Goal: Task Accomplishment & Management: Manage account settings

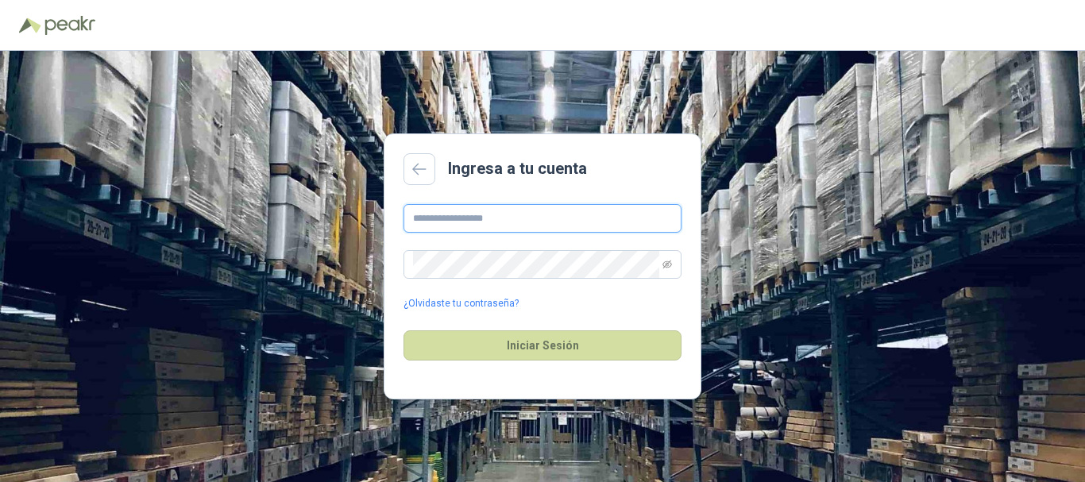
click at [520, 216] on input "text" at bounding box center [543, 218] width 278 height 29
type input "**********"
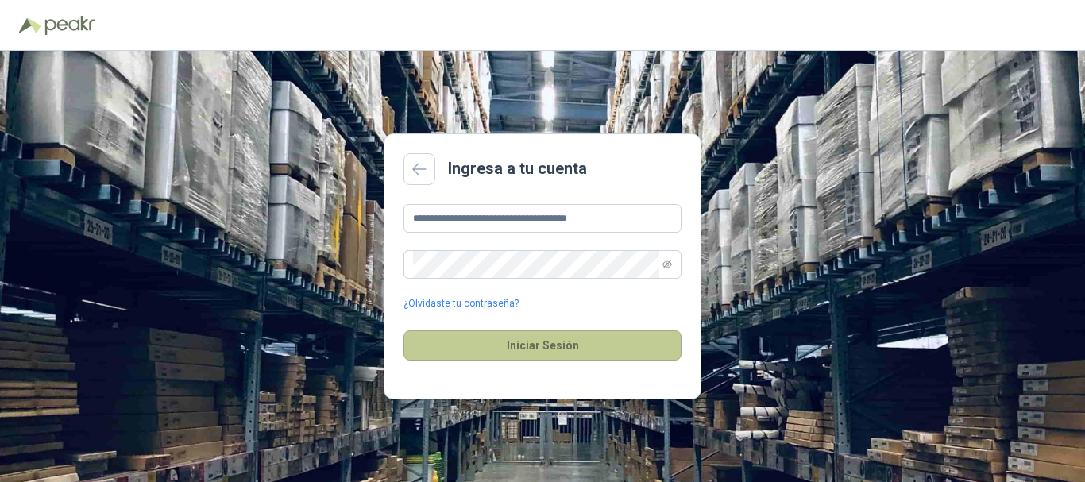
click at [569, 348] on button "Iniciar Sesión" at bounding box center [543, 345] width 278 height 30
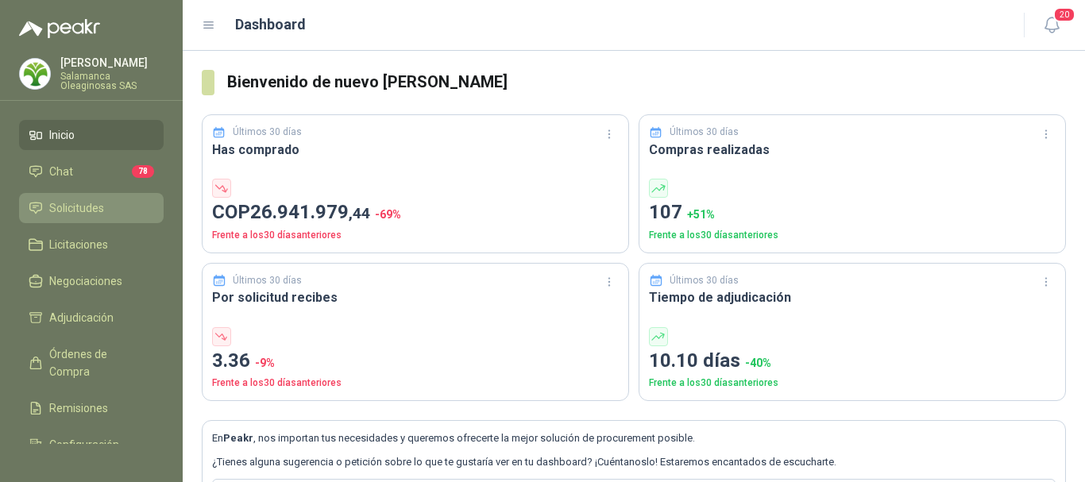
click at [82, 201] on span "Solicitudes" at bounding box center [76, 207] width 55 height 17
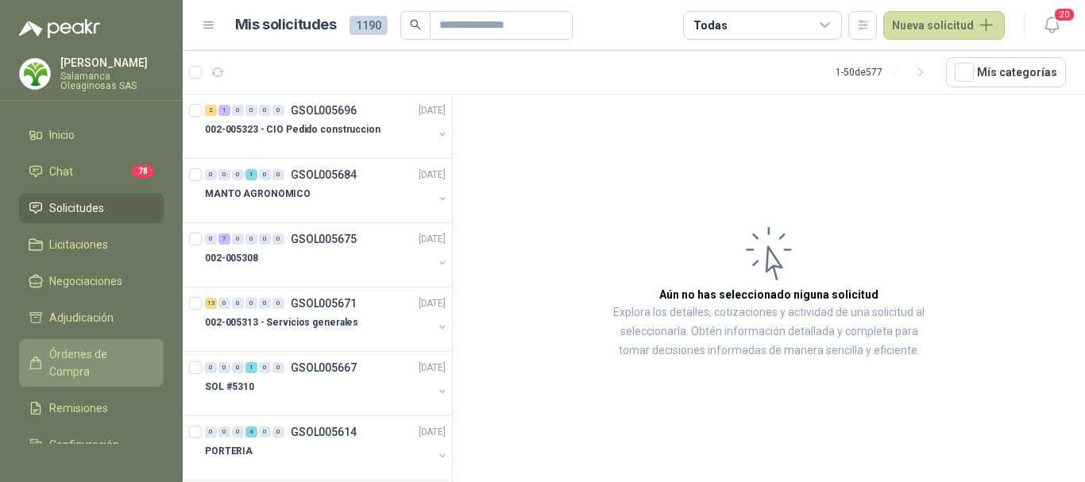
click at [79, 347] on span "Órdenes de Compra" at bounding box center [98, 363] width 99 height 35
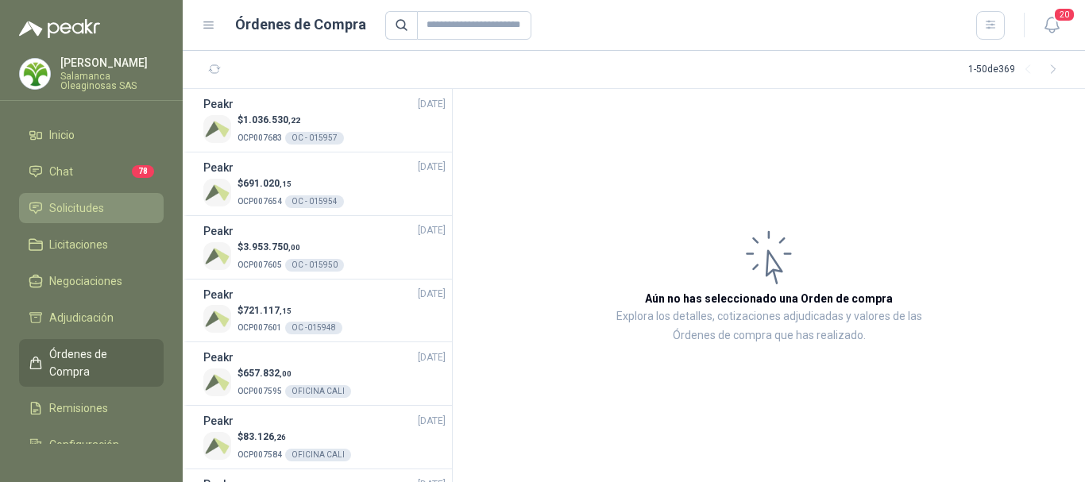
click at [87, 210] on span "Solicitudes" at bounding box center [76, 207] width 55 height 17
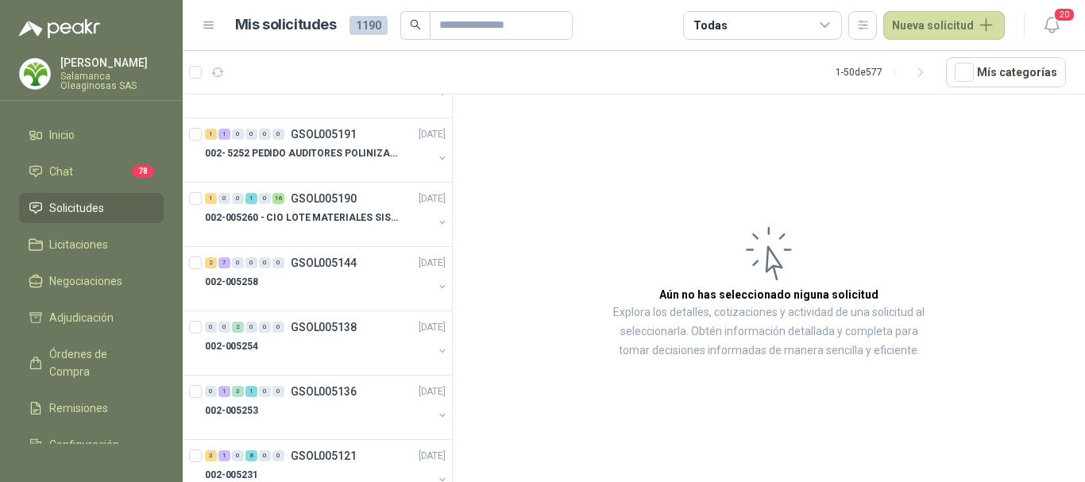
scroll to position [1986, 0]
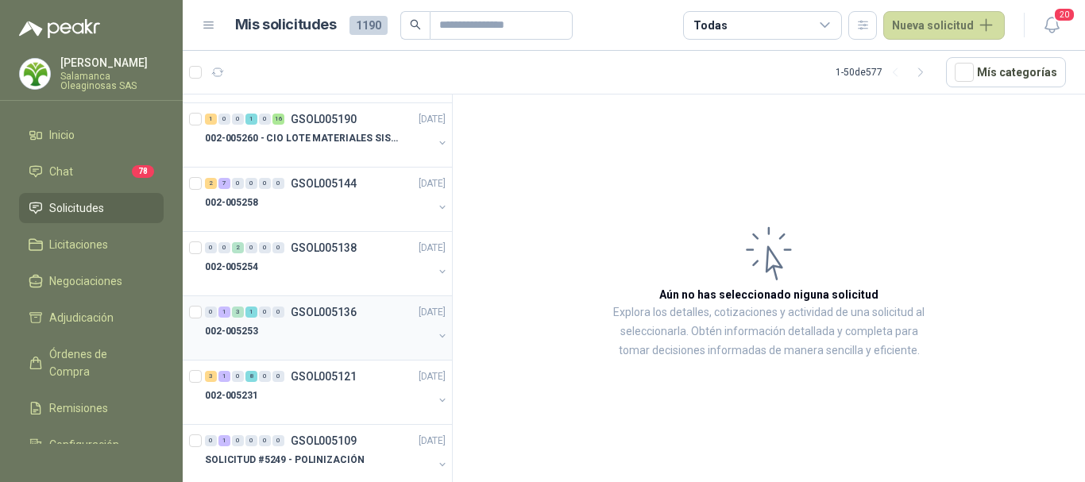
click at [301, 343] on div at bounding box center [319, 347] width 228 height 13
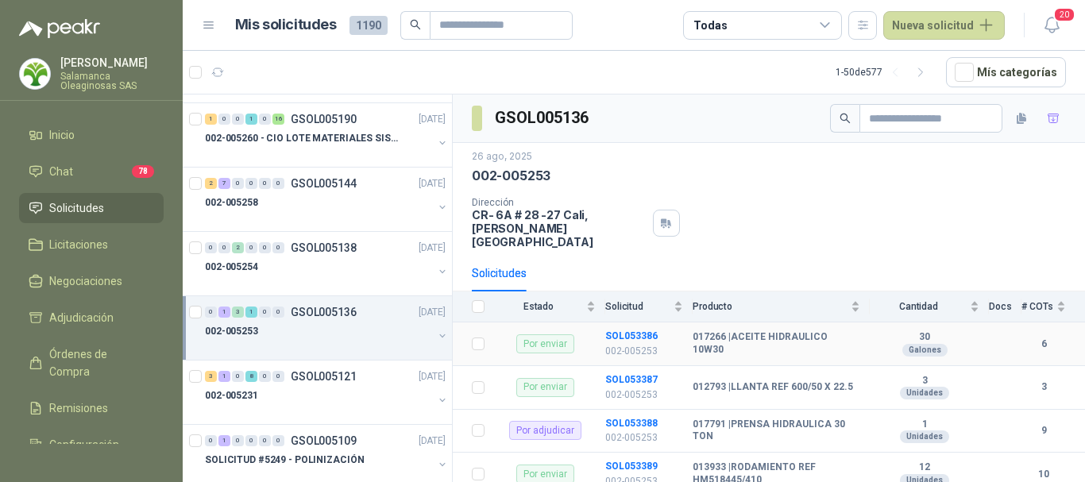
scroll to position [66, 0]
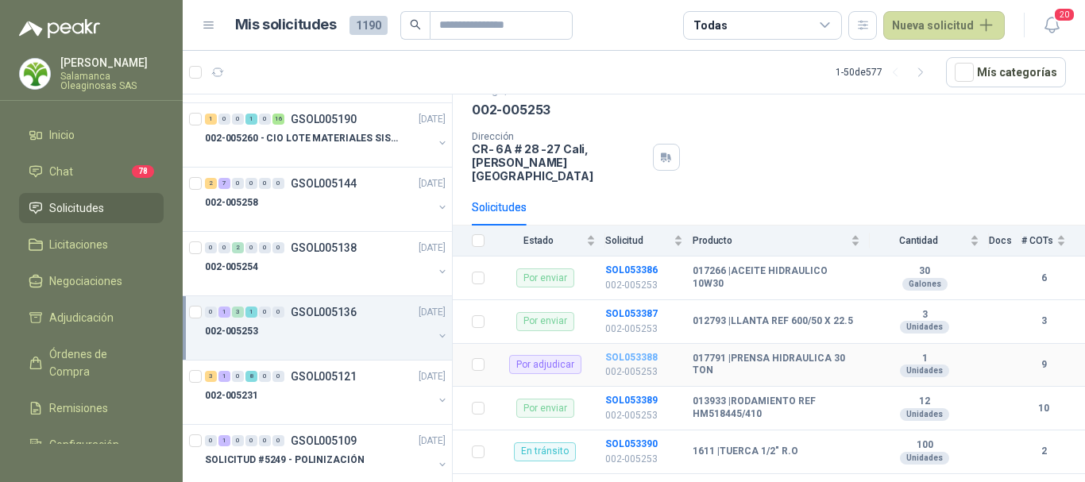
click at [624, 352] on b "SOL053388" at bounding box center [631, 357] width 52 height 11
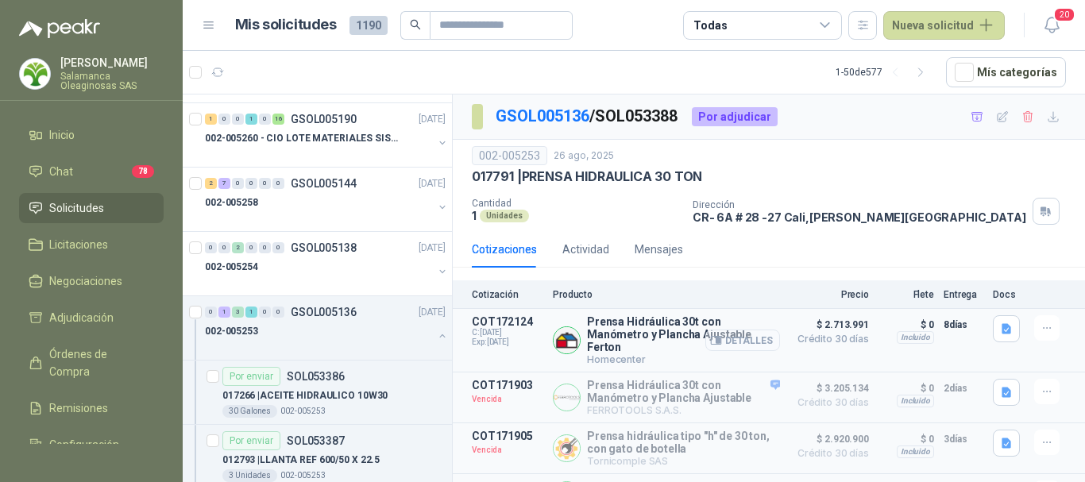
click at [735, 345] on button "Detalles" at bounding box center [742, 340] width 75 height 21
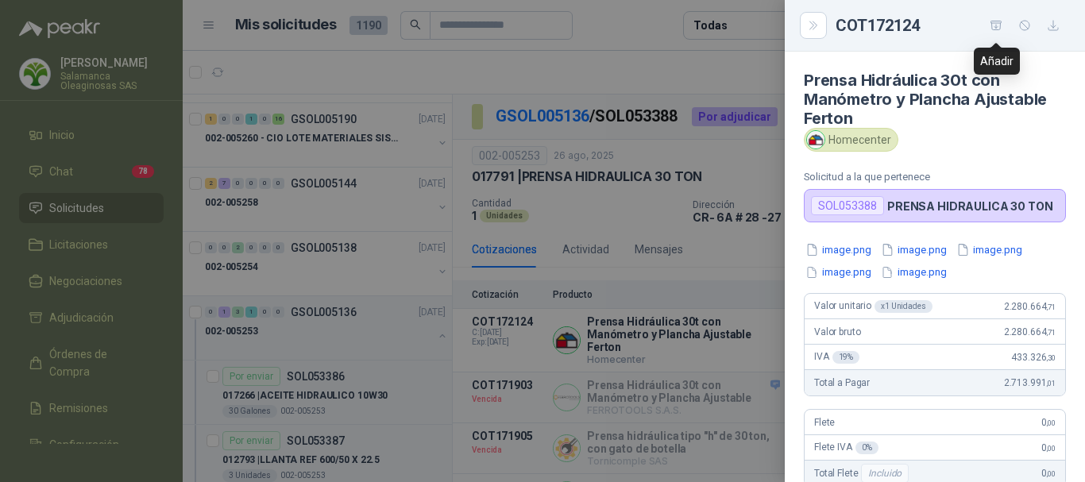
click at [997, 24] on icon "button" at bounding box center [997, 26] width 14 height 14
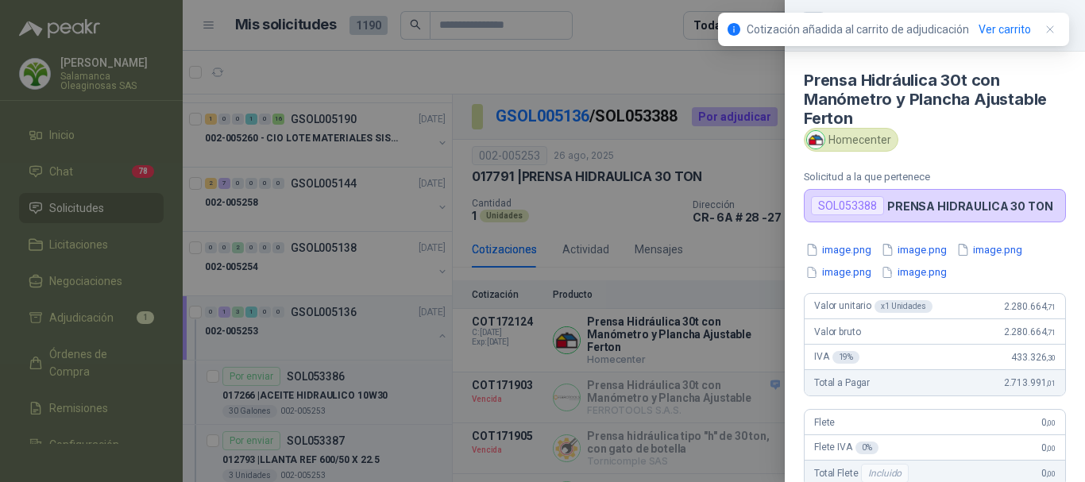
click at [101, 316] on div at bounding box center [542, 241] width 1085 height 482
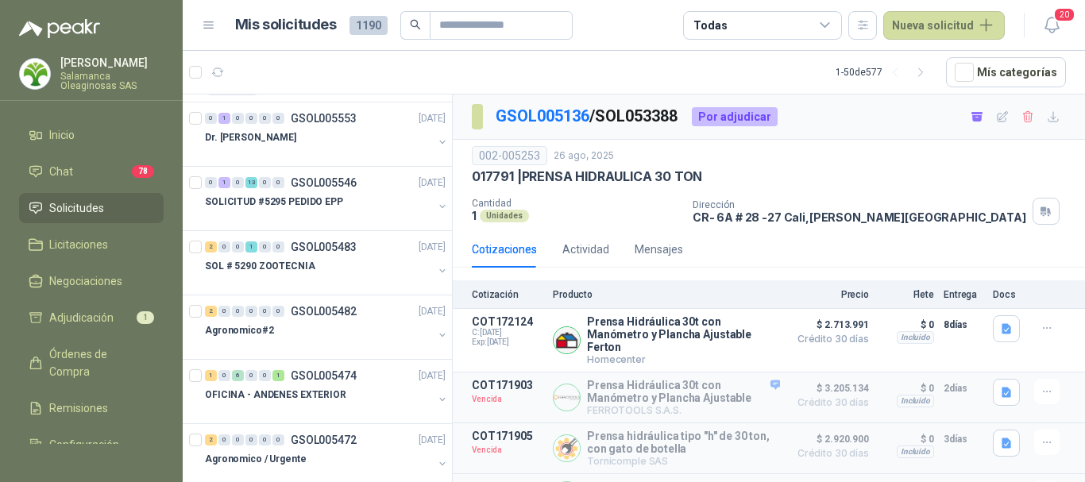
scroll to position [159, 0]
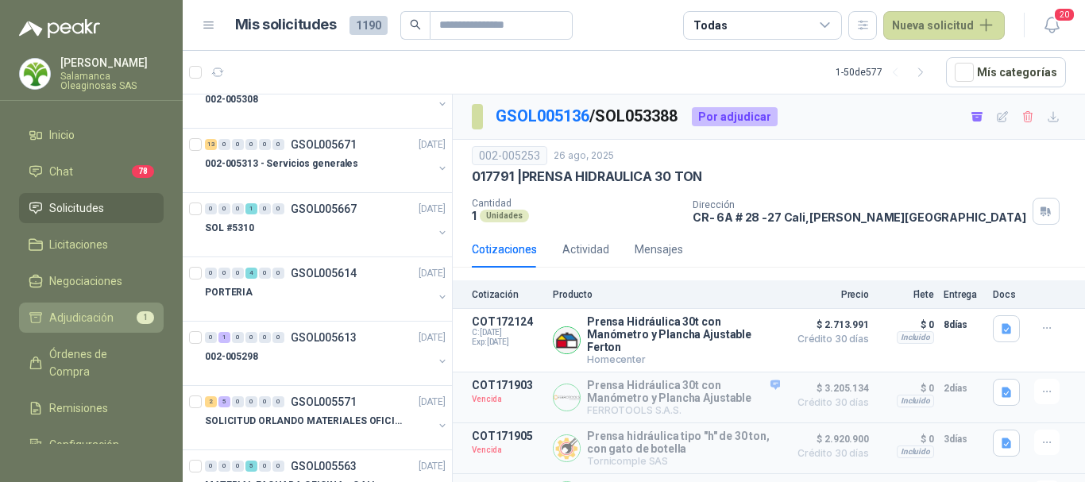
click at [64, 312] on span "Adjudicación" at bounding box center [81, 317] width 64 height 17
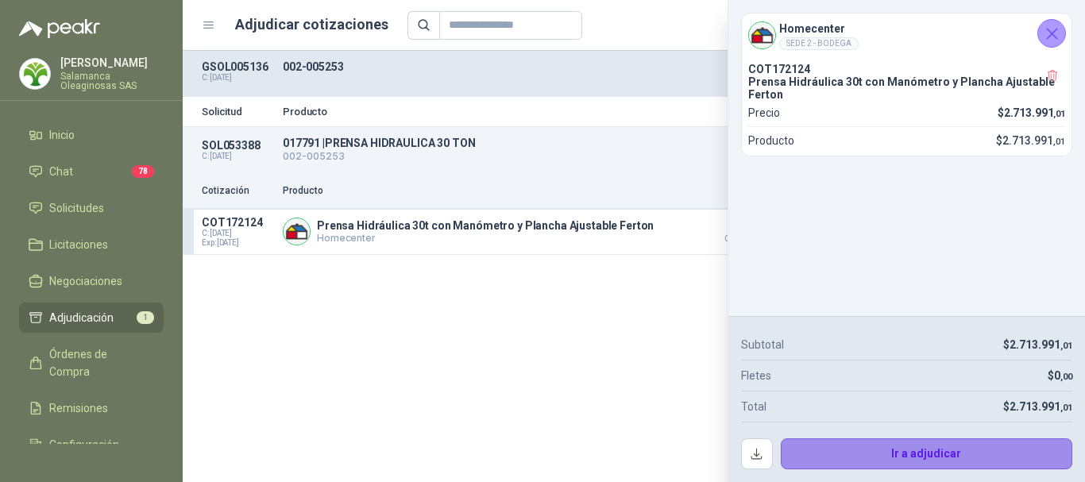
click at [928, 458] on button "Ir a adjudicar" at bounding box center [927, 455] width 292 height 32
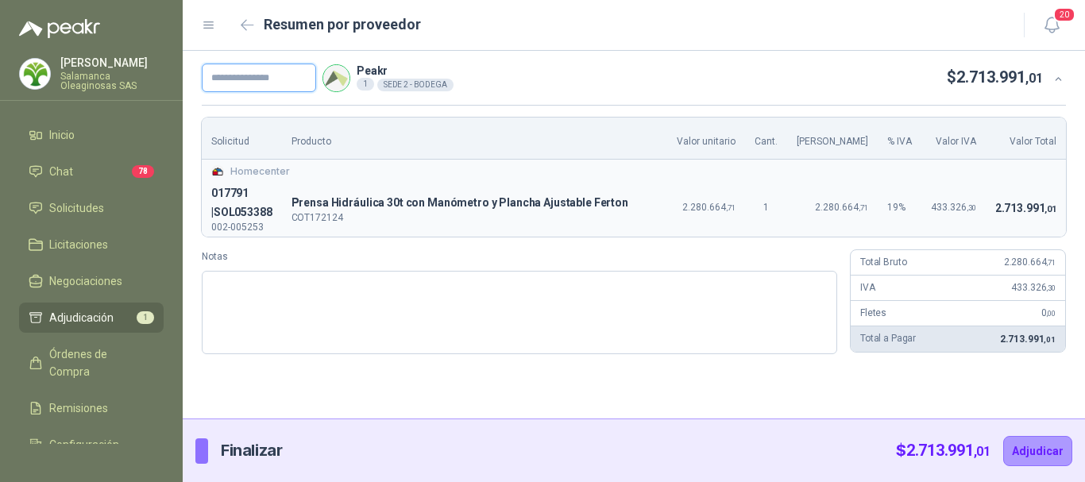
click at [290, 77] on input "text" at bounding box center [259, 78] width 114 height 29
type input "**********"
click at [1028, 447] on button "Adjudicar" at bounding box center [1037, 451] width 69 height 30
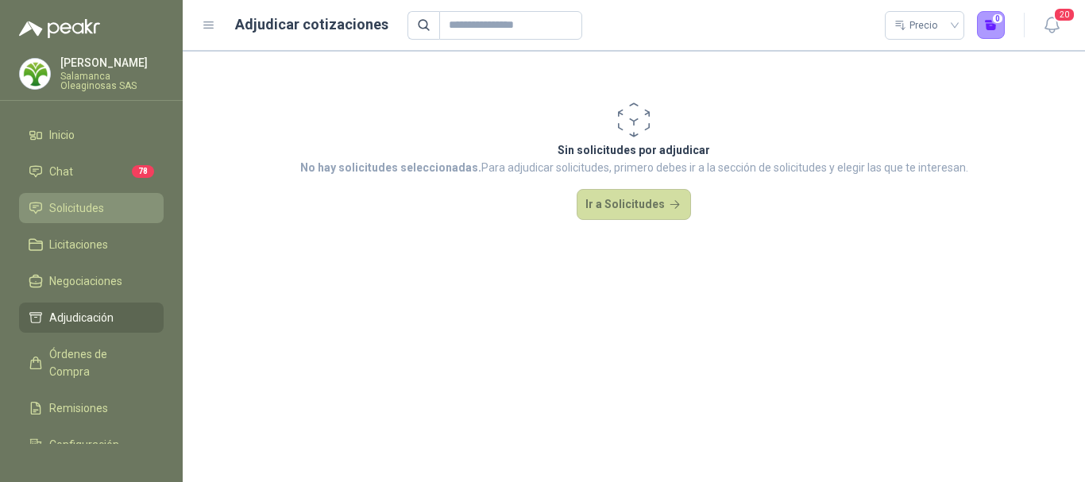
click at [88, 204] on span "Solicitudes" at bounding box center [76, 207] width 55 height 17
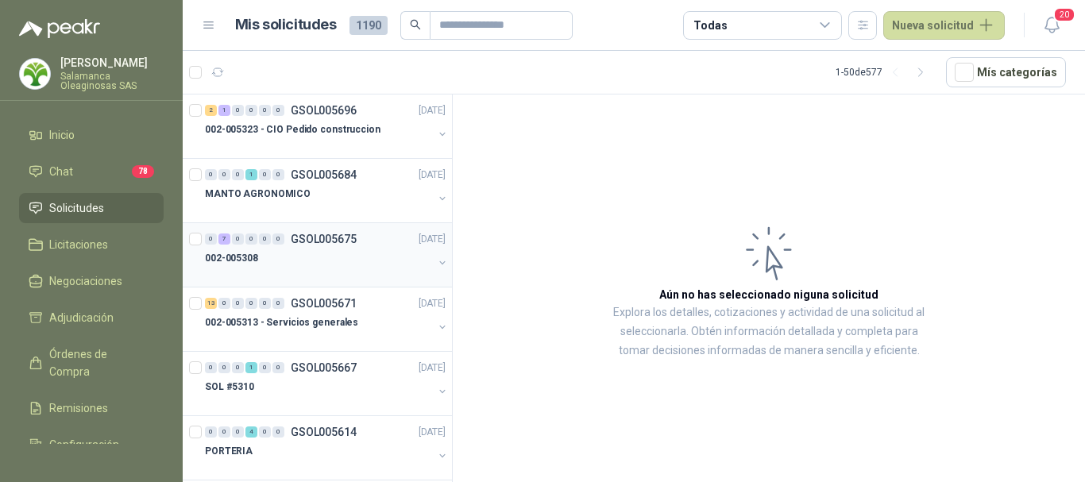
click at [284, 258] on div "002-005308" at bounding box center [319, 258] width 228 height 19
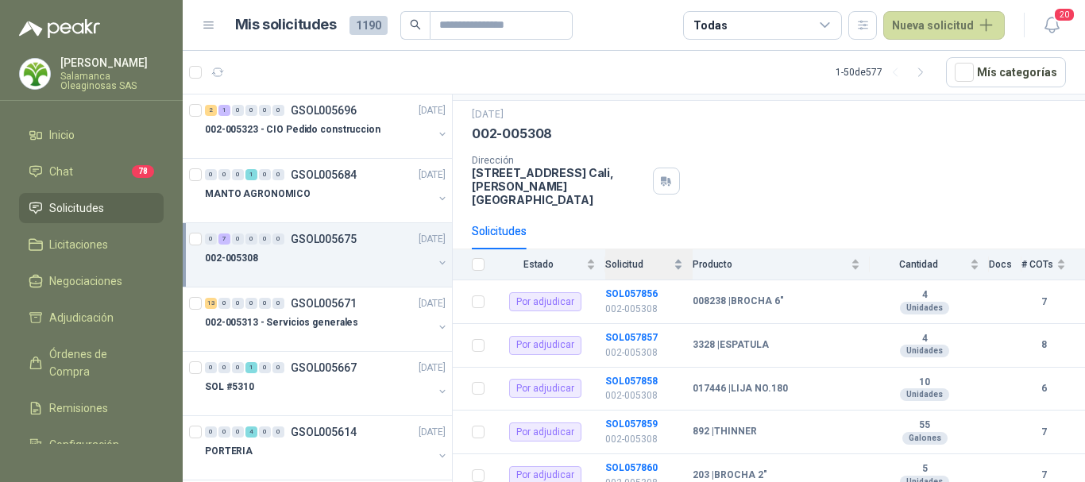
scroll to position [79, 0]
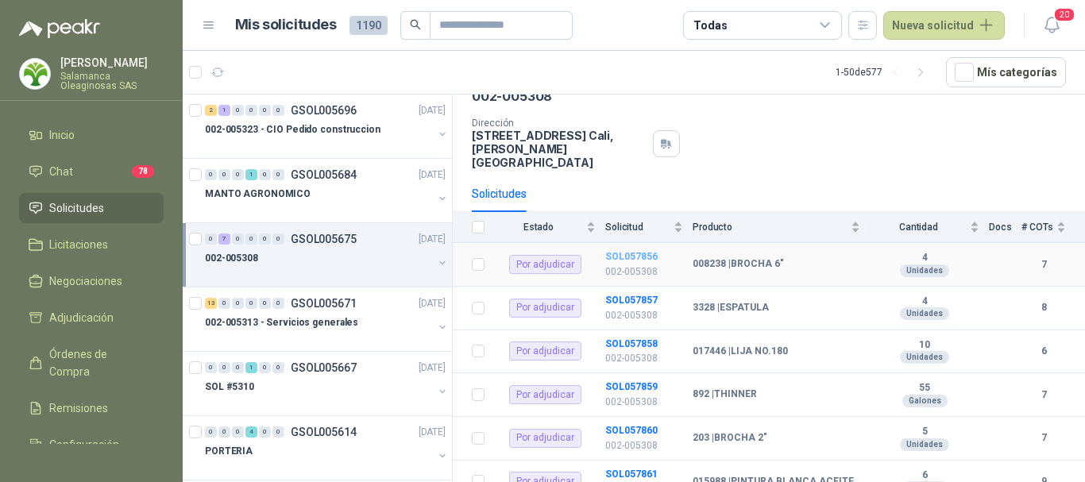
click at [633, 251] on b "SOL057856" at bounding box center [631, 256] width 52 height 11
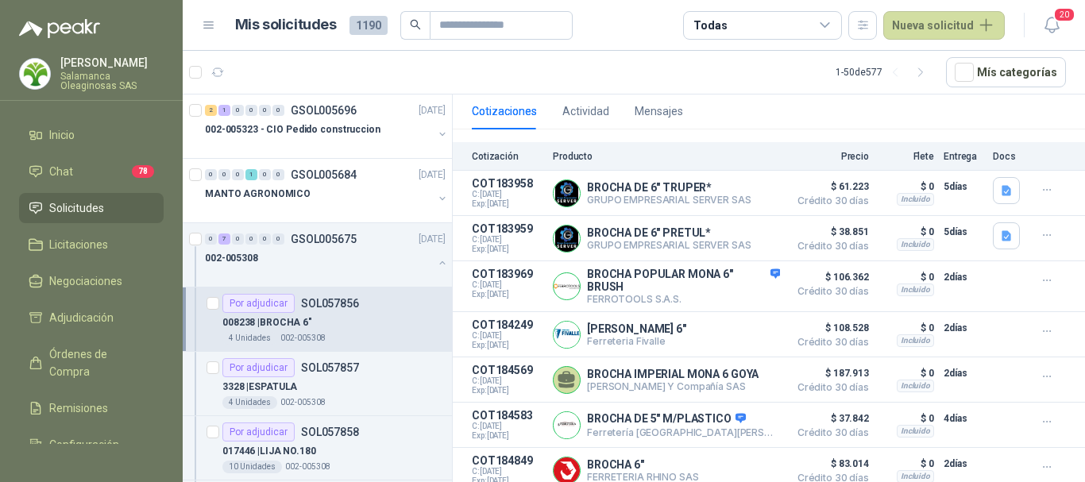
scroll to position [150, 0]
click at [743, 182] on button "Detalles" at bounding box center [742, 192] width 75 height 21
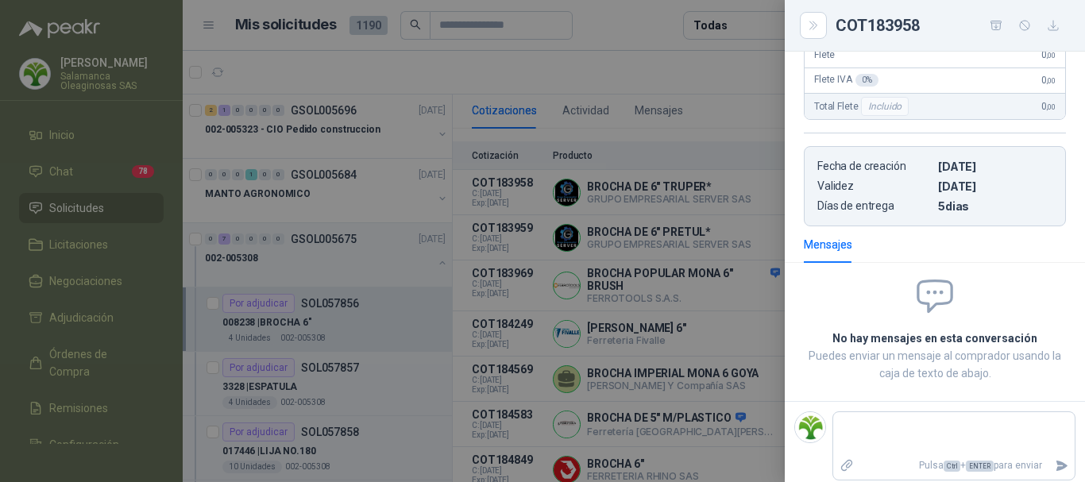
scroll to position [0, 0]
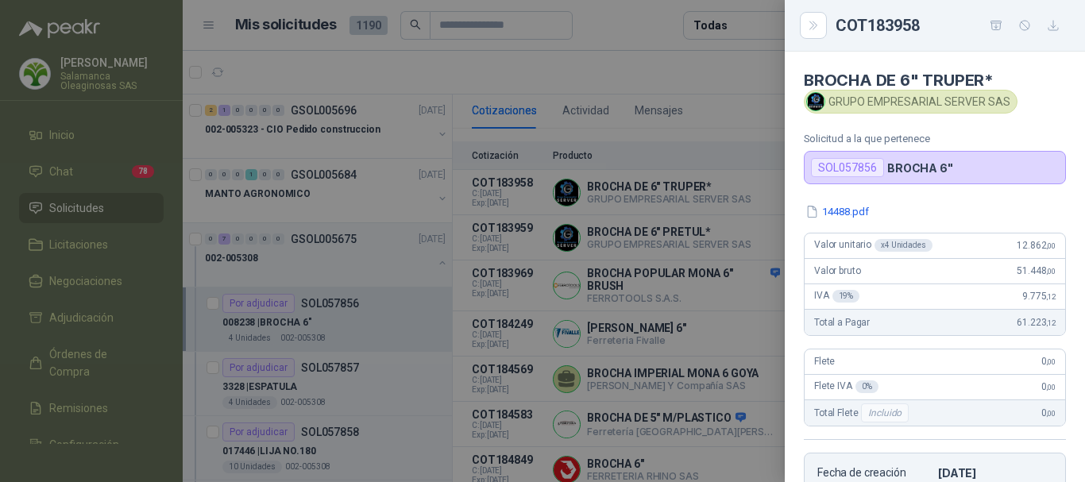
click at [704, 71] on div at bounding box center [542, 241] width 1085 height 482
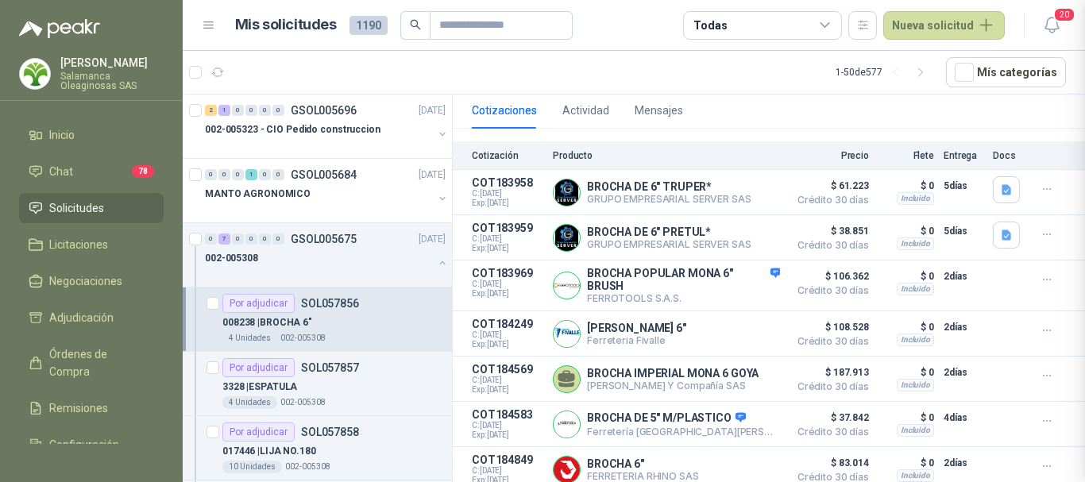
scroll to position [315, 0]
click at [754, 227] on button "Detalles" at bounding box center [742, 237] width 75 height 21
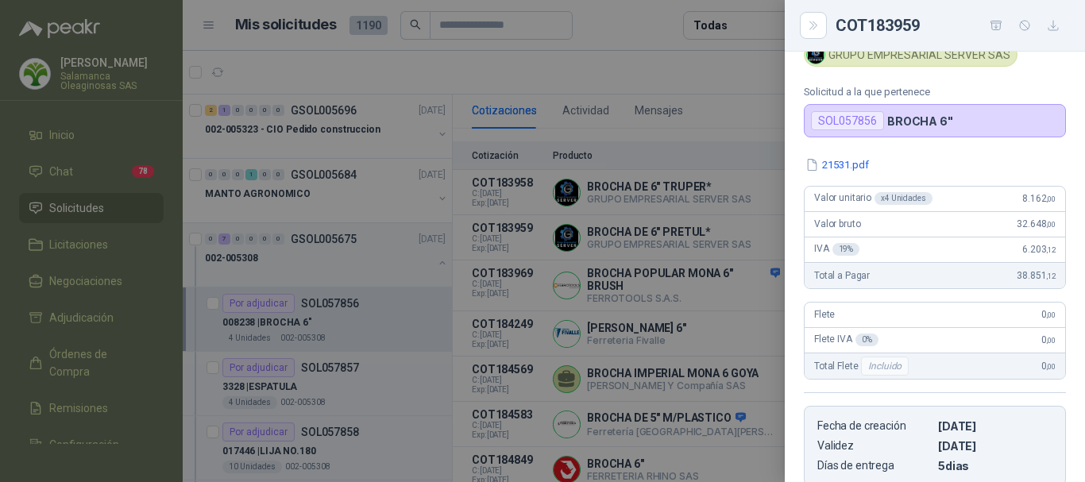
scroll to position [0, 0]
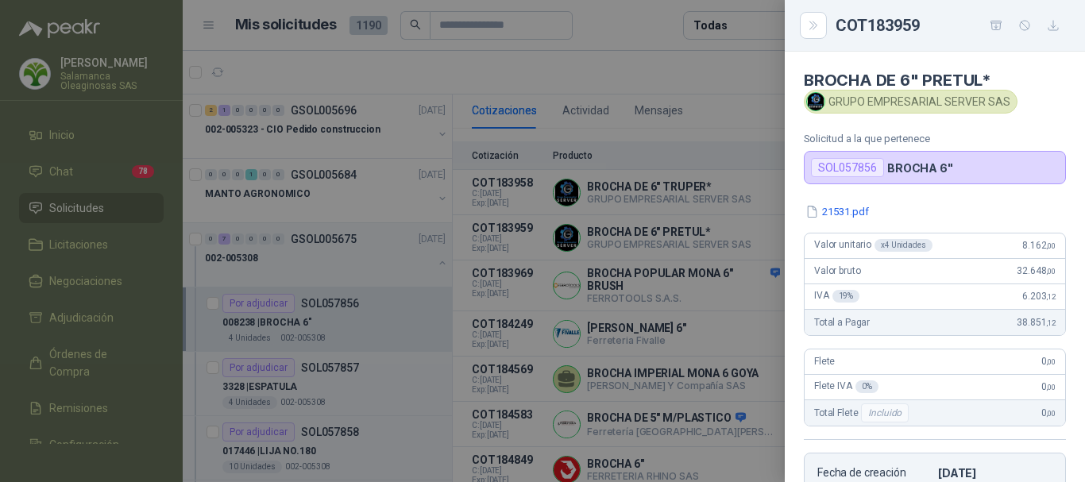
click at [697, 75] on div at bounding box center [542, 241] width 1085 height 482
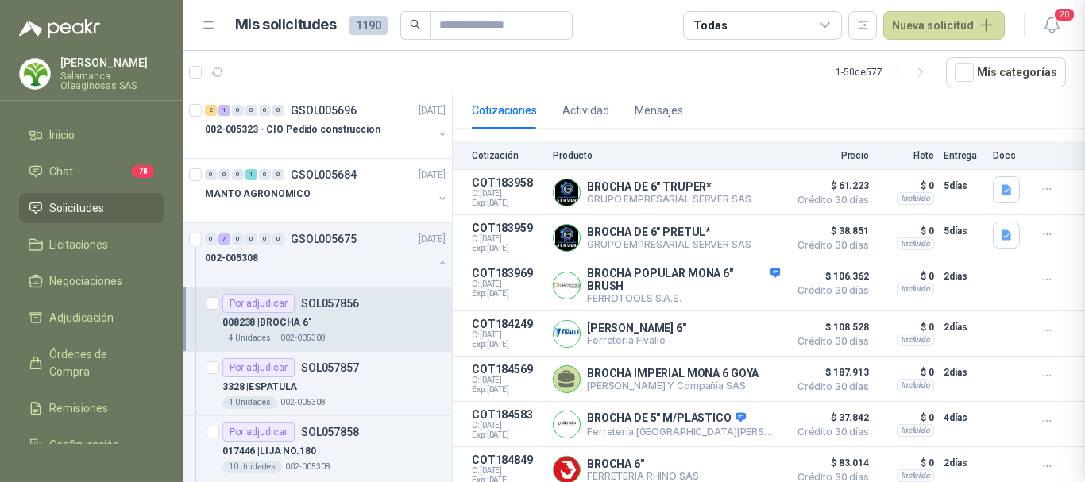
scroll to position [315, 0]
click at [744, 280] on button "Detalles" at bounding box center [742, 285] width 75 height 21
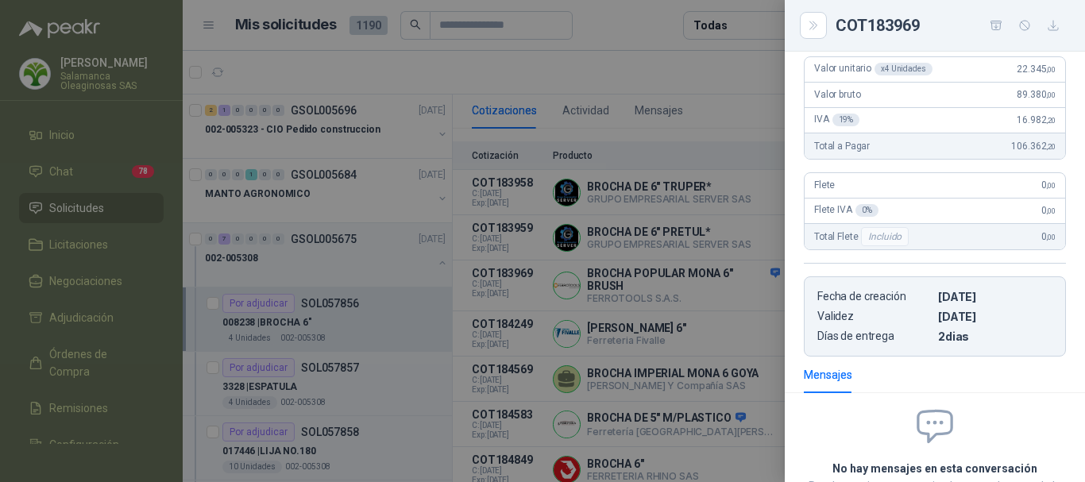
scroll to position [0, 0]
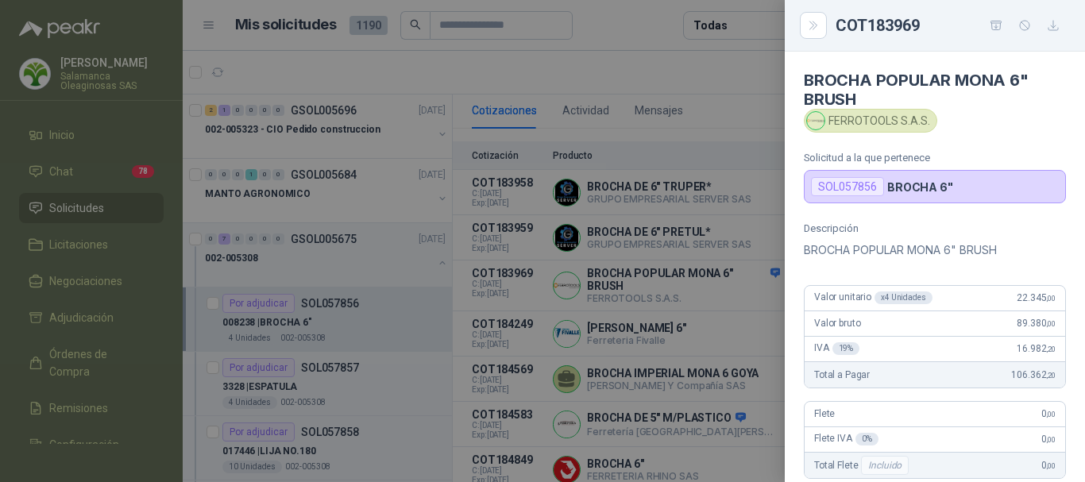
click at [698, 64] on div at bounding box center [542, 241] width 1085 height 482
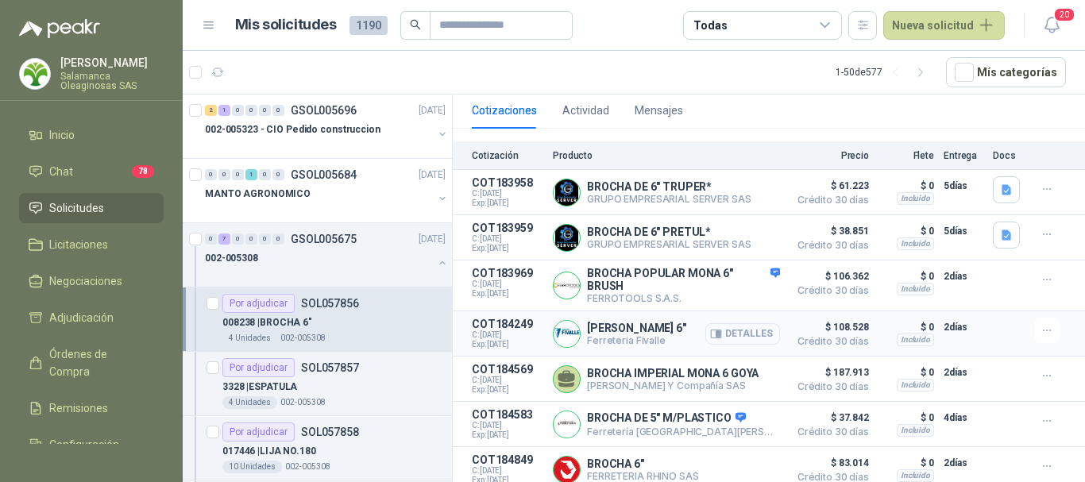
click at [733, 323] on button "Detalles" at bounding box center [742, 333] width 75 height 21
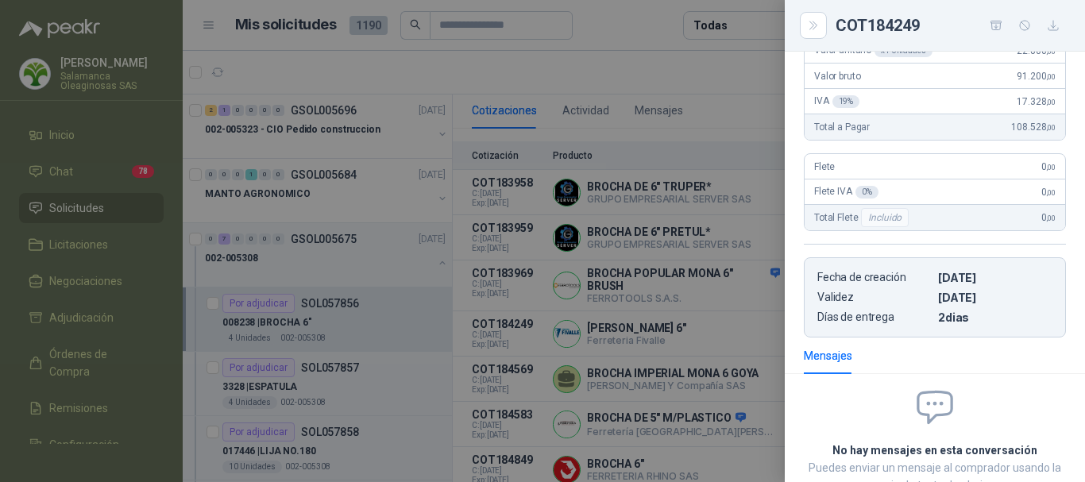
scroll to position [0, 0]
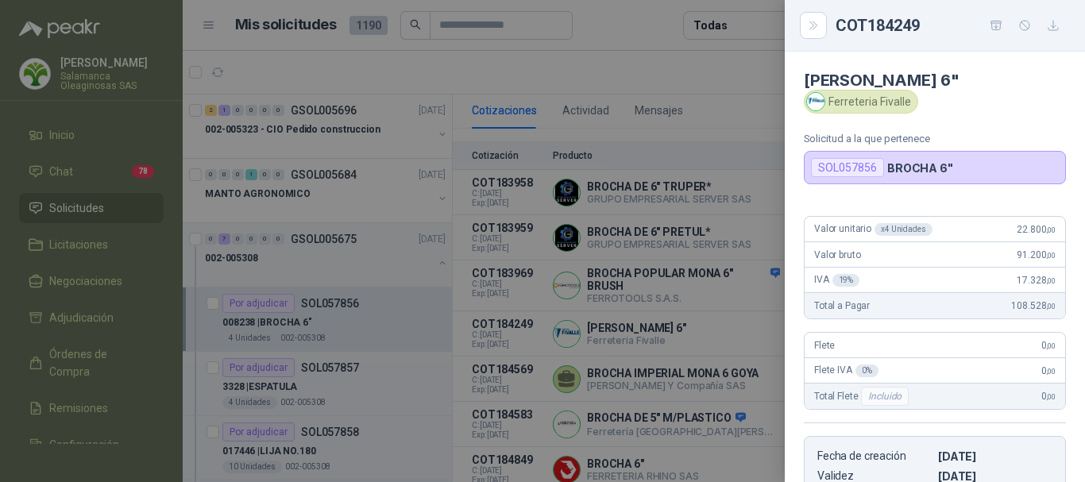
click at [664, 63] on div at bounding box center [542, 241] width 1085 height 482
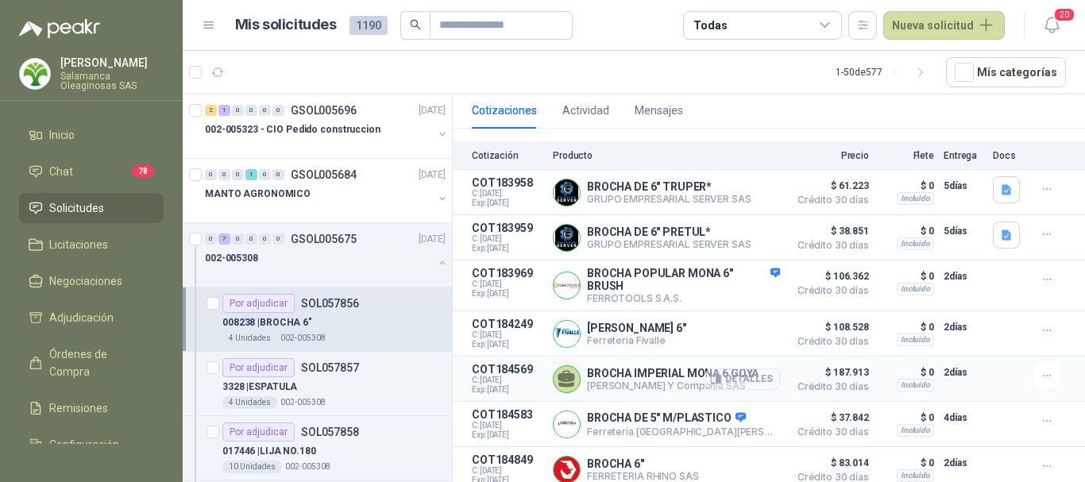
click at [758, 379] on button "Detalles" at bounding box center [742, 379] width 75 height 21
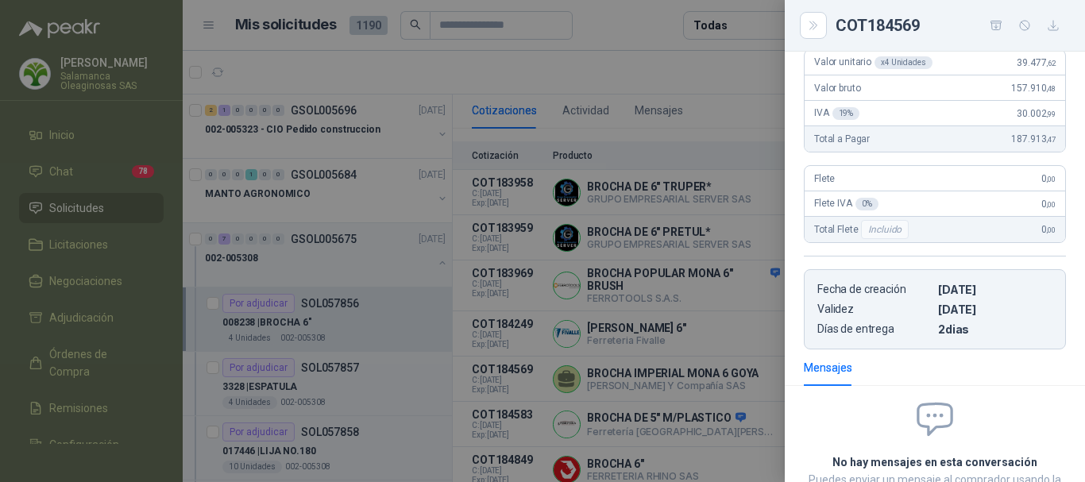
scroll to position [0, 0]
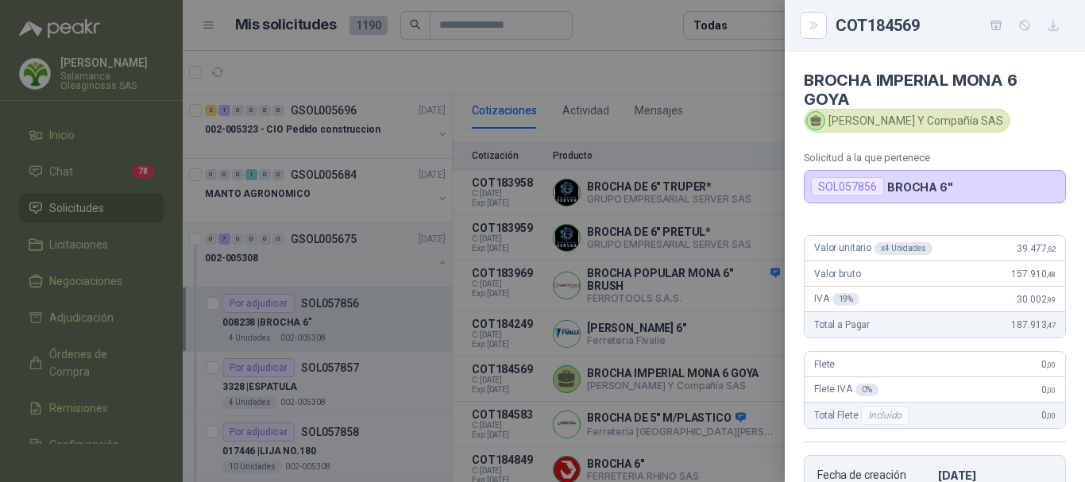
click at [658, 58] on div at bounding box center [542, 241] width 1085 height 482
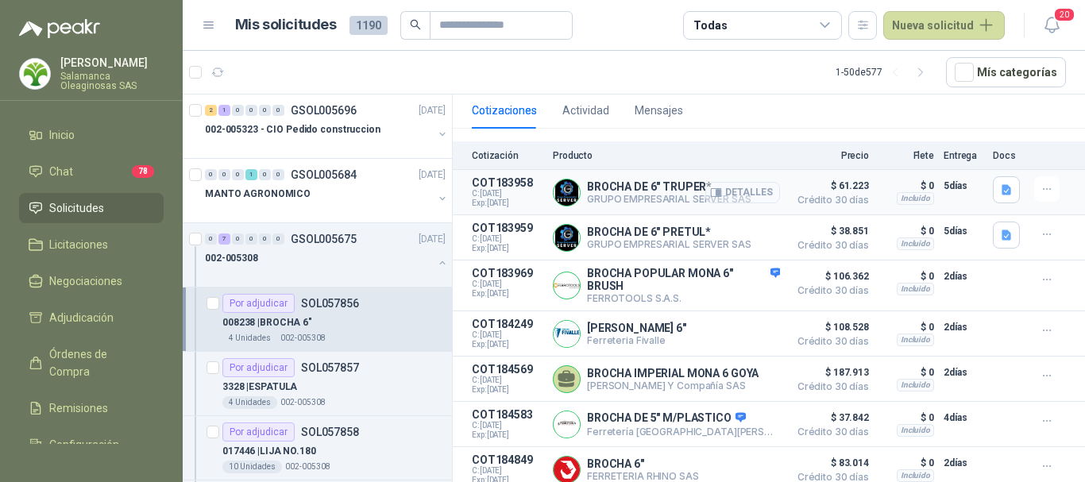
click at [749, 183] on button "Detalles" at bounding box center [742, 192] width 75 height 21
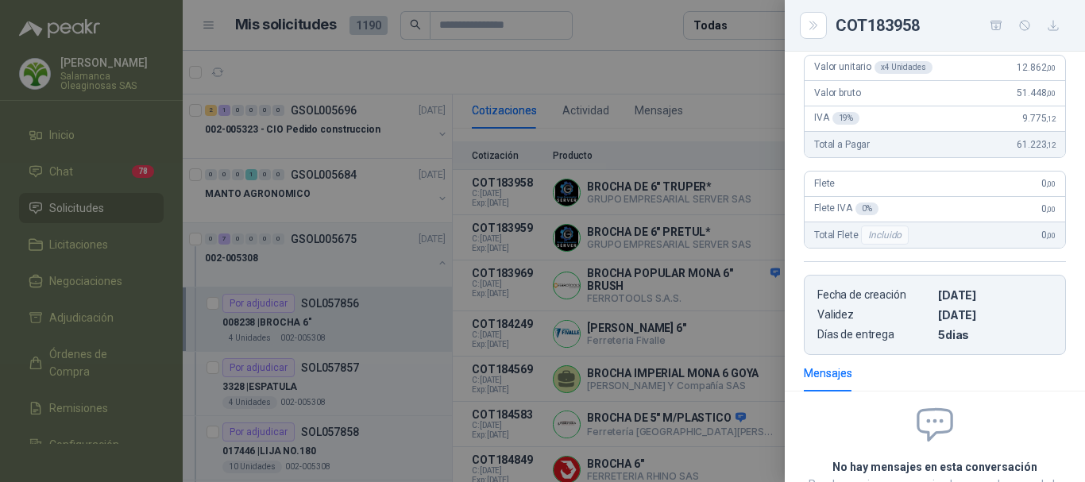
scroll to position [0, 0]
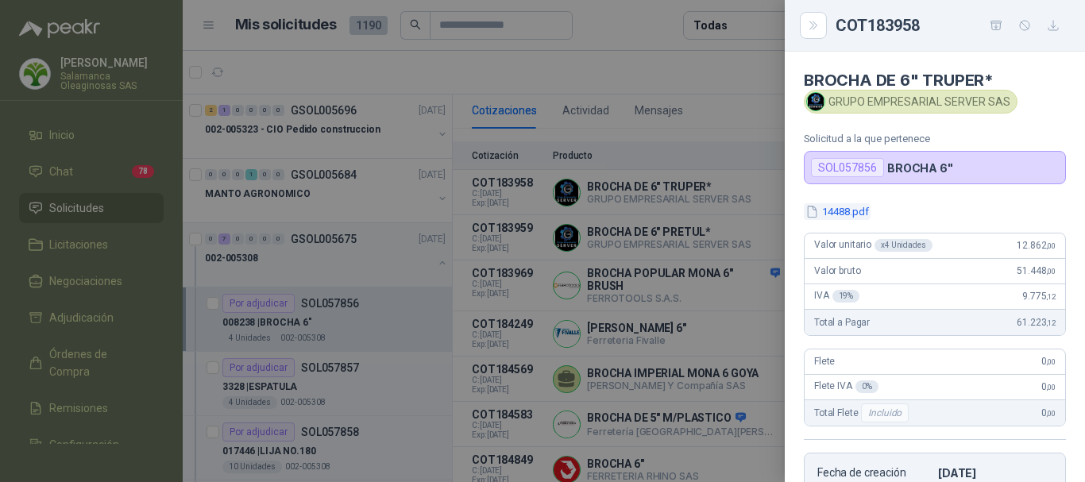
click at [859, 211] on button "14488.pdf" at bounding box center [837, 211] width 67 height 17
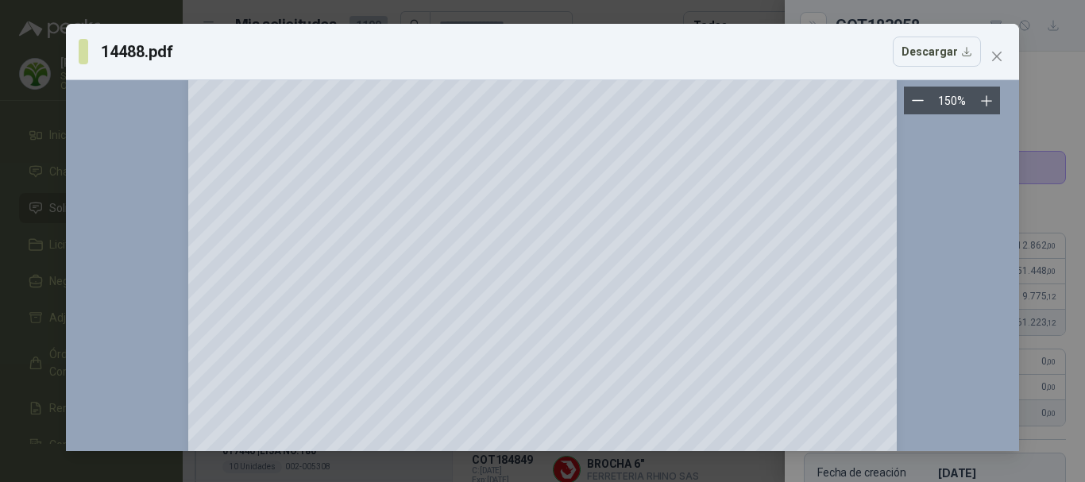
scroll to position [2383, 0]
click at [991, 57] on icon "close" at bounding box center [997, 56] width 13 height 13
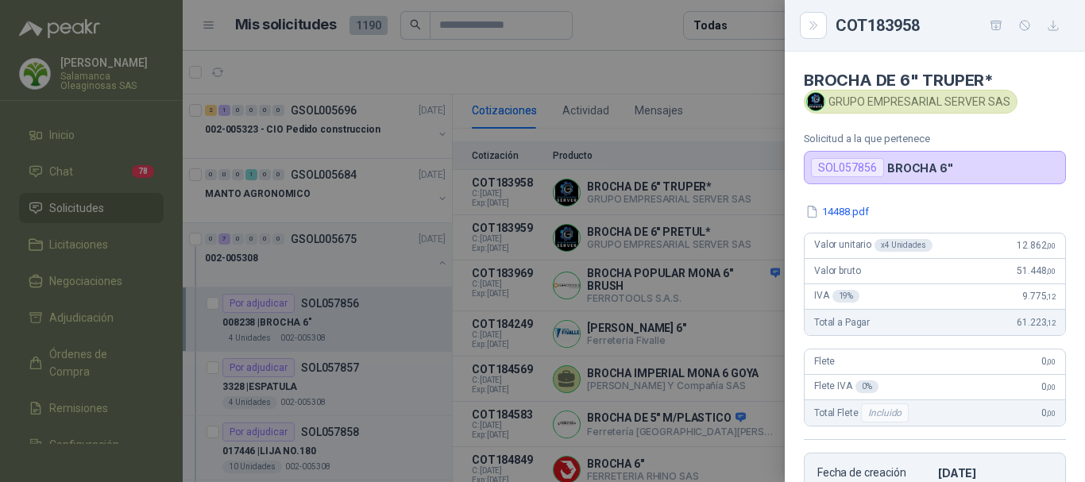
click at [707, 72] on div at bounding box center [542, 241] width 1085 height 482
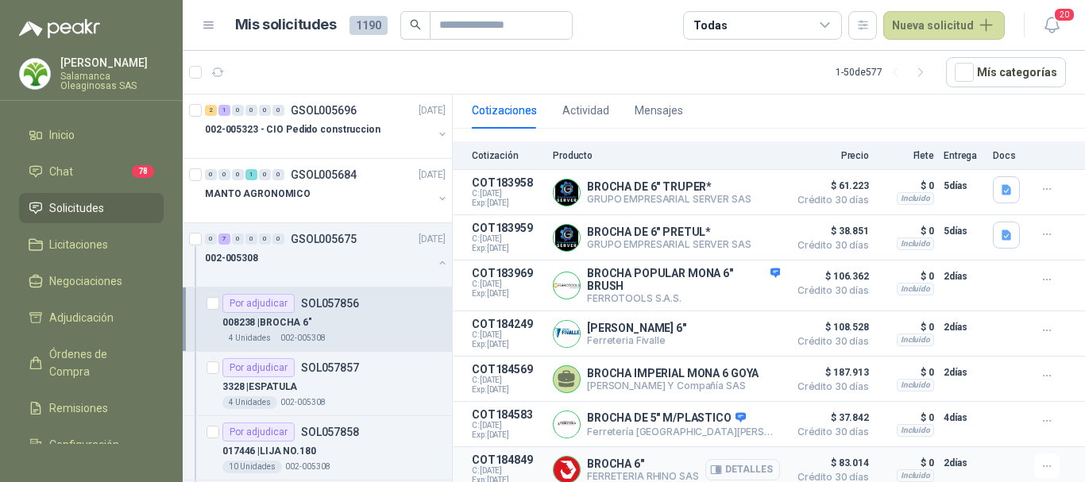
click at [742, 462] on button "Detalles" at bounding box center [742, 469] width 75 height 21
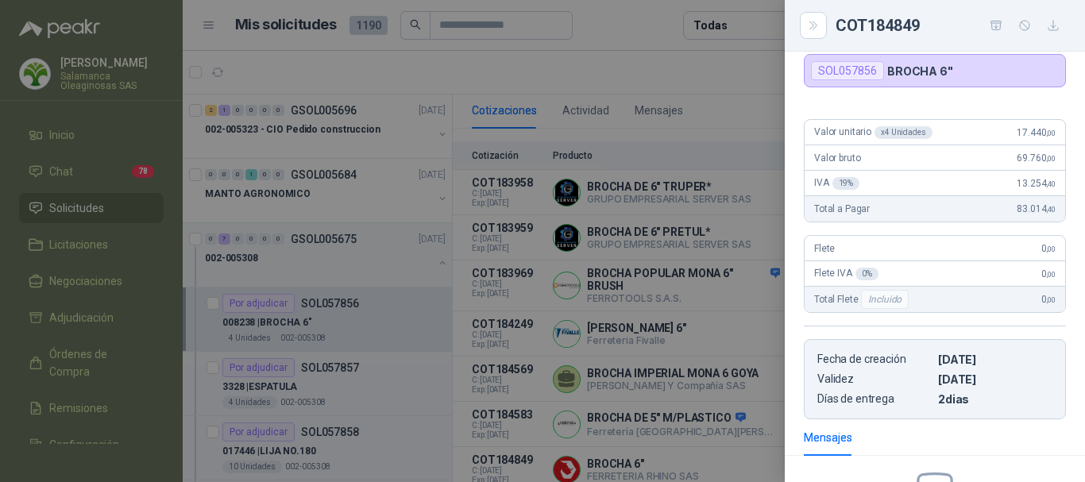
scroll to position [0, 0]
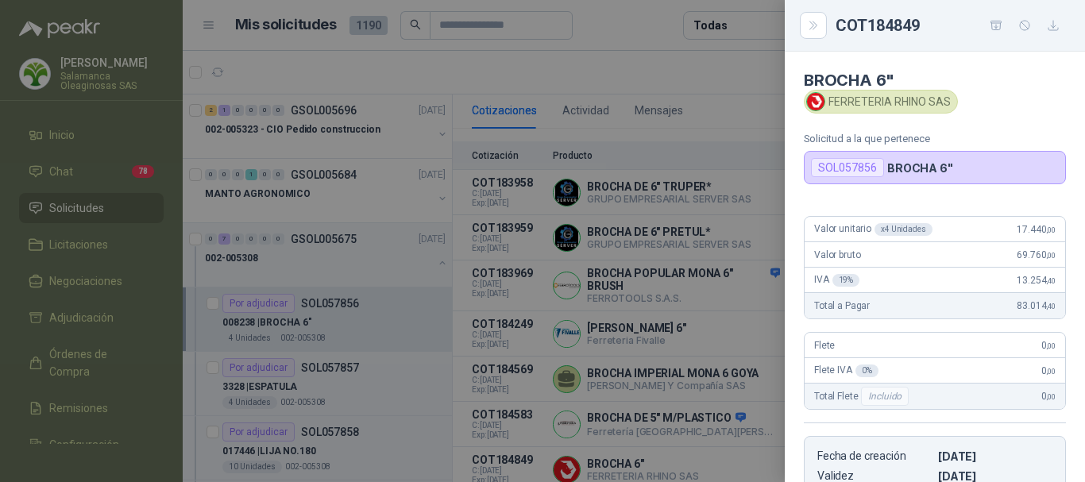
click at [697, 58] on div at bounding box center [542, 241] width 1085 height 482
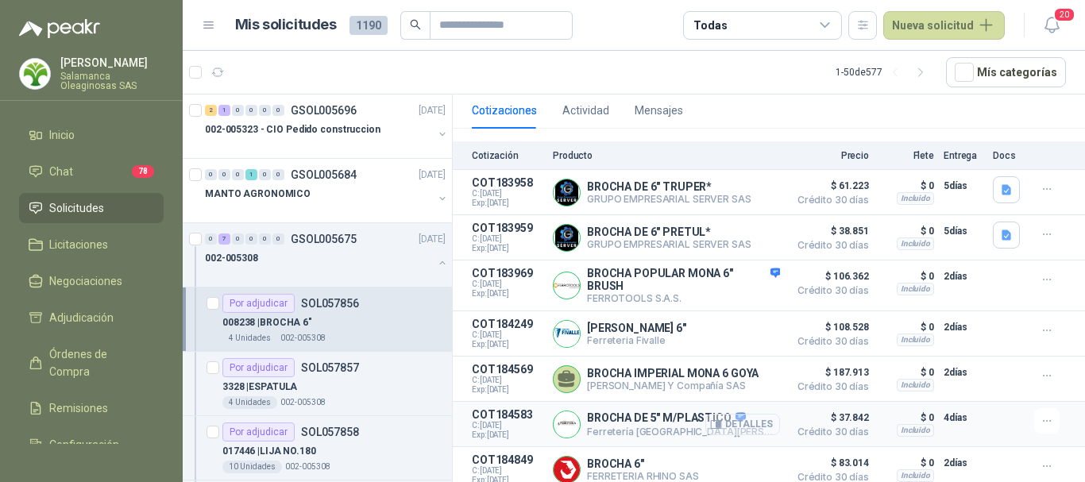
click at [733, 416] on button "Detalles" at bounding box center [742, 424] width 75 height 21
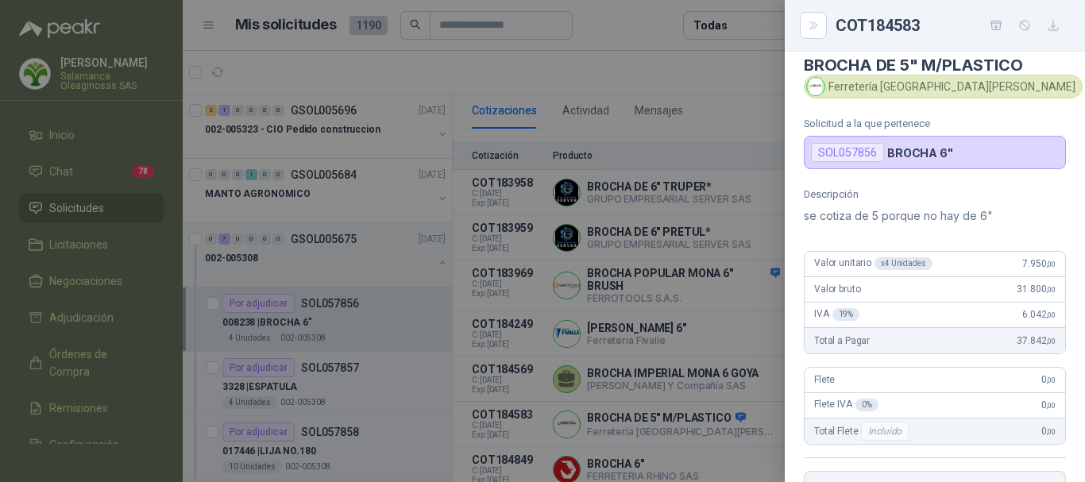
scroll to position [0, 0]
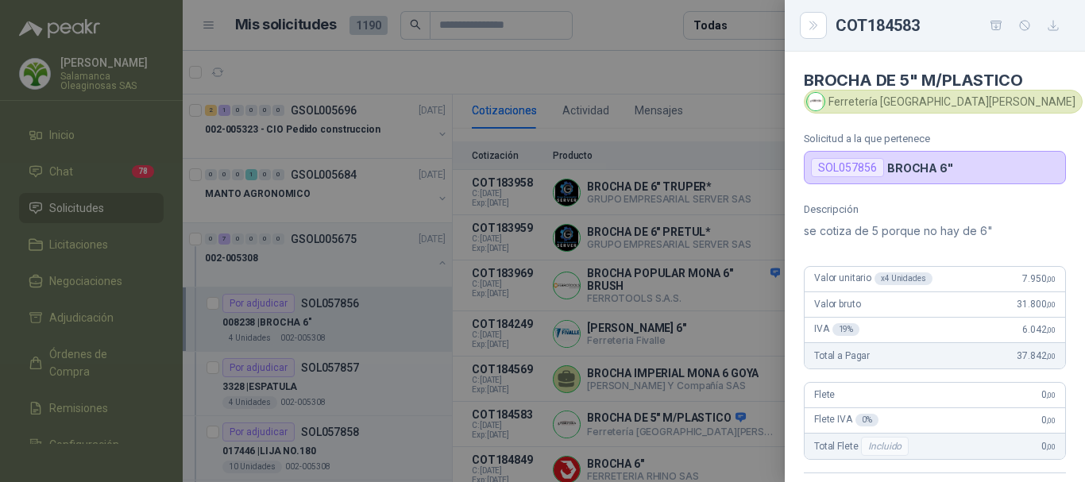
click at [729, 64] on div at bounding box center [542, 241] width 1085 height 482
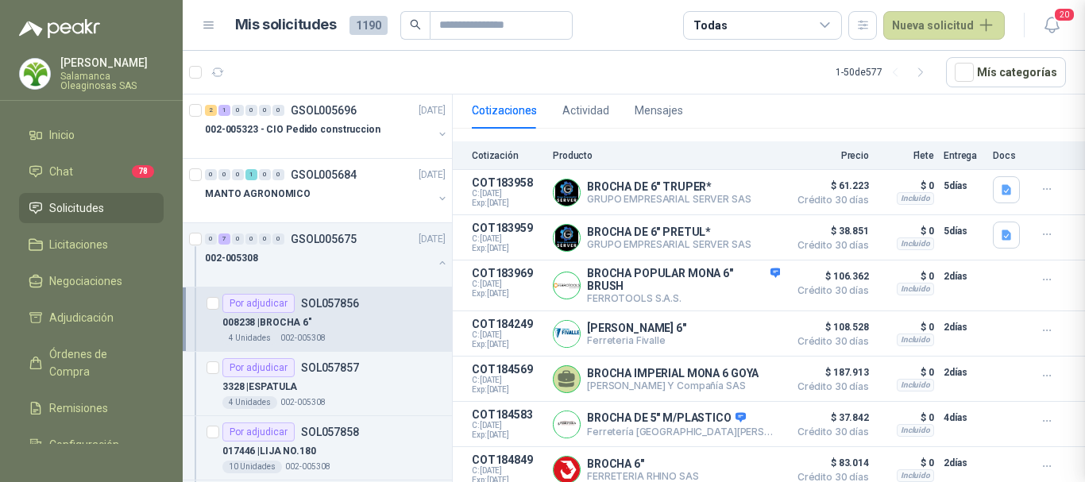
scroll to position [348, 0]
click at [736, 376] on button "Detalles" at bounding box center [742, 379] width 75 height 21
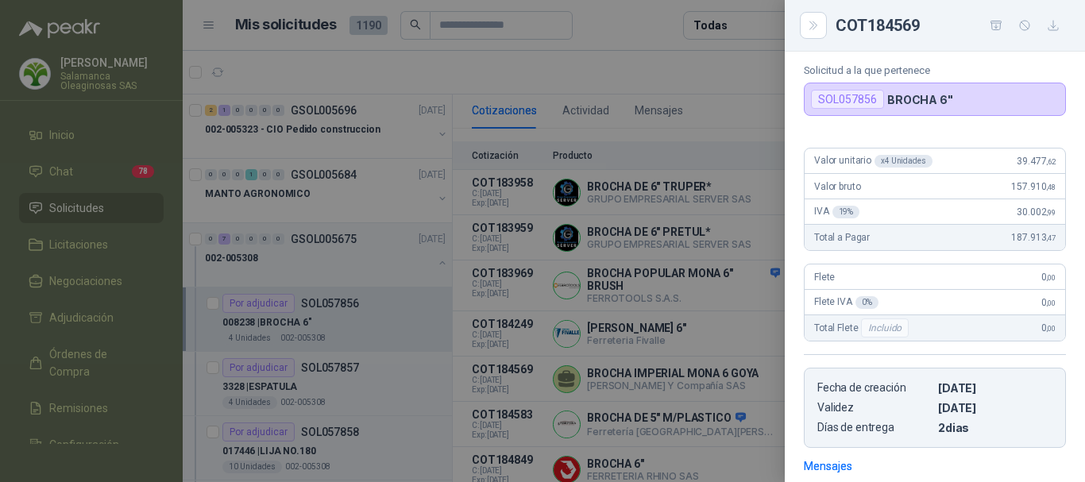
scroll to position [0, 0]
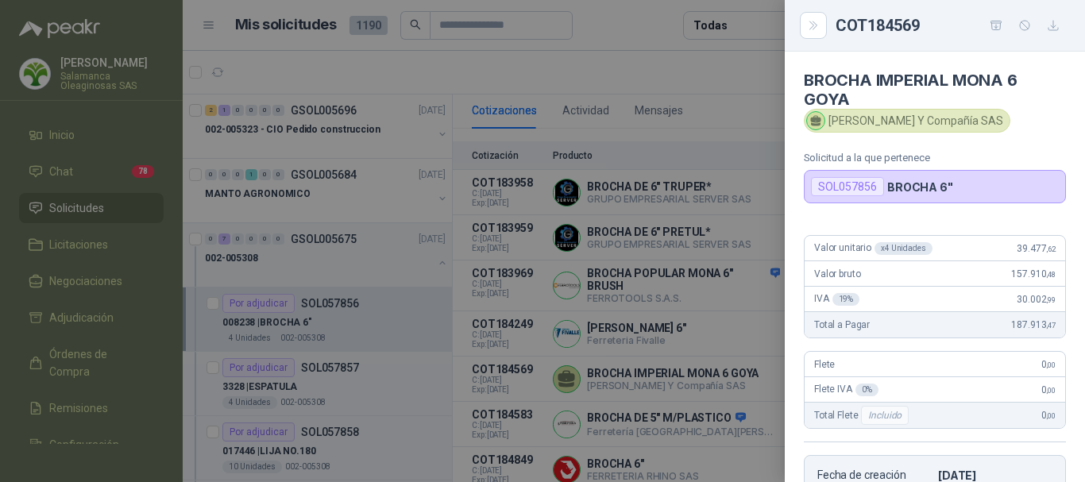
click at [701, 57] on div at bounding box center [542, 241] width 1085 height 482
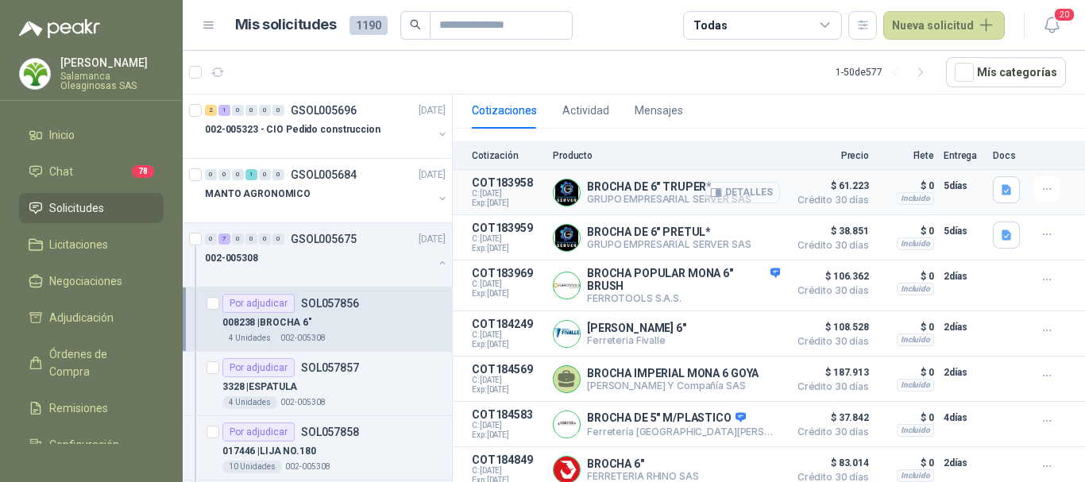
click at [745, 187] on button "Detalles" at bounding box center [742, 192] width 75 height 21
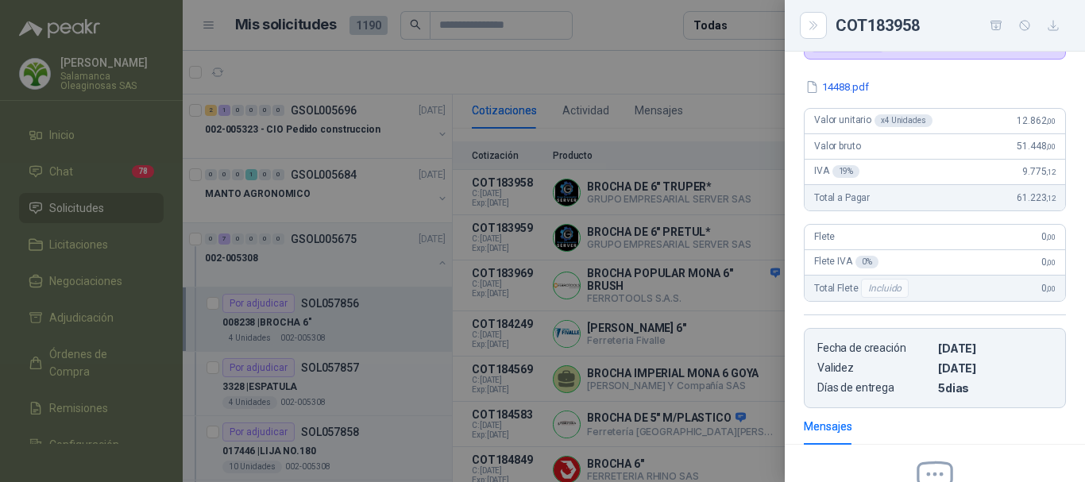
scroll to position [0, 0]
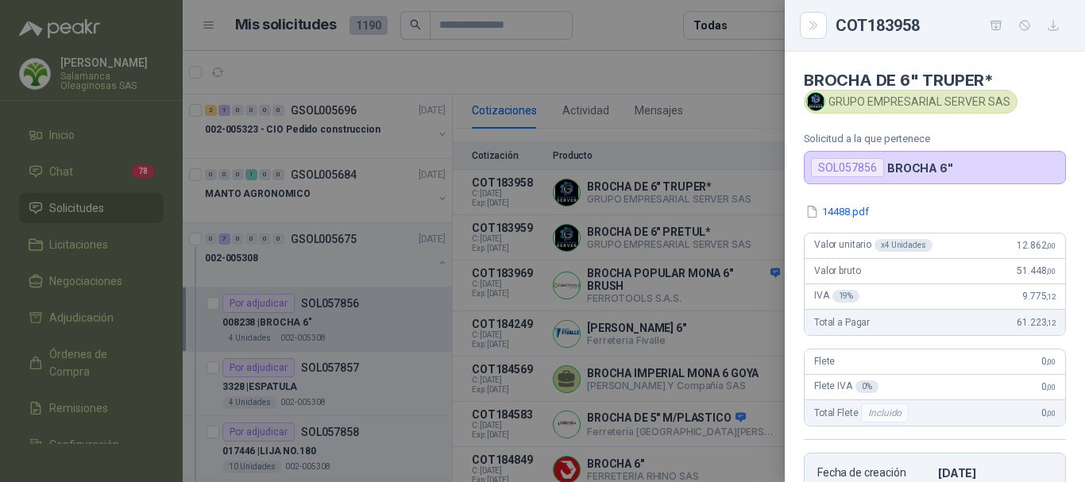
click at [700, 67] on div at bounding box center [542, 241] width 1085 height 482
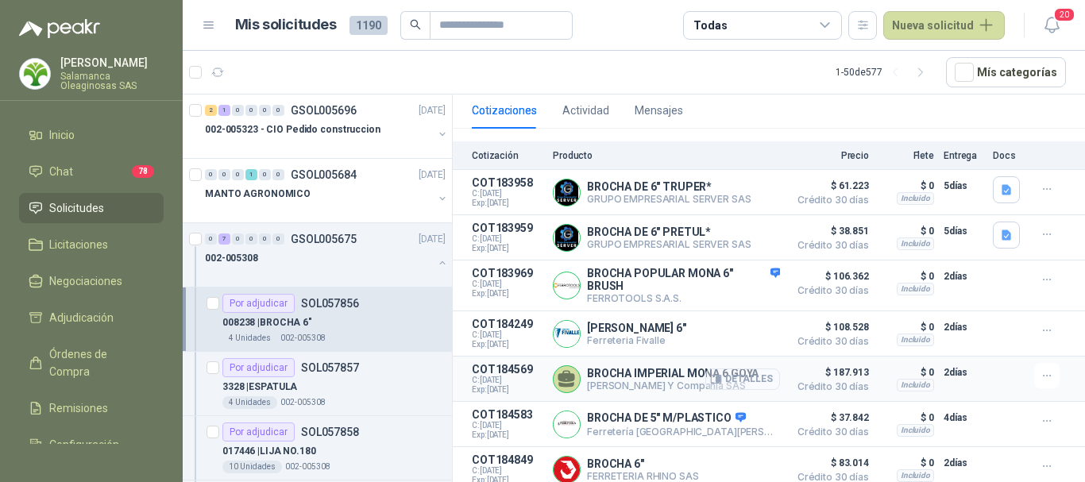
click at [751, 373] on button "Detalles" at bounding box center [742, 379] width 75 height 21
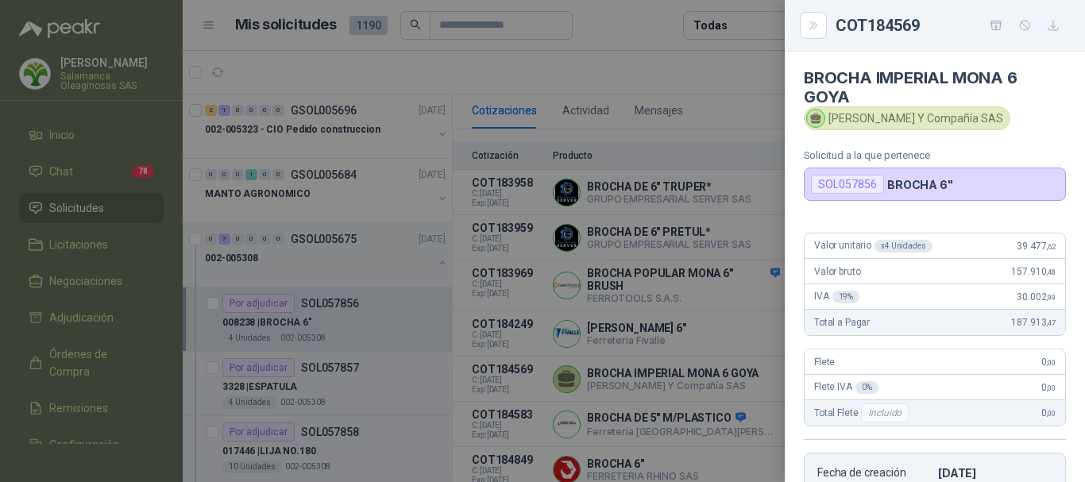
scroll to position [0, 0]
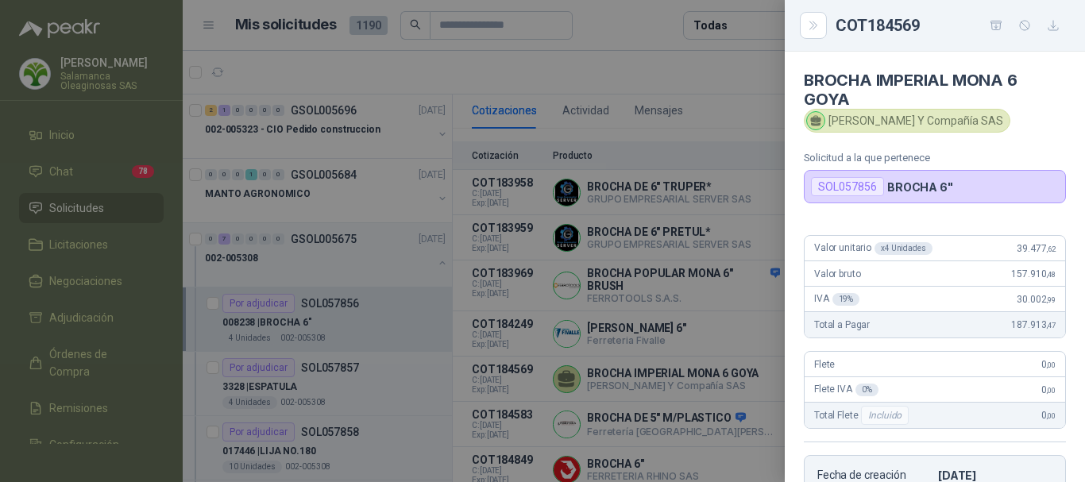
click at [697, 60] on div at bounding box center [542, 241] width 1085 height 482
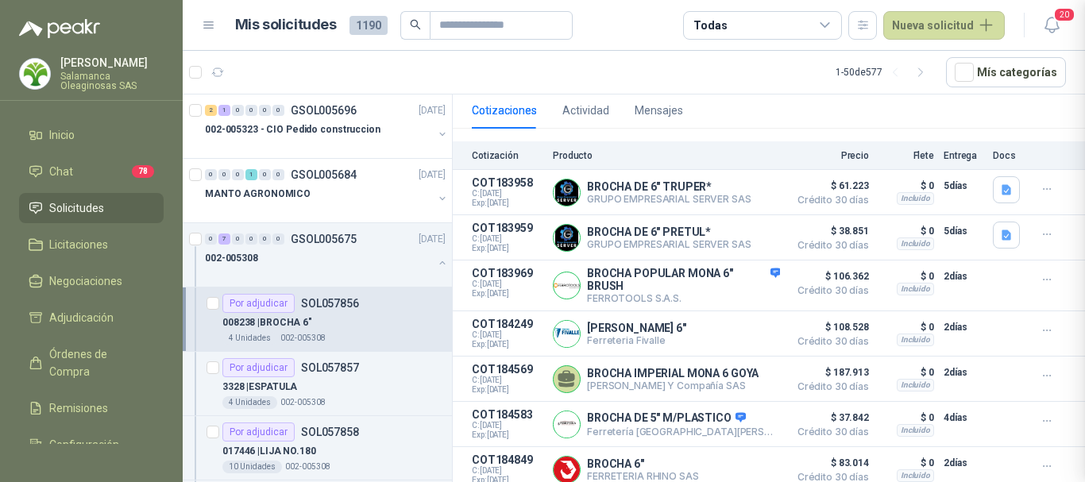
scroll to position [317, 0]
click at [732, 227] on button "Detalles" at bounding box center [742, 237] width 75 height 21
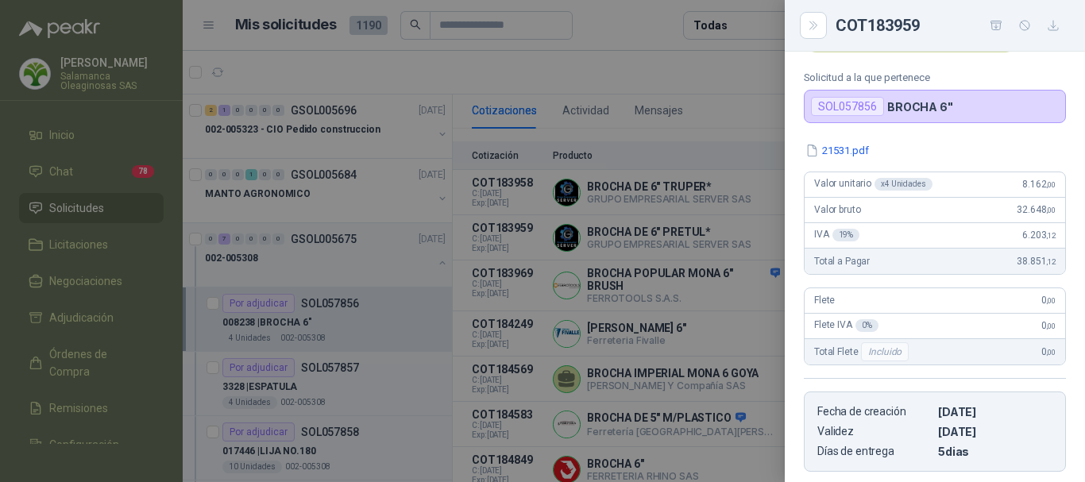
scroll to position [0, 0]
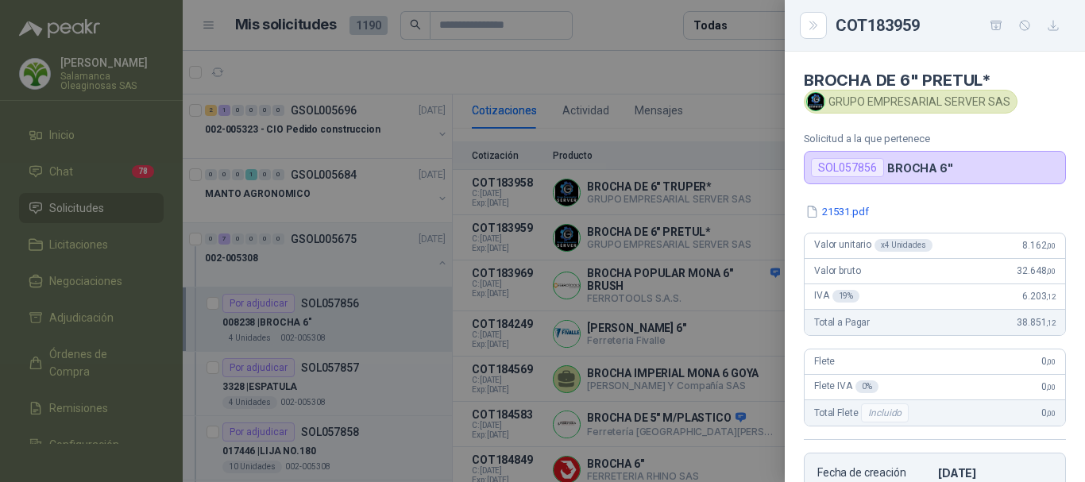
click at [706, 56] on div at bounding box center [542, 241] width 1085 height 482
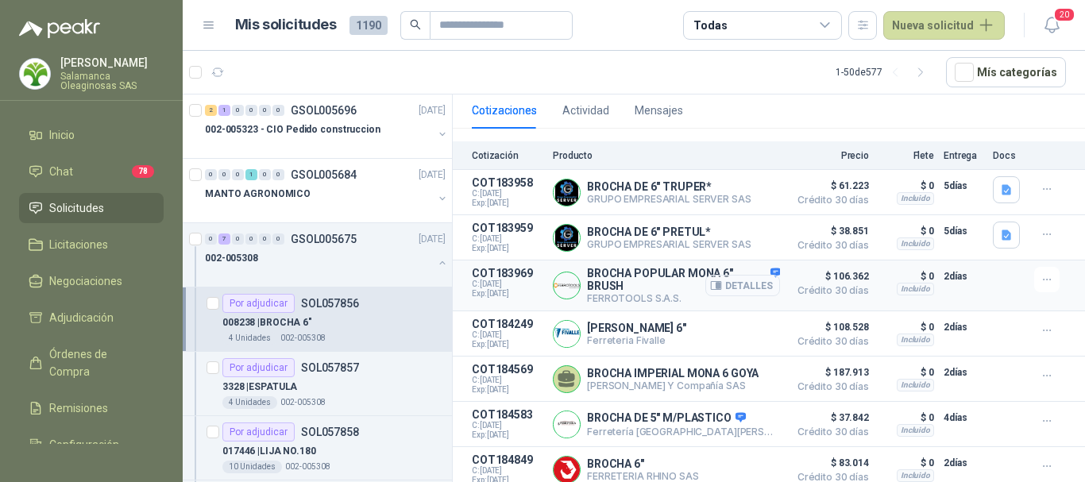
click at [744, 276] on button "Detalles" at bounding box center [742, 285] width 75 height 21
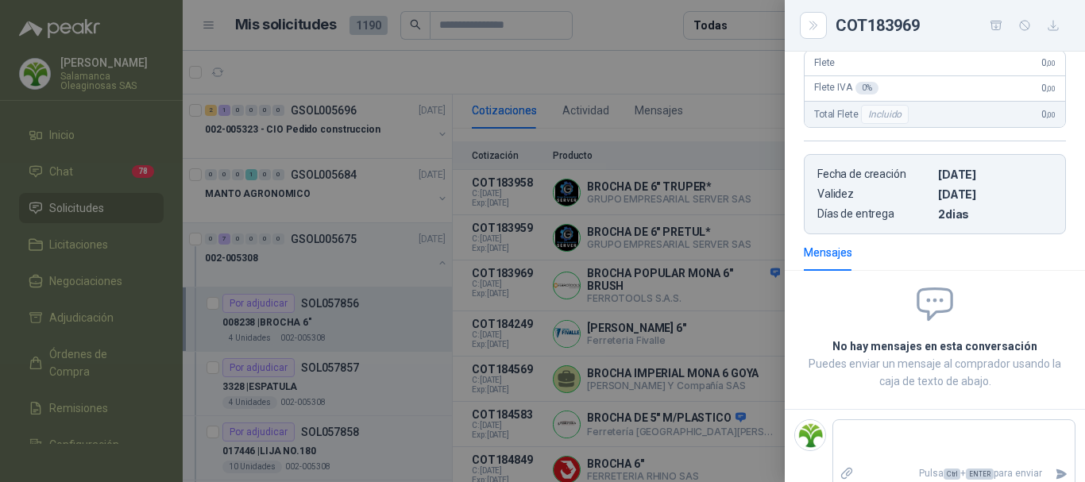
scroll to position [367, 0]
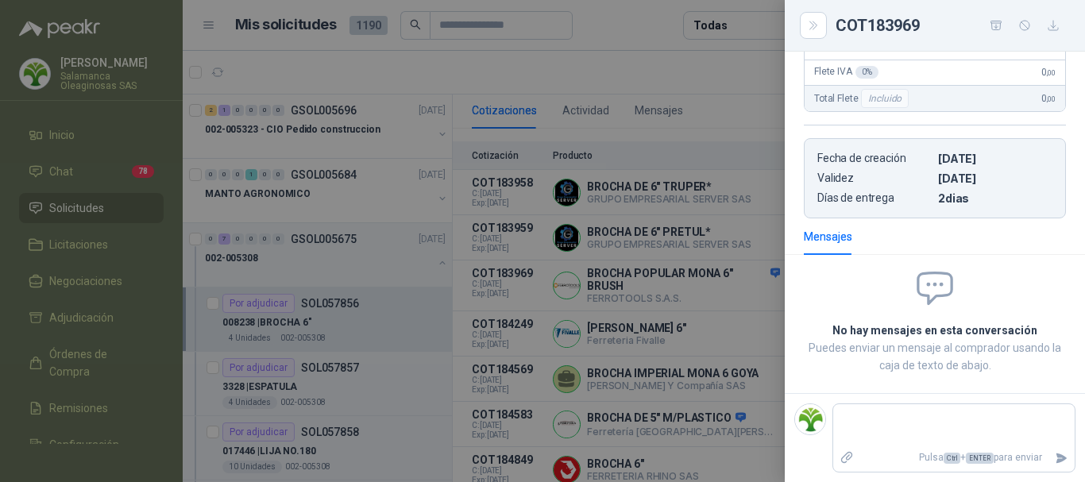
click at [710, 79] on div at bounding box center [542, 241] width 1085 height 482
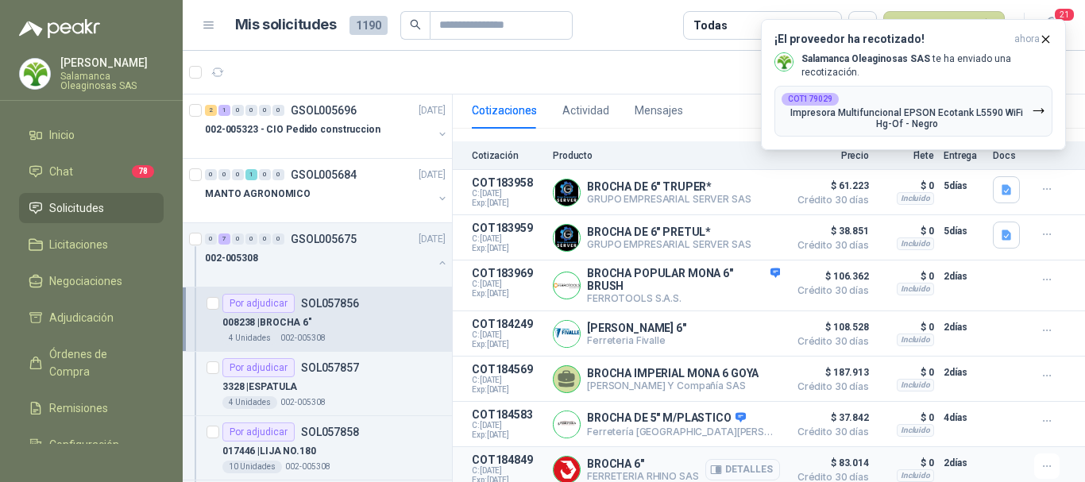
click at [752, 467] on button "Detalles" at bounding box center [742, 469] width 75 height 21
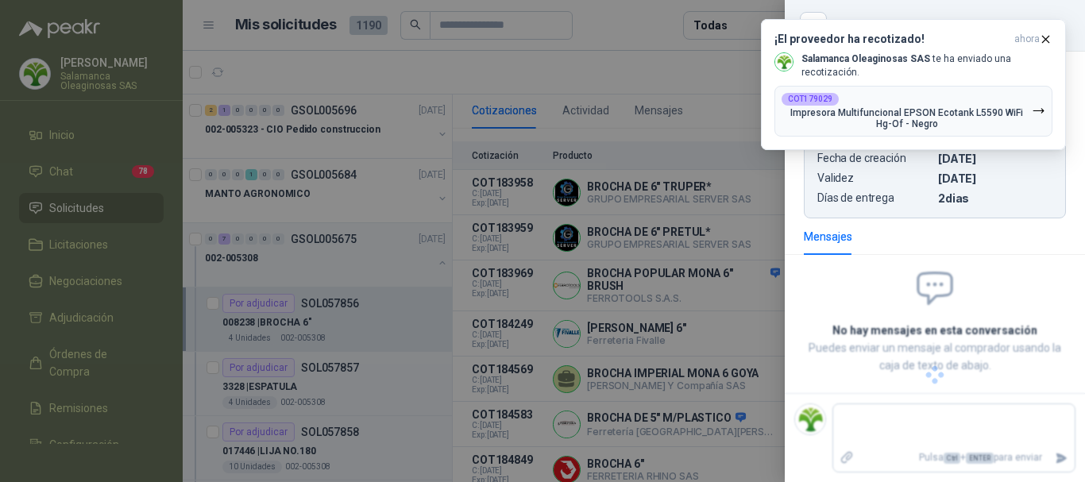
scroll to position [298, 0]
click at [655, 24] on div at bounding box center [542, 241] width 1085 height 482
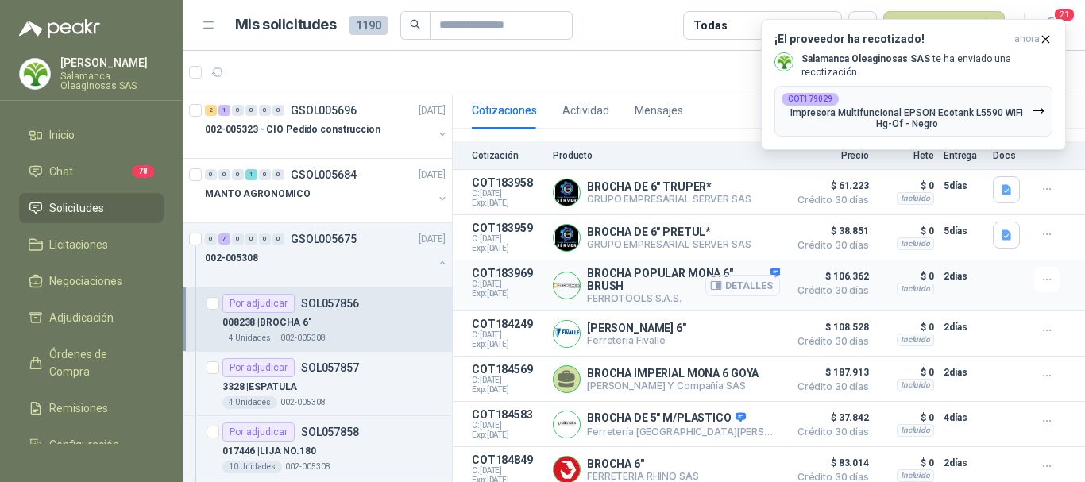
click at [737, 276] on button "Detalles" at bounding box center [742, 285] width 75 height 21
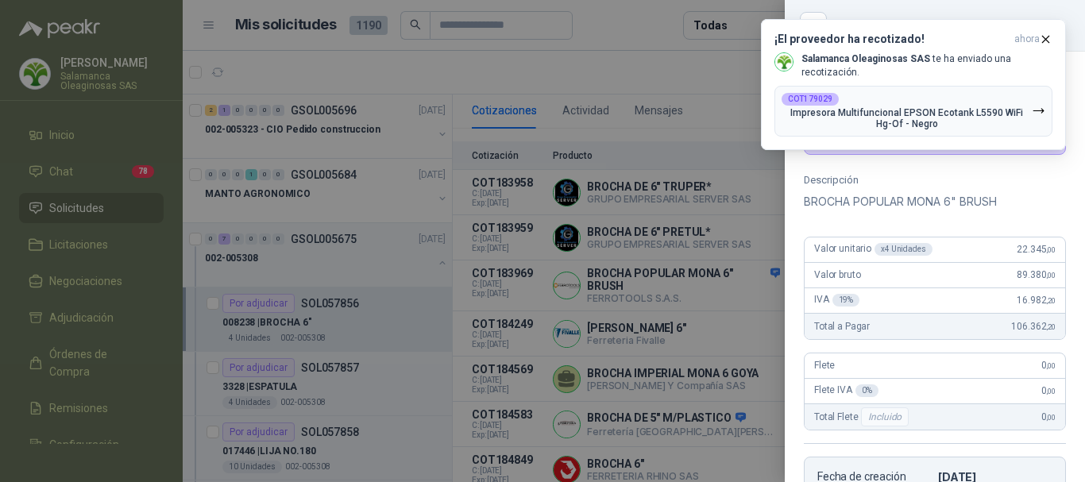
scroll to position [0, 0]
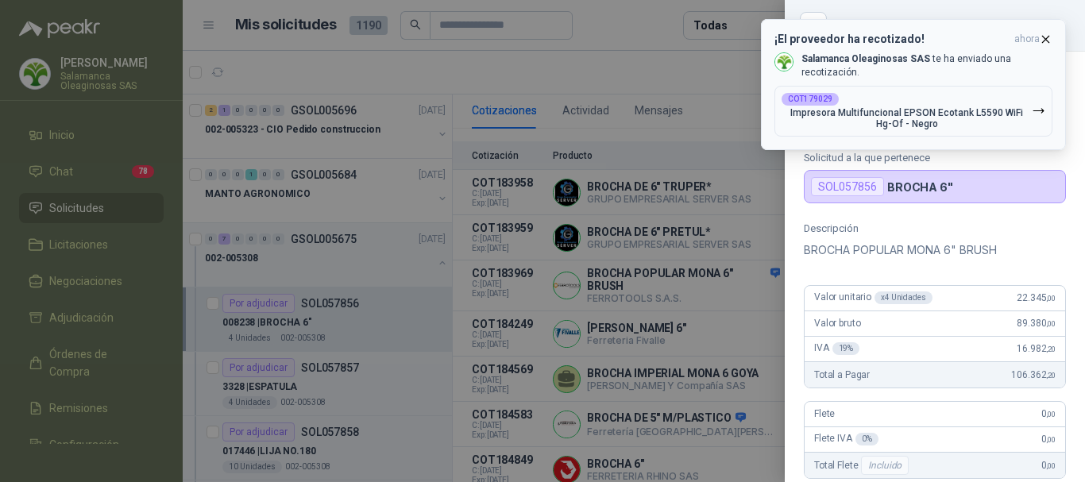
click at [1048, 39] on icon "button" at bounding box center [1046, 40] width 14 height 14
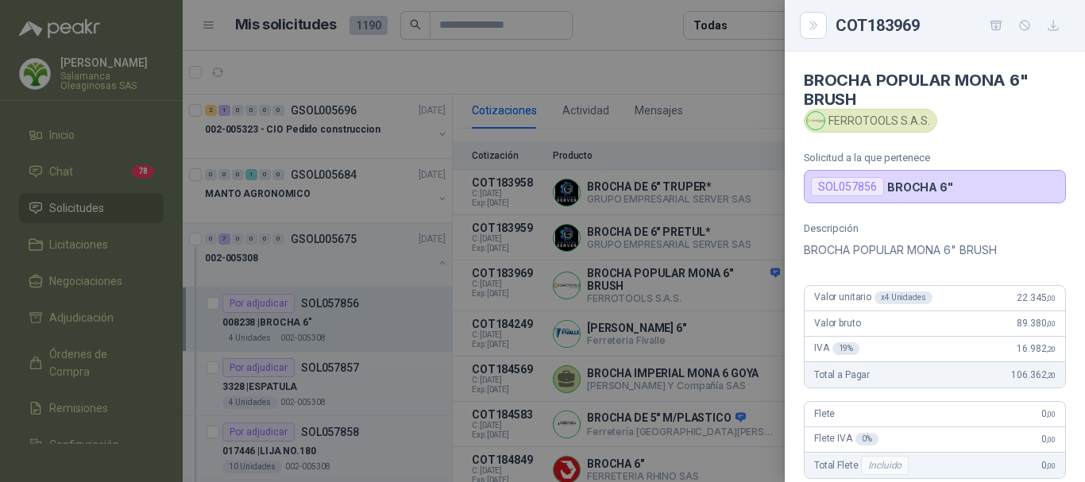
click at [644, 29] on div at bounding box center [542, 241] width 1085 height 482
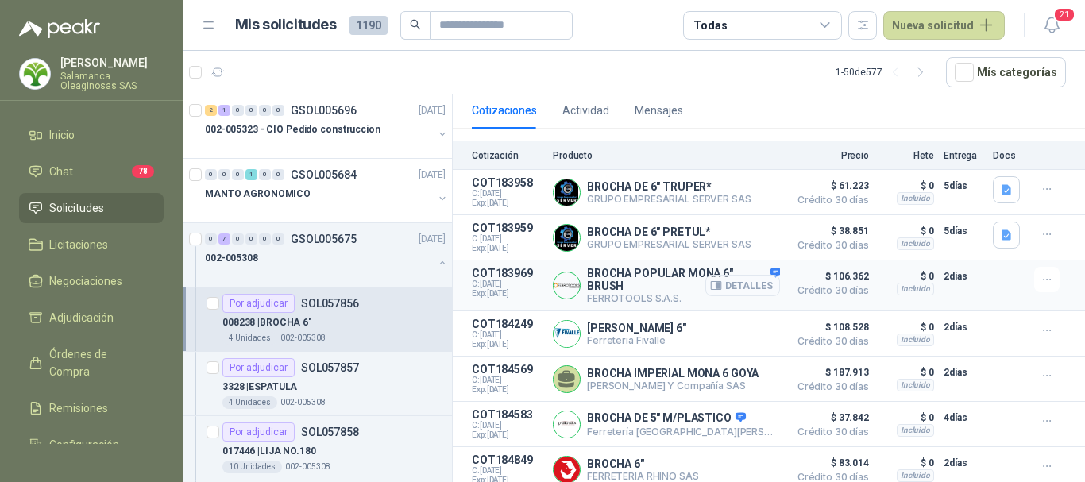
click at [745, 278] on button "Detalles" at bounding box center [742, 285] width 75 height 21
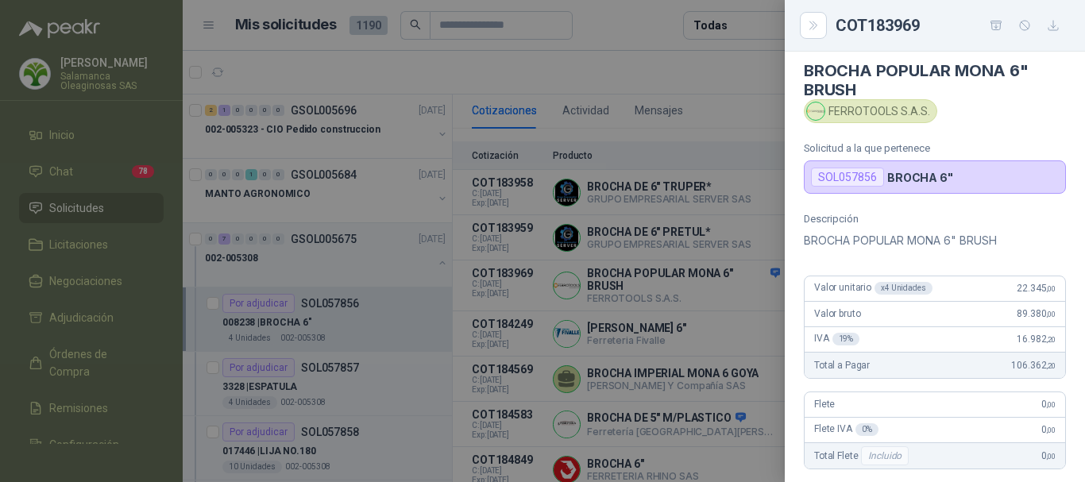
scroll to position [0, 0]
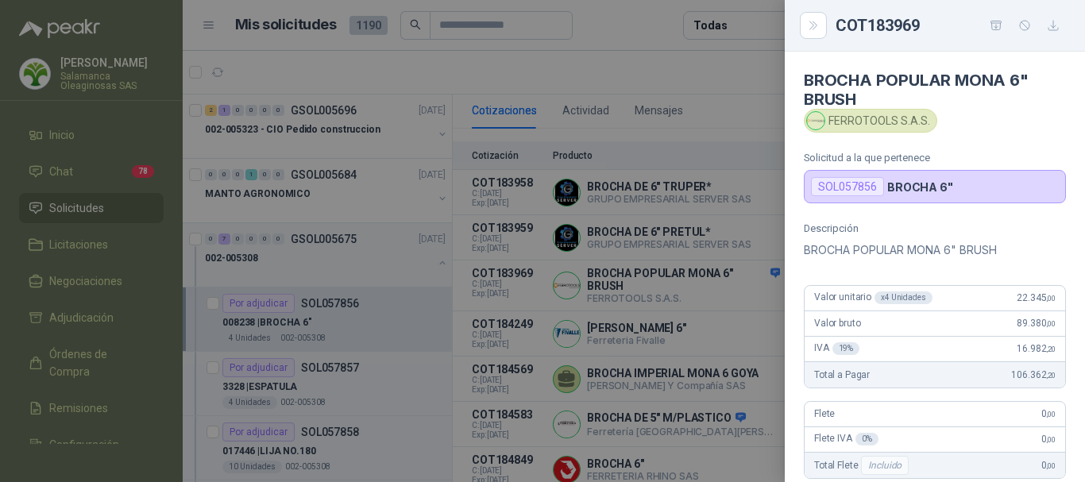
click at [648, 7] on div at bounding box center [542, 241] width 1085 height 482
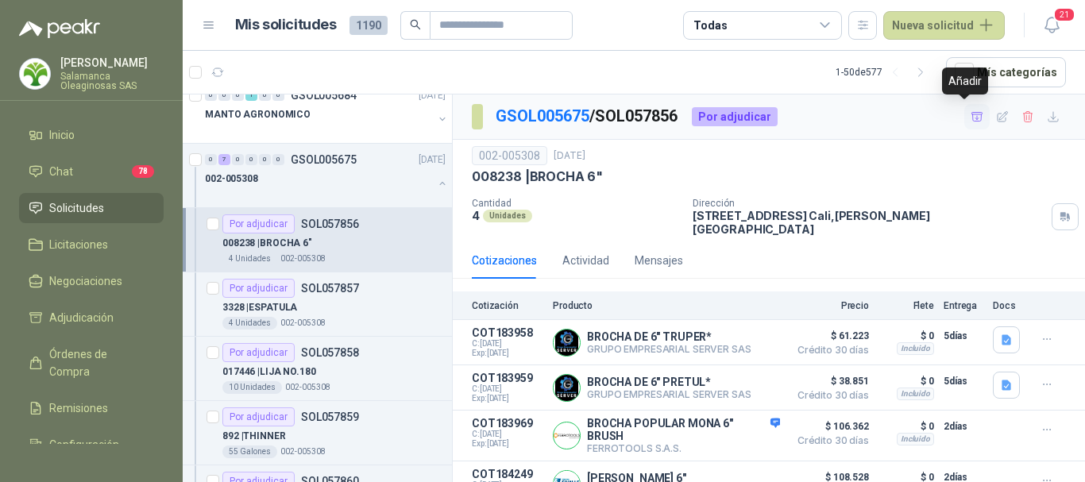
click at [971, 117] on icon "button" at bounding box center [978, 117] width 14 height 14
click at [643, 12] on article "Mis solicitudes 1190 Todas Nueva solicitud" at bounding box center [620, 25] width 771 height 29
click at [392, 307] on div "3328 | ESPATULA" at bounding box center [333, 307] width 223 height 19
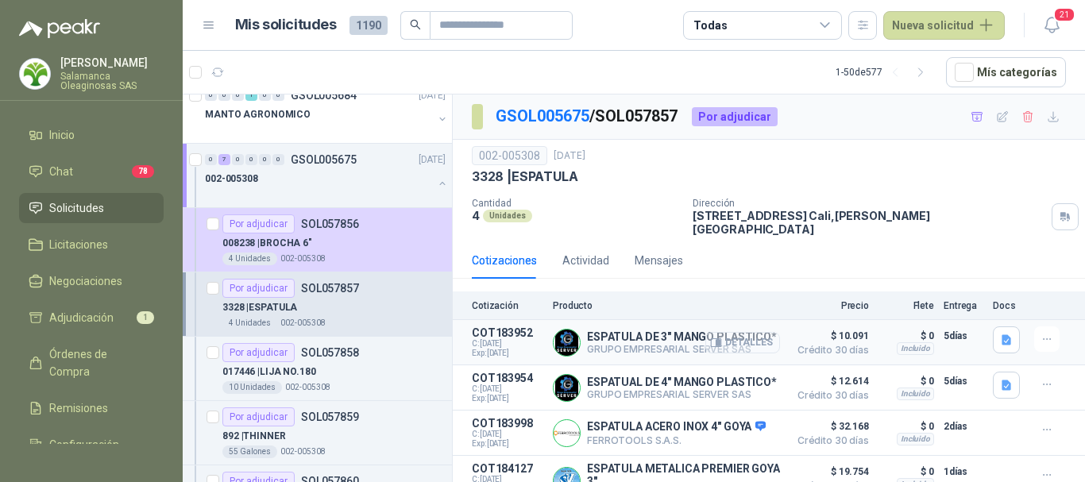
scroll to position [79, 0]
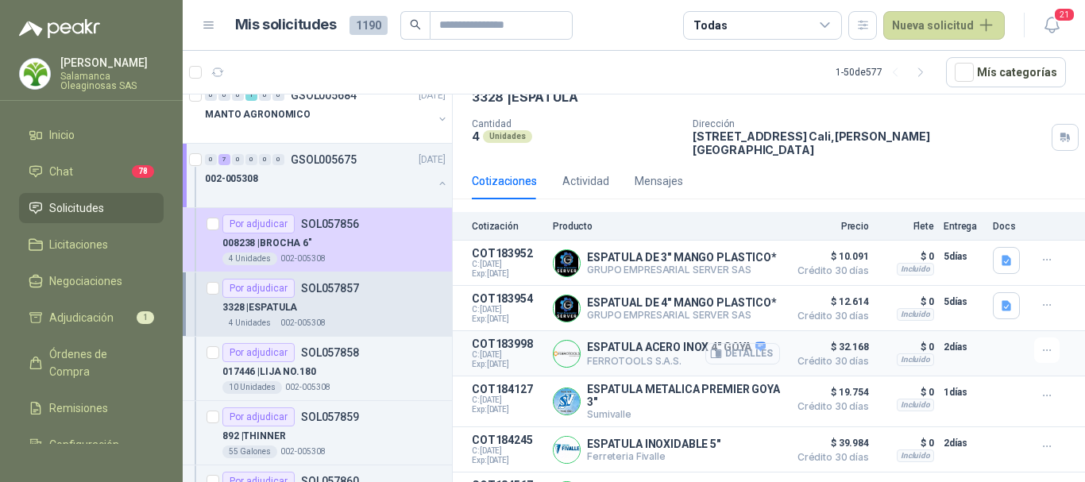
click at [752, 357] on button "Detalles" at bounding box center [742, 353] width 75 height 21
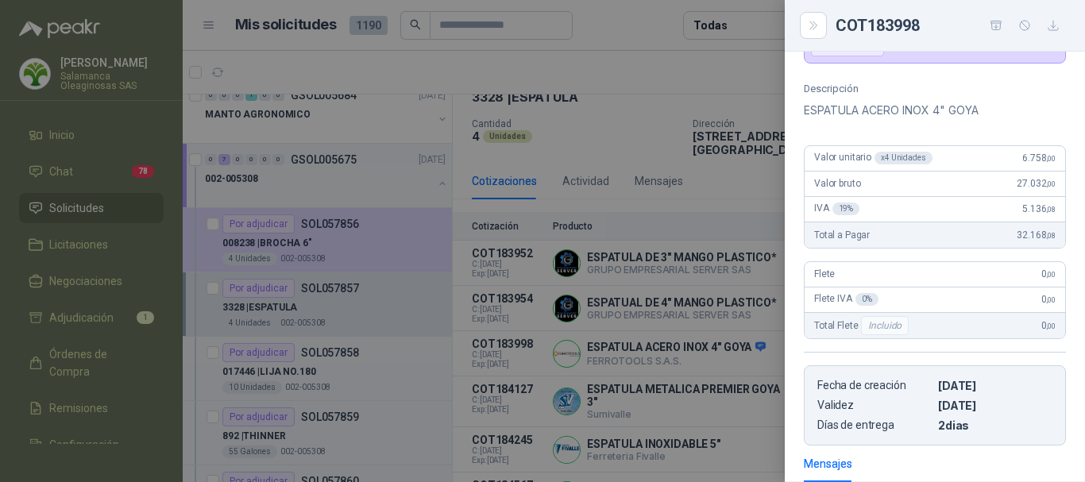
scroll to position [41, 0]
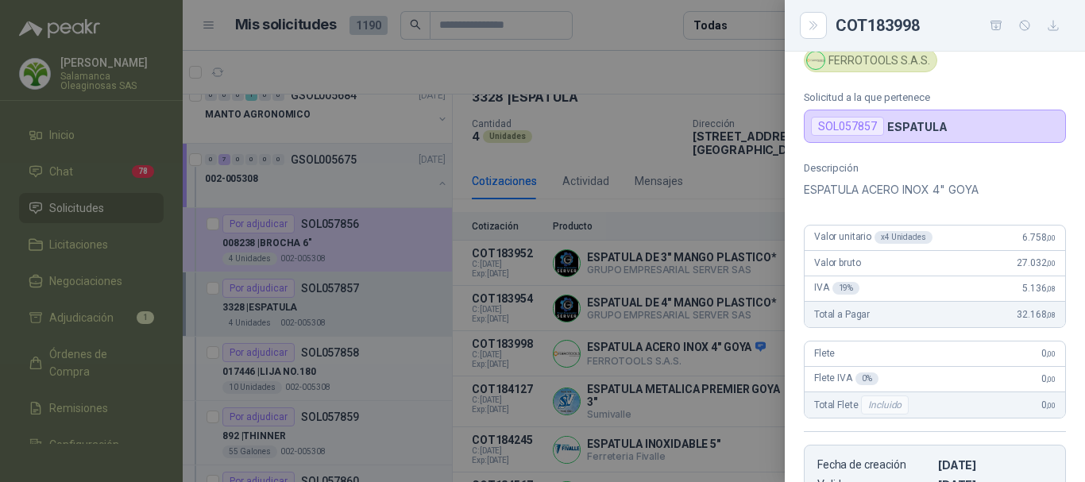
click at [688, 68] on div at bounding box center [542, 241] width 1085 height 482
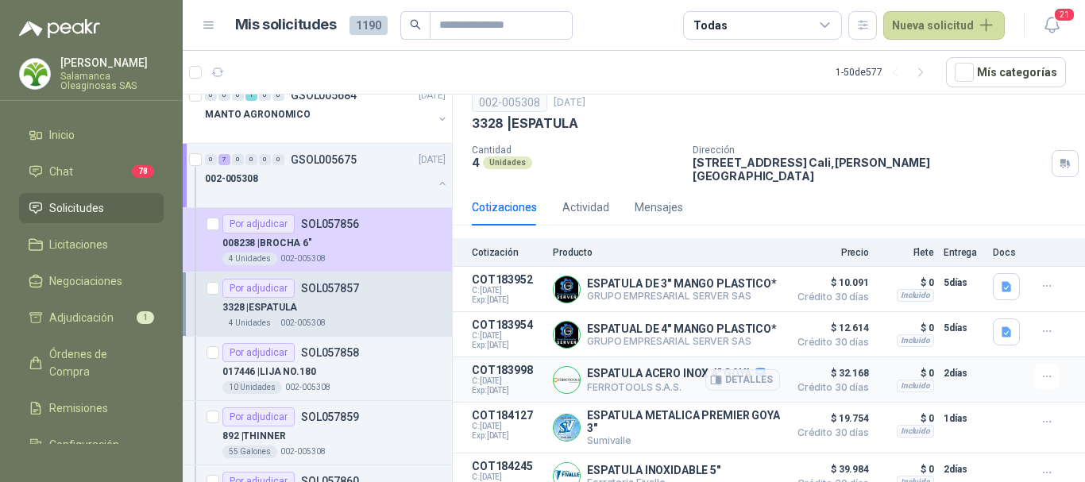
scroll to position [50, 0]
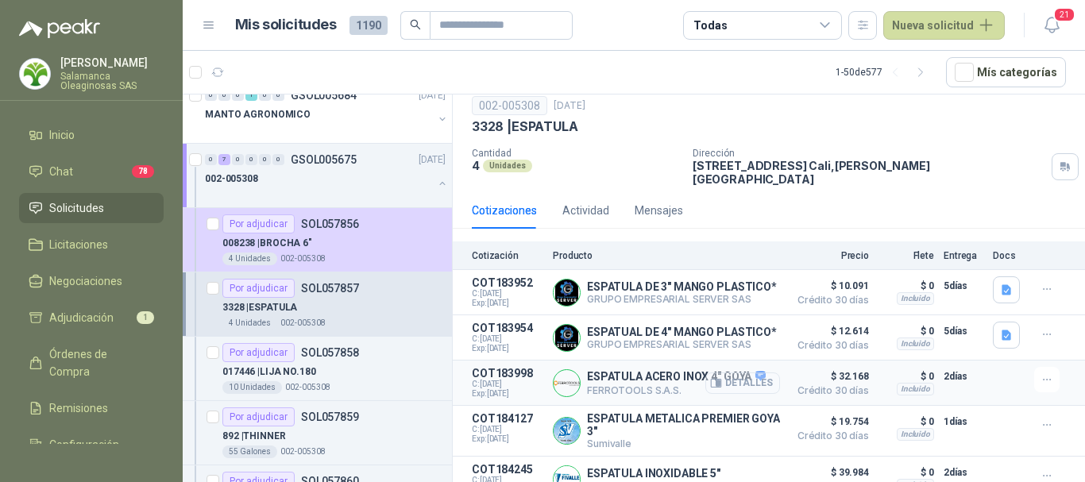
click at [752, 388] on button "Detalles" at bounding box center [742, 383] width 75 height 21
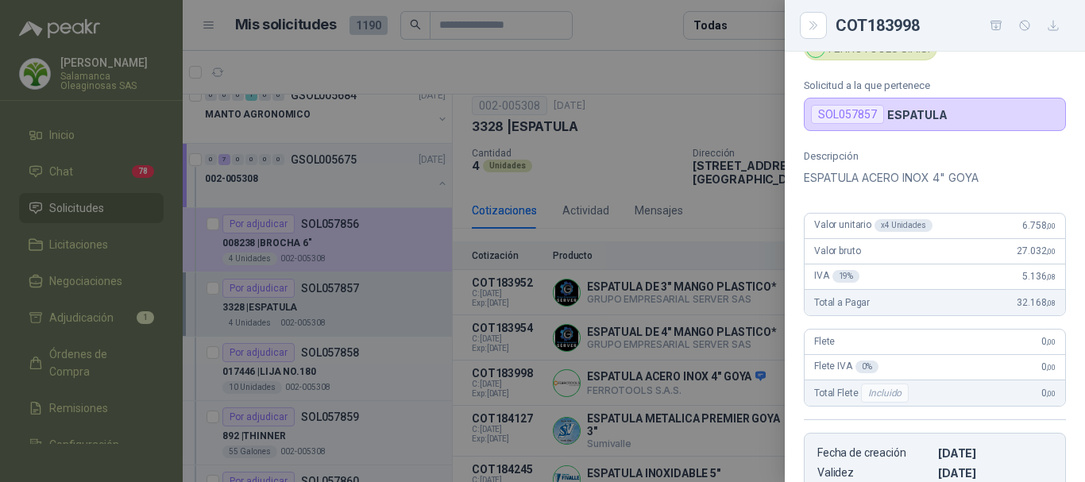
scroll to position [0, 0]
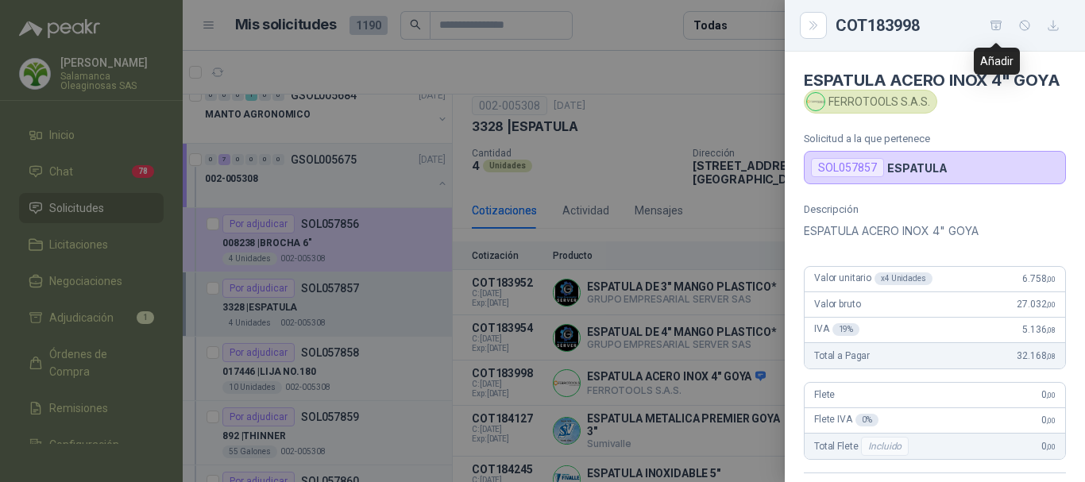
click at [1002, 25] on icon "button" at bounding box center [997, 26] width 14 height 14
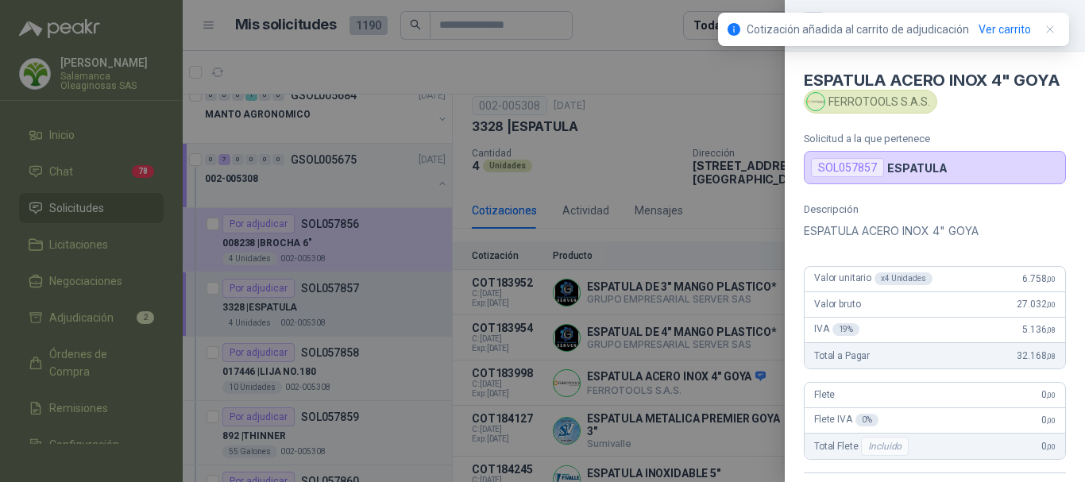
click at [601, 74] on div at bounding box center [542, 241] width 1085 height 482
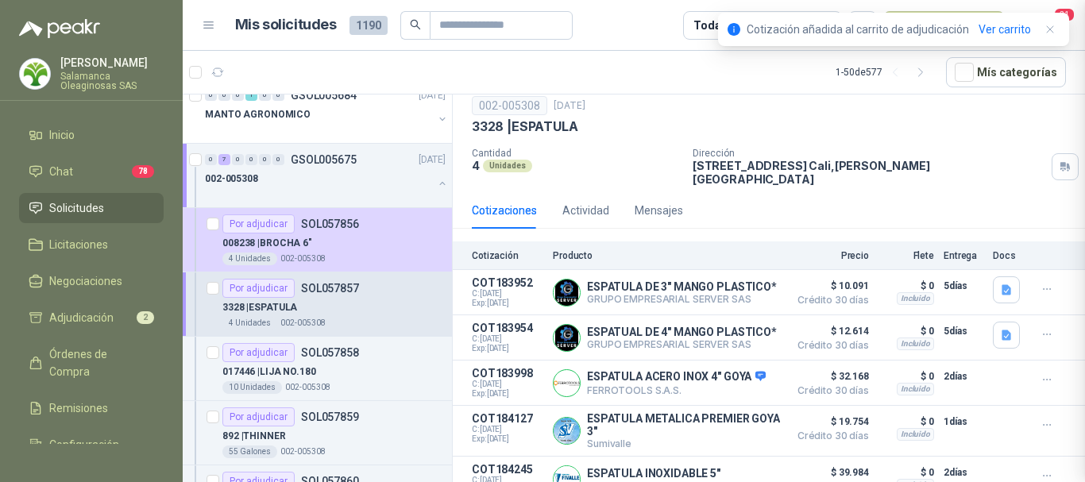
scroll to position [367, 0]
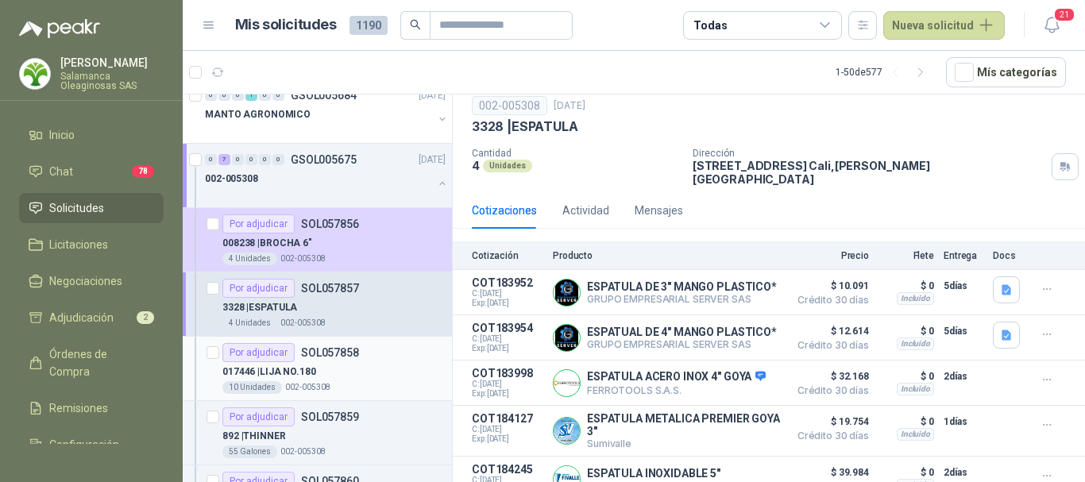
click at [369, 370] on div "017446 | LIJA NO.180" at bounding box center [333, 371] width 223 height 19
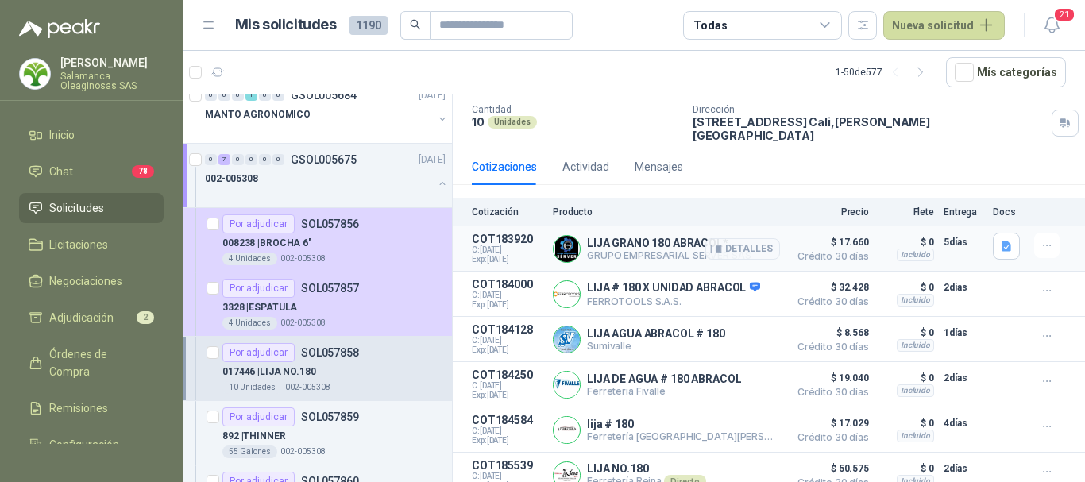
scroll to position [98, 0]
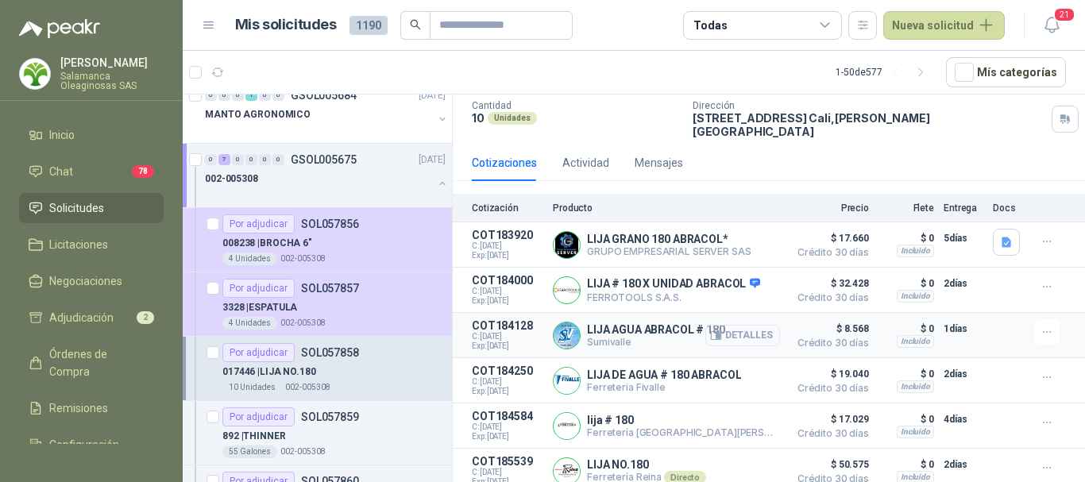
click at [741, 327] on button "Detalles" at bounding box center [742, 335] width 75 height 21
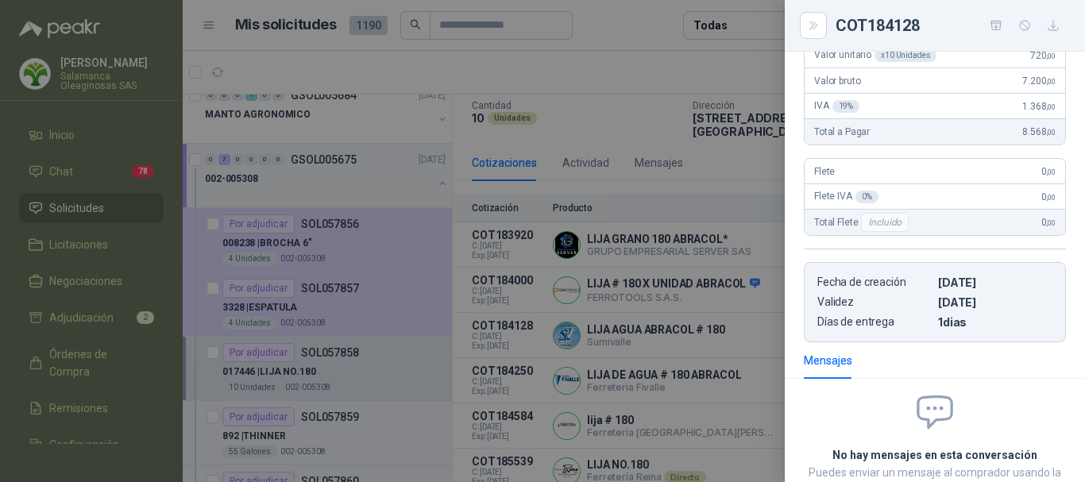
scroll to position [298, 0]
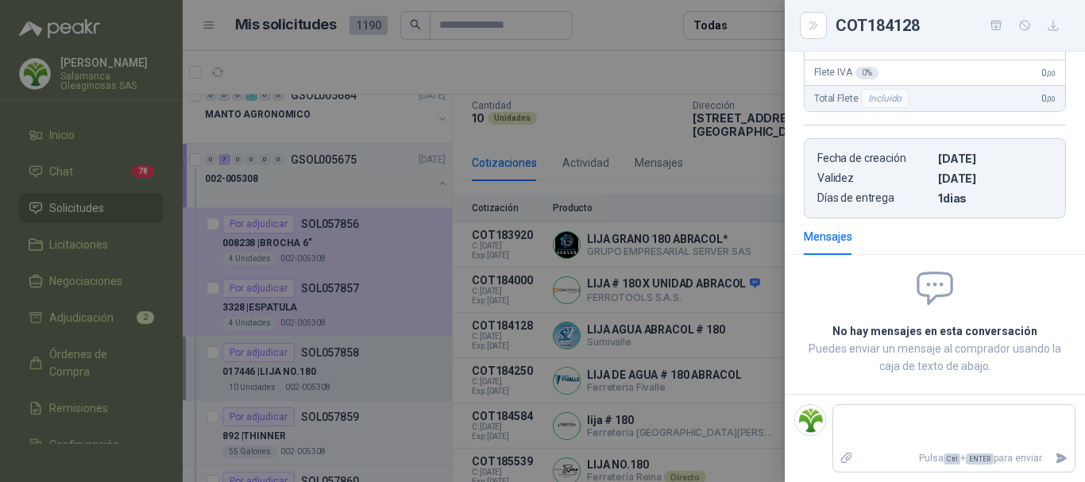
click at [656, 64] on div at bounding box center [542, 241] width 1085 height 482
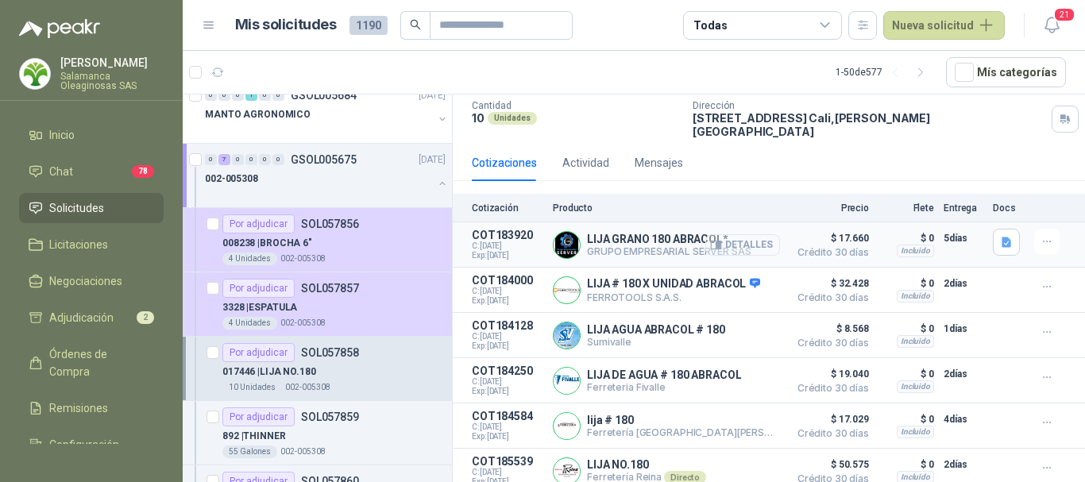
click at [751, 237] on button "Detalles" at bounding box center [742, 244] width 75 height 21
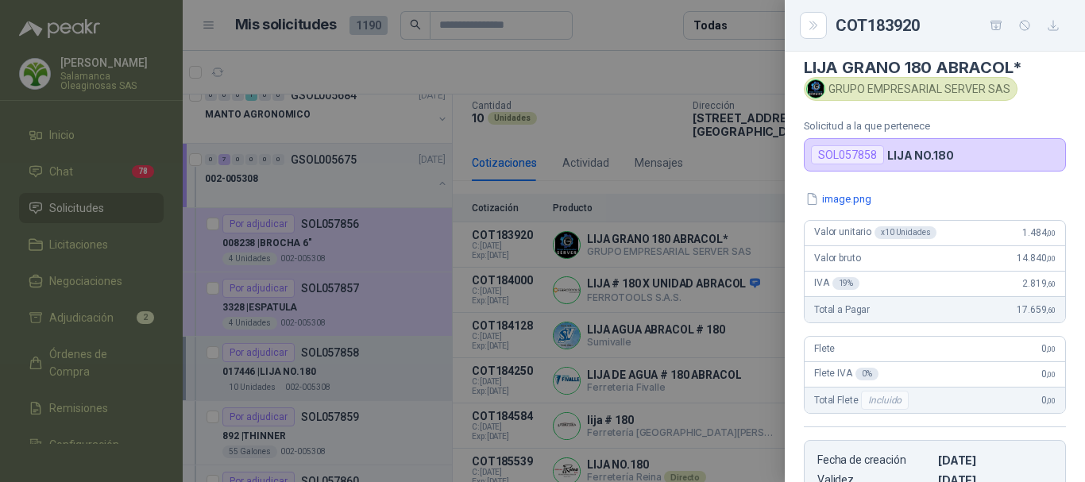
scroll to position [0, 0]
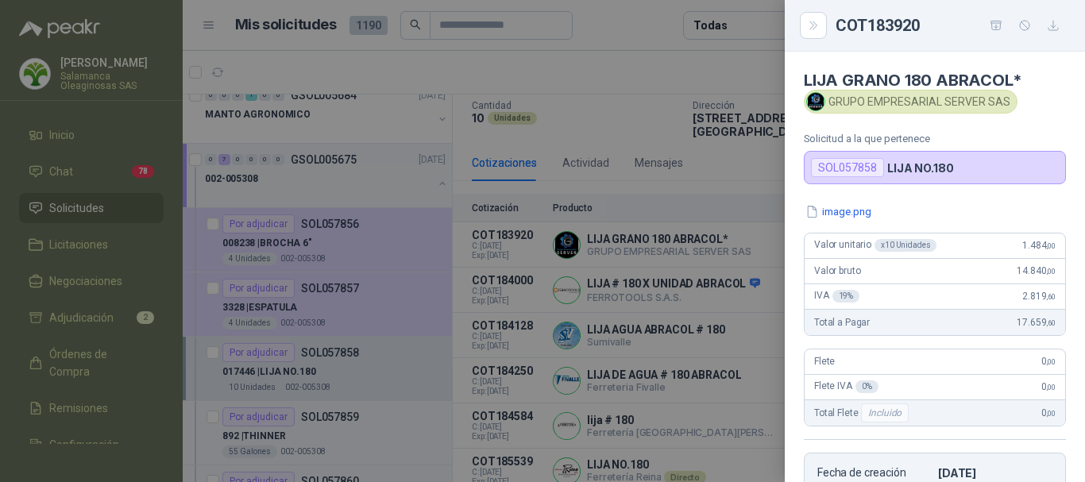
click at [645, 71] on div at bounding box center [542, 241] width 1085 height 482
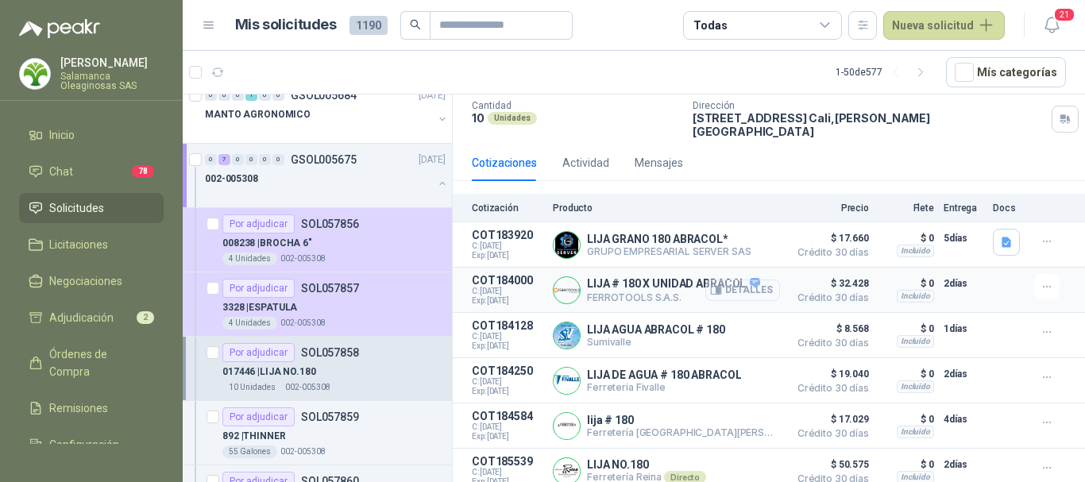
click at [731, 284] on button "Detalles" at bounding box center [742, 290] width 75 height 21
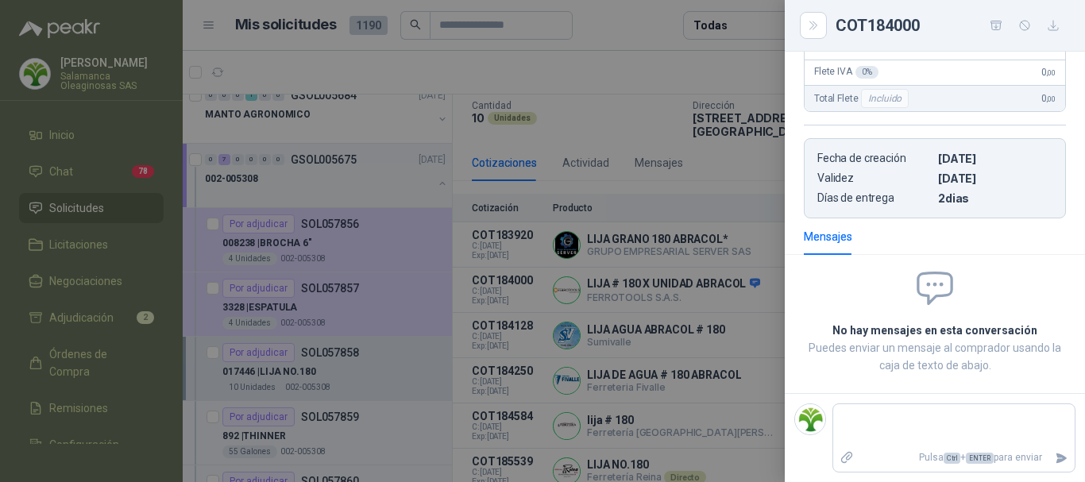
scroll to position [30, 0]
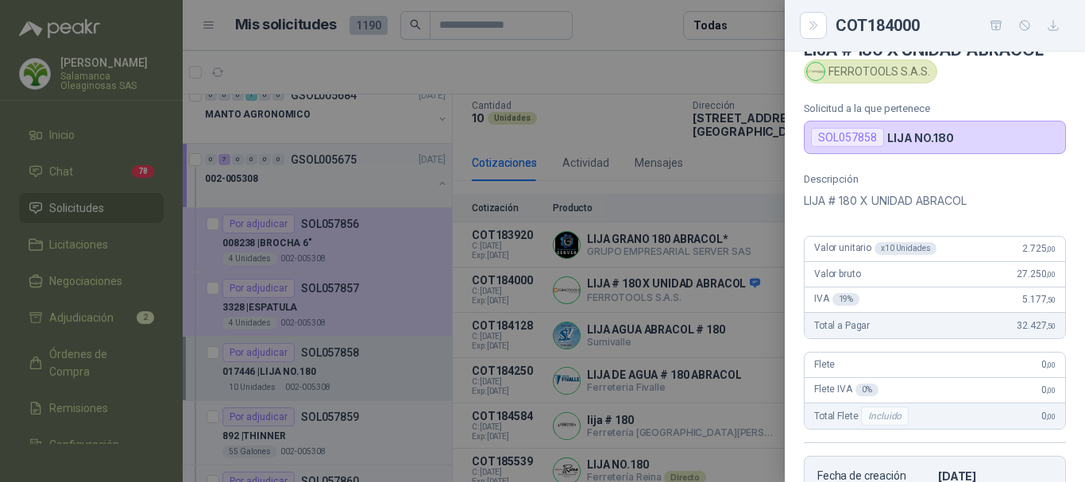
click at [656, 66] on div at bounding box center [542, 241] width 1085 height 482
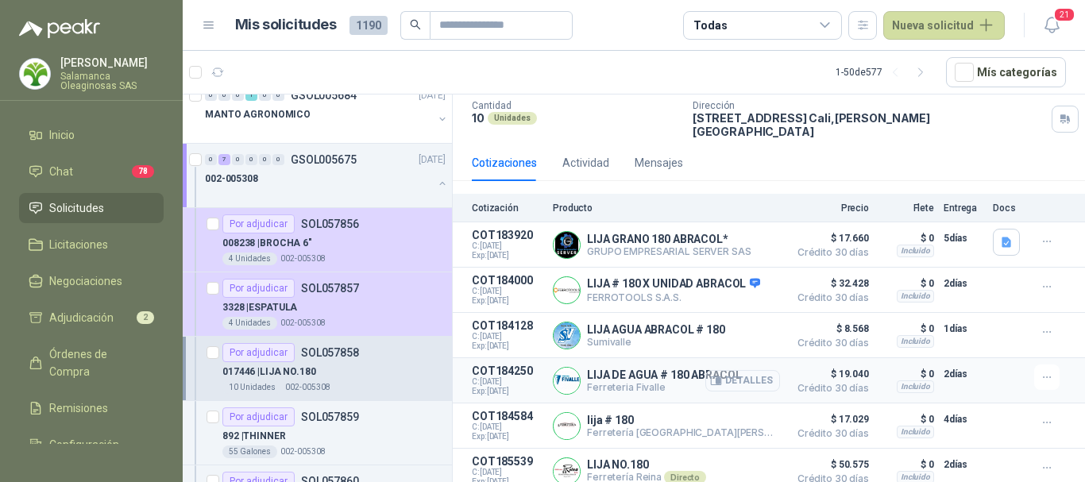
click at [750, 377] on button "Detalles" at bounding box center [742, 380] width 75 height 21
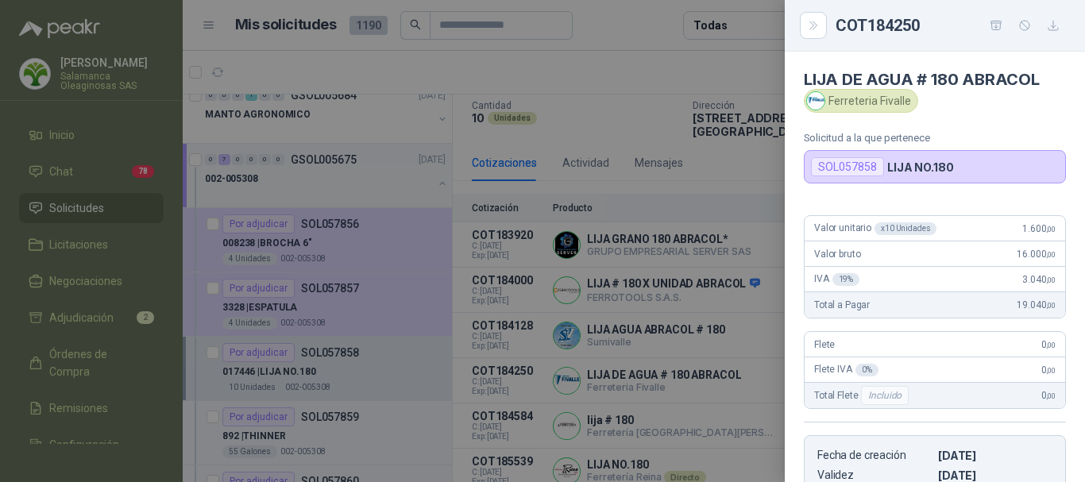
scroll to position [0, 0]
click at [663, 64] on div at bounding box center [542, 241] width 1085 height 482
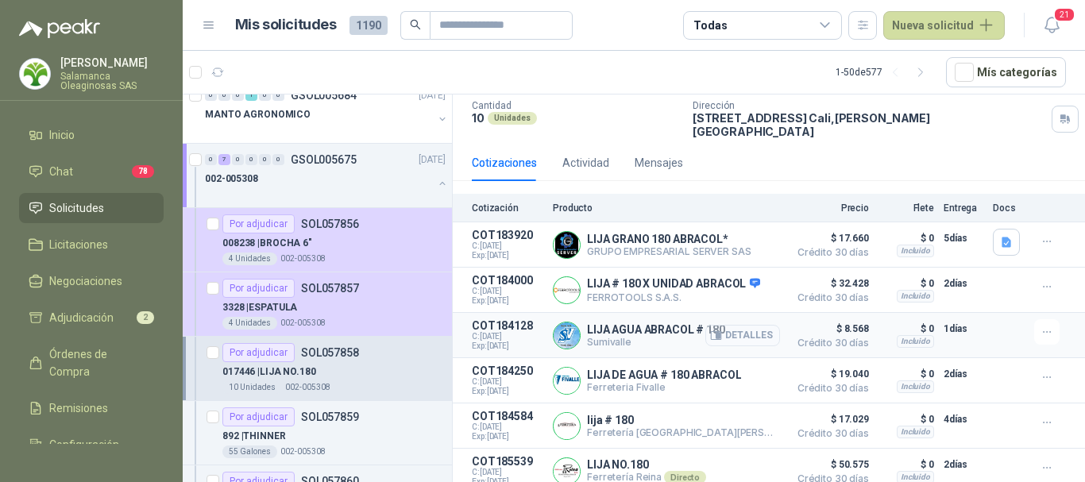
click at [735, 325] on button "Detalles" at bounding box center [742, 335] width 75 height 21
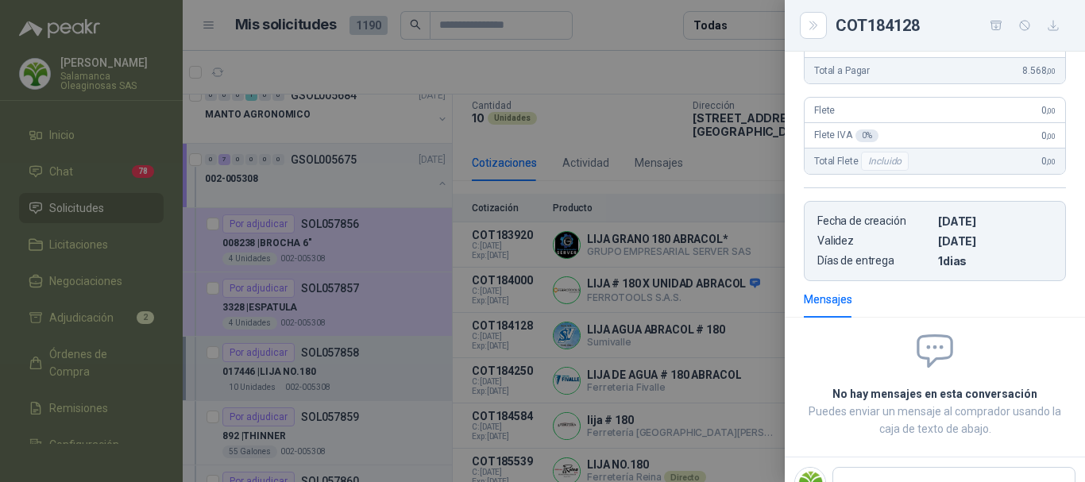
scroll to position [238, 0]
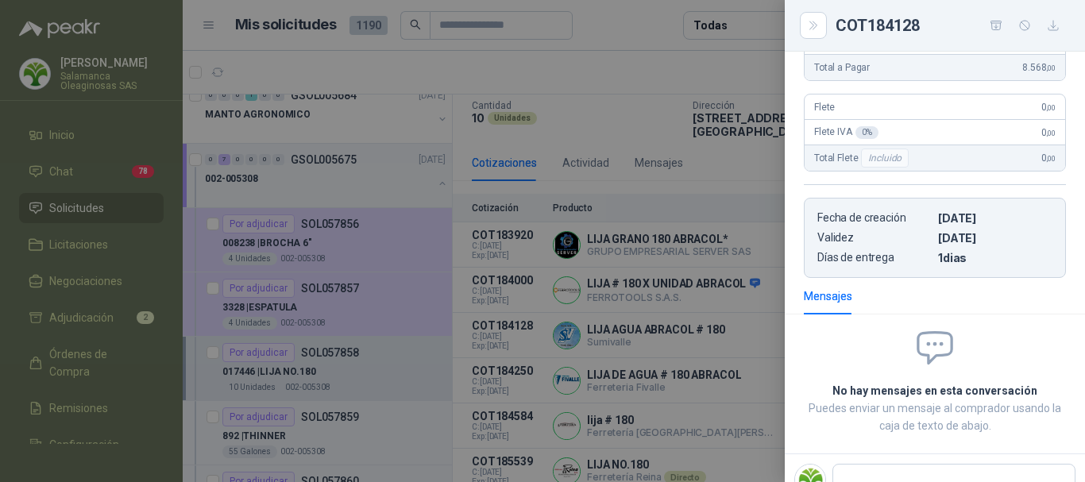
click at [664, 61] on div at bounding box center [542, 241] width 1085 height 482
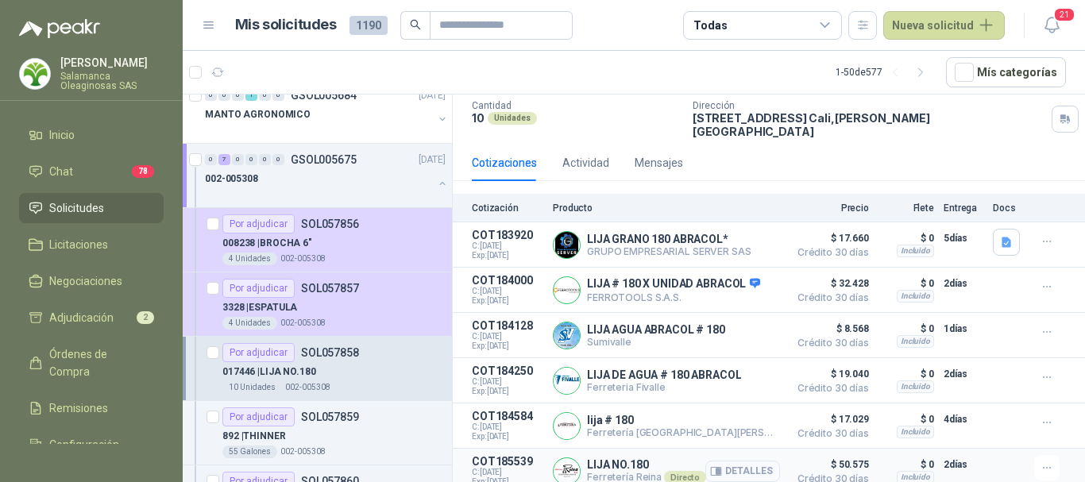
click at [740, 461] on button "Detalles" at bounding box center [742, 471] width 75 height 21
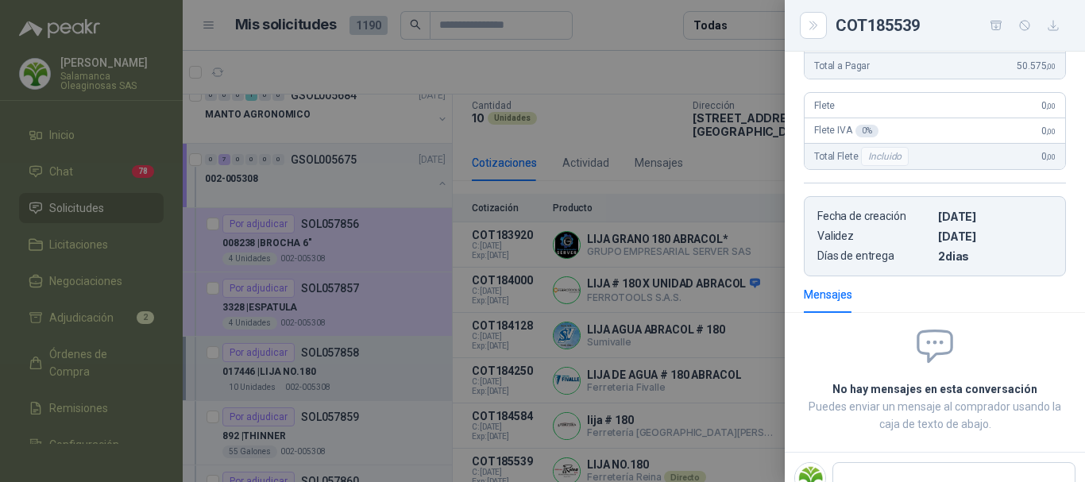
scroll to position [0, 0]
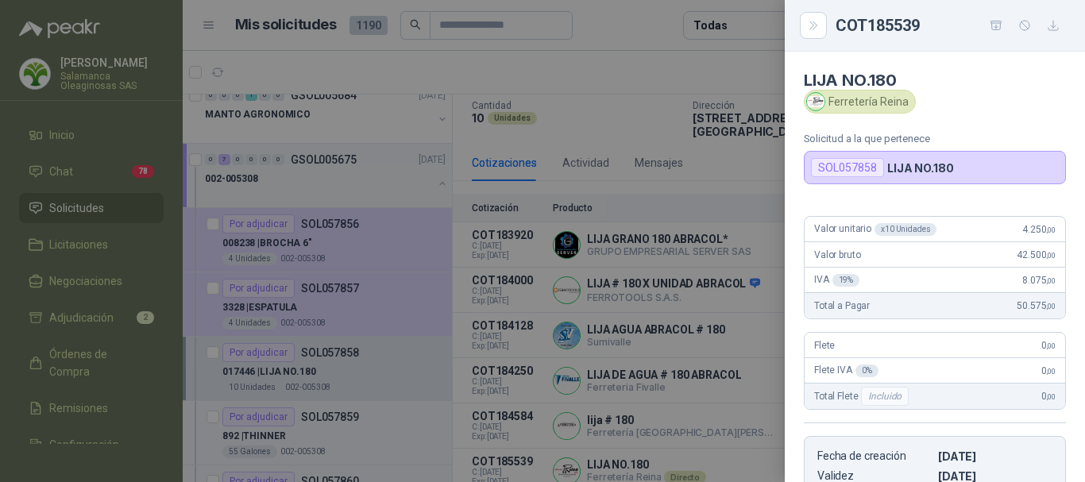
click at [647, 55] on div at bounding box center [542, 241] width 1085 height 482
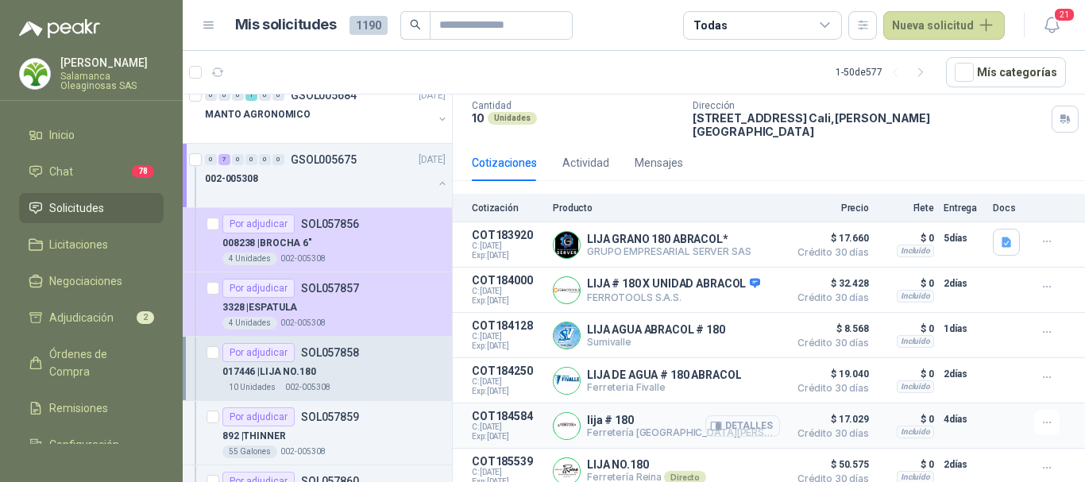
click at [740, 417] on button "Detalles" at bounding box center [742, 425] width 75 height 21
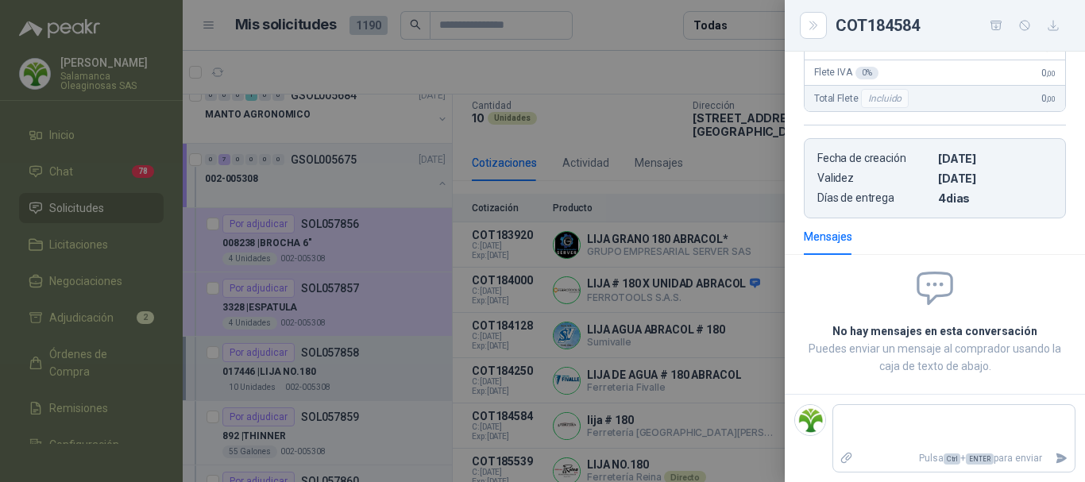
scroll to position [0, 0]
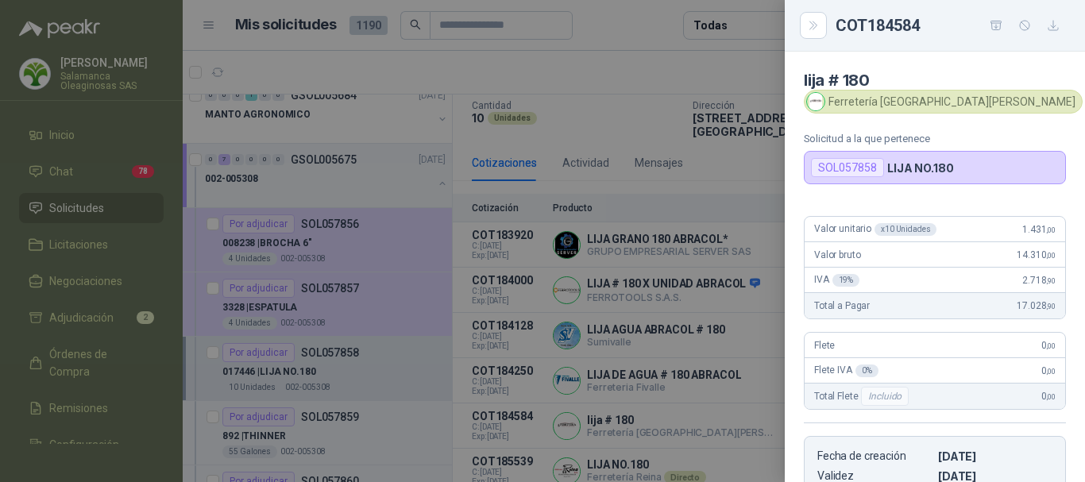
click at [654, 67] on div at bounding box center [542, 241] width 1085 height 482
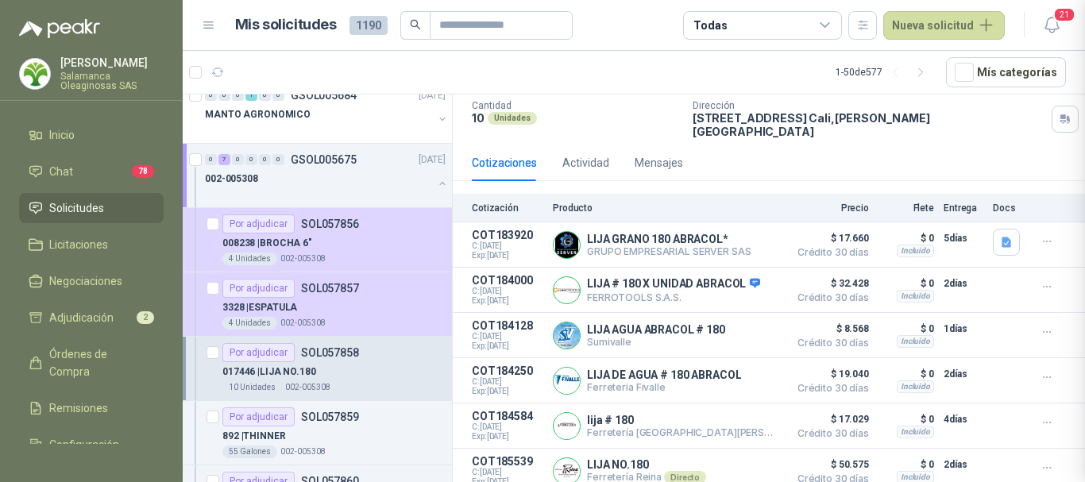
scroll to position [298, 0]
click at [739, 371] on button "Detalles" at bounding box center [742, 380] width 75 height 21
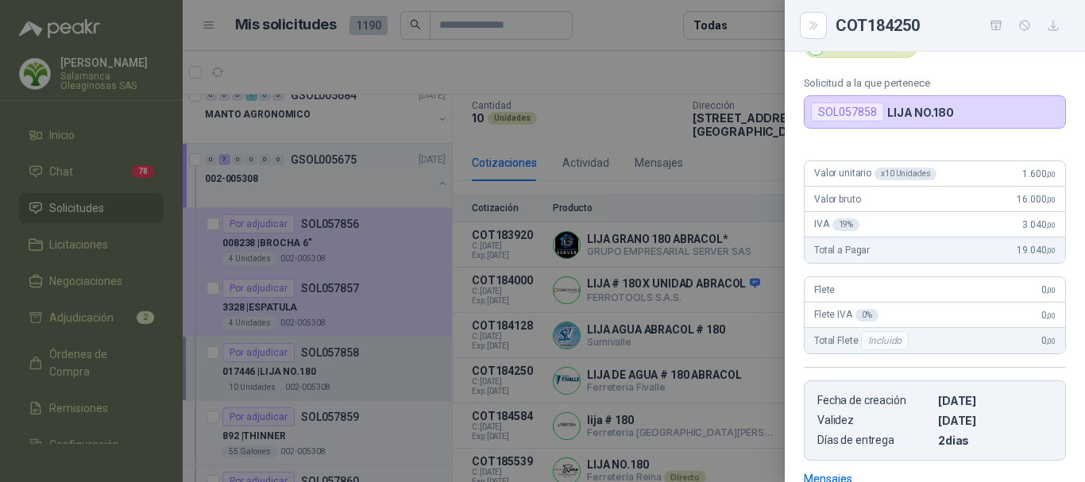
scroll to position [0, 0]
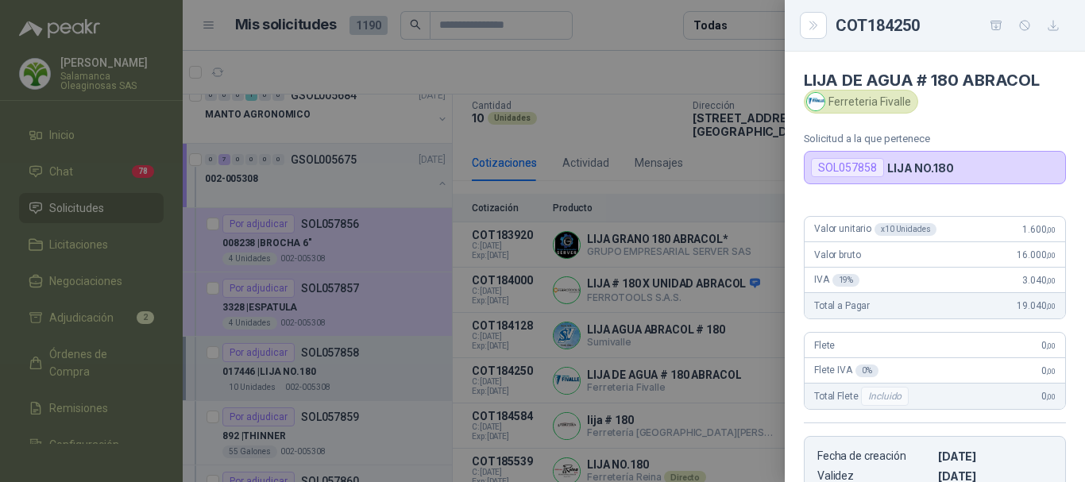
click at [639, 64] on div at bounding box center [542, 241] width 1085 height 482
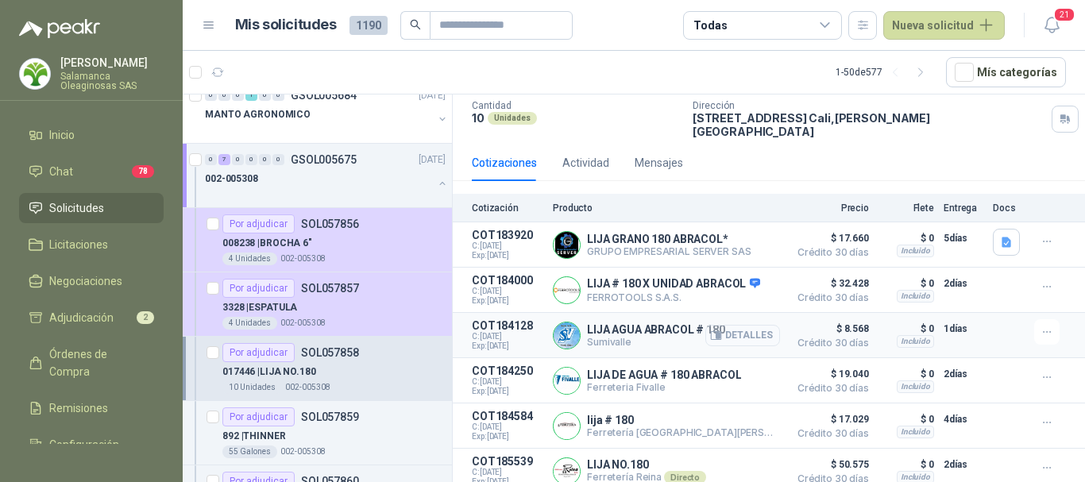
click at [740, 325] on button "Detalles" at bounding box center [742, 335] width 75 height 21
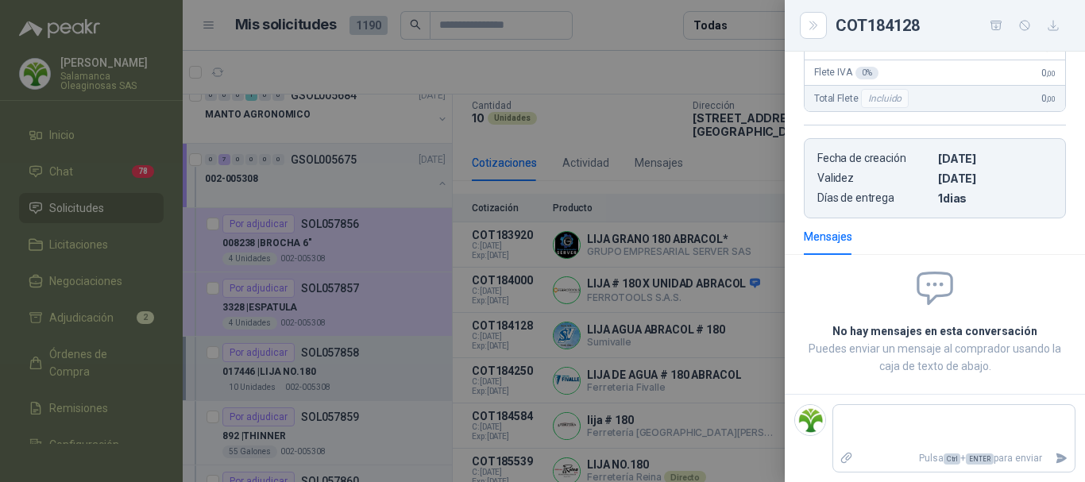
scroll to position [0, 0]
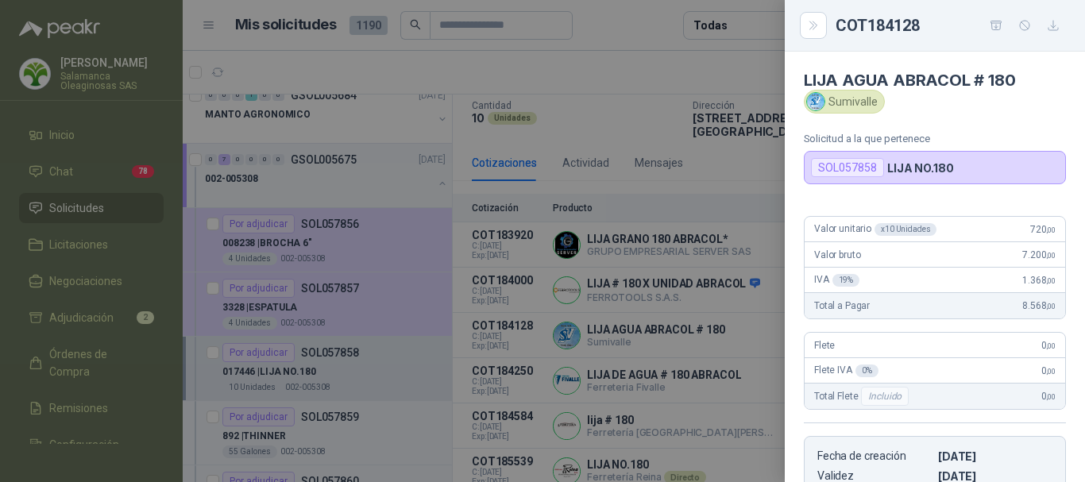
click at [626, 65] on div at bounding box center [542, 241] width 1085 height 482
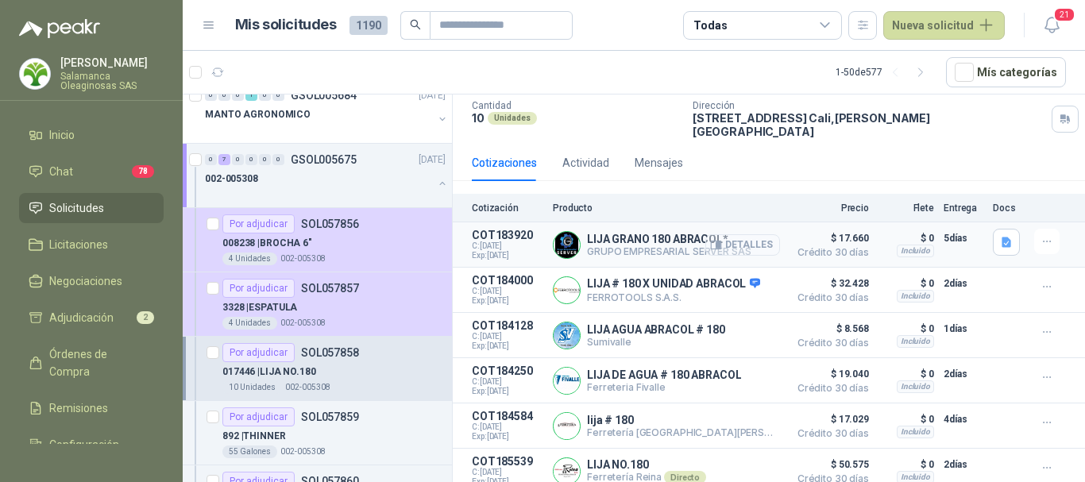
click at [744, 238] on button "Detalles" at bounding box center [742, 244] width 75 height 21
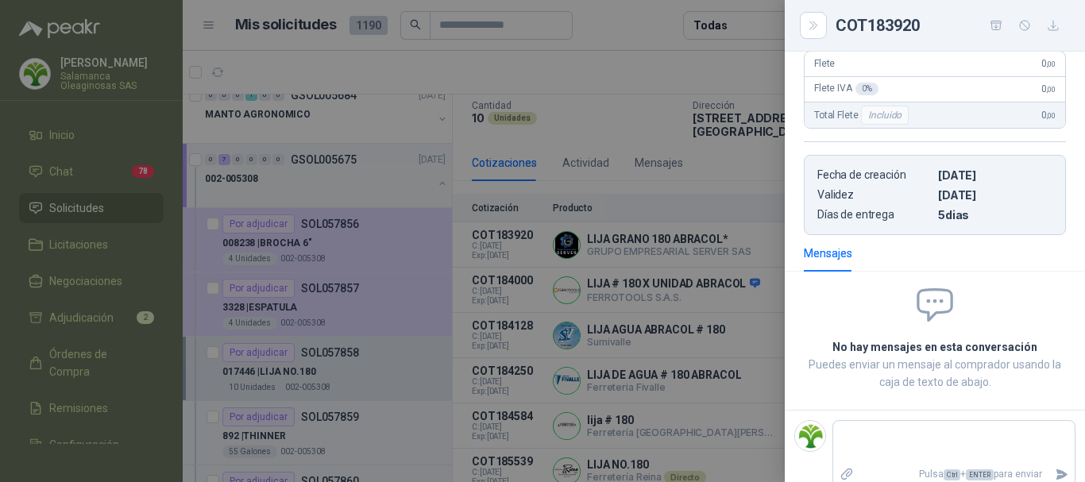
scroll to position [314, 0]
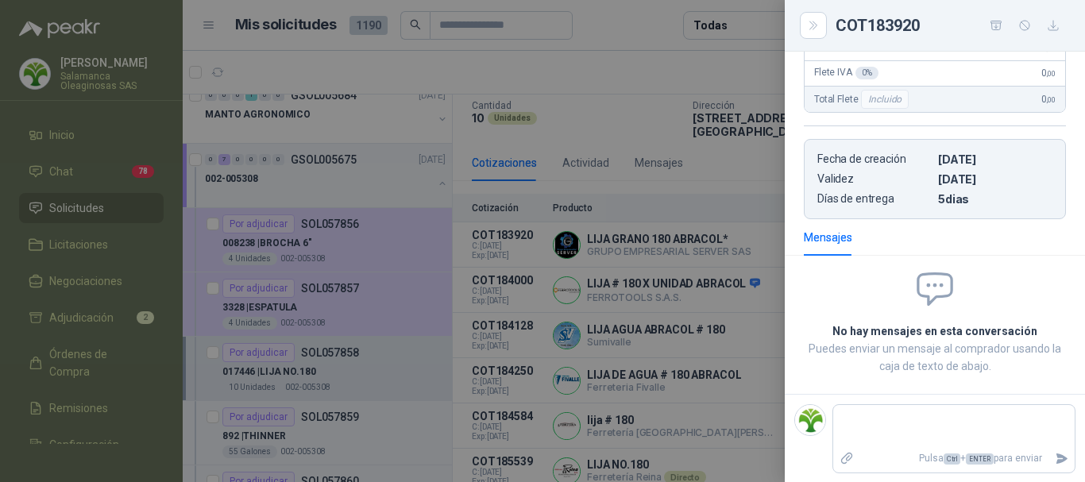
click at [635, 67] on div at bounding box center [542, 241] width 1085 height 482
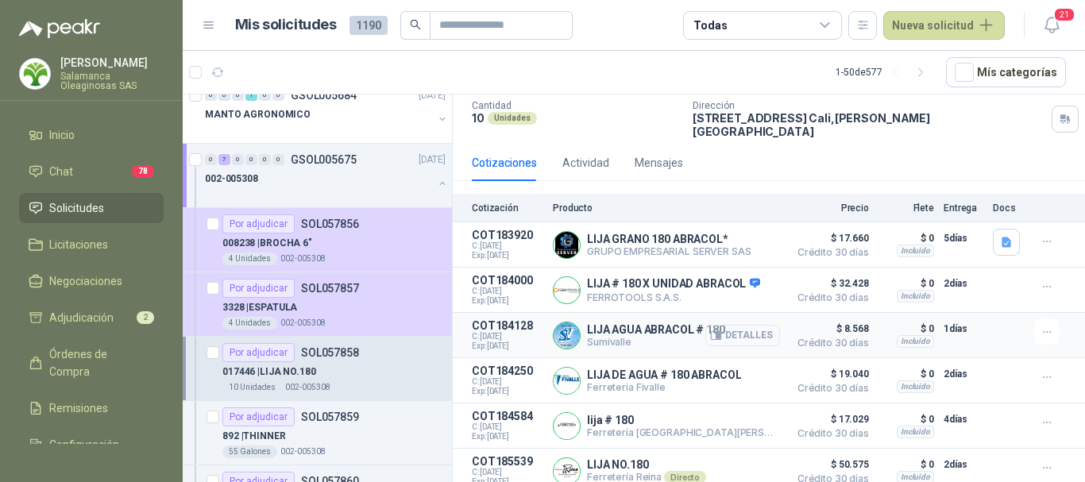
click at [742, 325] on button "Detalles" at bounding box center [742, 335] width 75 height 21
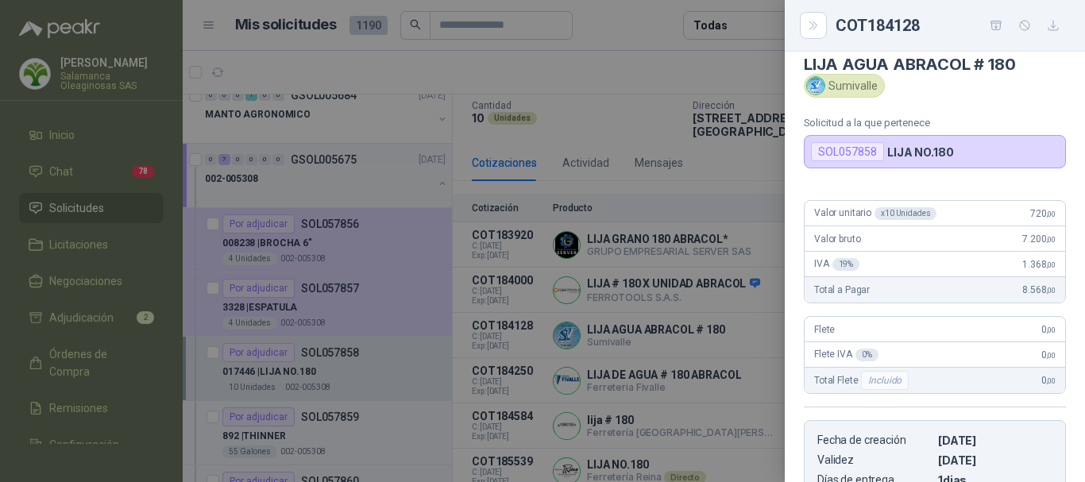
scroll to position [0, 0]
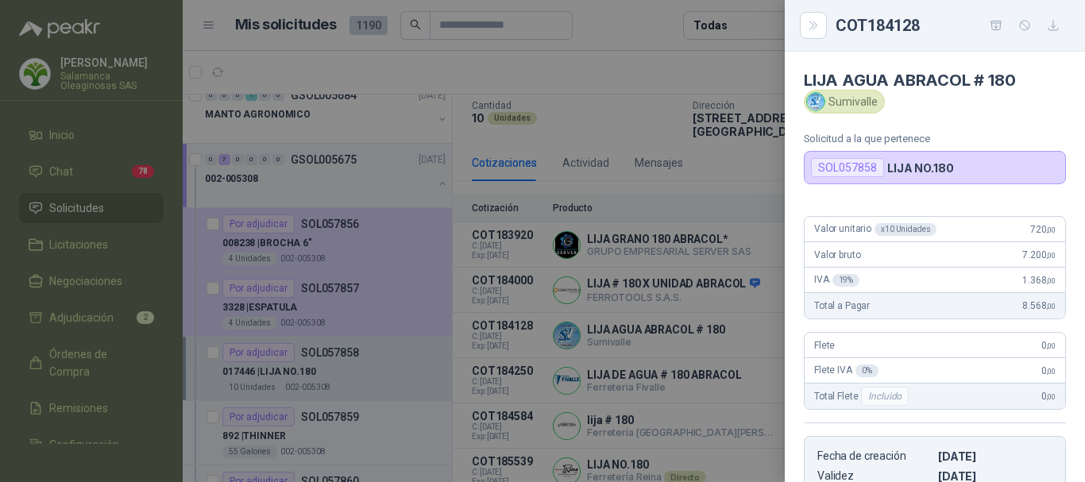
click at [683, 63] on div at bounding box center [542, 241] width 1085 height 482
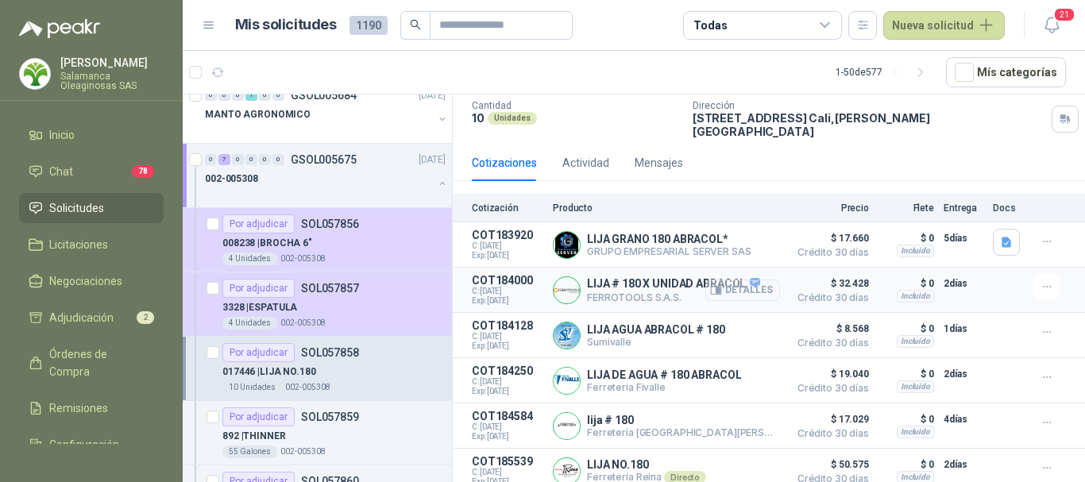
click at [742, 280] on button "Detalles" at bounding box center [742, 290] width 75 height 21
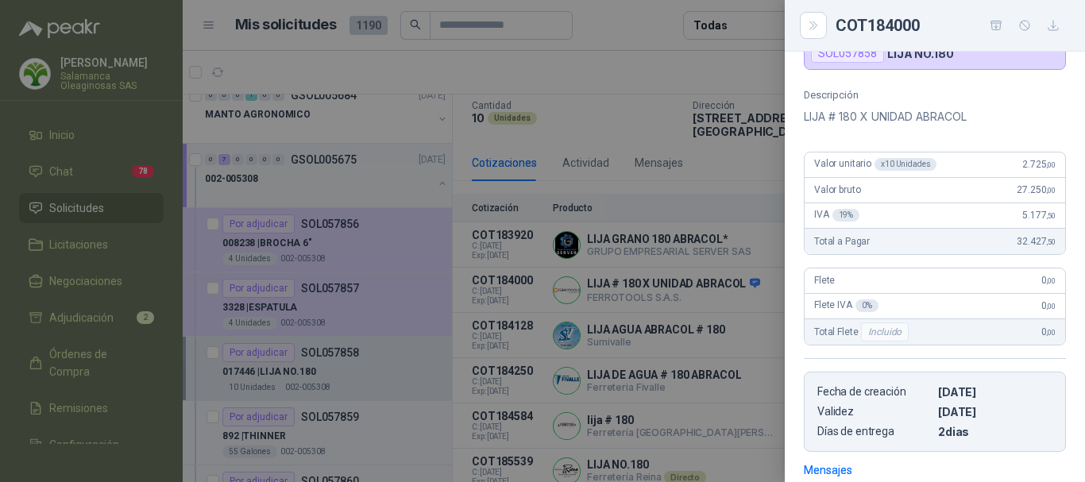
scroll to position [0, 0]
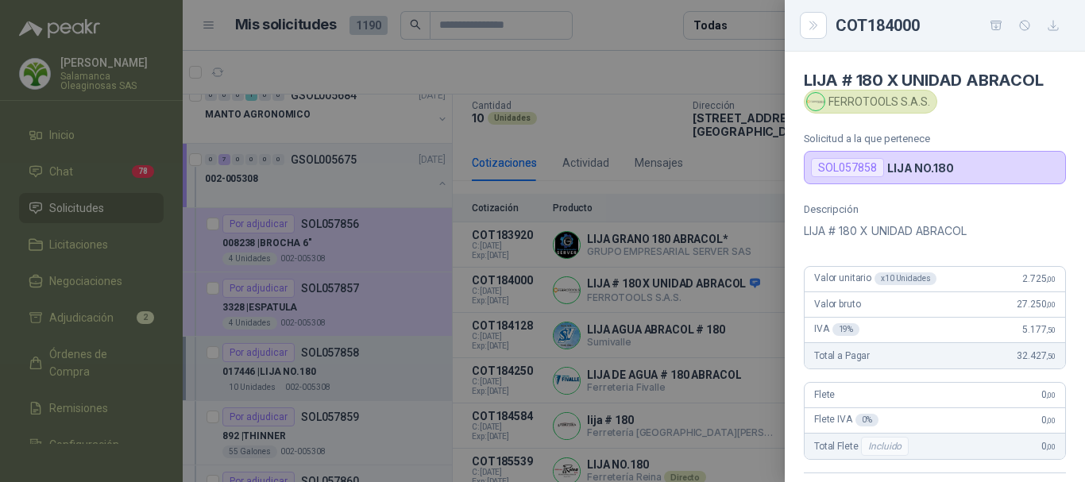
click at [687, 75] on div at bounding box center [542, 241] width 1085 height 482
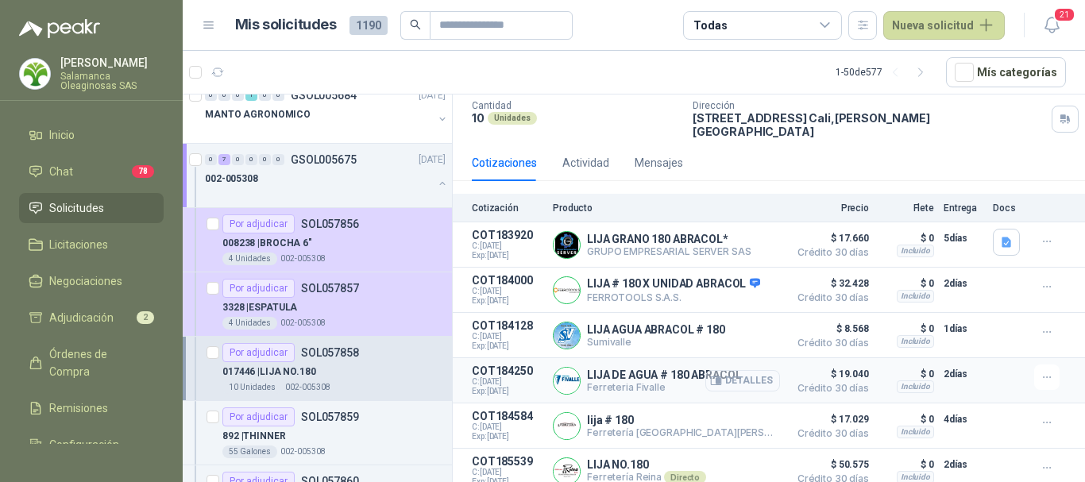
click at [743, 373] on button "Detalles" at bounding box center [742, 380] width 75 height 21
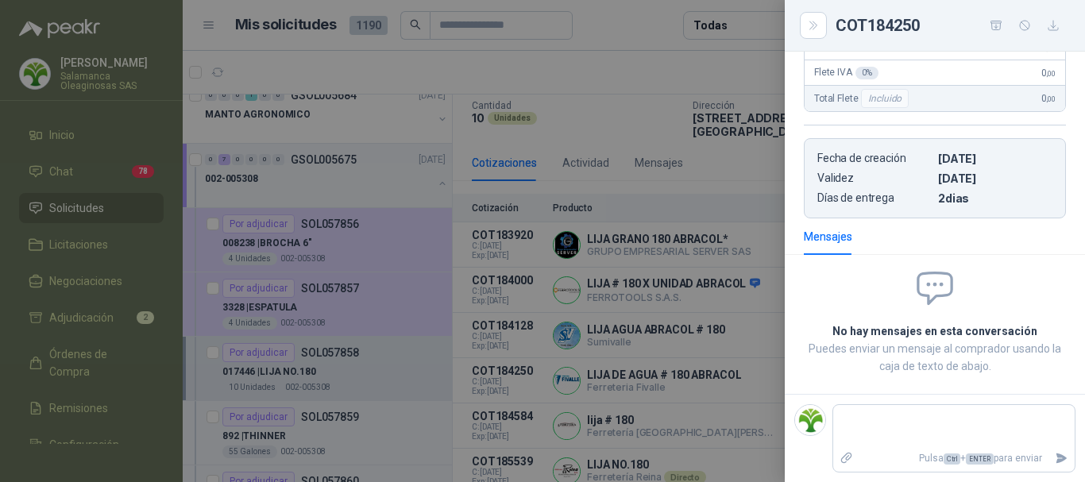
scroll to position [0, 0]
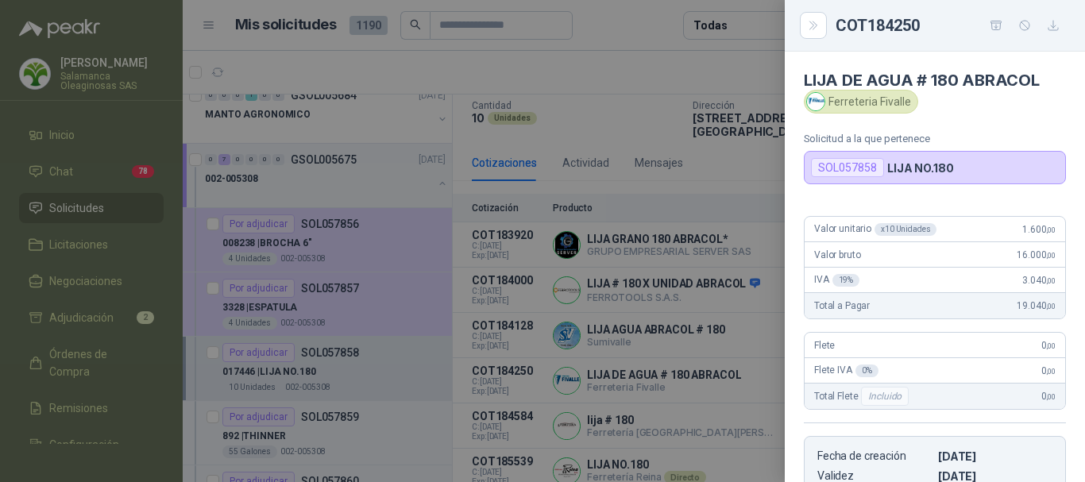
click at [693, 72] on div at bounding box center [542, 241] width 1085 height 482
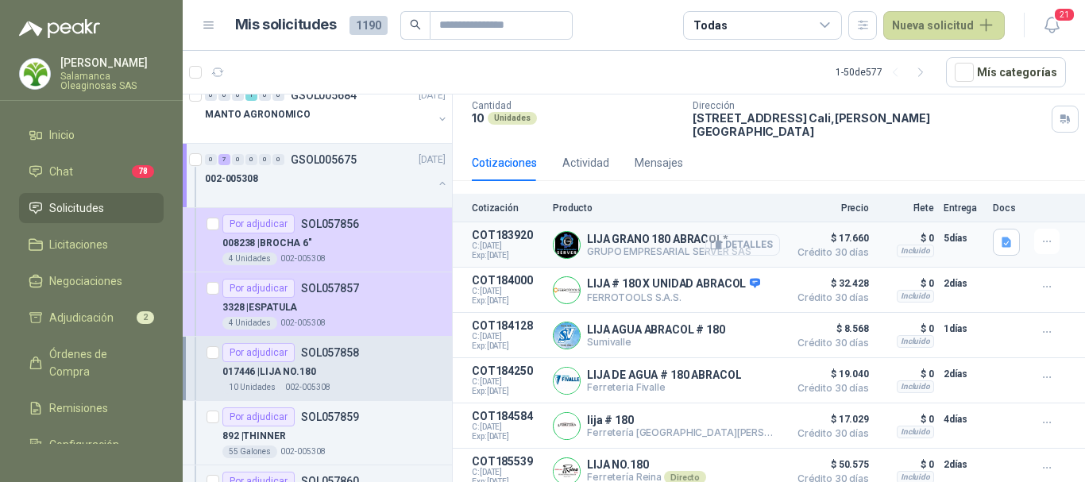
click at [735, 235] on button "Detalles" at bounding box center [742, 244] width 75 height 21
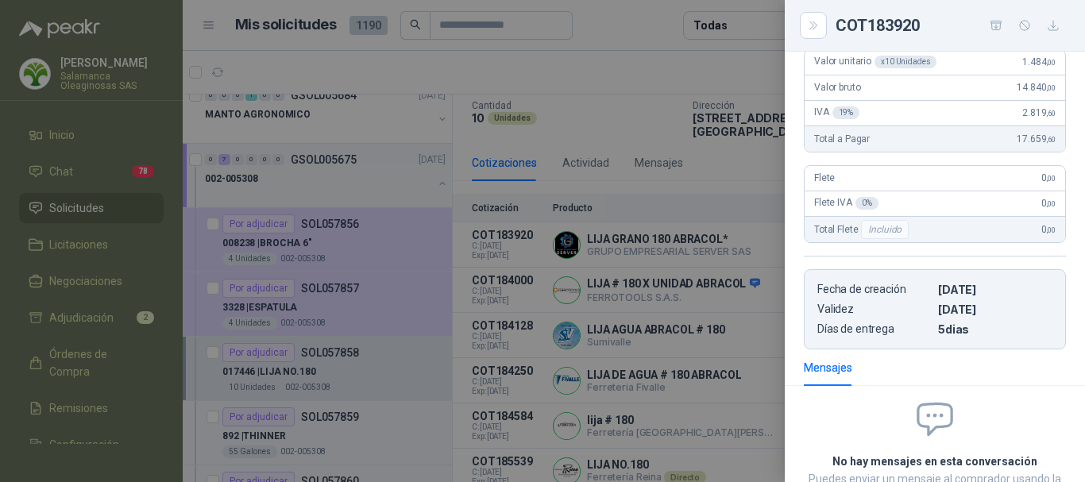
scroll to position [0, 0]
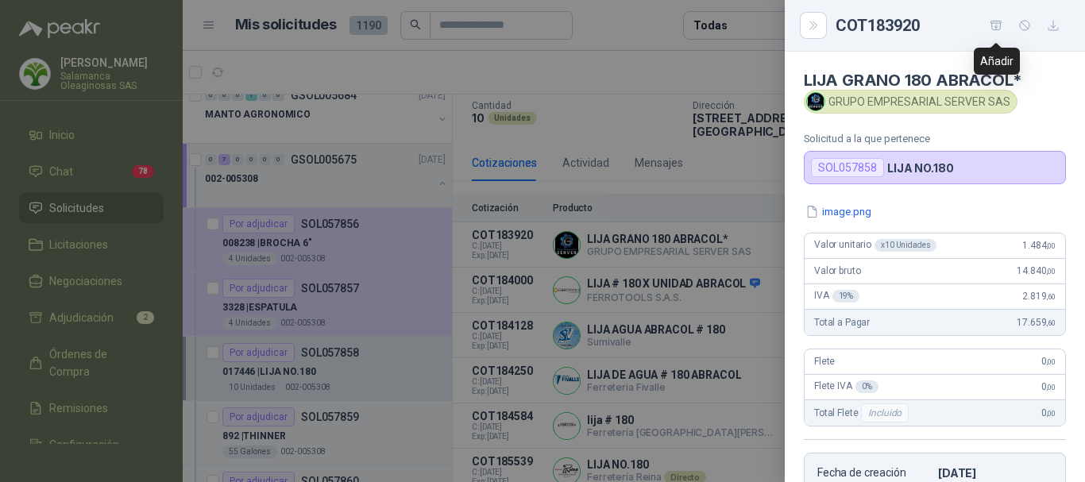
click at [995, 24] on icon "button" at bounding box center [997, 26] width 14 height 14
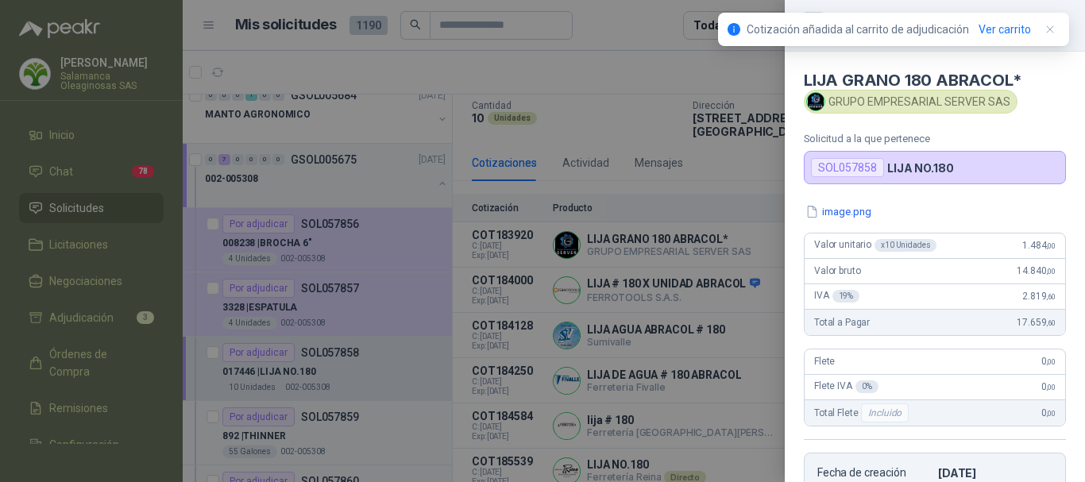
click at [625, 23] on div at bounding box center [542, 241] width 1085 height 482
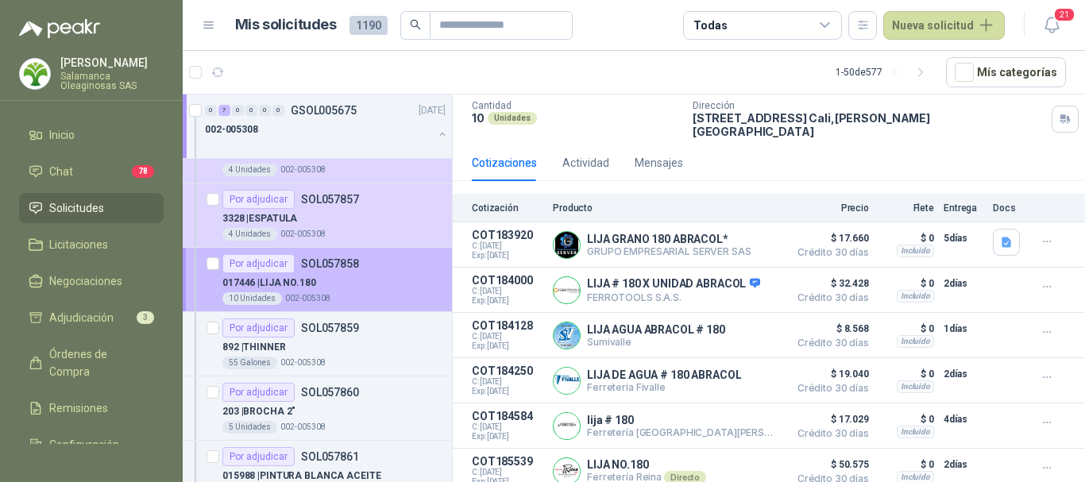
scroll to position [238, 0]
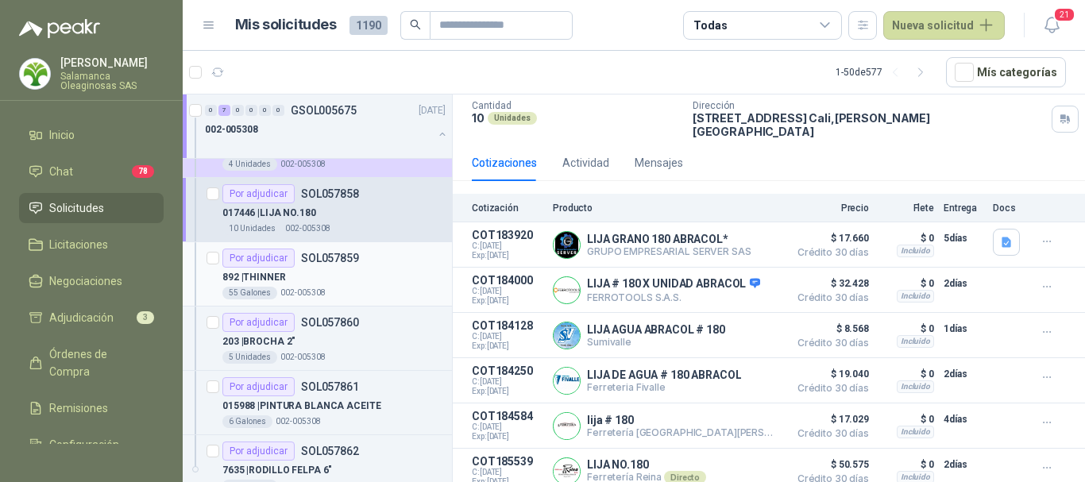
click at [376, 273] on div "892 | THINNER" at bounding box center [333, 277] width 223 height 19
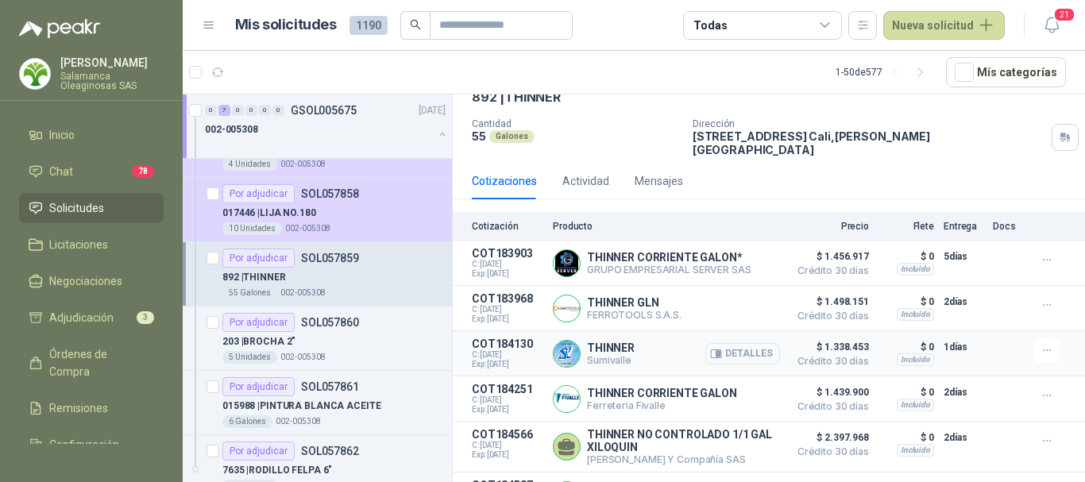
scroll to position [150, 0]
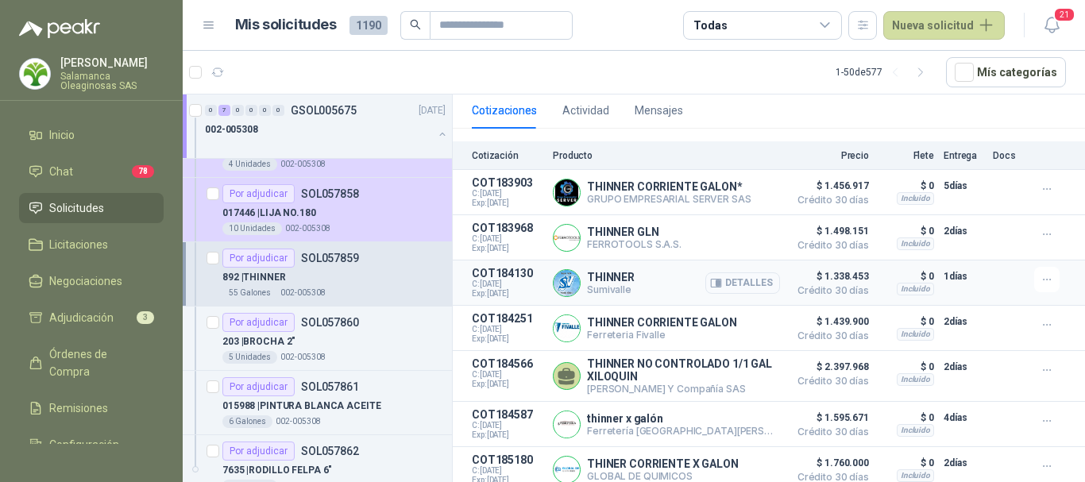
click at [744, 272] on button "Detalles" at bounding box center [742, 282] width 75 height 21
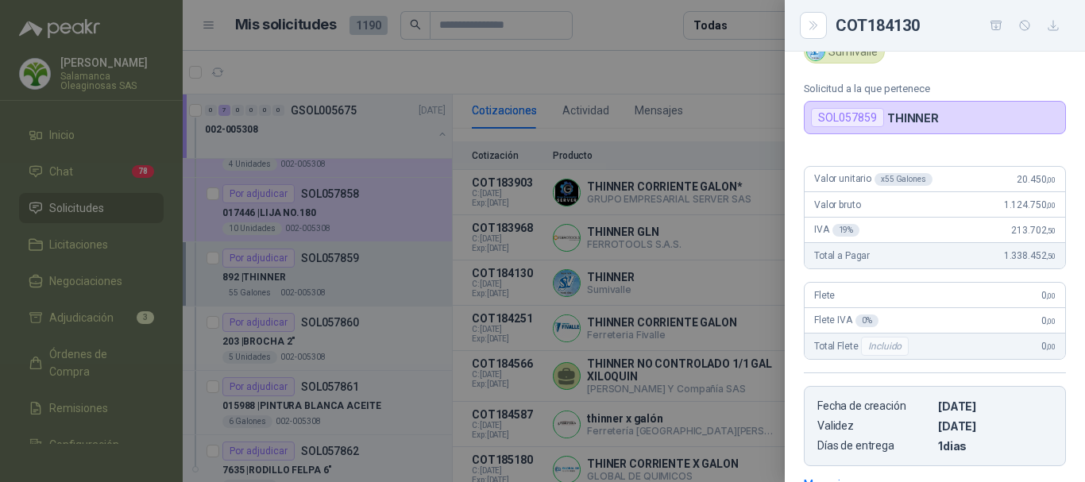
scroll to position [0, 0]
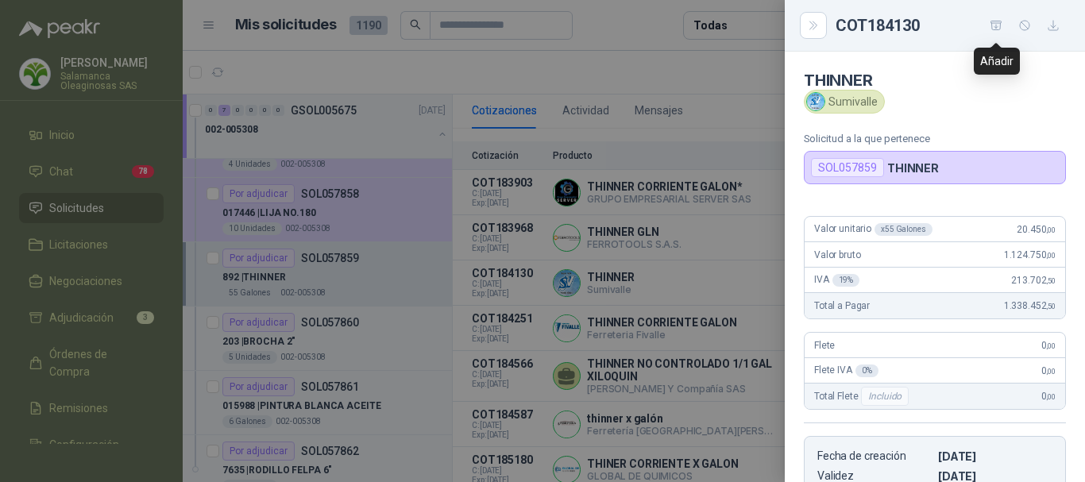
click at [997, 25] on icon "button" at bounding box center [997, 26] width 14 height 14
click at [394, 341] on div at bounding box center [542, 241] width 1085 height 482
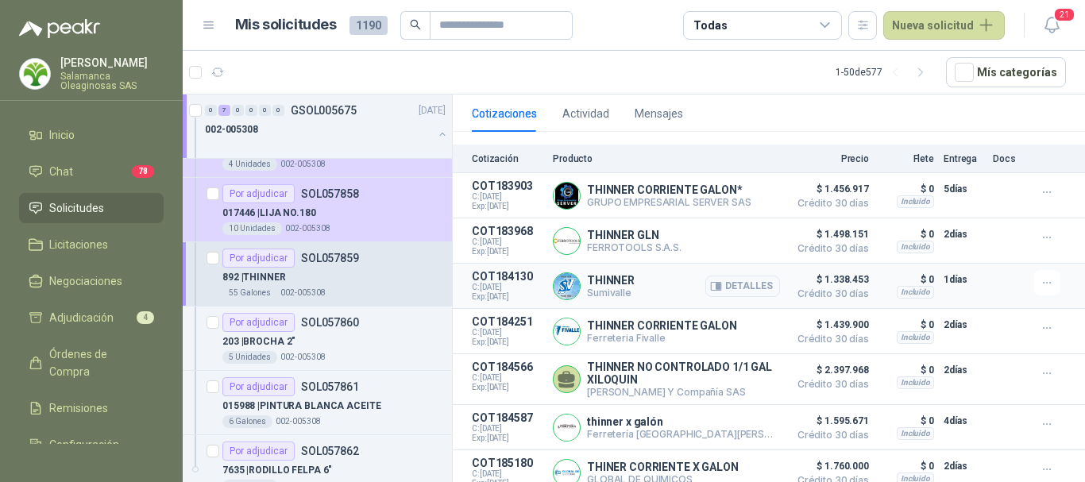
scroll to position [150, 0]
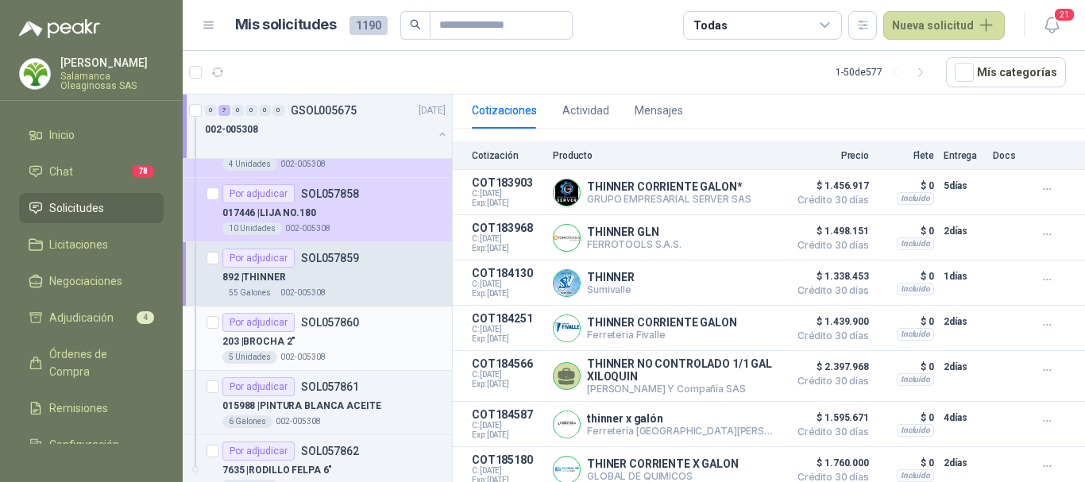
click at [369, 346] on div "203 | BROCHA 2"" at bounding box center [333, 341] width 223 height 19
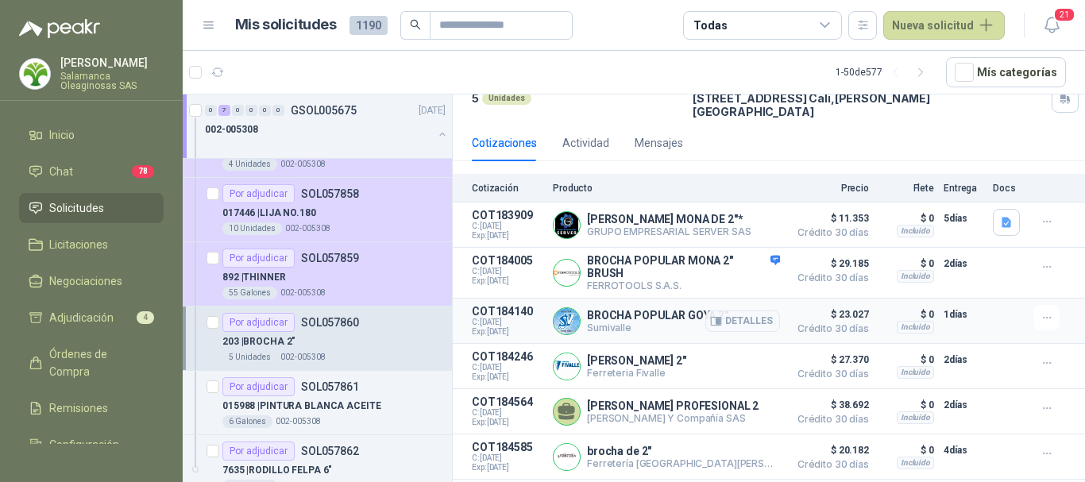
scroll to position [150, 0]
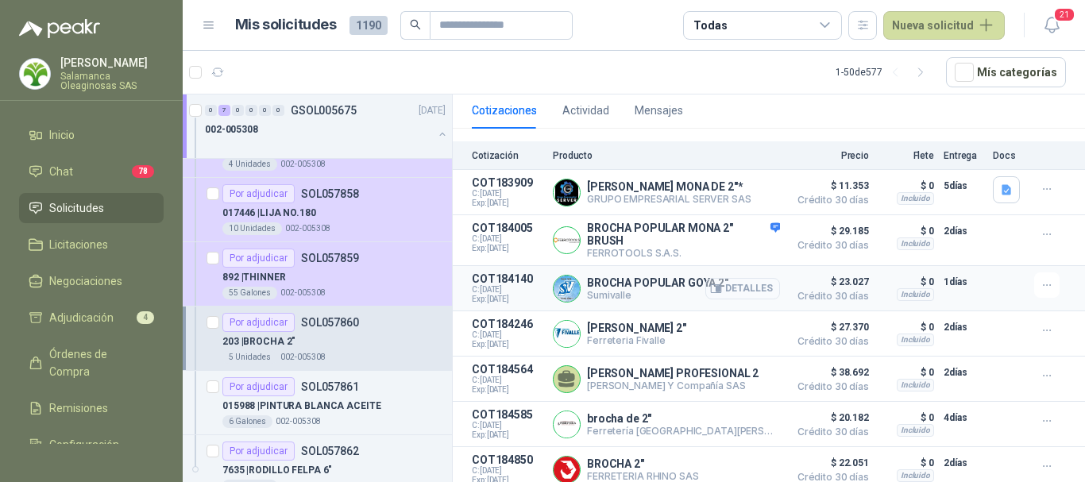
click at [737, 280] on button "Detalles" at bounding box center [742, 288] width 75 height 21
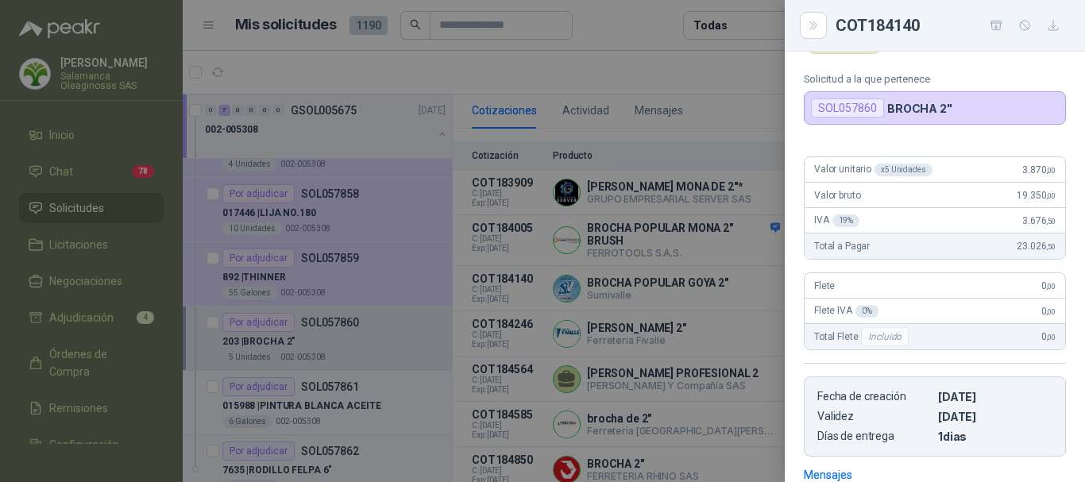
scroll to position [52, 0]
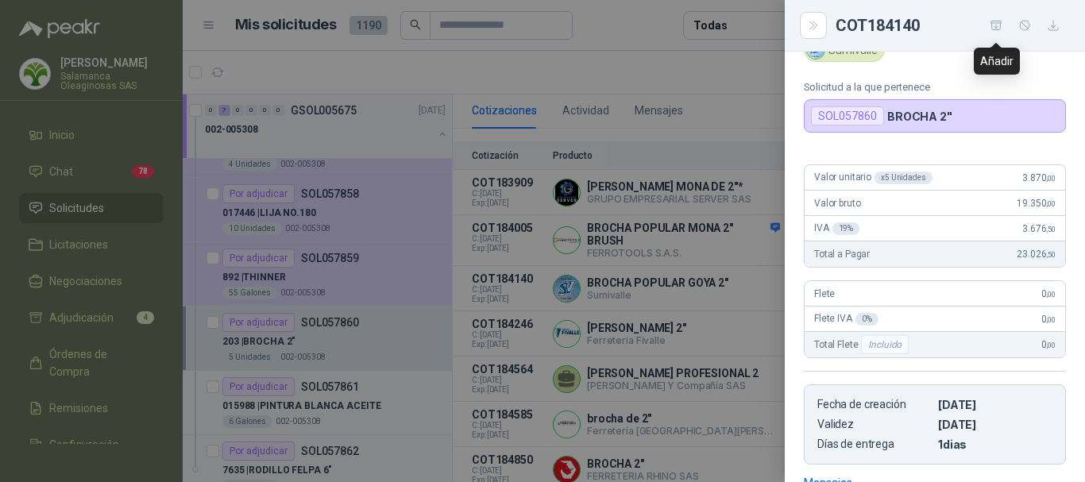
click at [995, 27] on icon "button" at bounding box center [996, 25] width 11 height 9
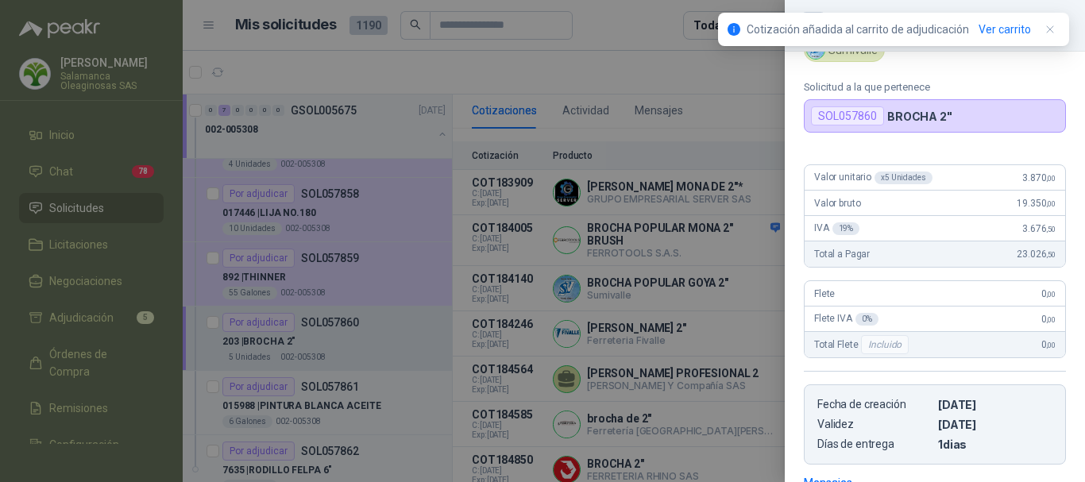
click at [616, 32] on div at bounding box center [542, 241] width 1085 height 482
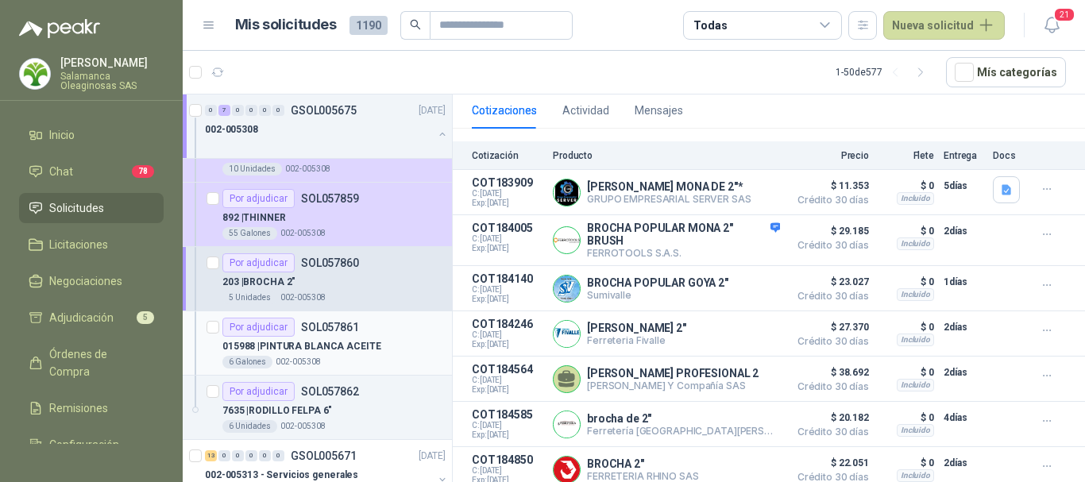
scroll to position [318, 0]
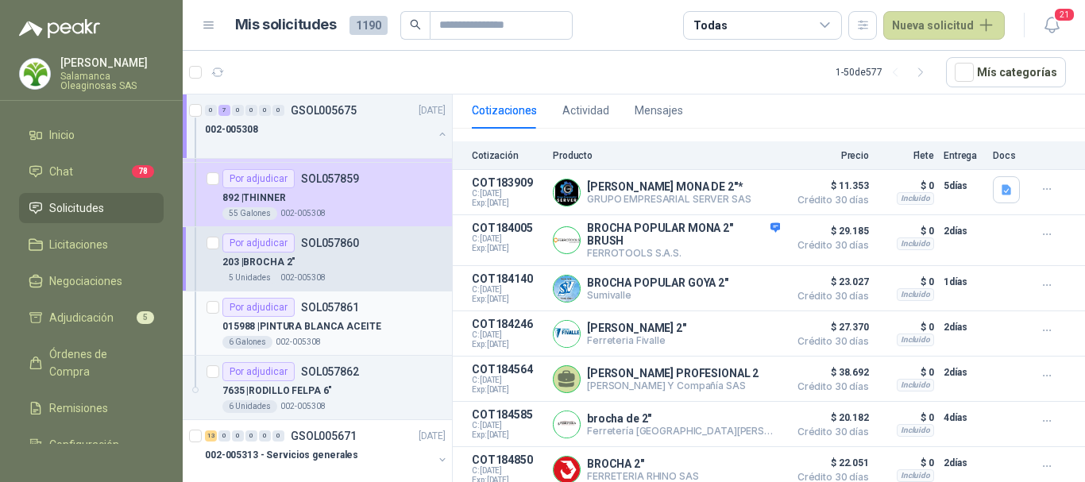
click at [381, 334] on div "015988 | PINTURA BLANCA ACEITE" at bounding box center [333, 326] width 223 height 19
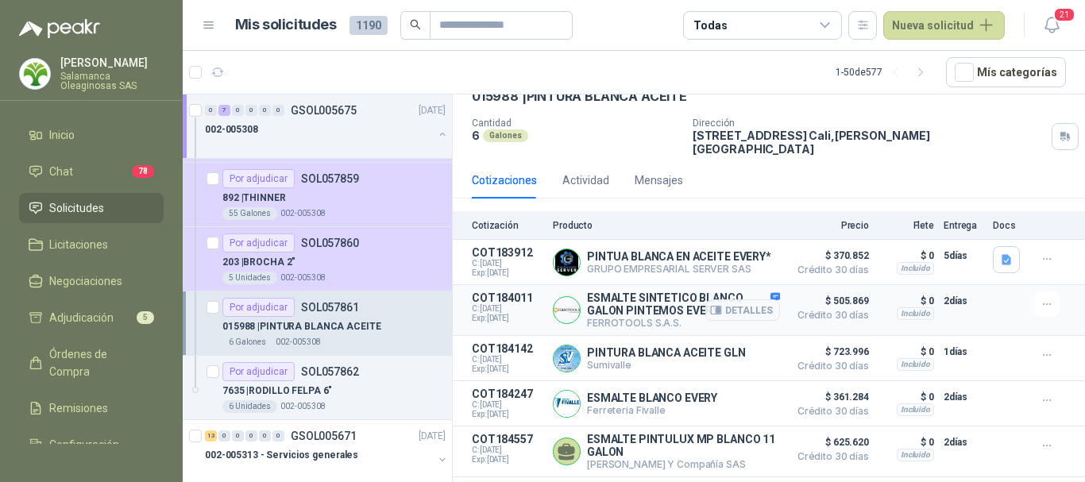
scroll to position [159, 0]
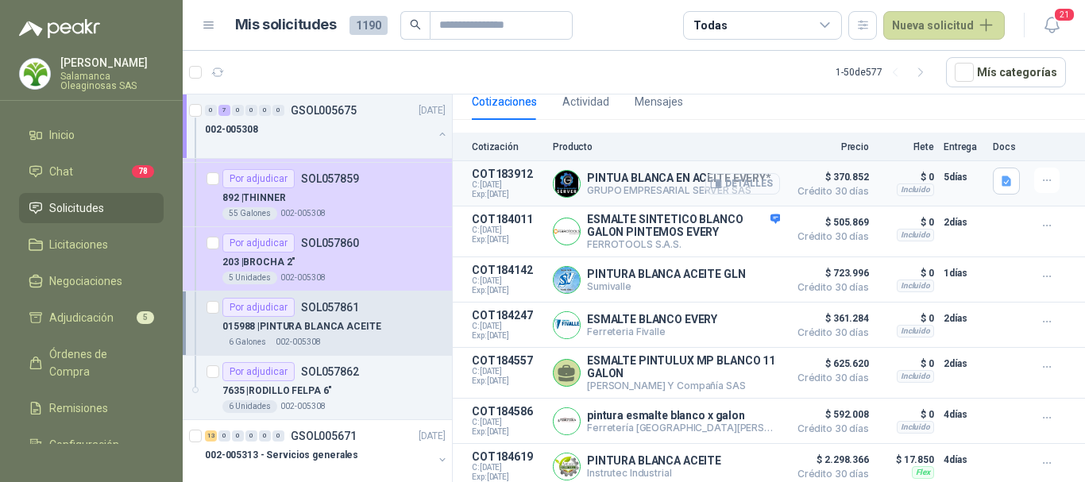
click at [745, 174] on button "Detalles" at bounding box center [742, 183] width 75 height 21
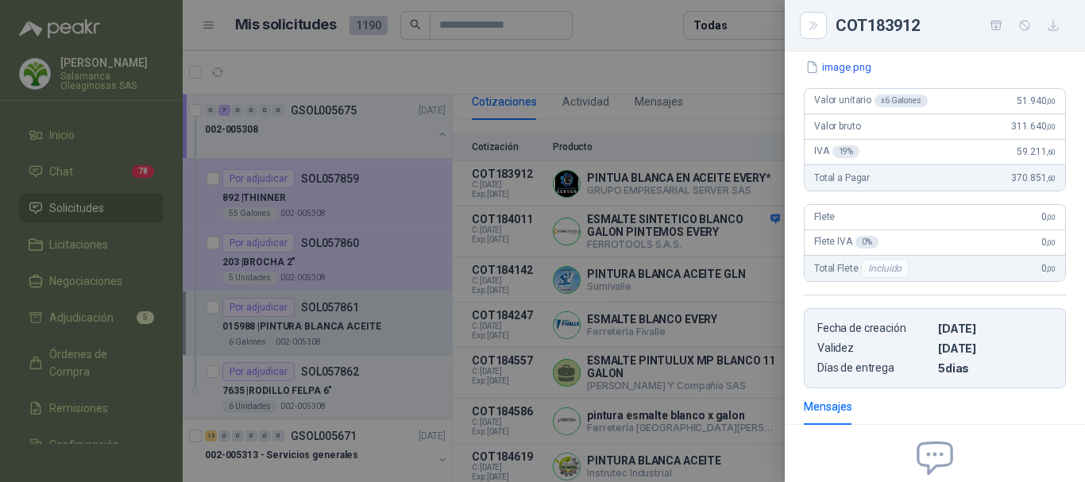
scroll to position [0, 0]
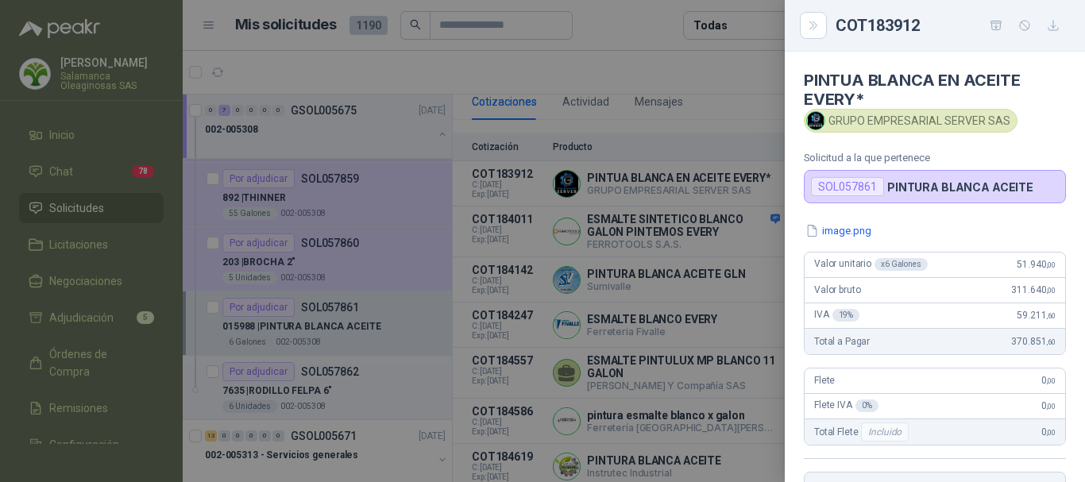
click at [674, 71] on div at bounding box center [542, 241] width 1085 height 482
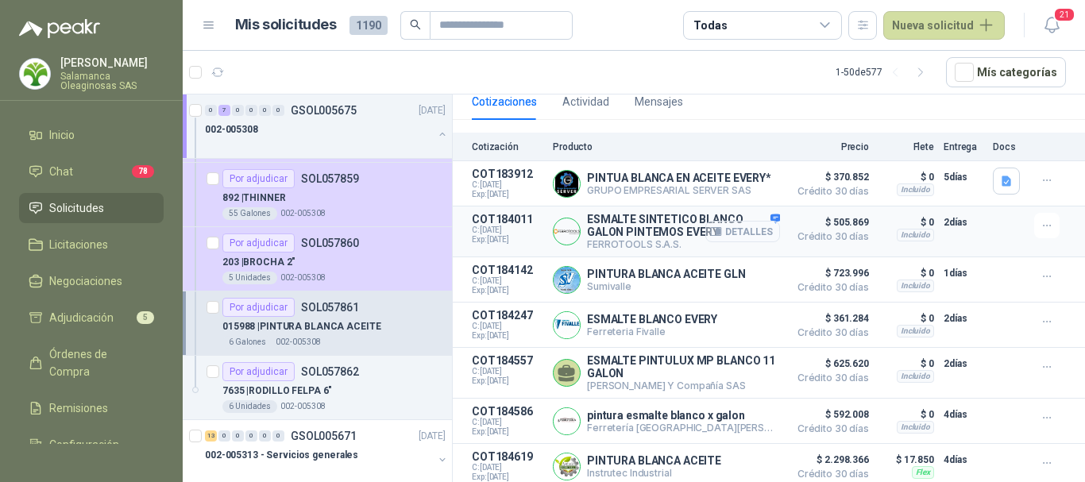
click at [747, 225] on button "Detalles" at bounding box center [742, 231] width 75 height 21
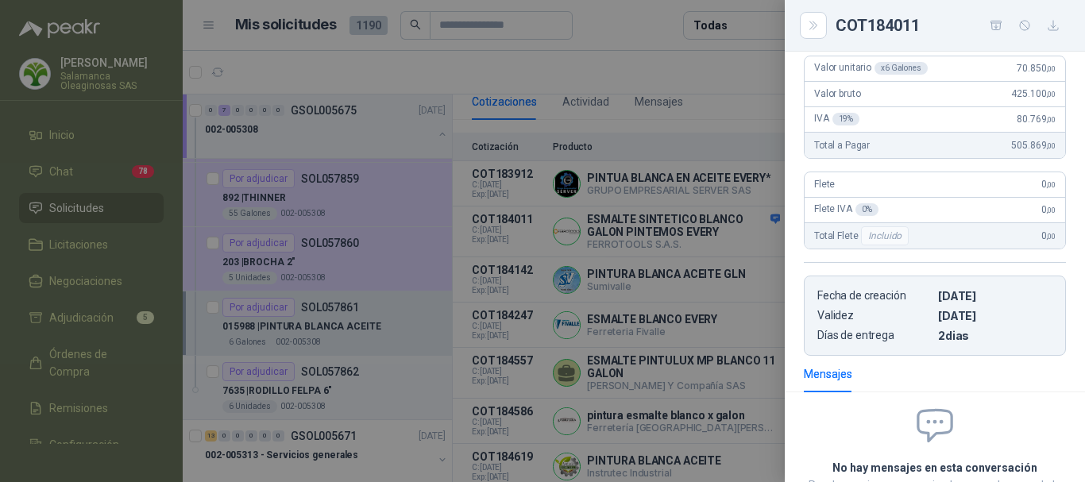
scroll to position [68, 0]
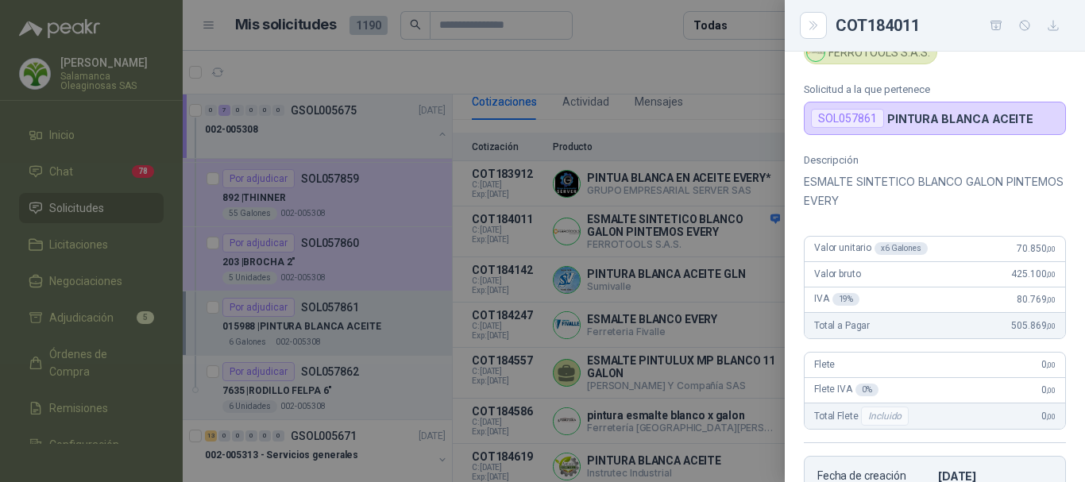
click at [693, 63] on div at bounding box center [542, 241] width 1085 height 482
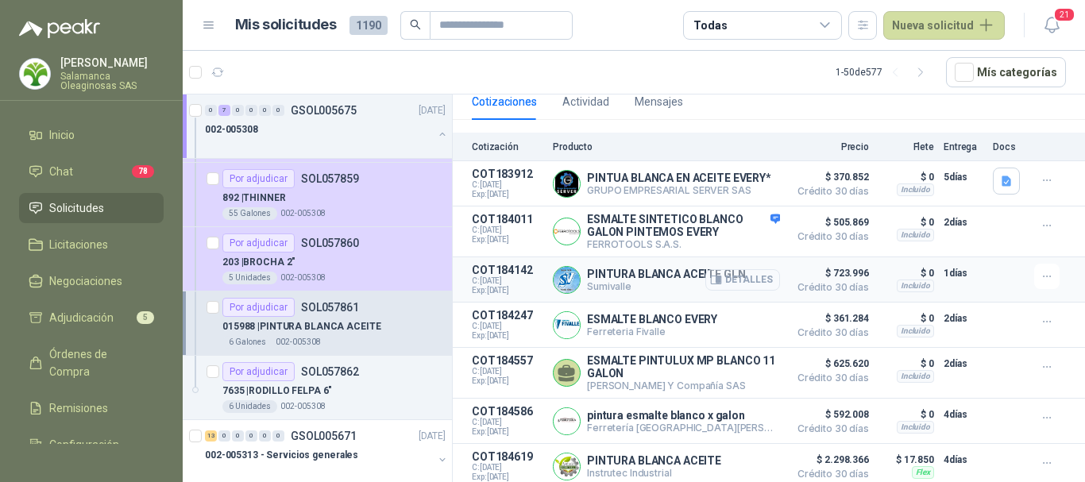
click at [747, 276] on button "Detalles" at bounding box center [742, 279] width 75 height 21
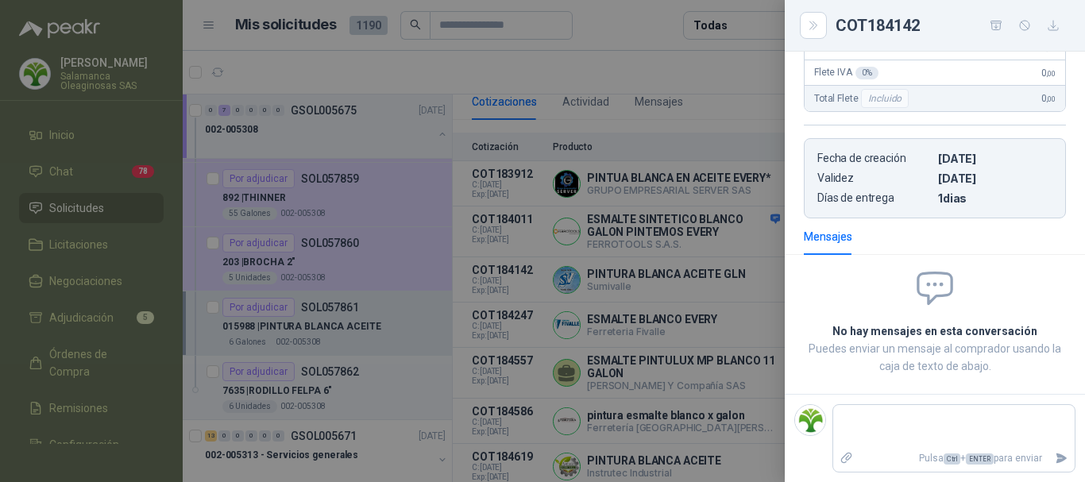
scroll to position [0, 0]
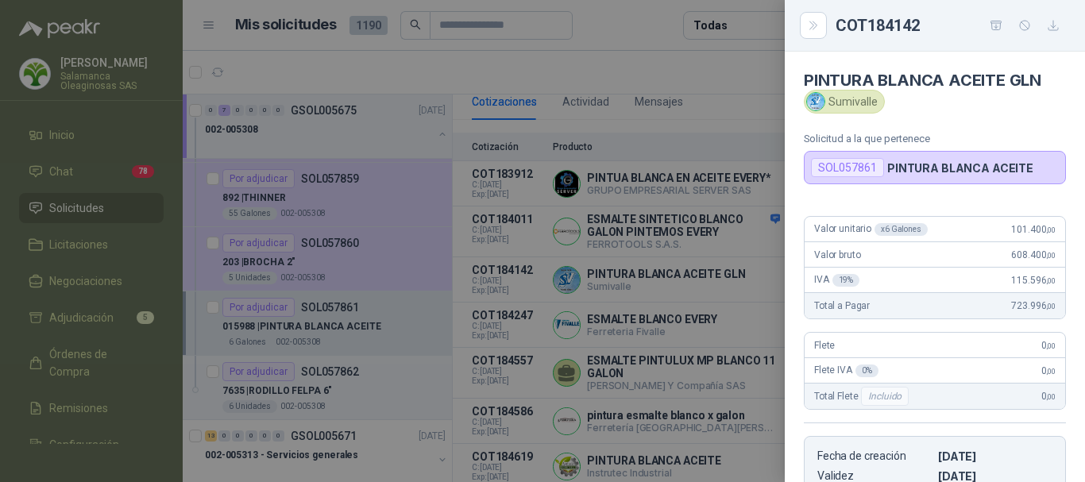
click at [690, 70] on div at bounding box center [542, 241] width 1085 height 482
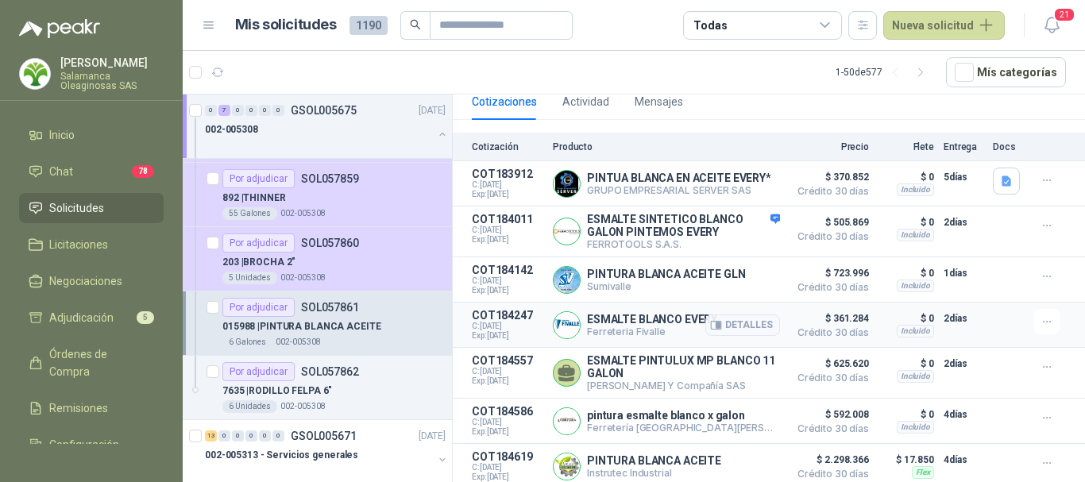
scroll to position [238, 0]
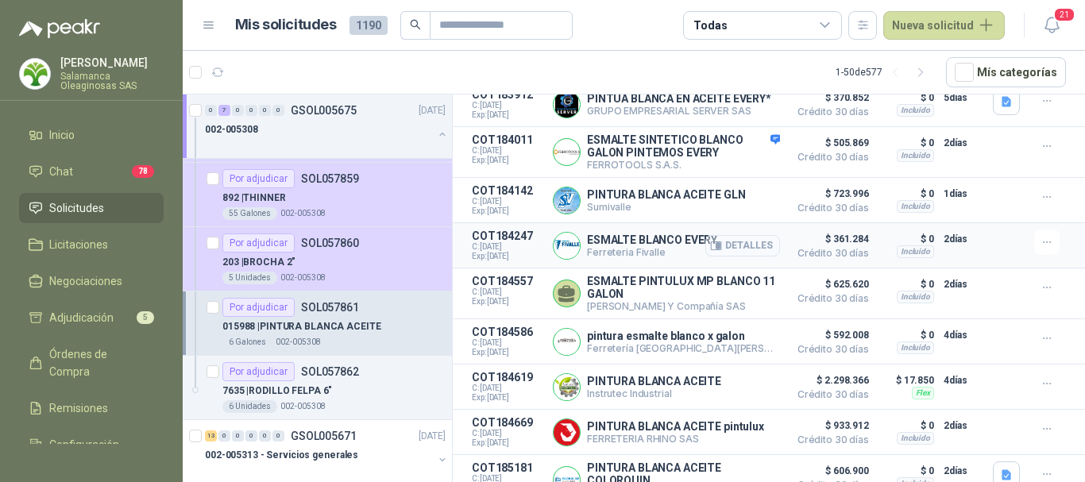
click at [739, 241] on button "Detalles" at bounding box center [742, 245] width 75 height 21
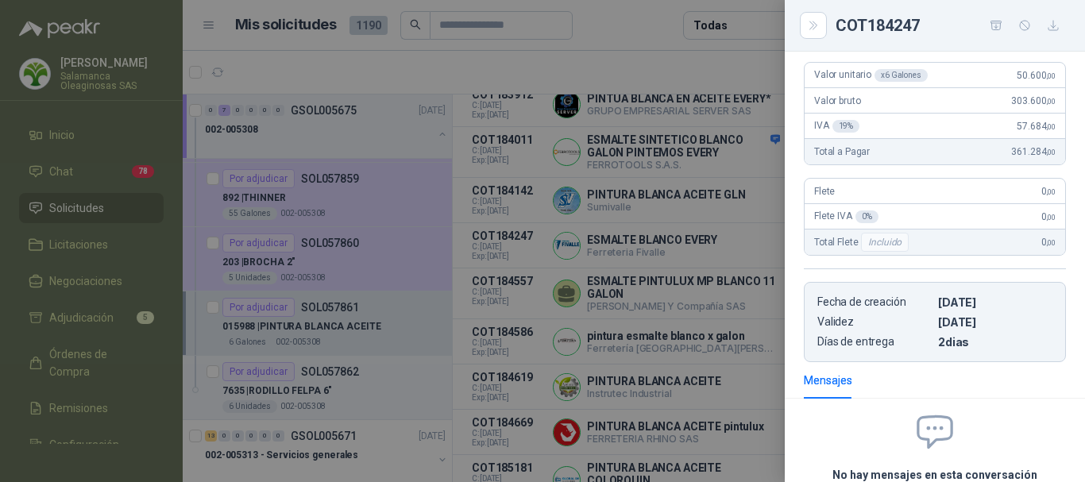
scroll to position [0, 0]
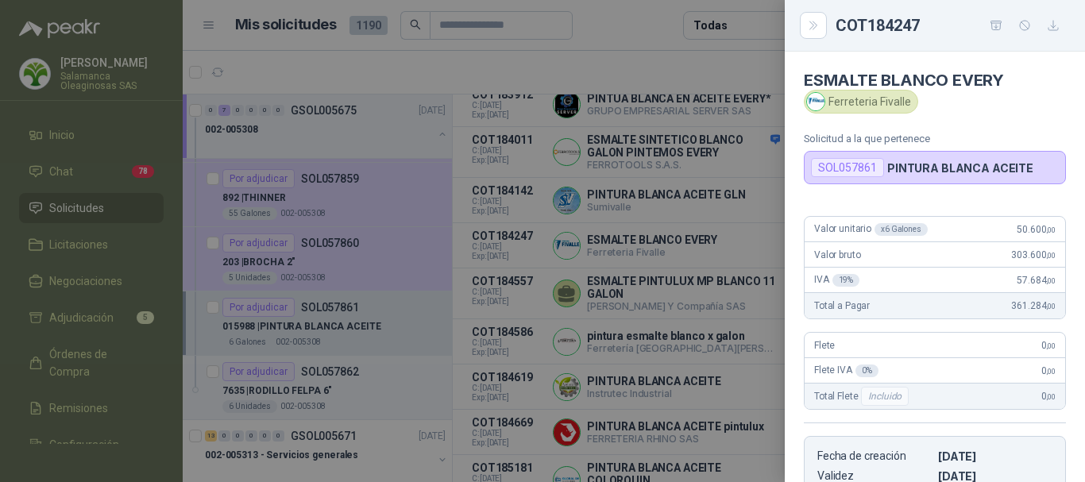
click at [729, 61] on div at bounding box center [542, 241] width 1085 height 482
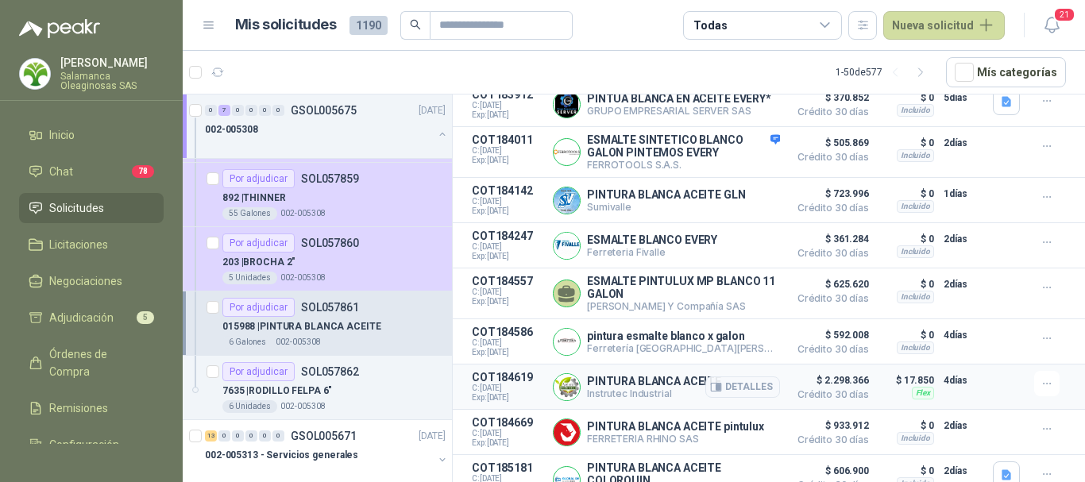
scroll to position [255, 0]
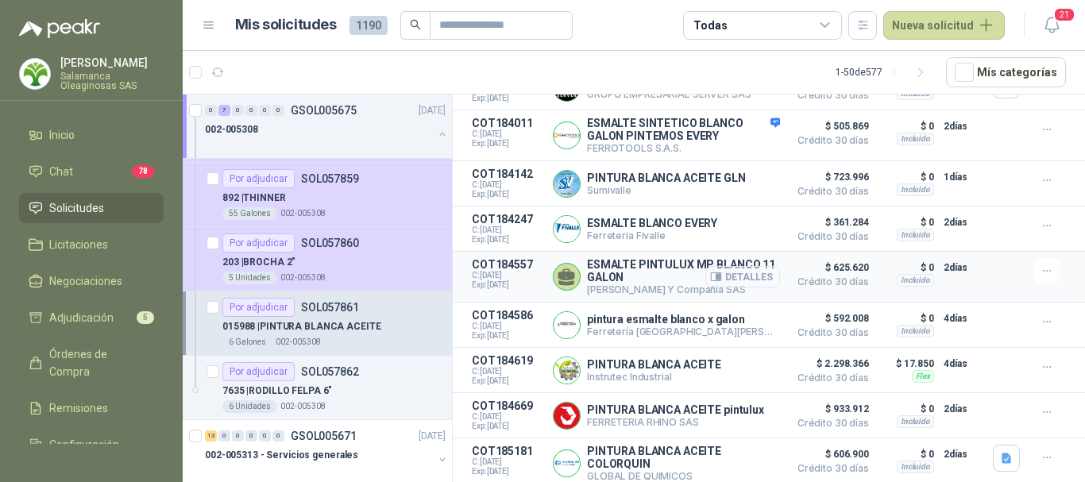
click at [748, 269] on button "Detalles" at bounding box center [742, 276] width 75 height 21
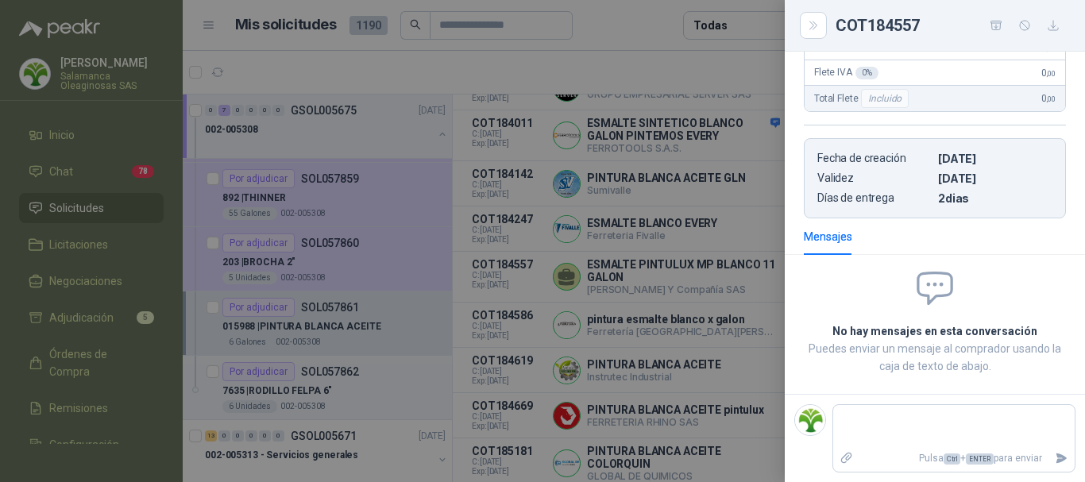
scroll to position [0, 0]
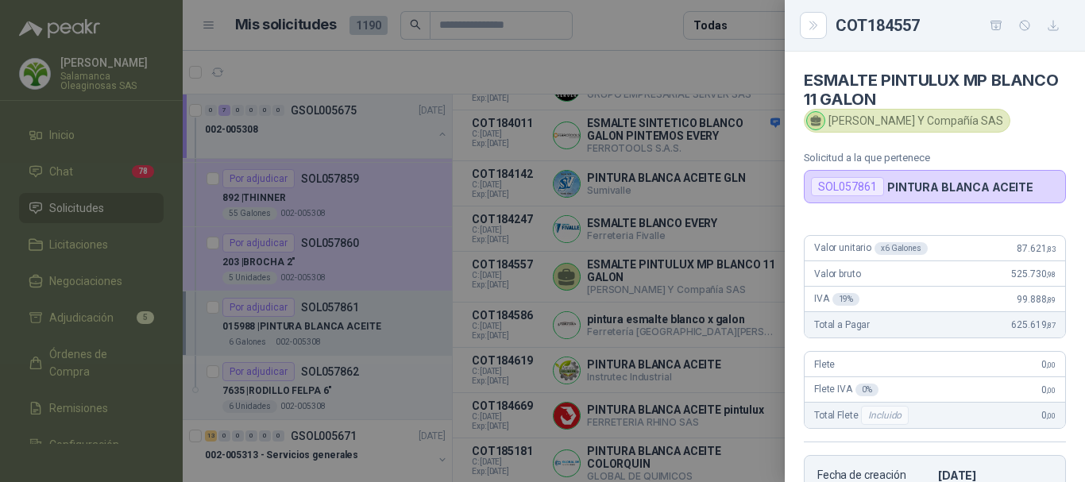
click at [1030, 106] on h4 "ESMALTE PINTULUX MP BLANCO 11 GALON" at bounding box center [935, 90] width 262 height 38
click at [694, 60] on div at bounding box center [542, 241] width 1085 height 482
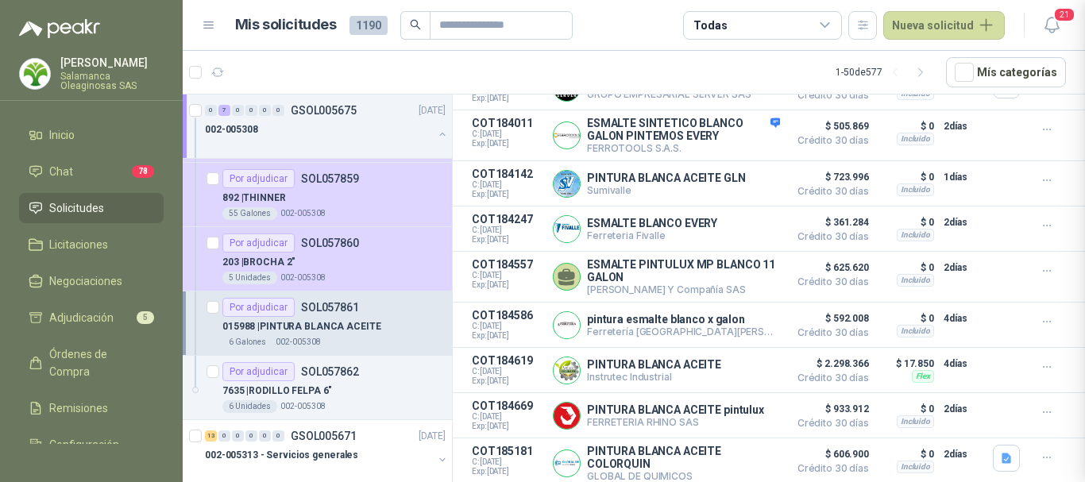
scroll to position [317, 0]
click at [745, 321] on button "Detalles" at bounding box center [742, 325] width 75 height 21
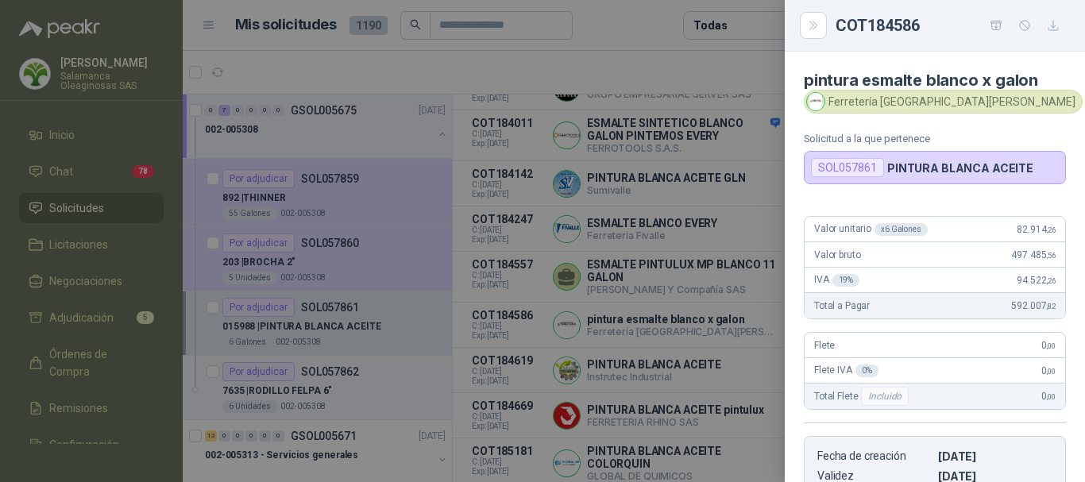
scroll to position [79, 0]
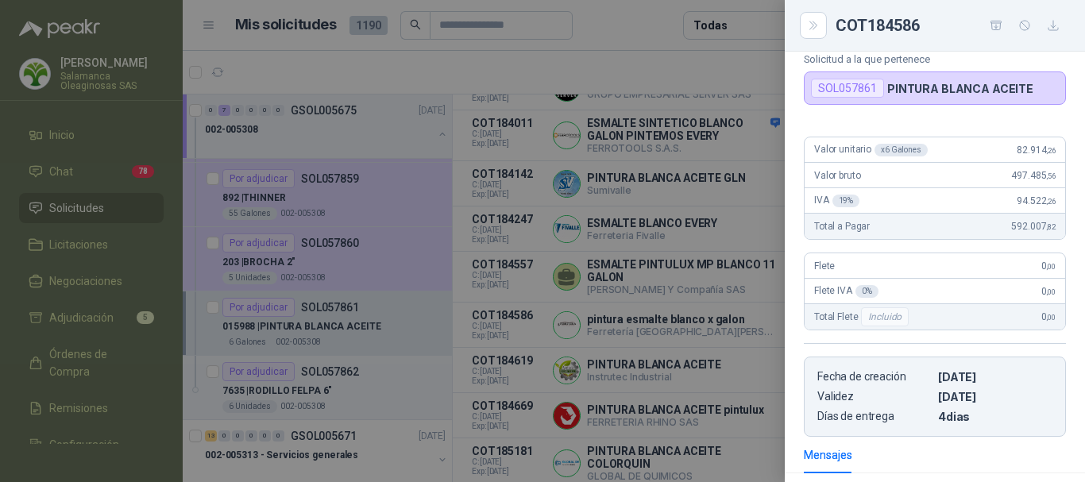
click at [621, 69] on div at bounding box center [542, 241] width 1085 height 482
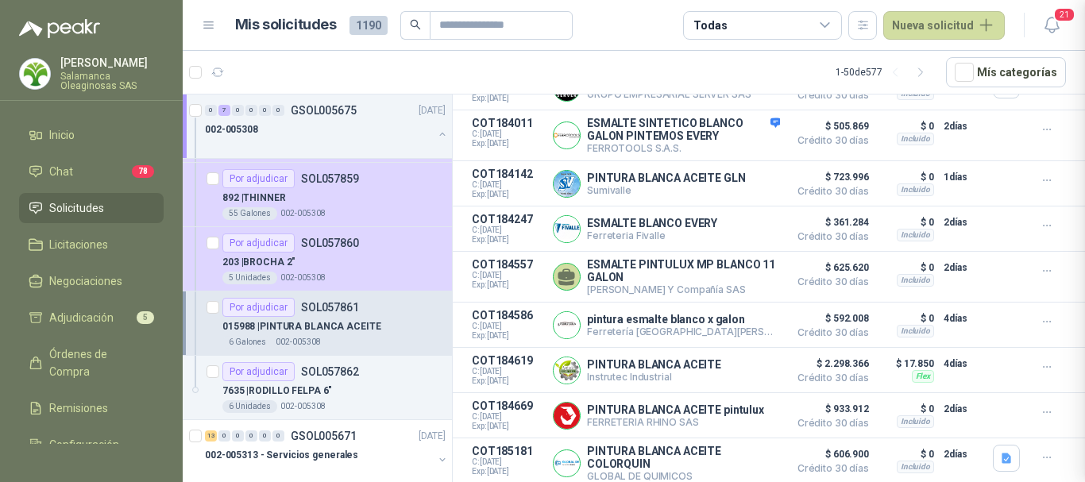
scroll to position [298, 0]
click at [743, 270] on button "Detalles" at bounding box center [742, 276] width 75 height 21
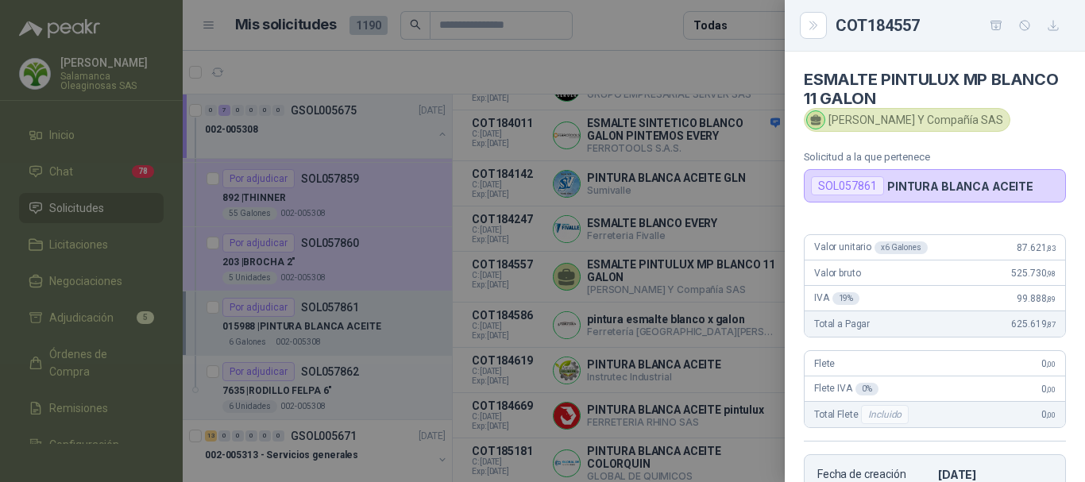
scroll to position [0, 0]
click at [647, 59] on div at bounding box center [542, 241] width 1085 height 482
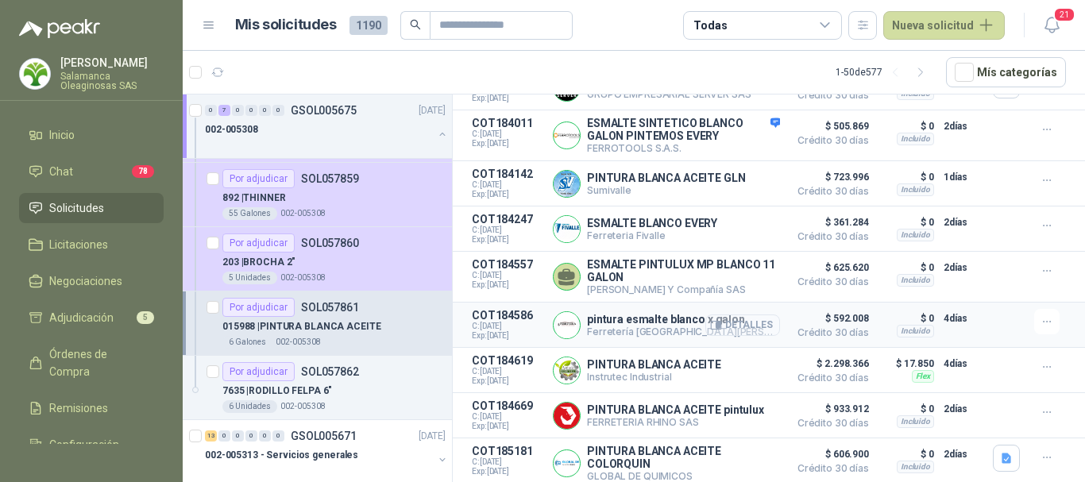
click at [751, 320] on button "Detalles" at bounding box center [742, 325] width 75 height 21
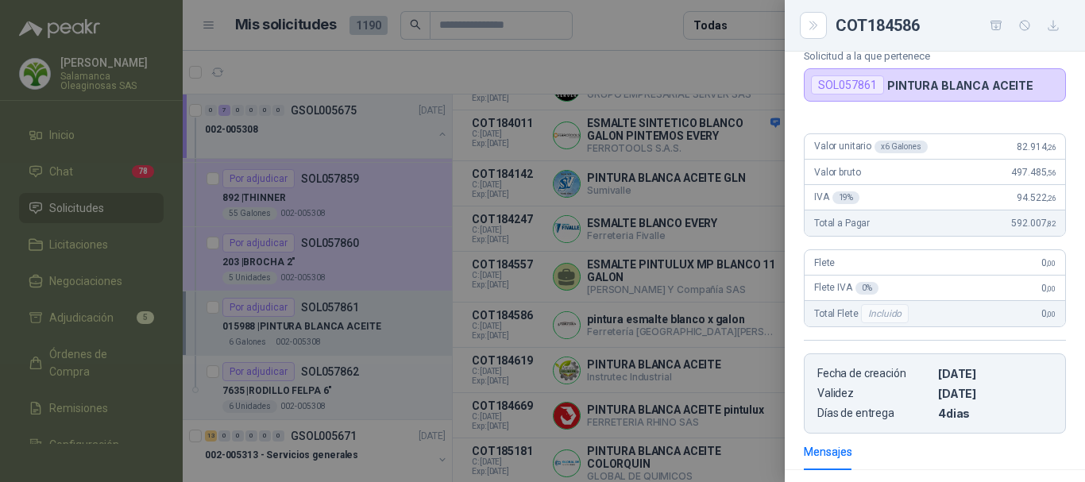
scroll to position [0, 0]
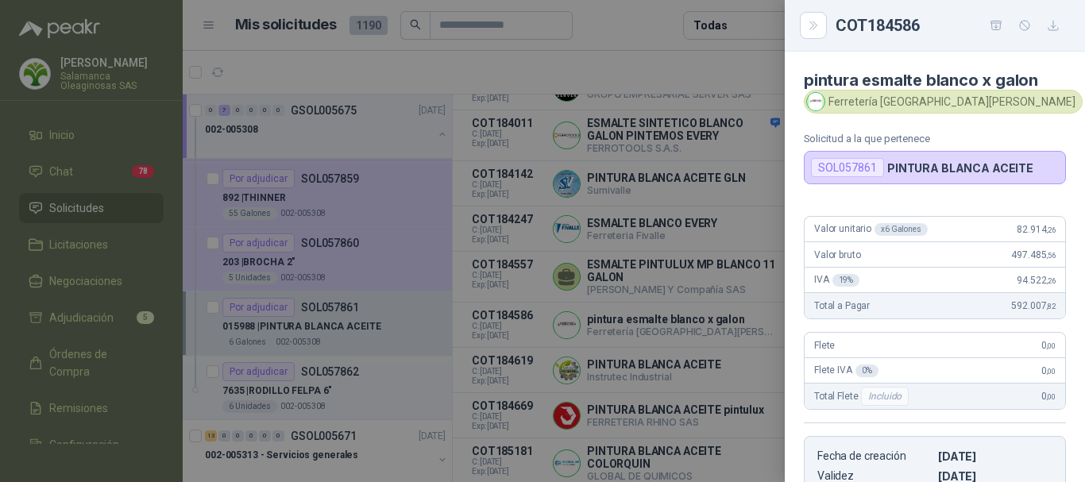
click at [666, 64] on div at bounding box center [542, 241] width 1085 height 482
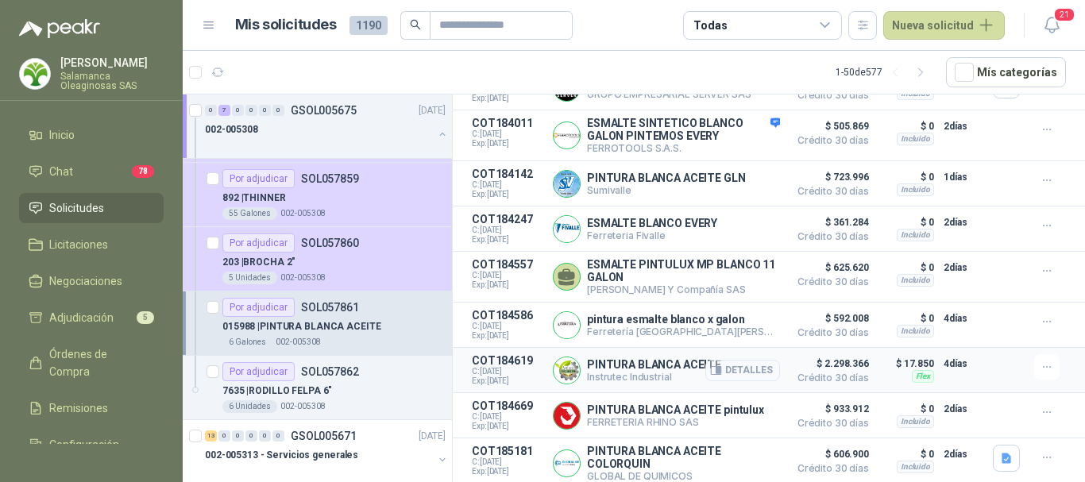
click at [736, 362] on button "Detalles" at bounding box center [742, 370] width 75 height 21
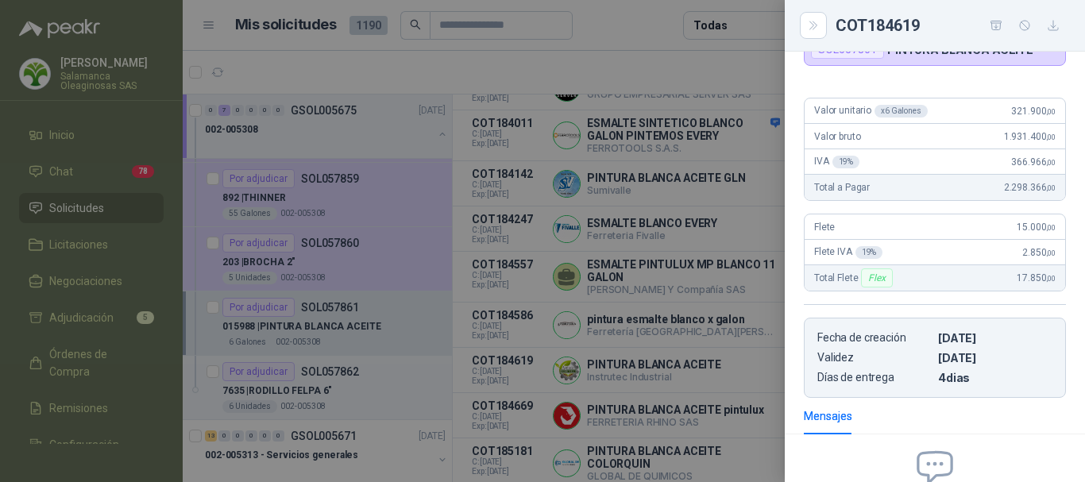
scroll to position [0, 0]
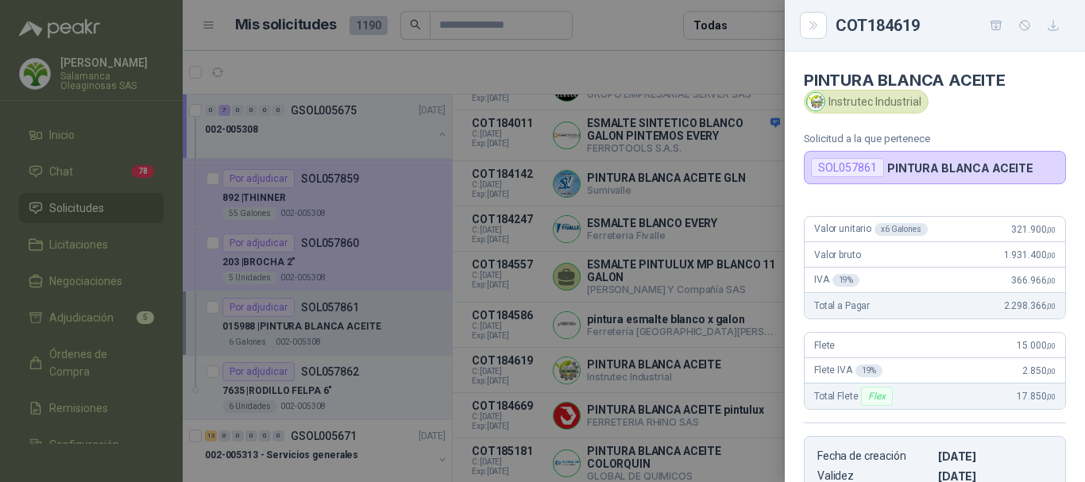
click at [664, 66] on div at bounding box center [542, 241] width 1085 height 482
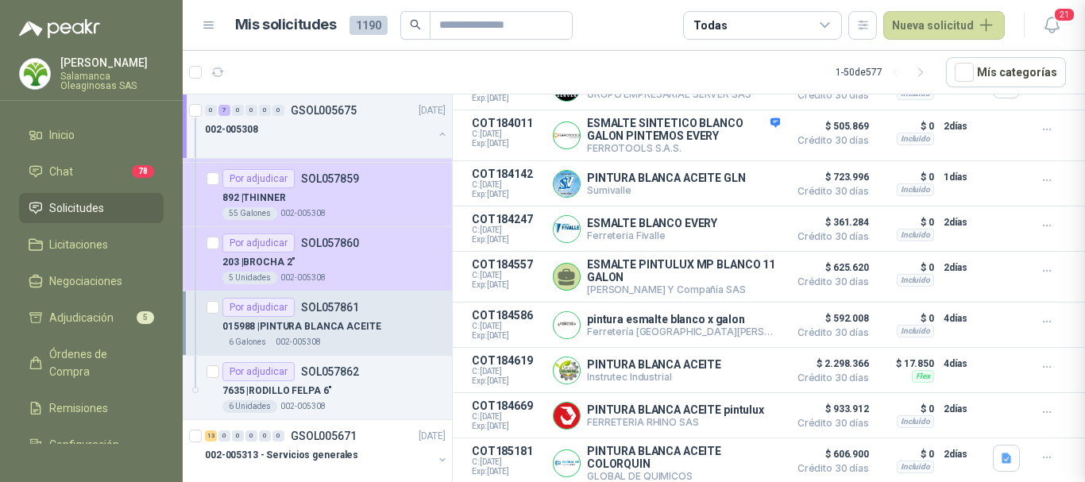
scroll to position [298, 0]
click at [743, 462] on button "Detalles" at bounding box center [742, 463] width 75 height 21
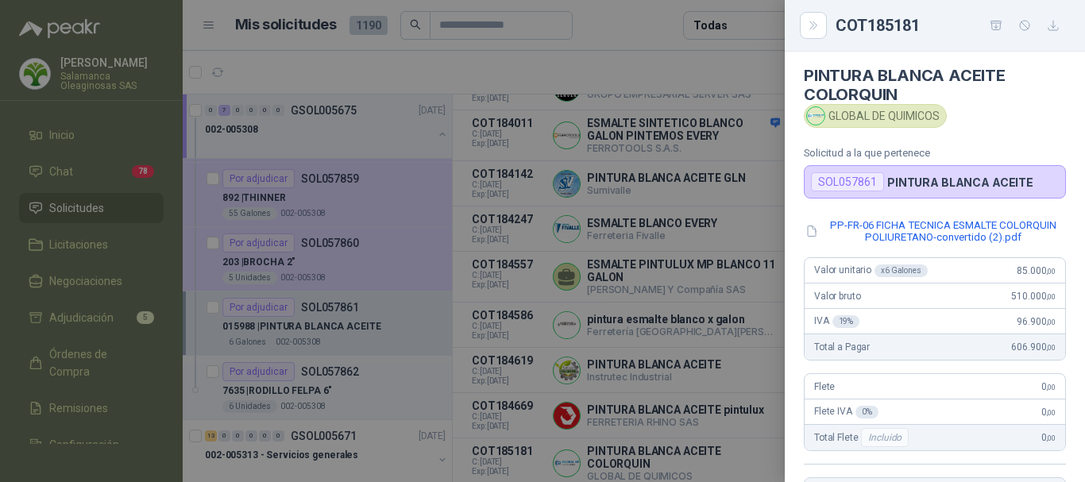
scroll to position [0, 0]
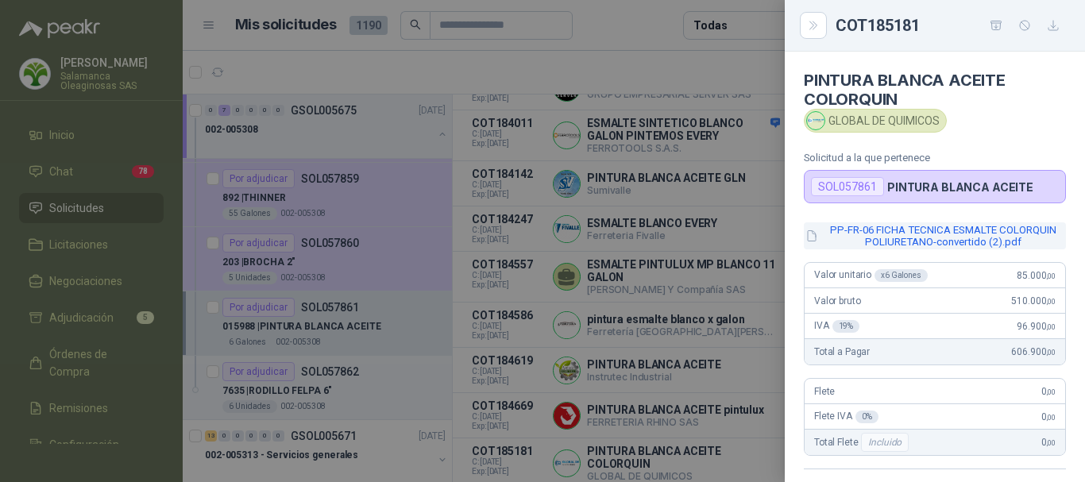
click at [915, 235] on button "PP-FR-06 FICHA TECNICA ESMALTE COLORQUIN POLIURETANO-convertido (2).pdf" at bounding box center [935, 235] width 262 height 27
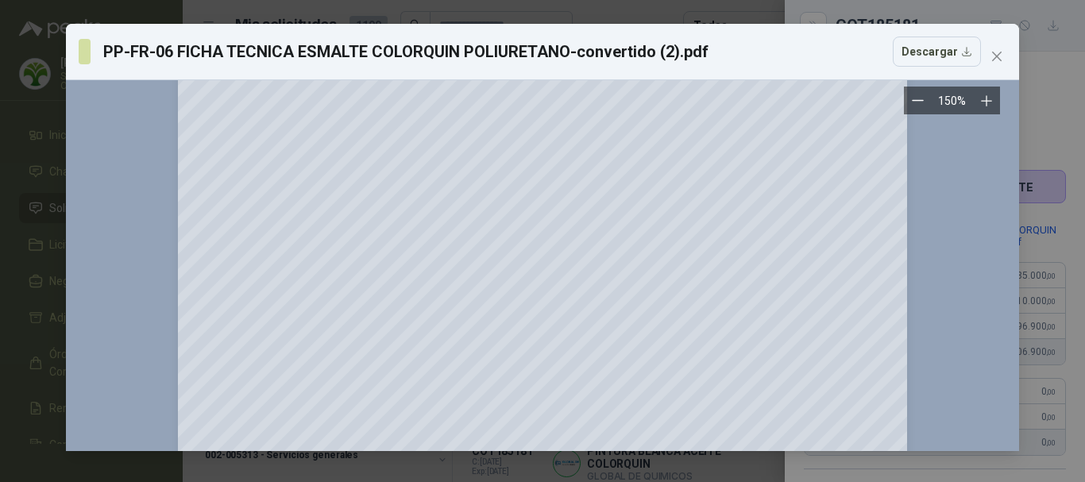
scroll to position [1827, 0]
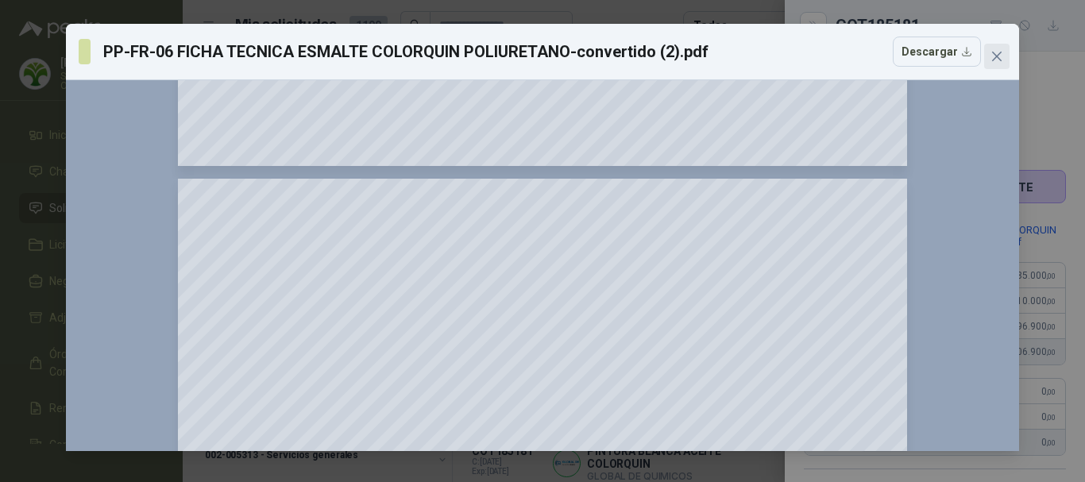
click at [999, 54] on icon "close" at bounding box center [997, 57] width 10 height 10
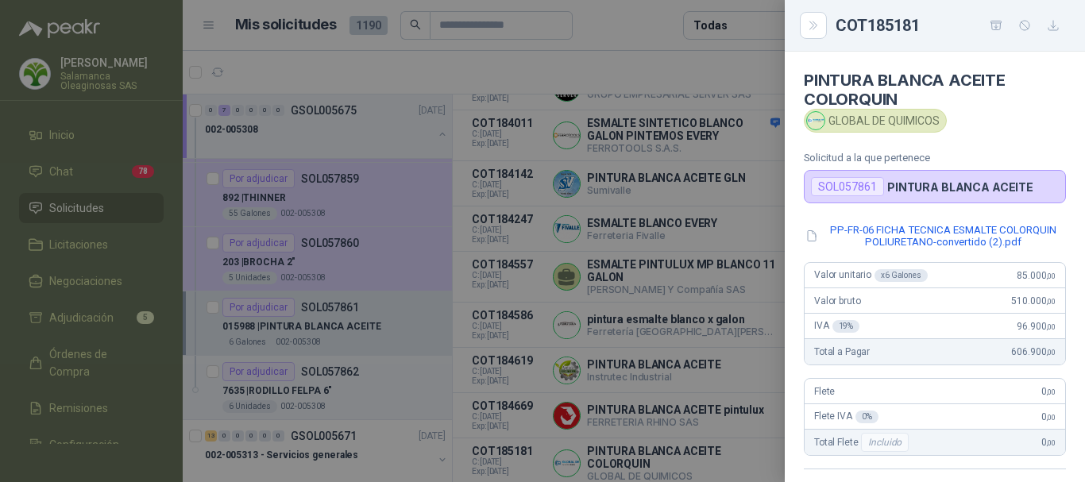
click at [647, 75] on div at bounding box center [542, 241] width 1085 height 482
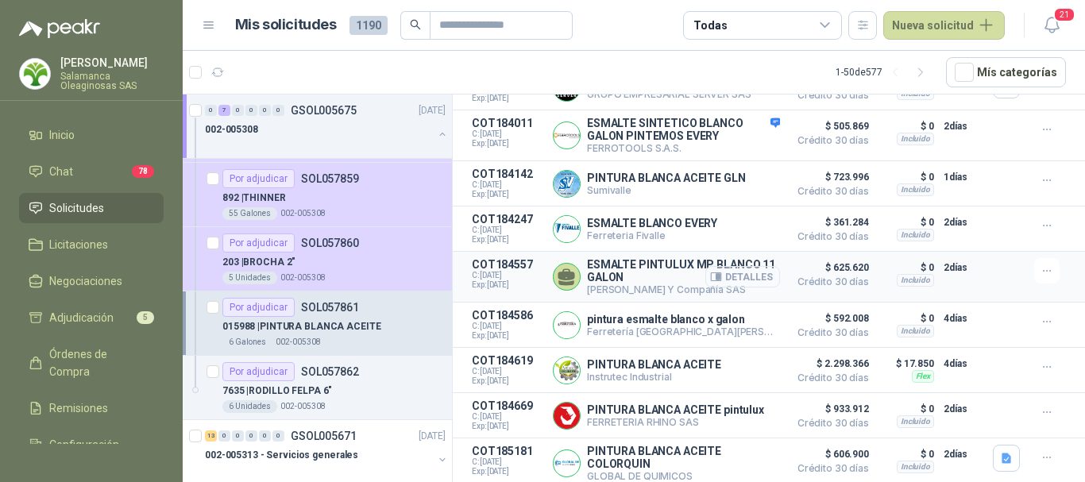
click at [745, 270] on button "Detalles" at bounding box center [742, 276] width 75 height 21
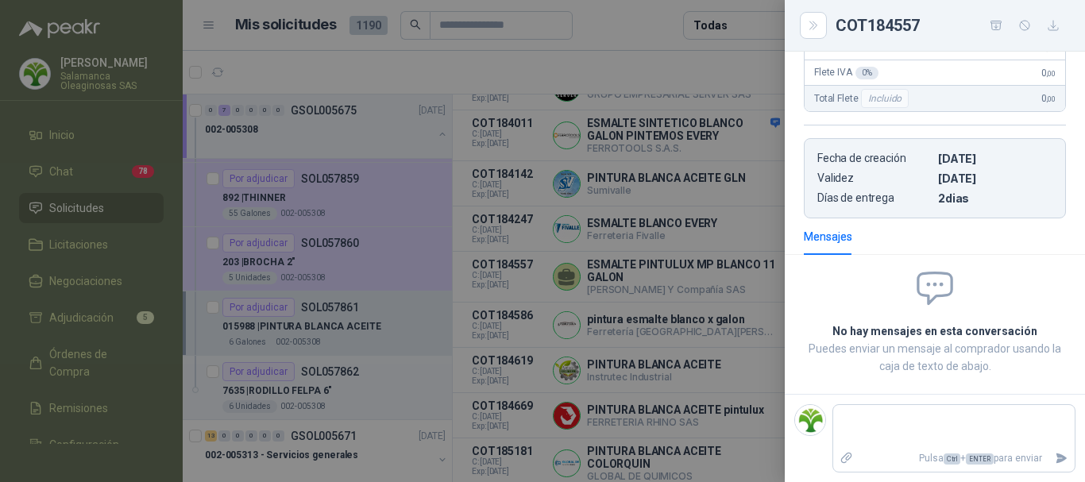
scroll to position [0, 0]
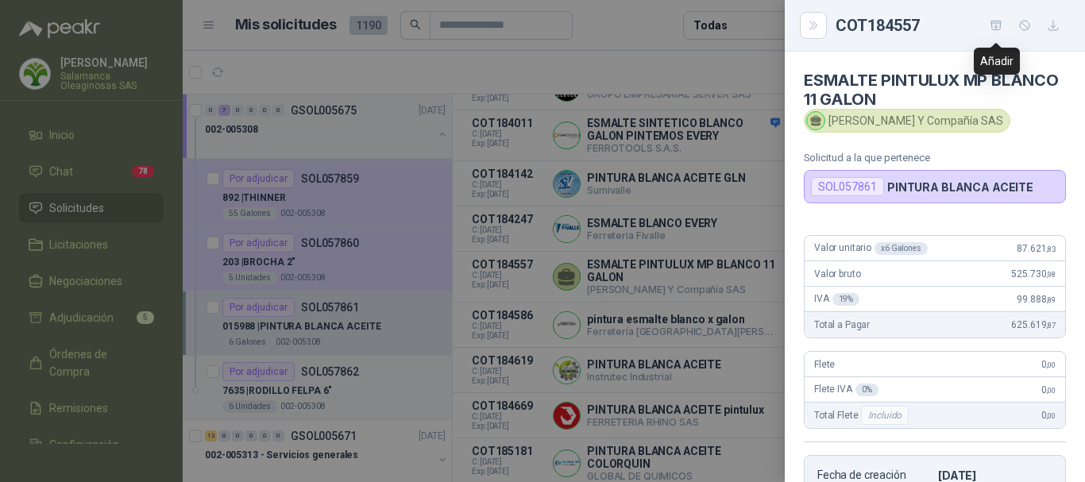
click at [995, 26] on icon "button" at bounding box center [997, 26] width 14 height 14
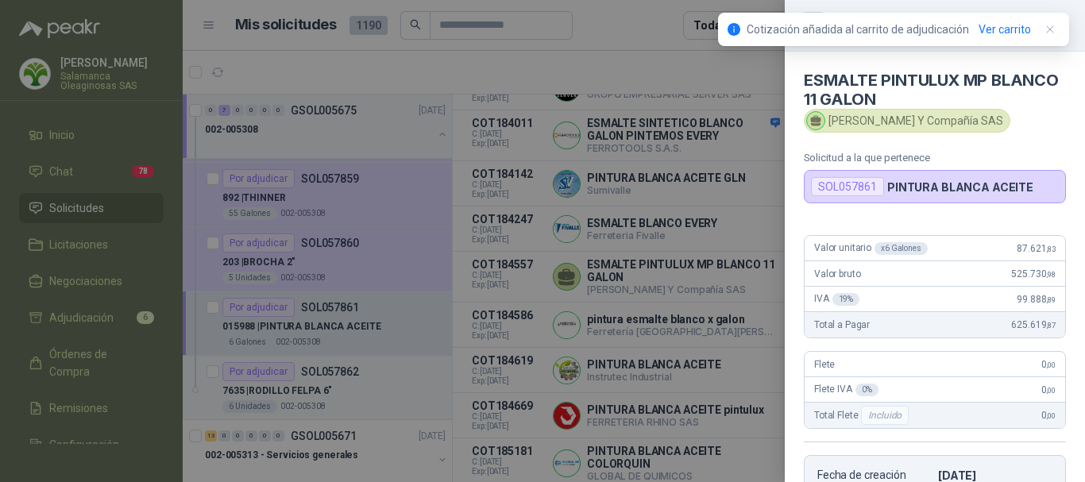
click at [616, 19] on div at bounding box center [542, 241] width 1085 height 482
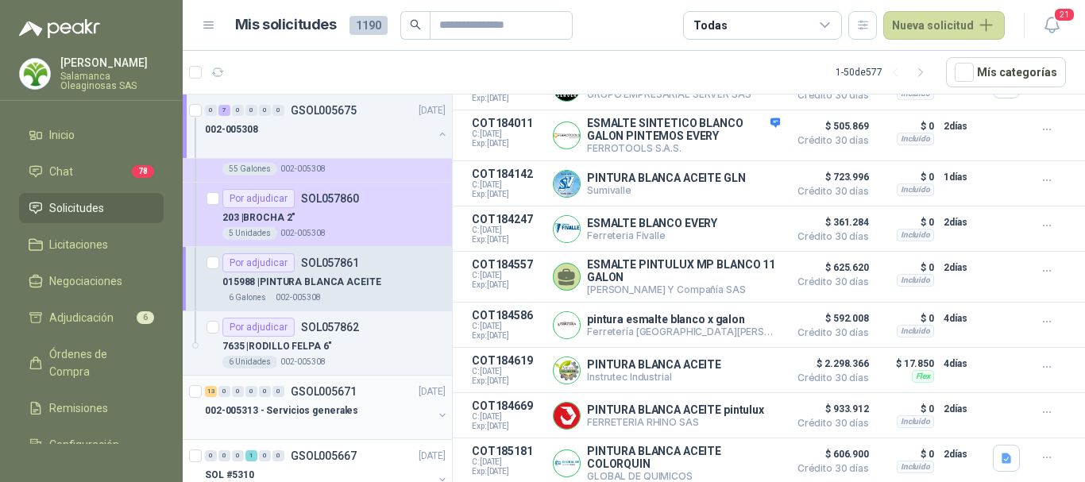
scroll to position [397, 0]
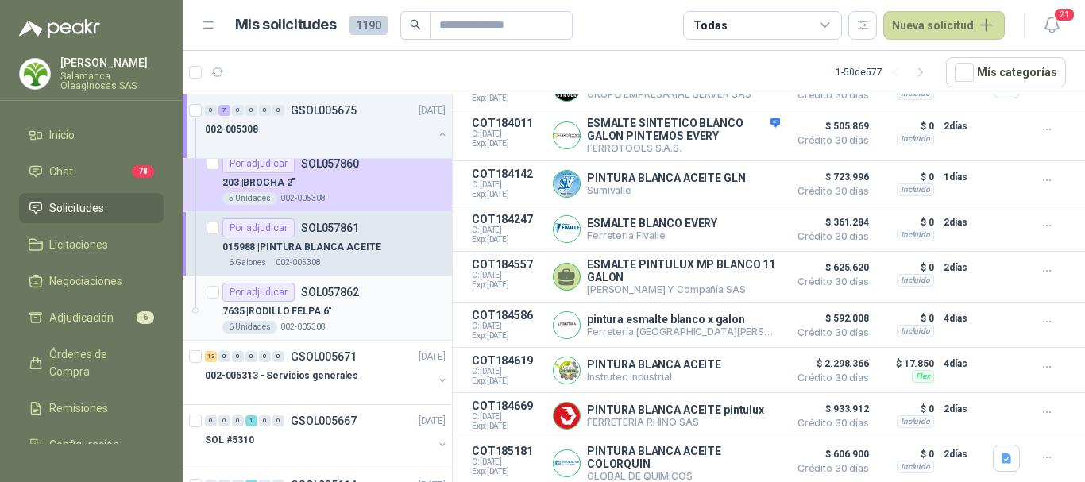
click at [382, 318] on div "7635 | RODILLO FELPA 6"" at bounding box center [333, 311] width 223 height 19
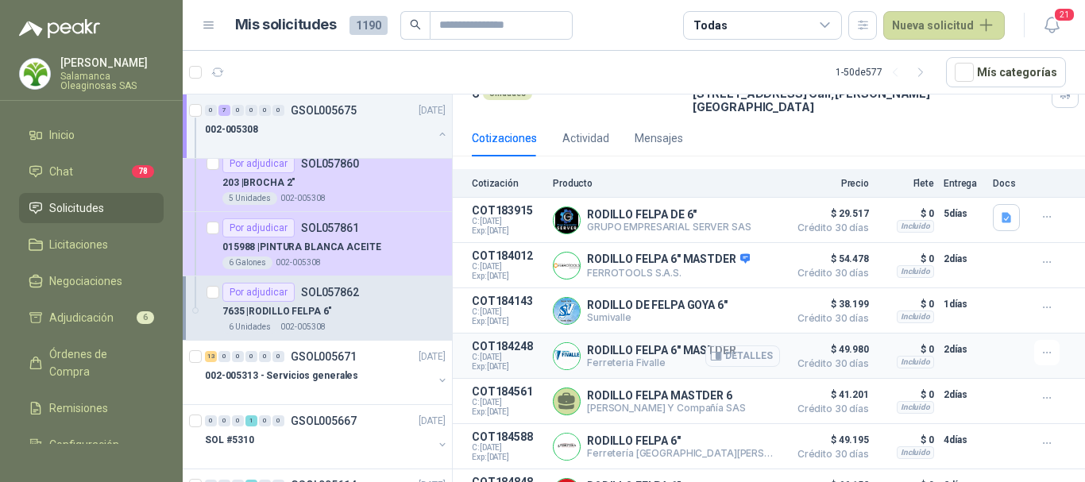
scroll to position [64, 0]
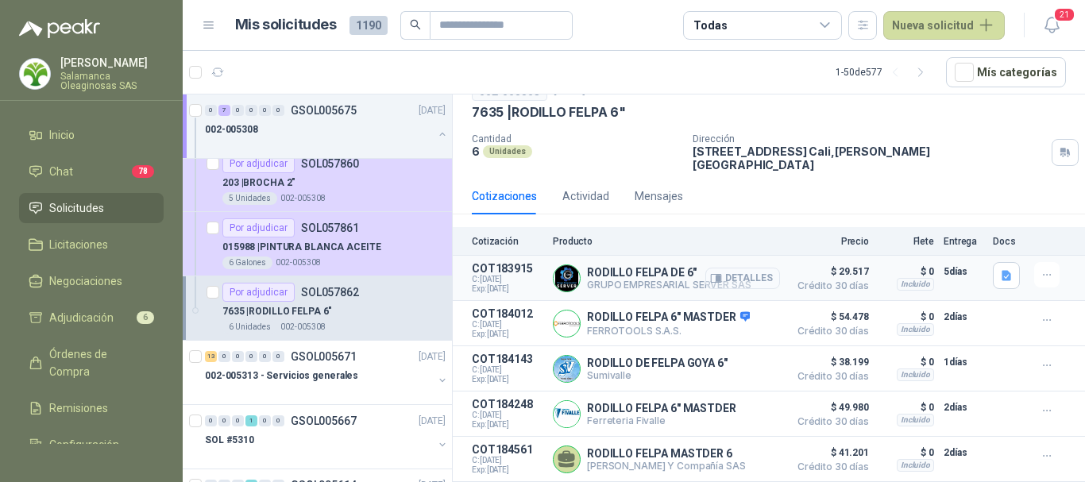
click at [740, 269] on button "Detalles" at bounding box center [742, 278] width 75 height 21
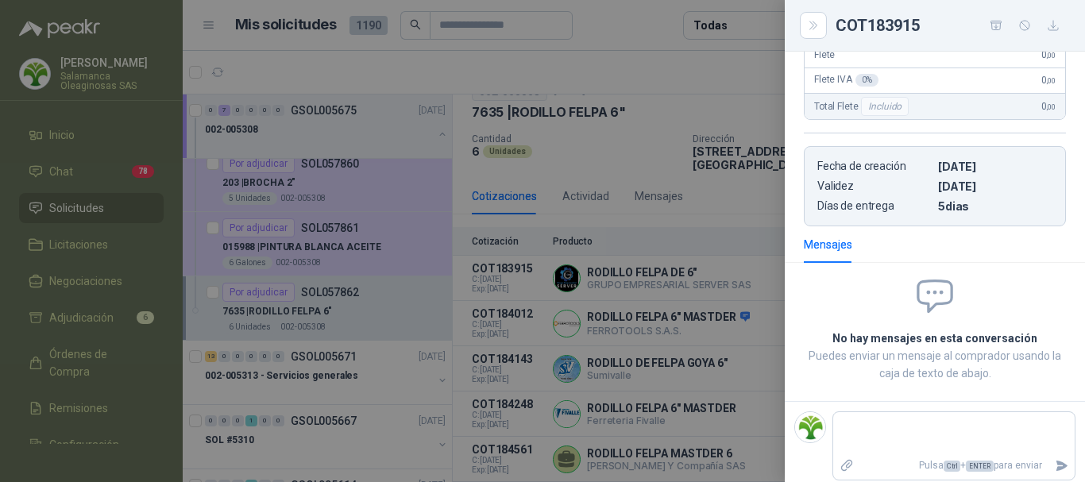
scroll to position [0, 0]
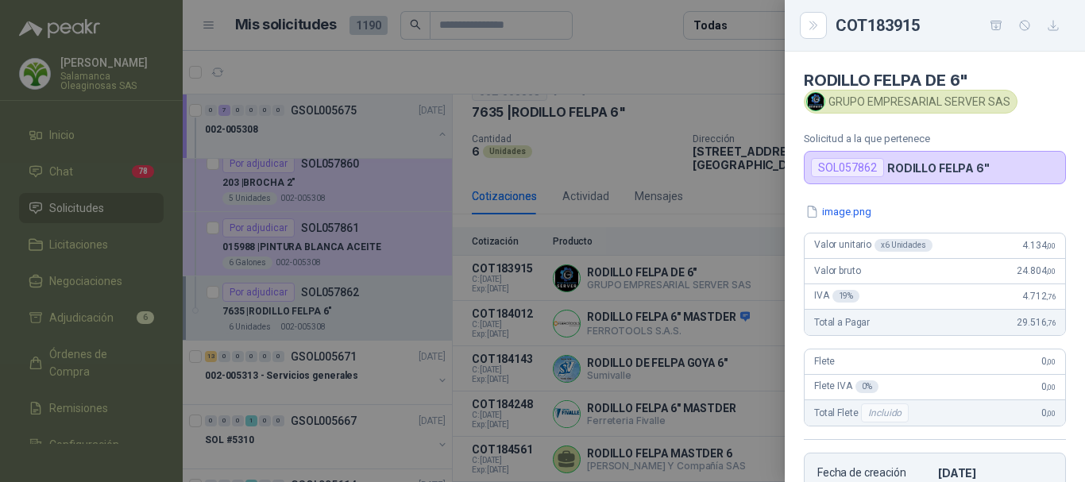
click at [684, 69] on div at bounding box center [542, 241] width 1085 height 482
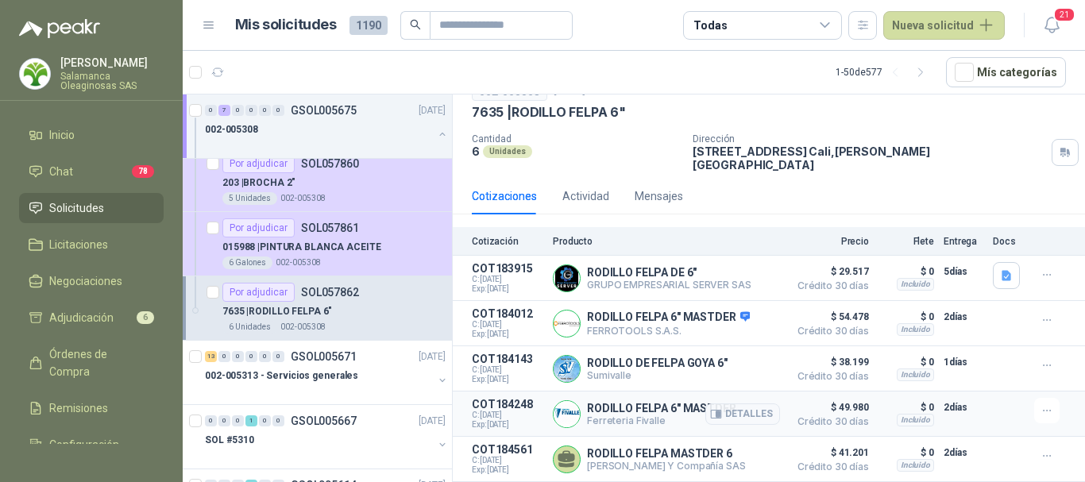
scroll to position [144, 0]
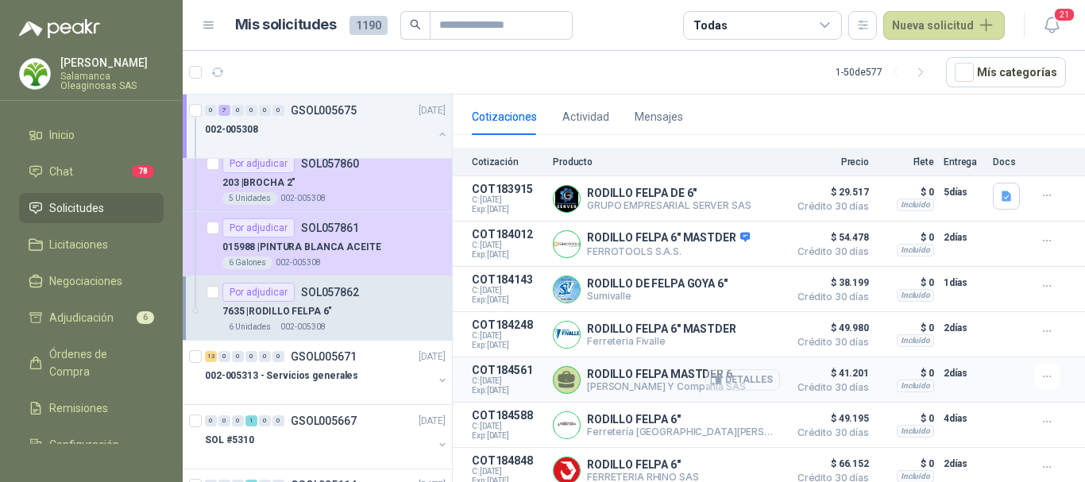
click at [737, 371] on button "Detalles" at bounding box center [742, 379] width 75 height 21
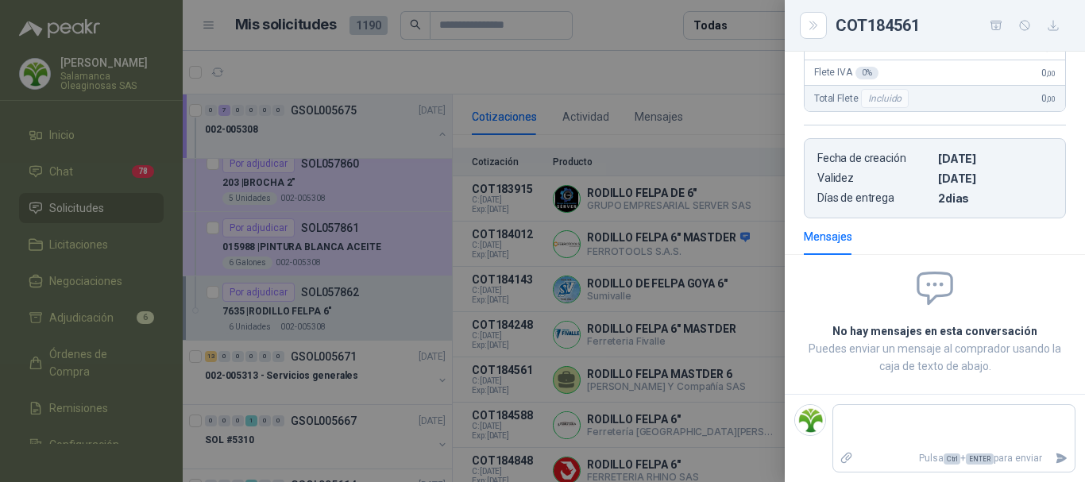
scroll to position [0, 0]
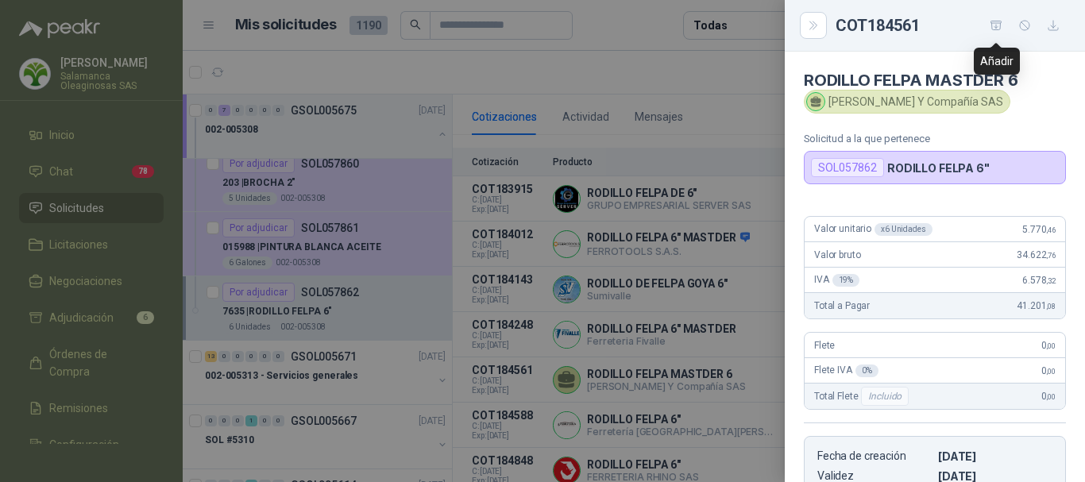
click at [994, 25] on icon "button" at bounding box center [997, 26] width 14 height 14
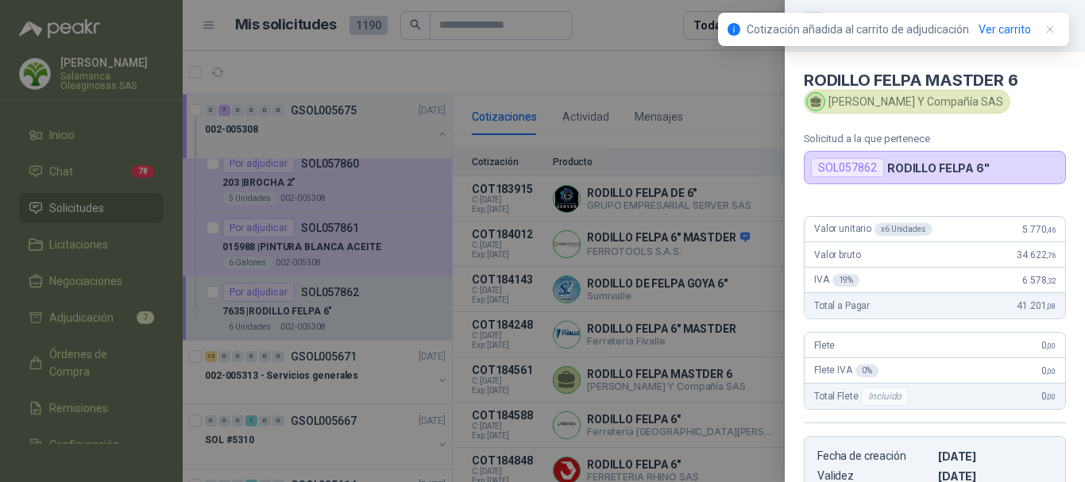
click at [645, 20] on div at bounding box center [542, 241] width 1085 height 482
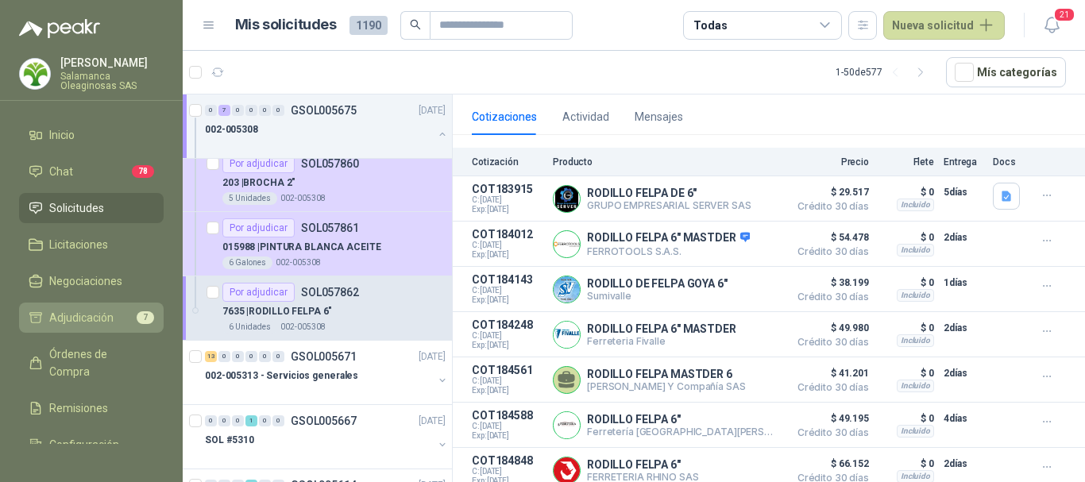
click at [97, 315] on span "Adjudicación" at bounding box center [81, 317] width 64 height 17
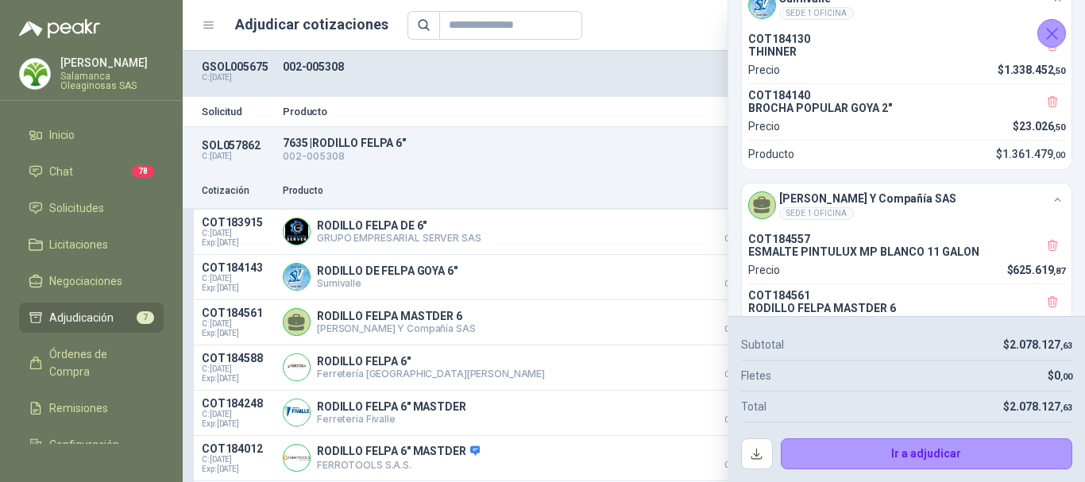
scroll to position [394, 0]
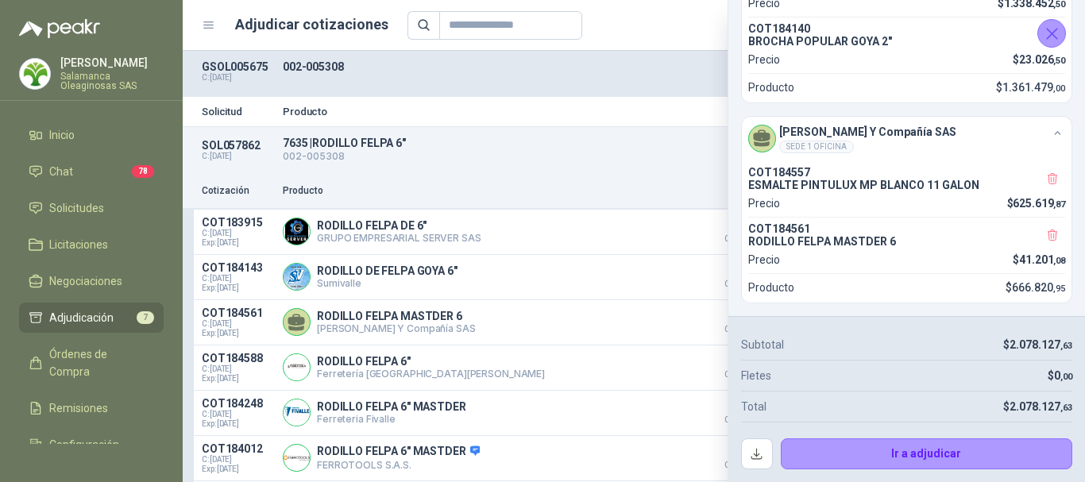
click at [1050, 33] on icon "Cerrar" at bounding box center [1052, 34] width 10 height 10
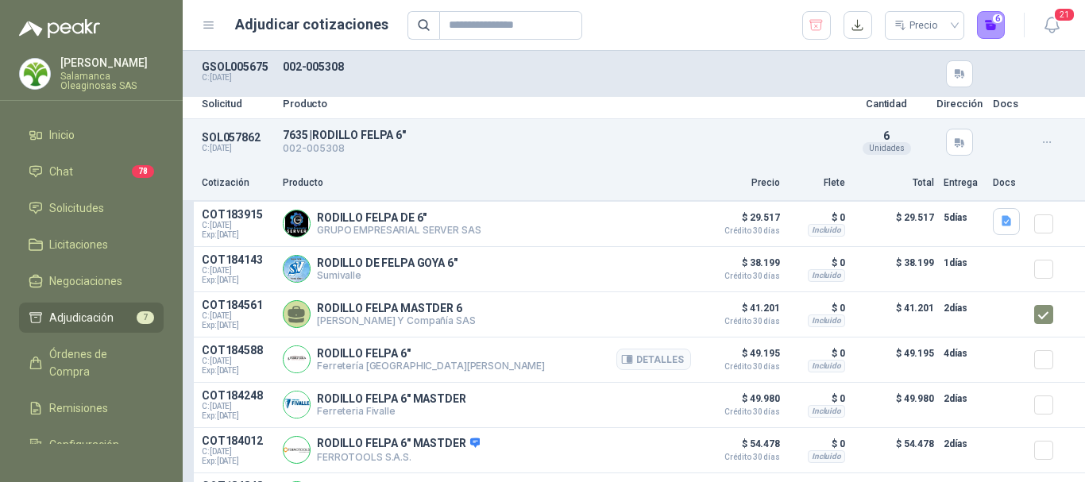
scroll to position [0, 0]
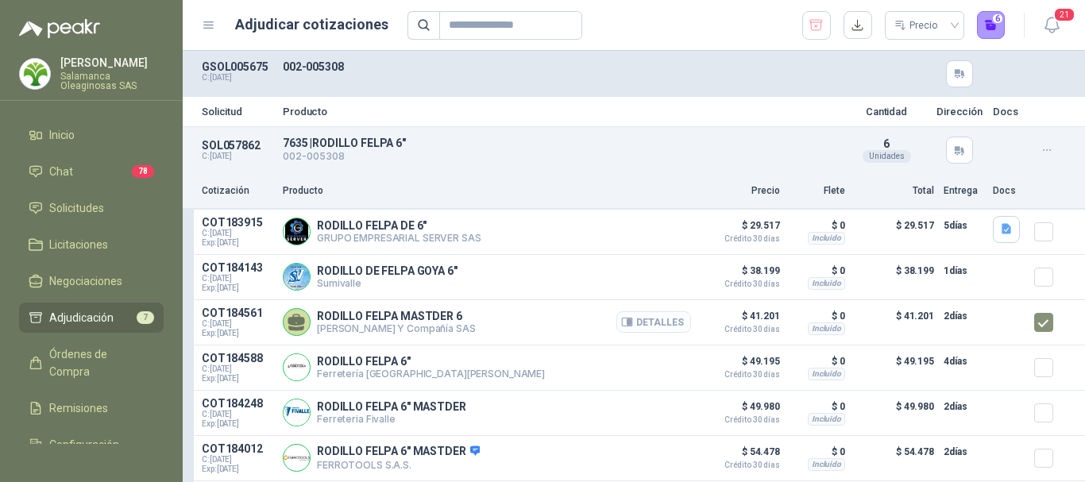
click at [663, 323] on button "Detalles" at bounding box center [653, 321] width 75 height 21
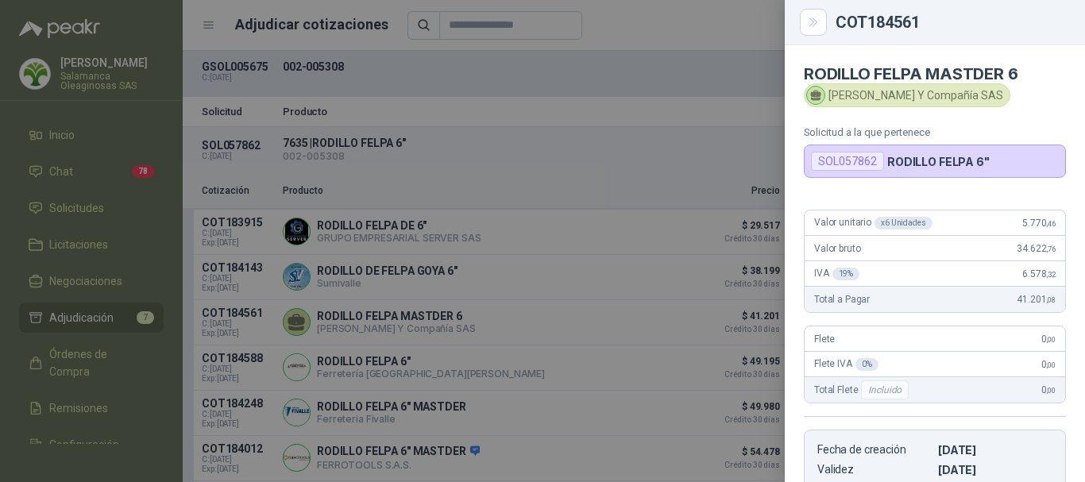
click at [674, 30] on div at bounding box center [542, 241] width 1085 height 482
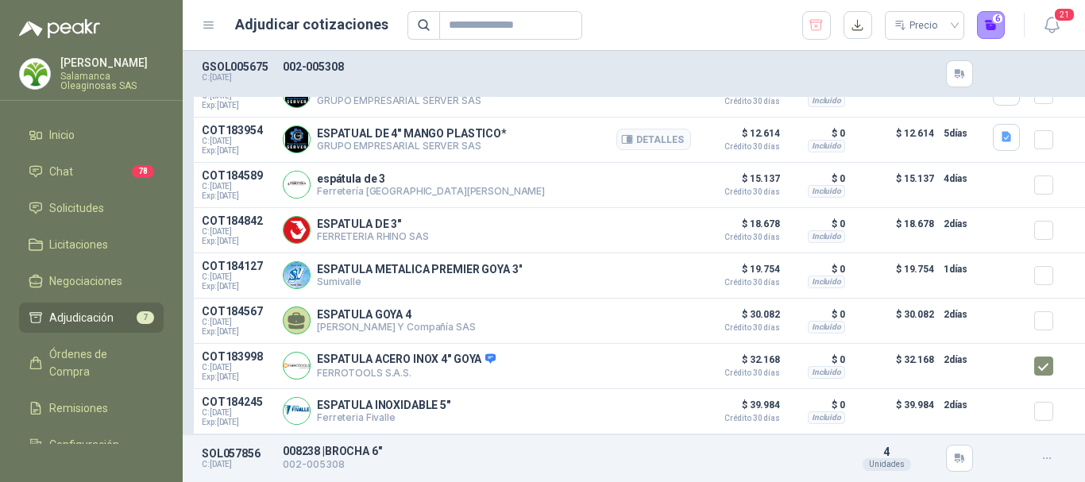
scroll to position [556, 0]
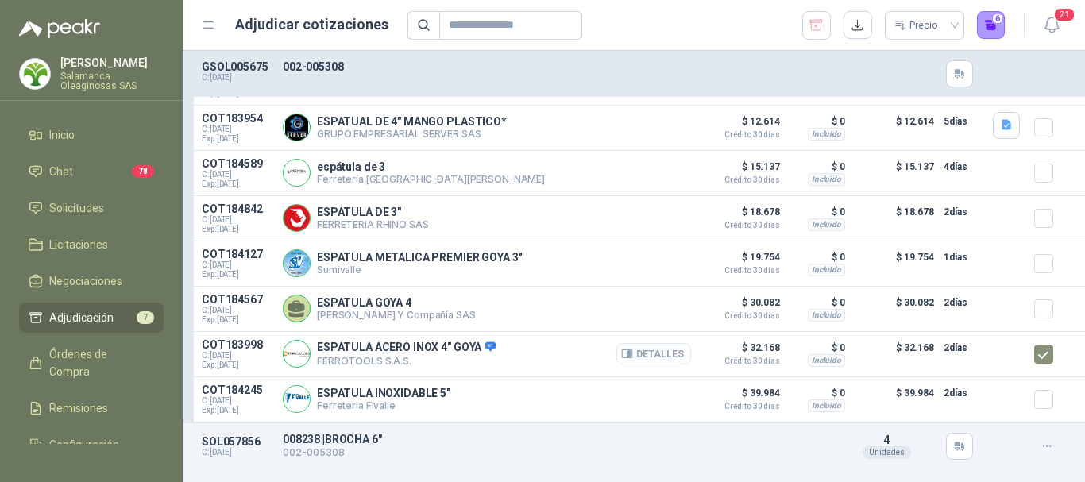
click at [649, 363] on button "Detalles" at bounding box center [653, 353] width 75 height 21
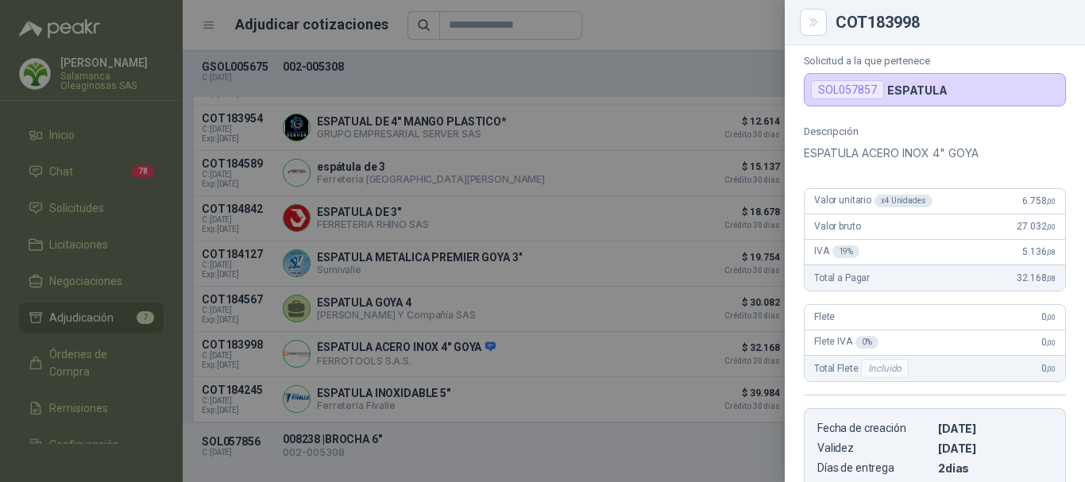
scroll to position [42, 0]
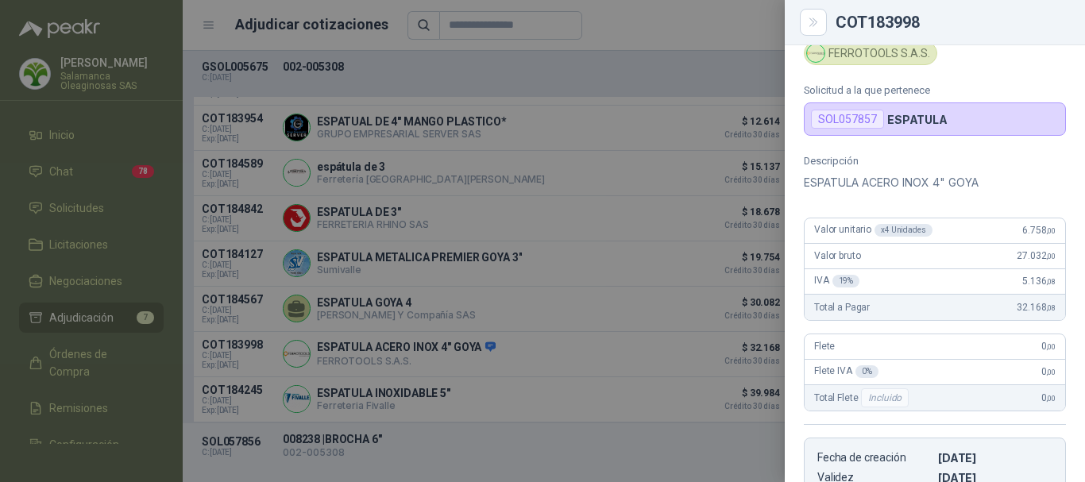
click at [699, 29] on div at bounding box center [542, 241] width 1085 height 482
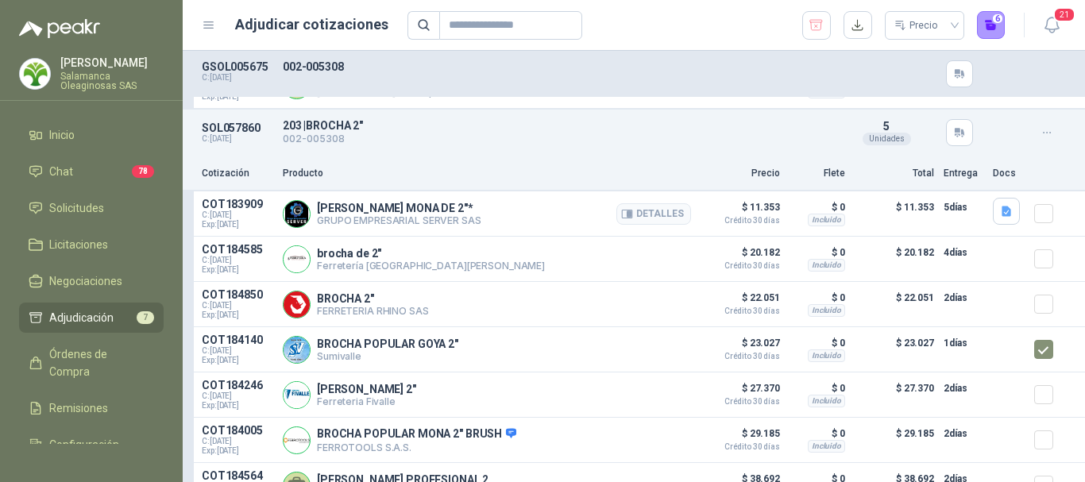
scroll to position [1351, 0]
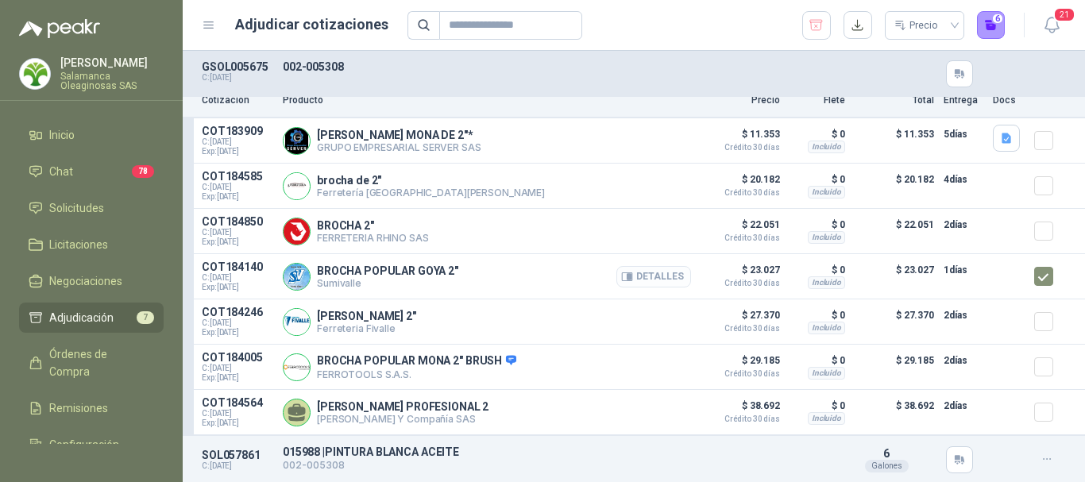
click at [647, 284] on button "Detalles" at bounding box center [653, 276] width 75 height 21
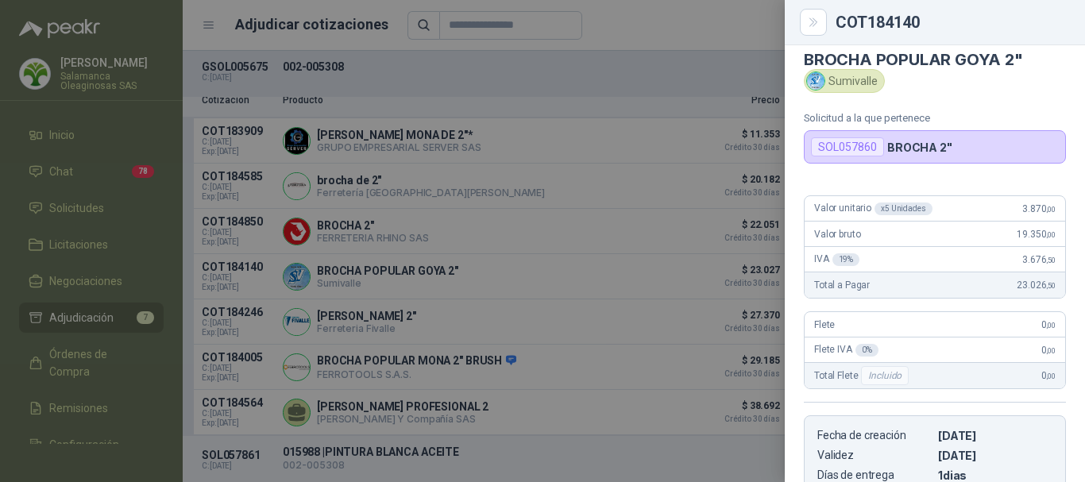
scroll to position [0, 0]
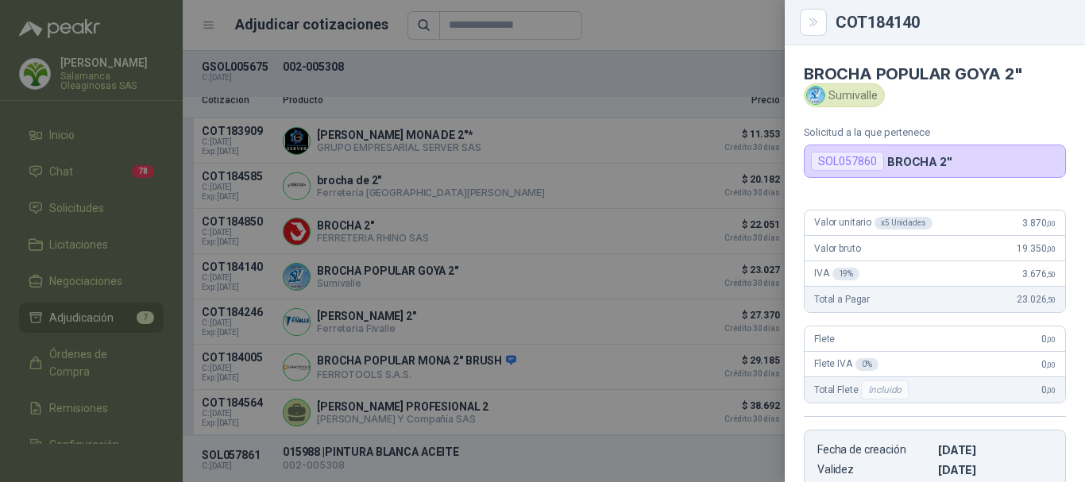
click at [694, 18] on div at bounding box center [542, 241] width 1085 height 482
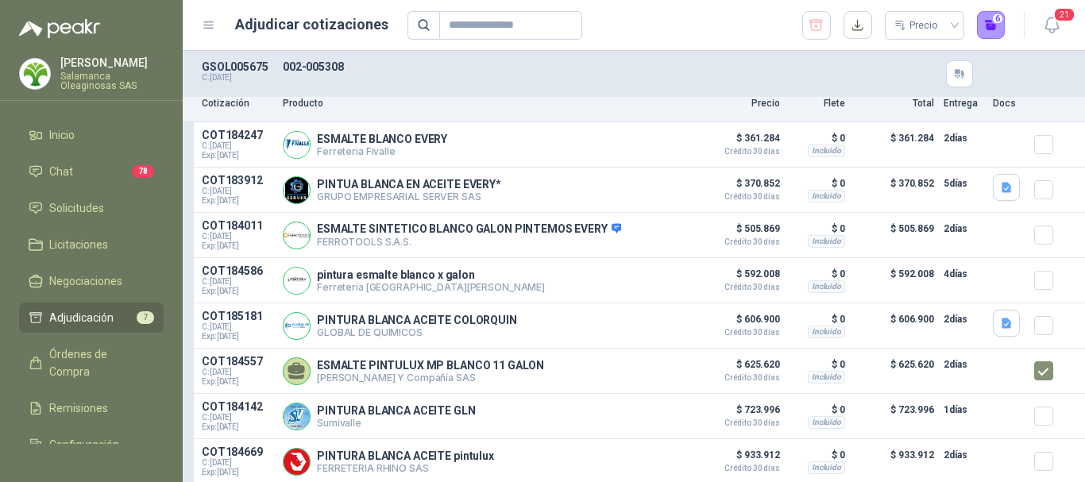
scroll to position [1748, 0]
click at [659, 381] on button "Detalles" at bounding box center [653, 370] width 75 height 21
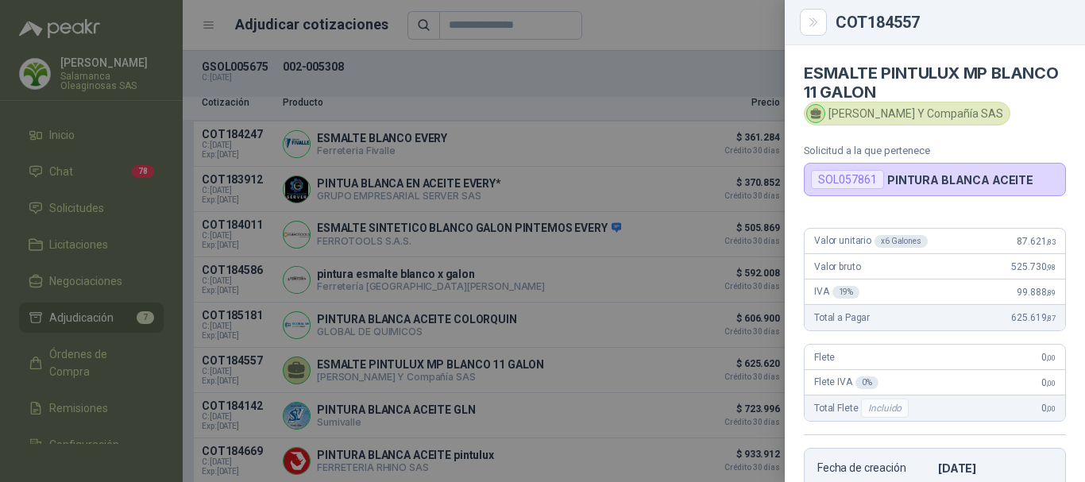
scroll to position [0, 0]
click at [705, 20] on div at bounding box center [542, 241] width 1085 height 482
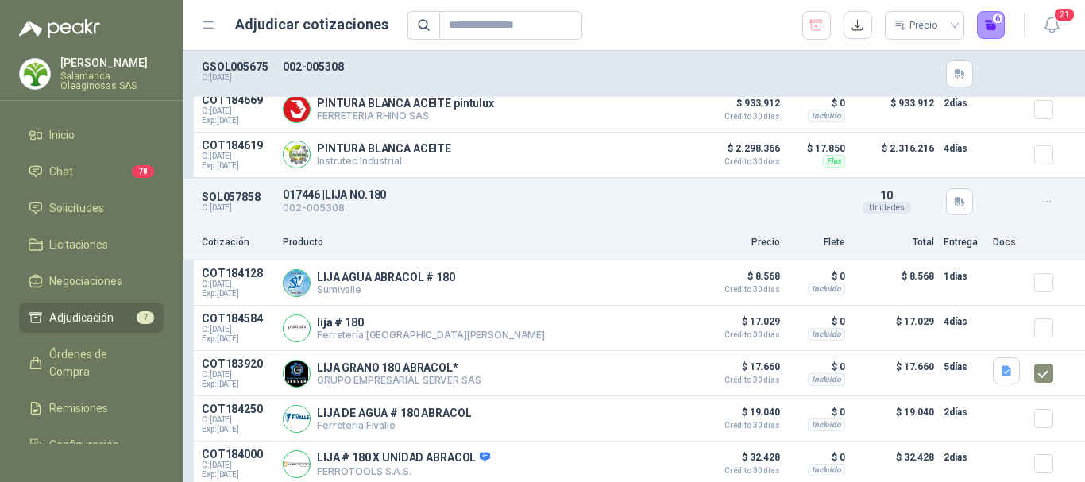
scroll to position [2145, 0]
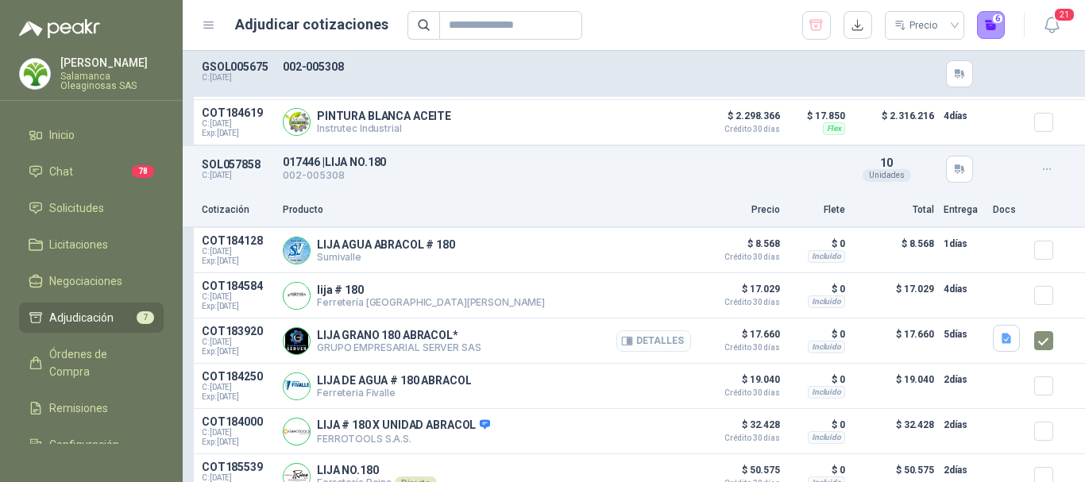
click at [650, 351] on button "Detalles" at bounding box center [653, 340] width 75 height 21
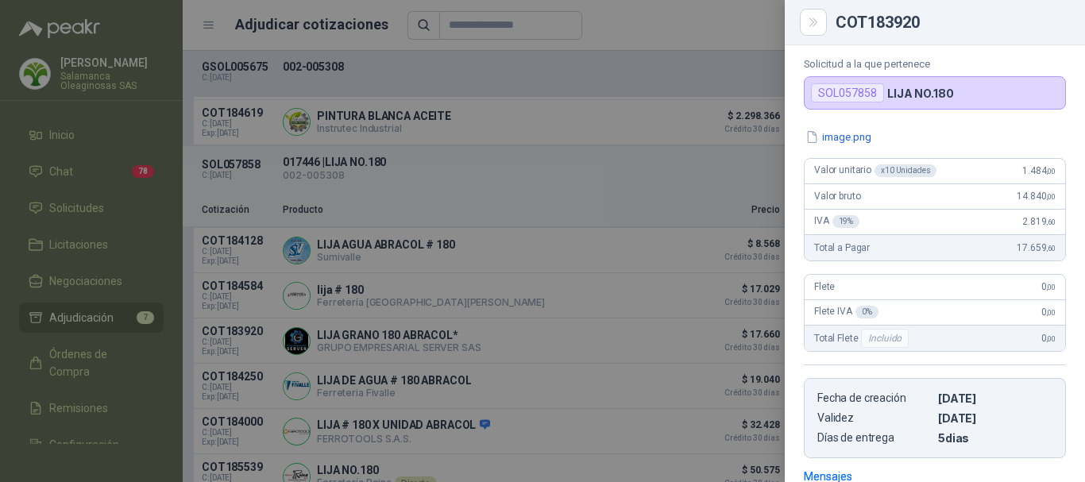
scroll to position [0, 0]
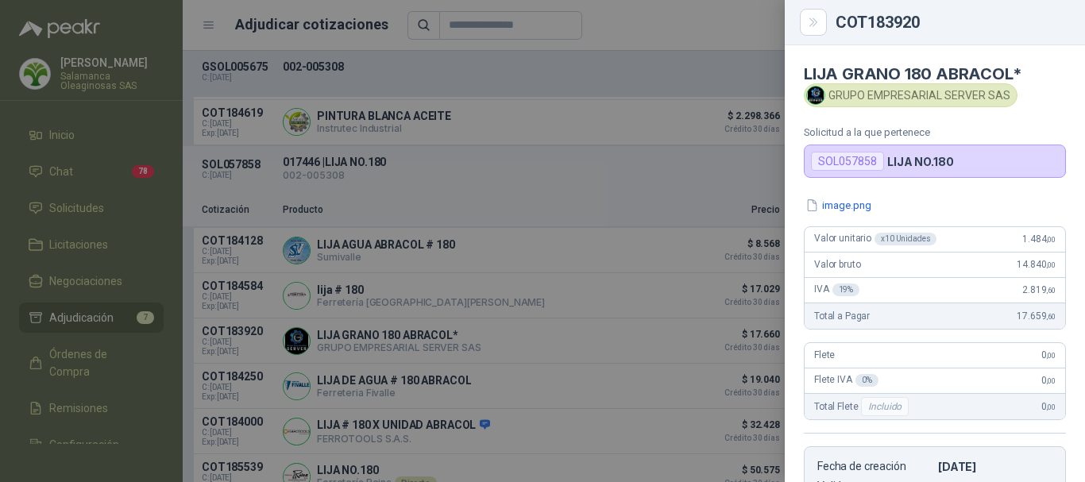
click at [646, 64] on div at bounding box center [542, 241] width 1085 height 482
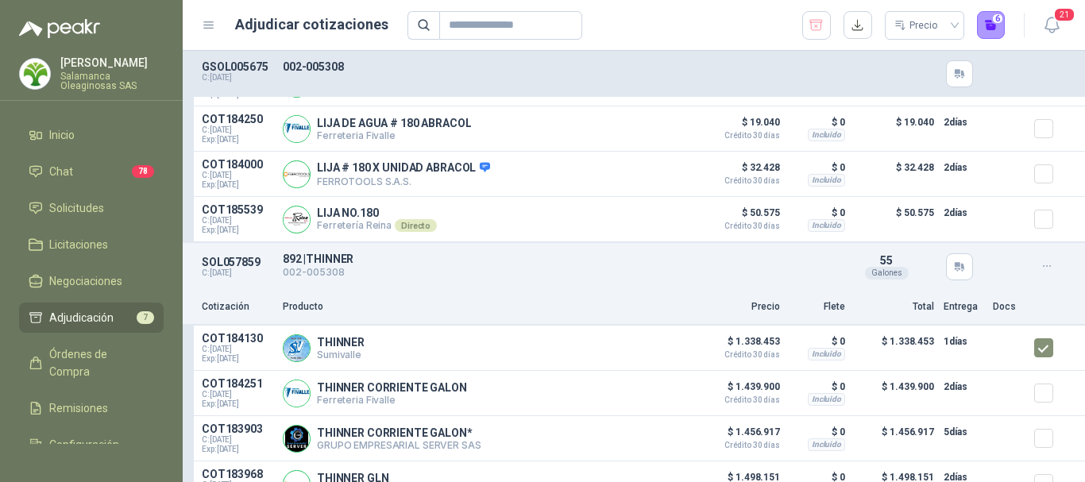
scroll to position [2463, 0]
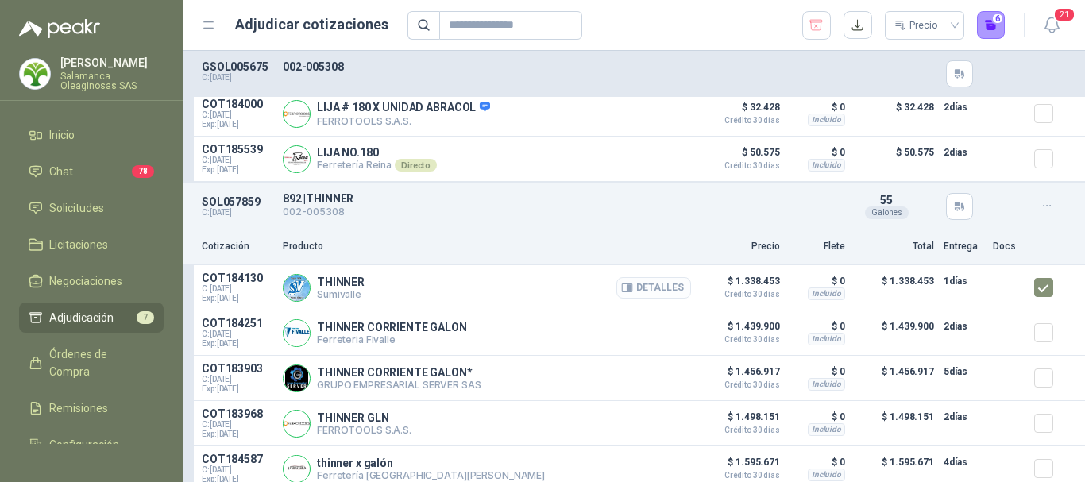
click at [657, 299] on button "Detalles" at bounding box center [653, 287] width 75 height 21
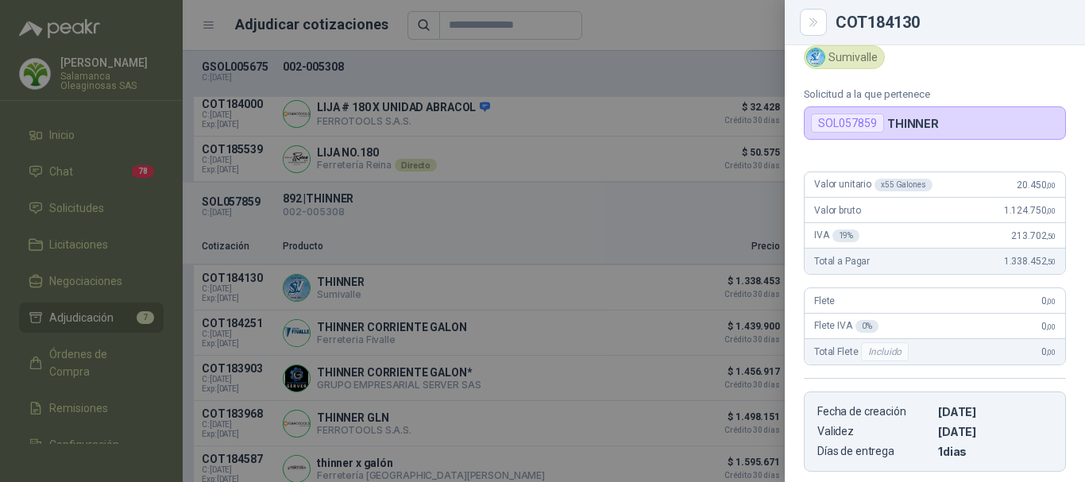
scroll to position [0, 0]
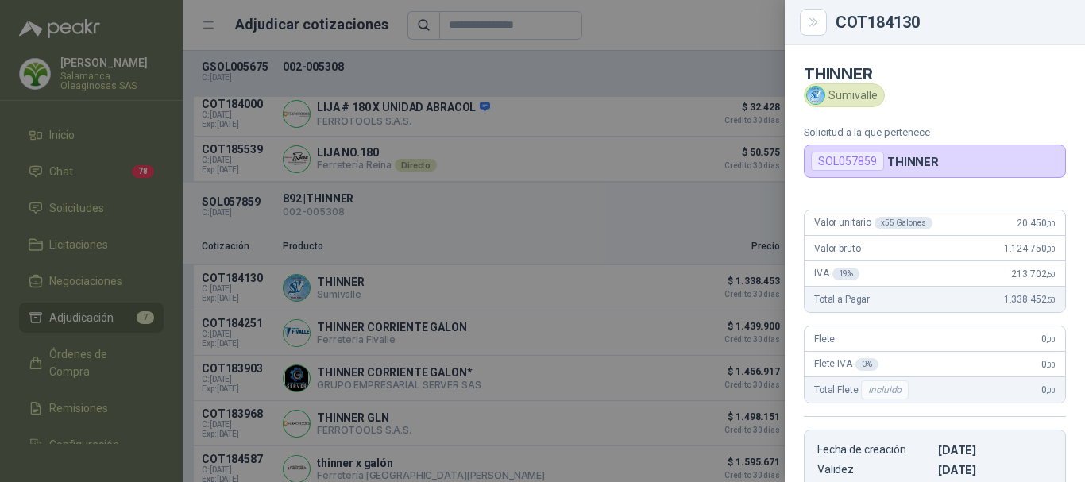
click at [702, 31] on div at bounding box center [542, 241] width 1085 height 482
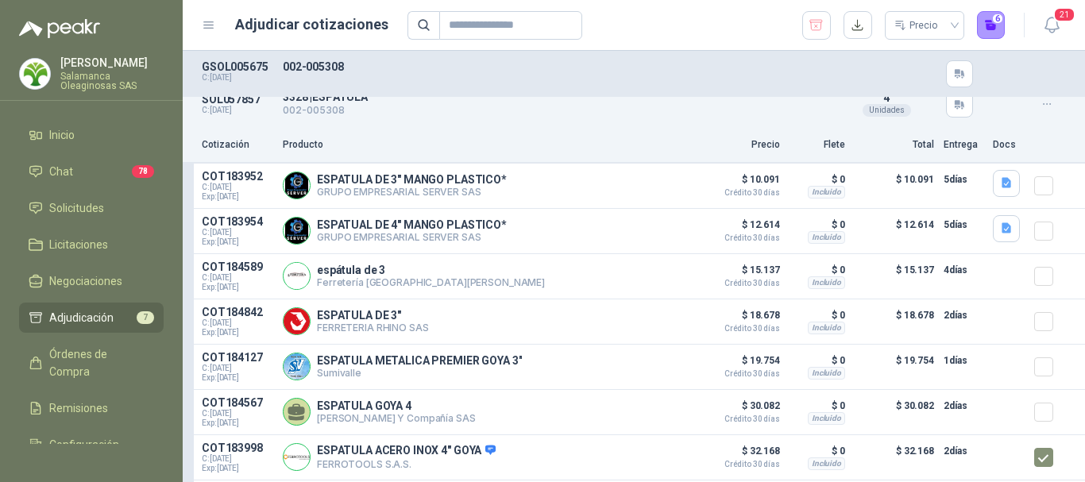
scroll to position [636, 0]
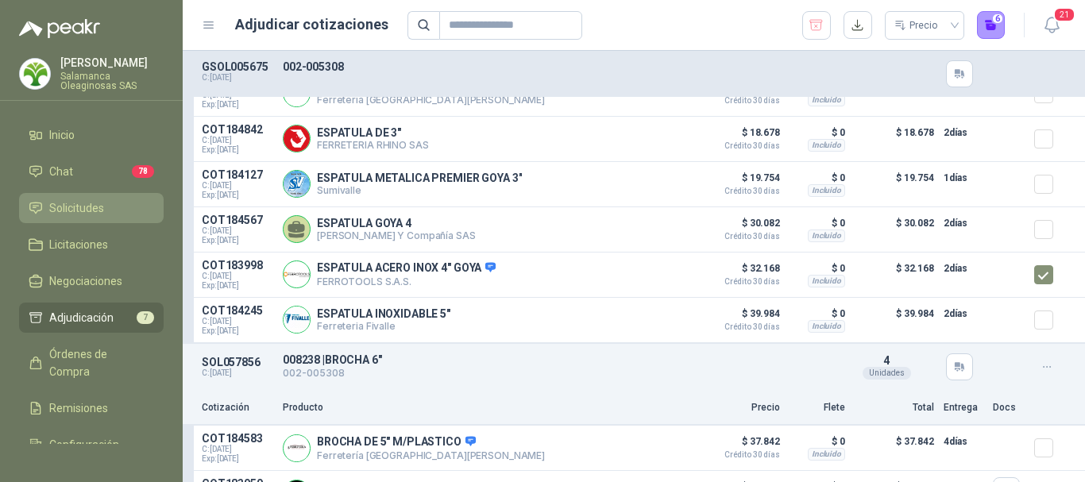
click at [118, 209] on li "Solicitudes" at bounding box center [92, 207] width 126 height 17
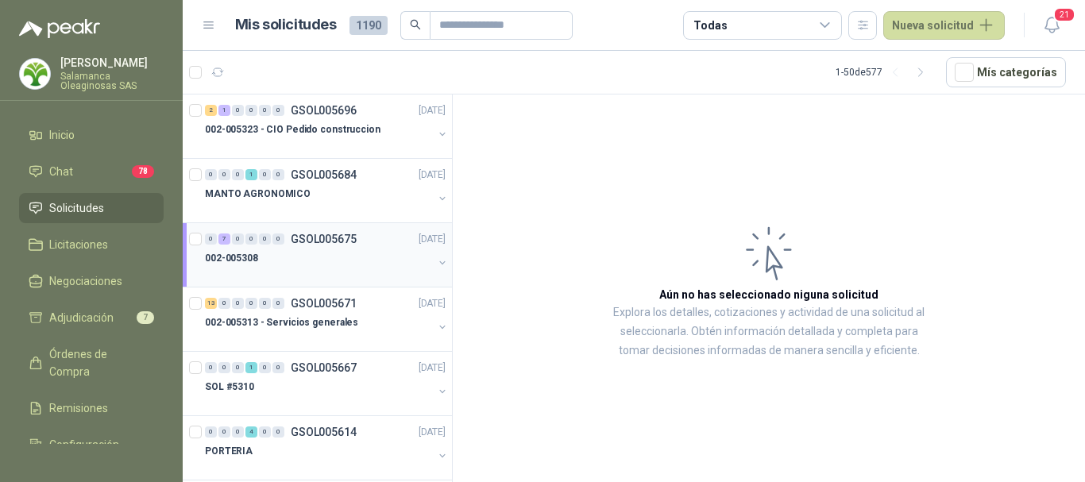
click at [345, 261] on div "002-005308" at bounding box center [319, 258] width 228 height 19
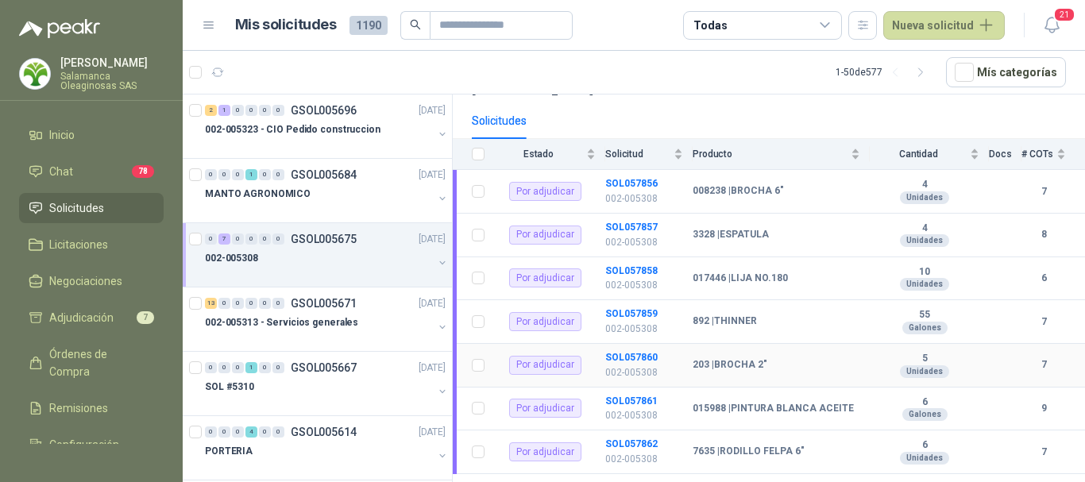
scroll to position [73, 0]
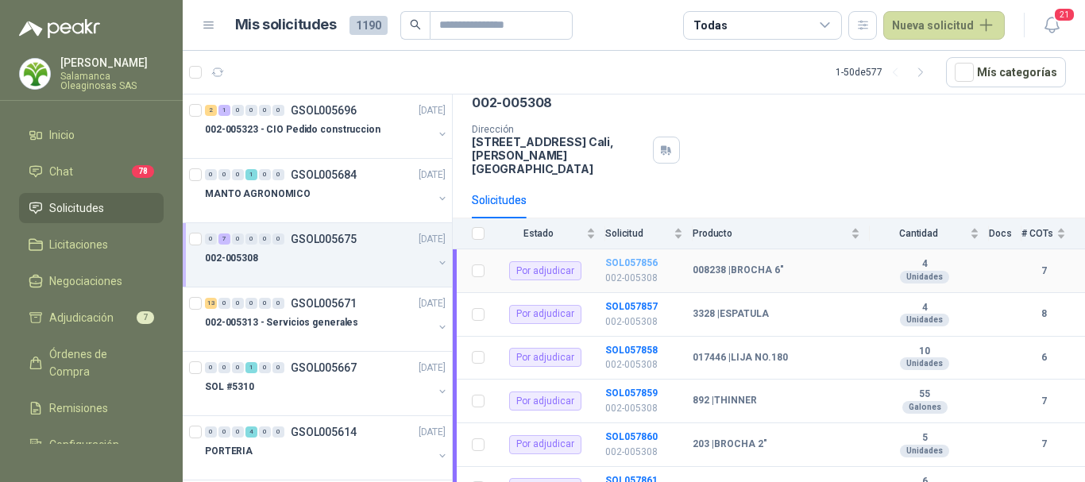
click at [626, 257] on b "SOL057856" at bounding box center [631, 262] width 52 height 11
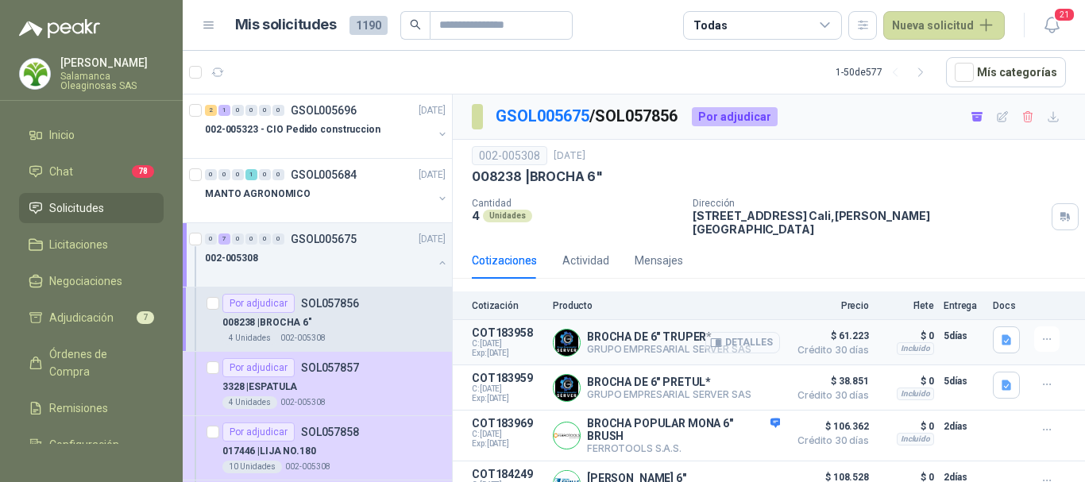
scroll to position [79, 0]
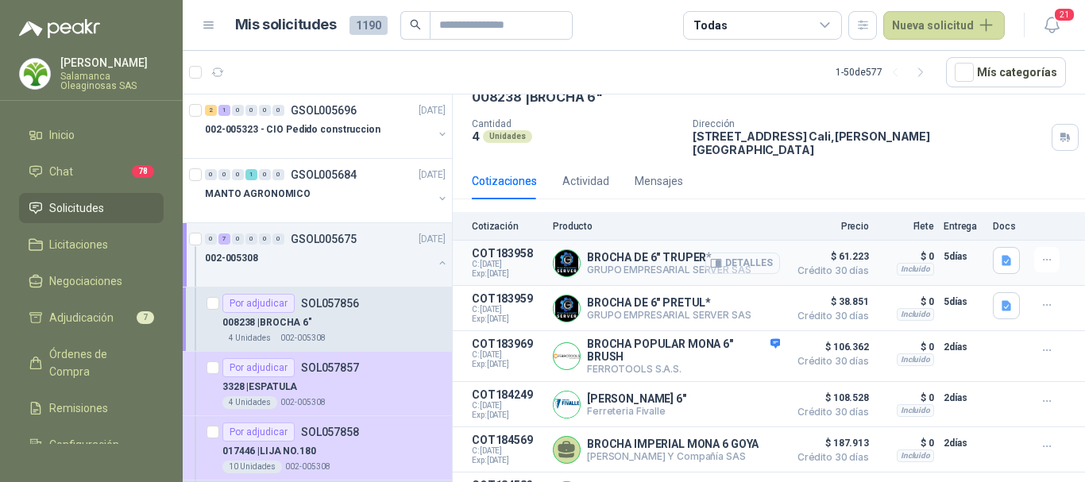
click at [748, 253] on button "Detalles" at bounding box center [742, 263] width 75 height 21
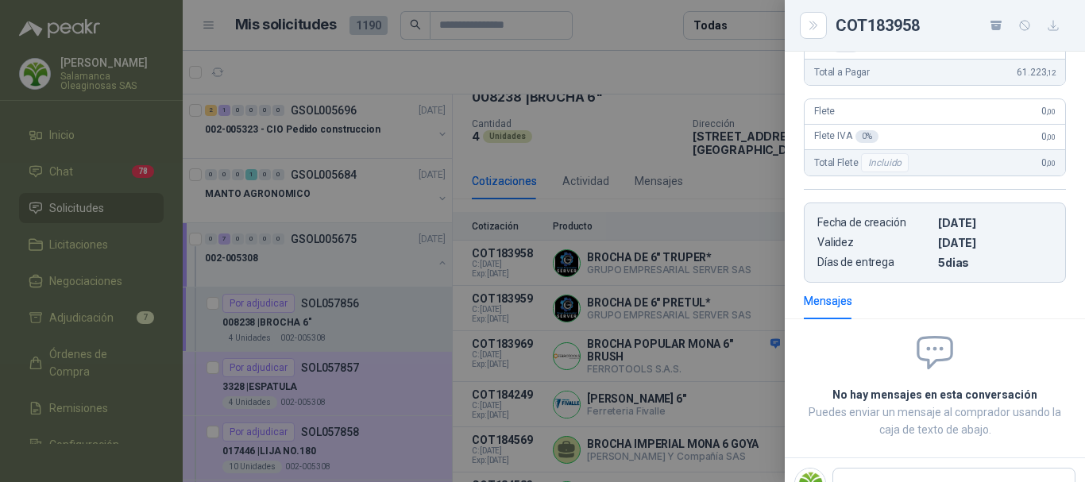
scroll to position [0, 0]
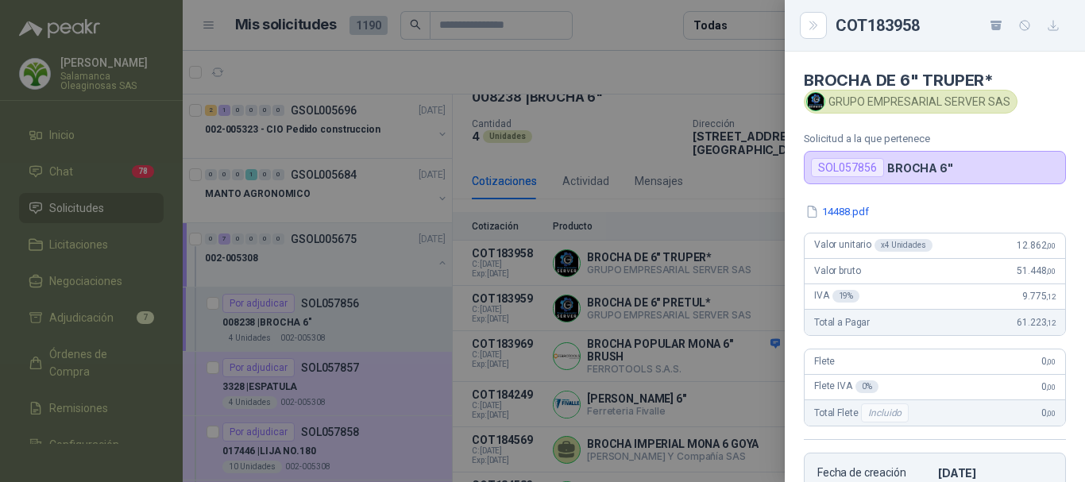
click at [682, 64] on div at bounding box center [542, 241] width 1085 height 482
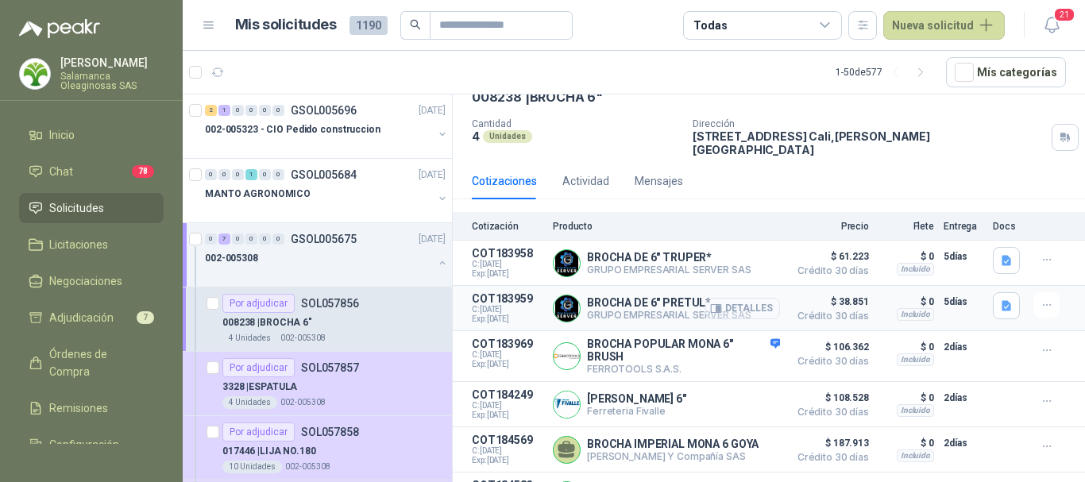
click at [739, 298] on button "Detalles" at bounding box center [742, 308] width 75 height 21
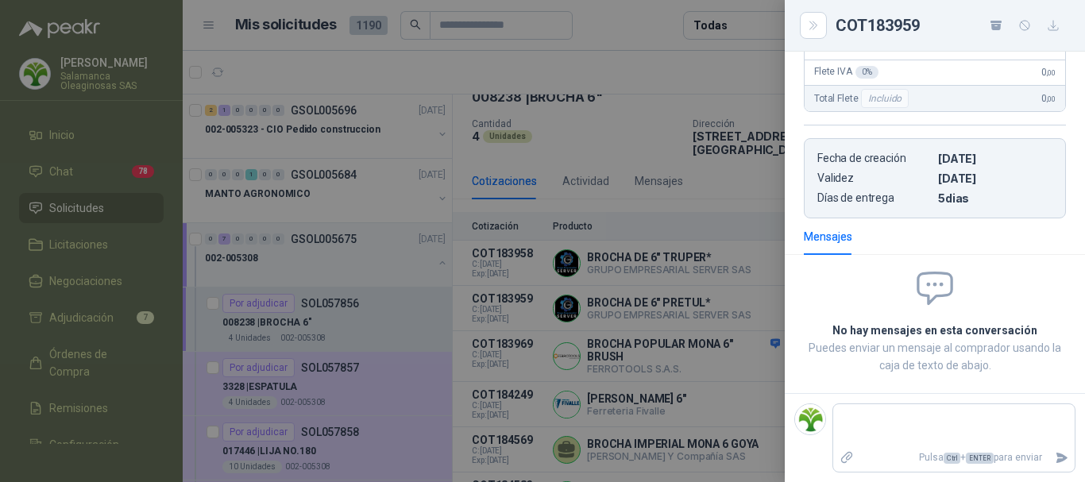
scroll to position [0, 0]
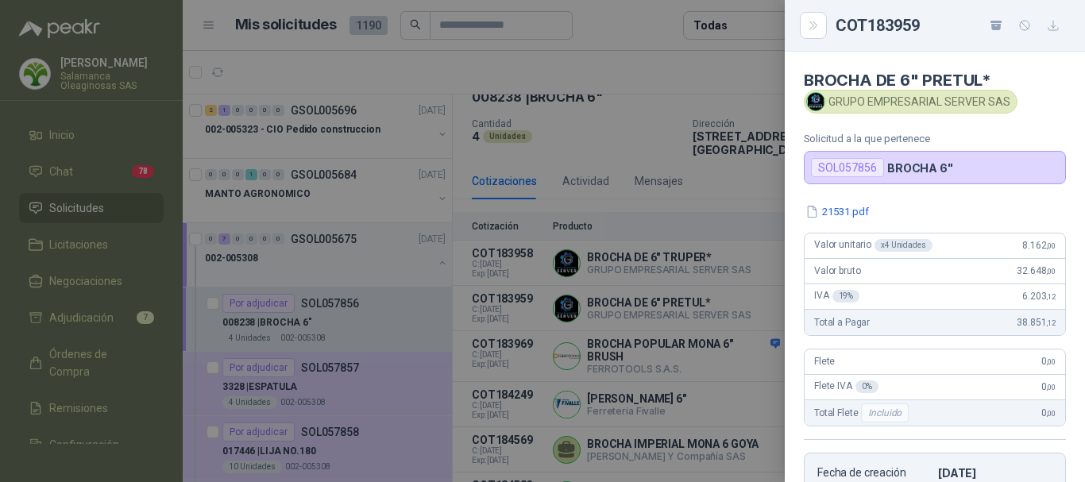
click at [634, 66] on div at bounding box center [542, 241] width 1085 height 482
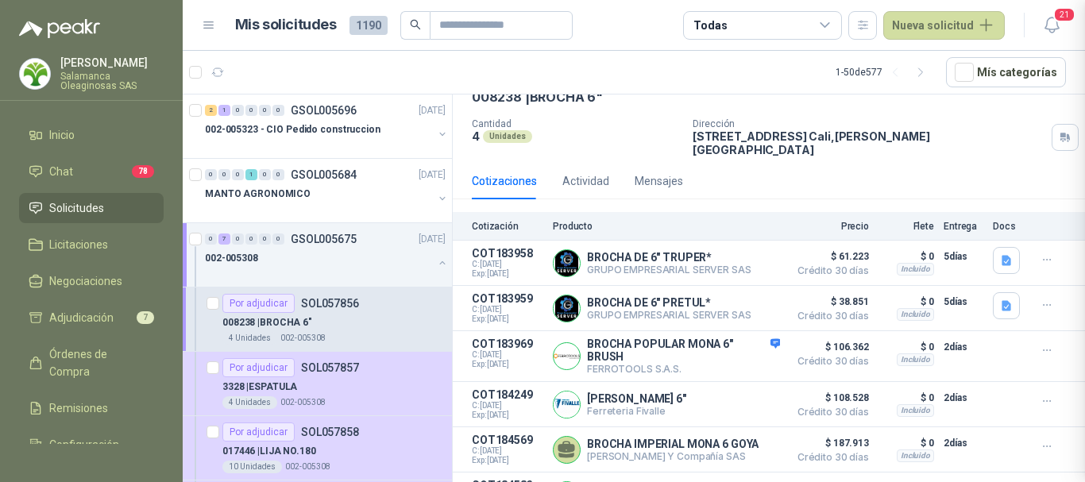
scroll to position [315, 0]
click at [735, 346] on button "Detalles" at bounding box center [742, 356] width 75 height 21
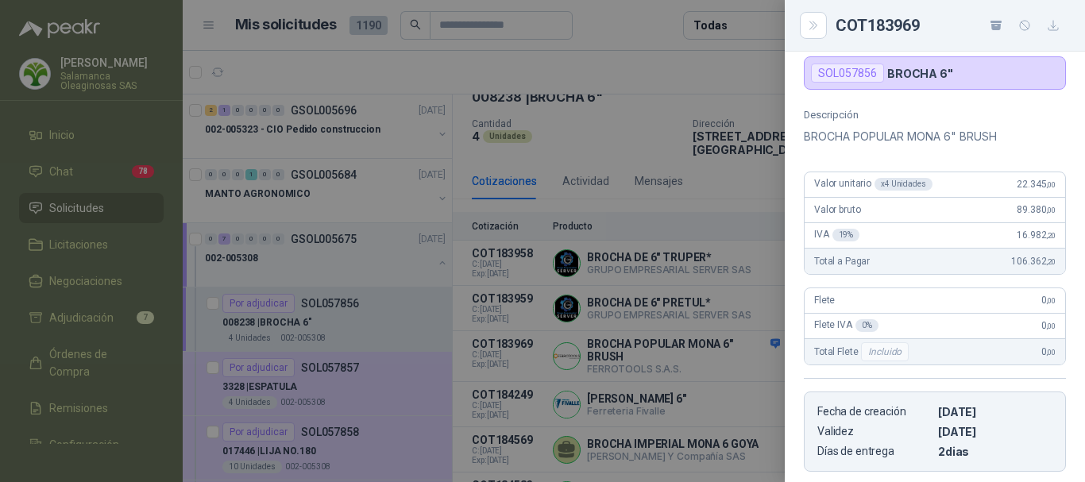
scroll to position [0, 0]
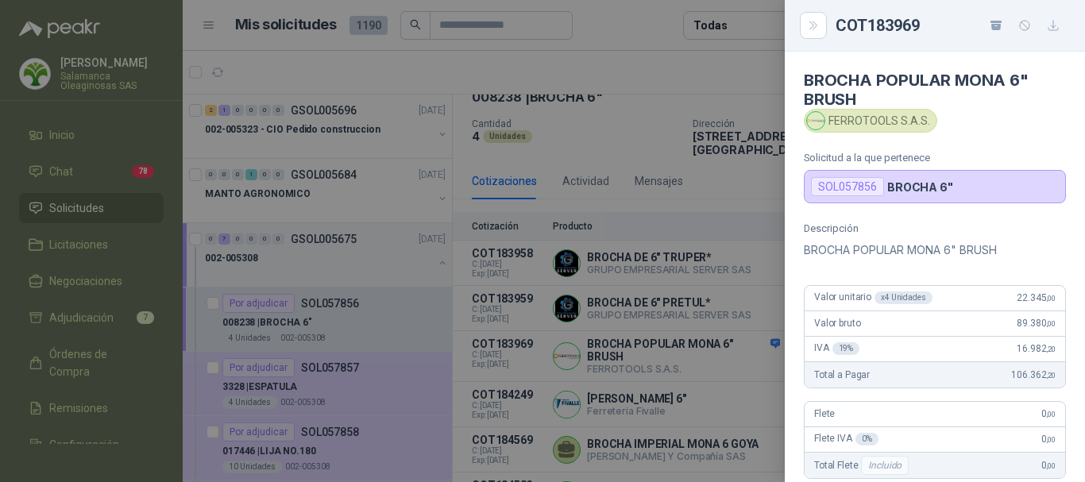
click at [640, 41] on div at bounding box center [542, 241] width 1085 height 482
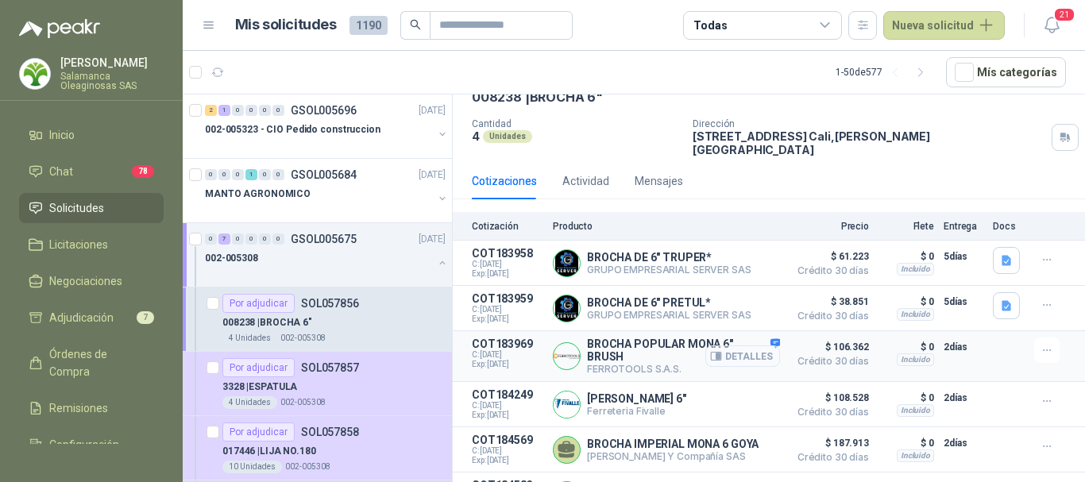
click at [740, 350] on button "Detalles" at bounding box center [742, 356] width 75 height 21
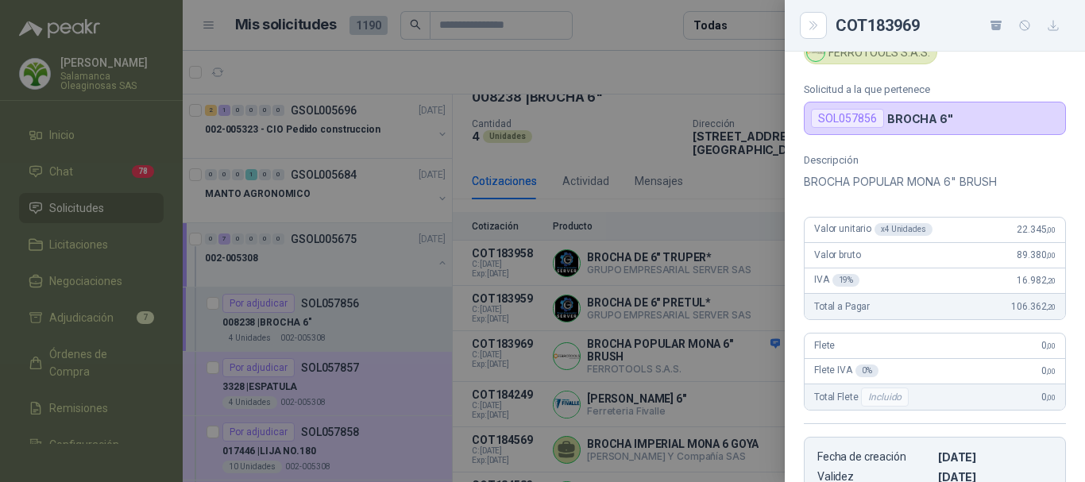
scroll to position [49, 0]
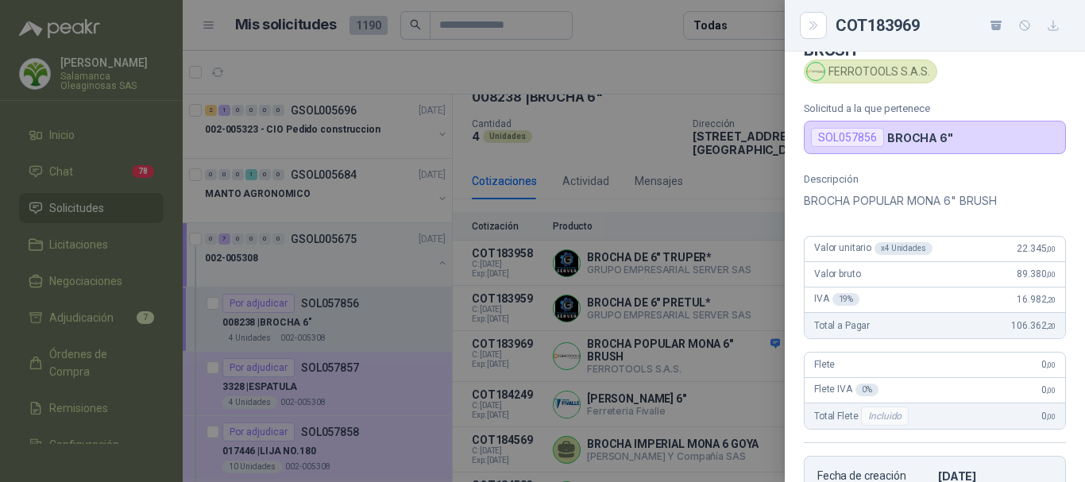
click at [684, 65] on div at bounding box center [542, 241] width 1085 height 482
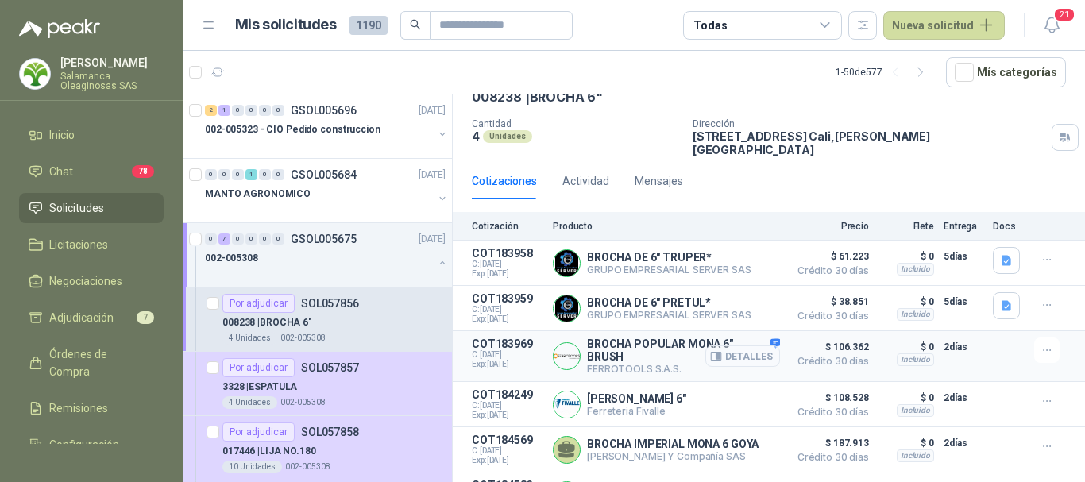
click at [737, 349] on button "Detalles" at bounding box center [742, 356] width 75 height 21
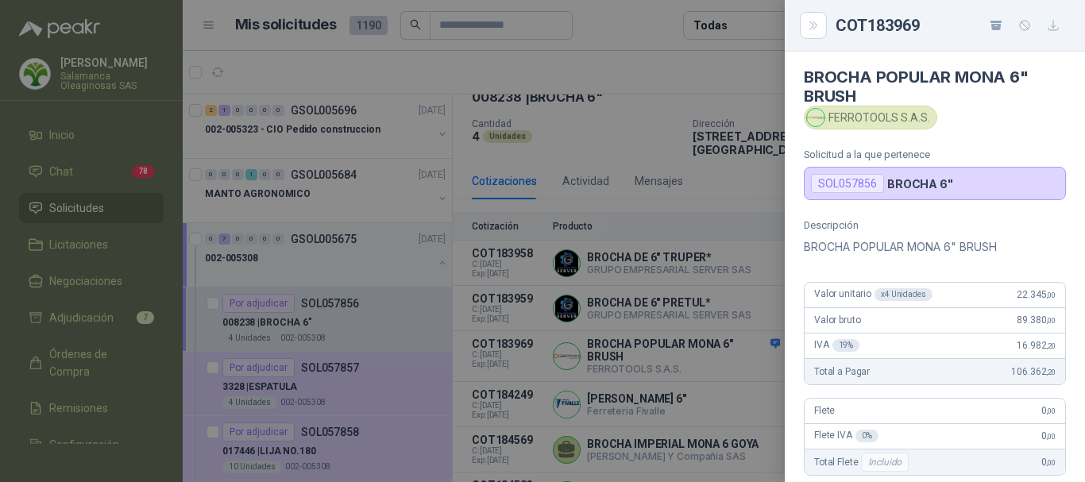
scroll to position [0, 0]
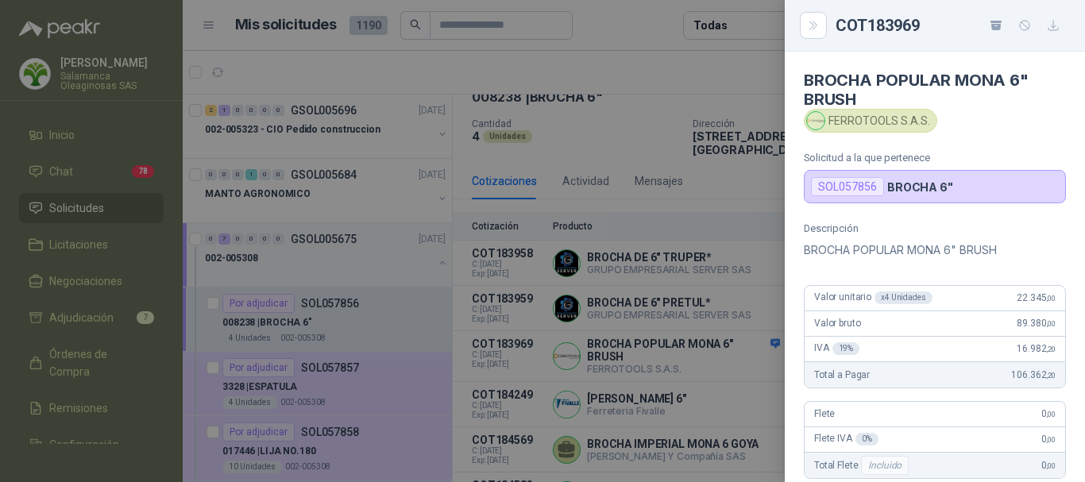
click at [666, 65] on div at bounding box center [542, 241] width 1085 height 482
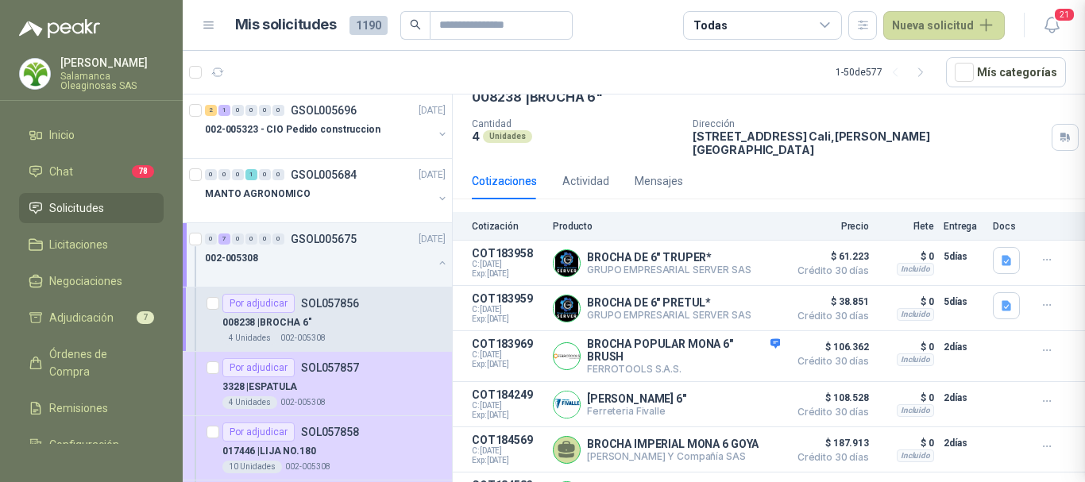
scroll to position [367, 0]
click at [741, 346] on button "Detalles" at bounding box center [742, 356] width 75 height 21
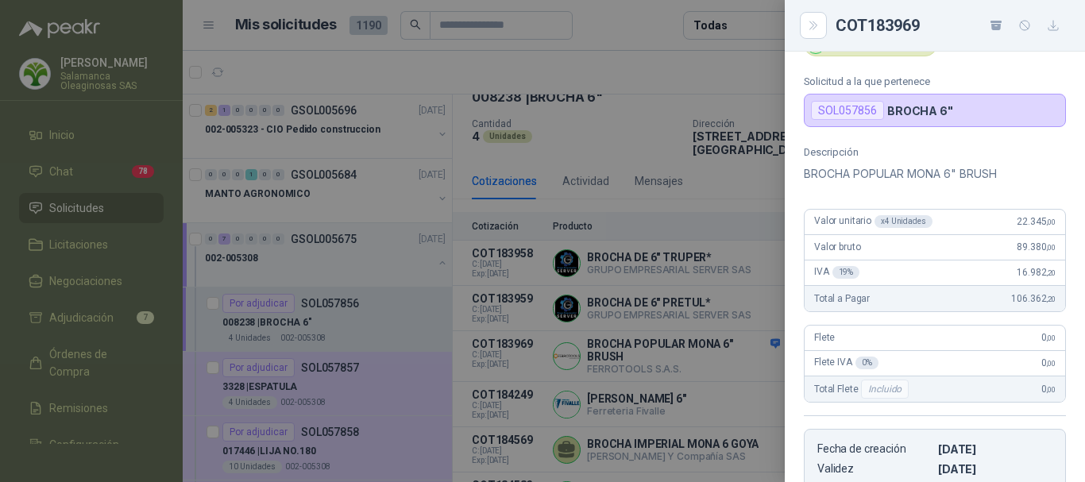
scroll to position [49, 0]
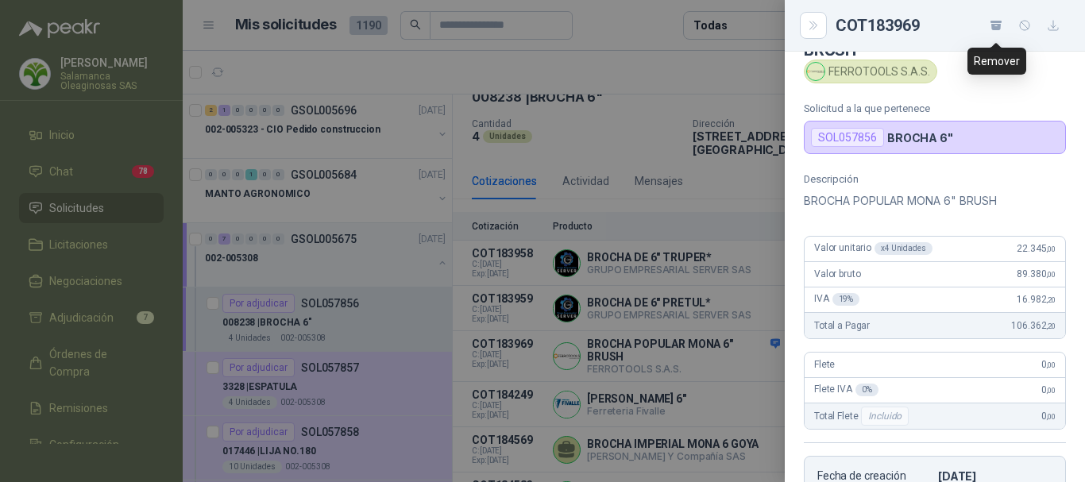
click at [997, 21] on icon "button" at bounding box center [997, 22] width 12 height 2
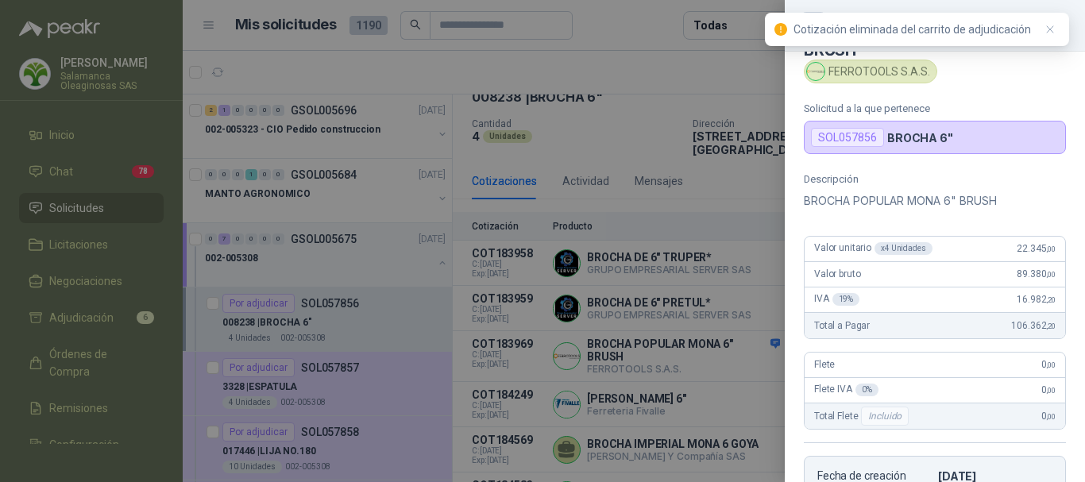
drag, startPoint x: 643, startPoint y: 31, endPoint x: 657, endPoint y: 24, distance: 16.0
click at [644, 29] on div at bounding box center [542, 241] width 1085 height 482
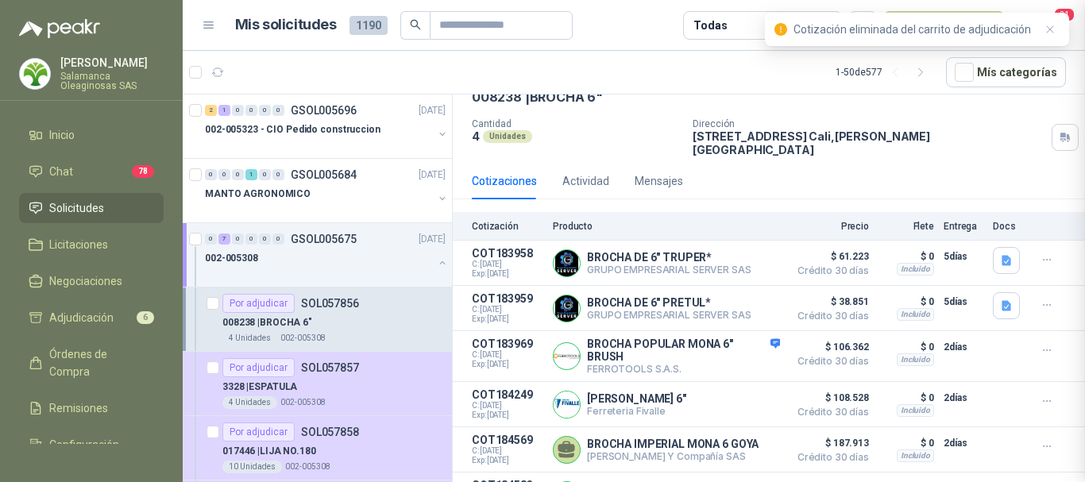
scroll to position [367, 0]
click at [1051, 31] on icon "button" at bounding box center [1051, 30] width 14 height 14
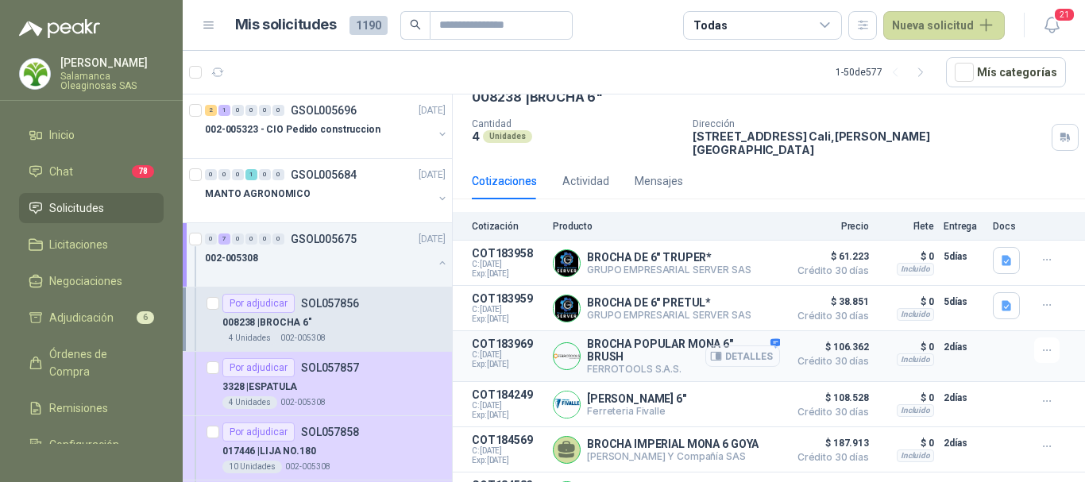
click at [729, 346] on button "Detalles" at bounding box center [742, 356] width 75 height 21
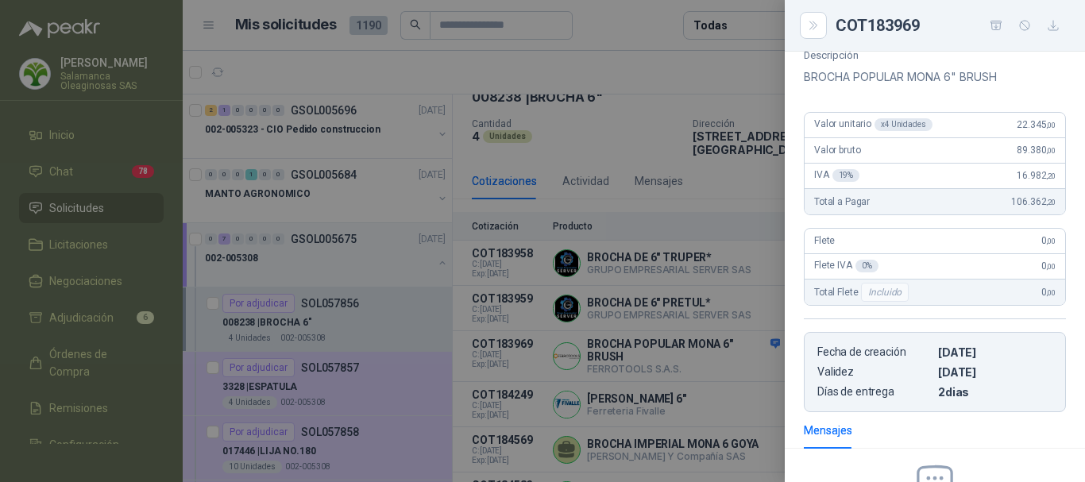
scroll to position [129, 0]
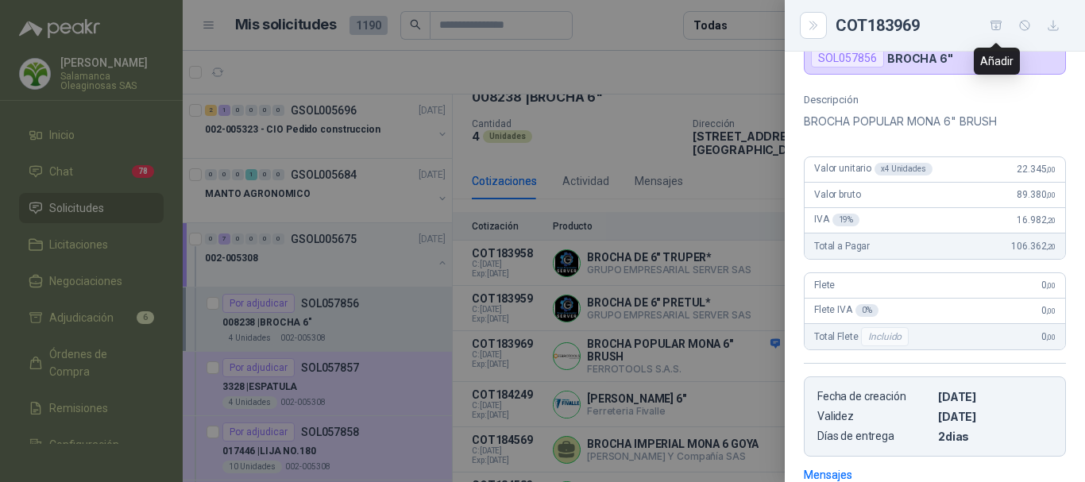
click at [999, 22] on icon "button" at bounding box center [997, 26] width 14 height 14
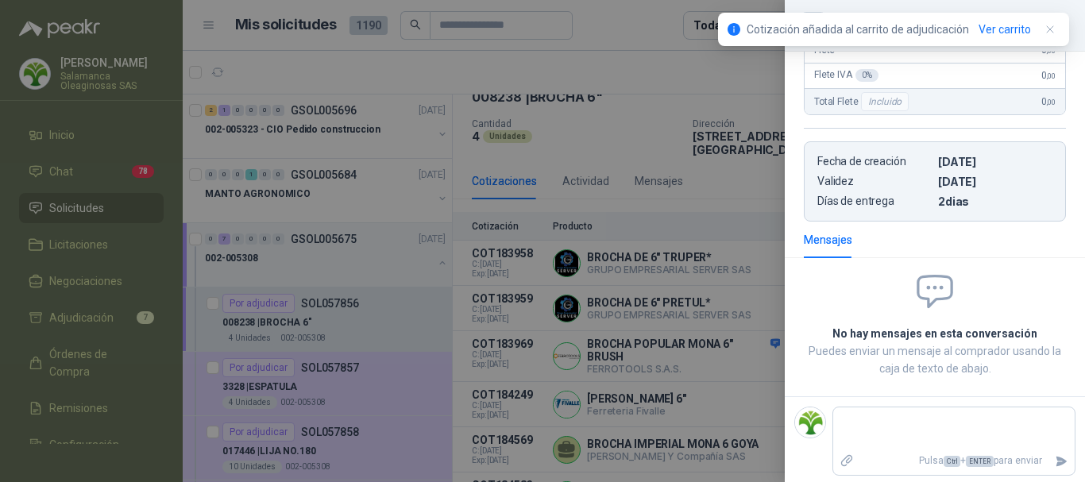
scroll to position [367, 0]
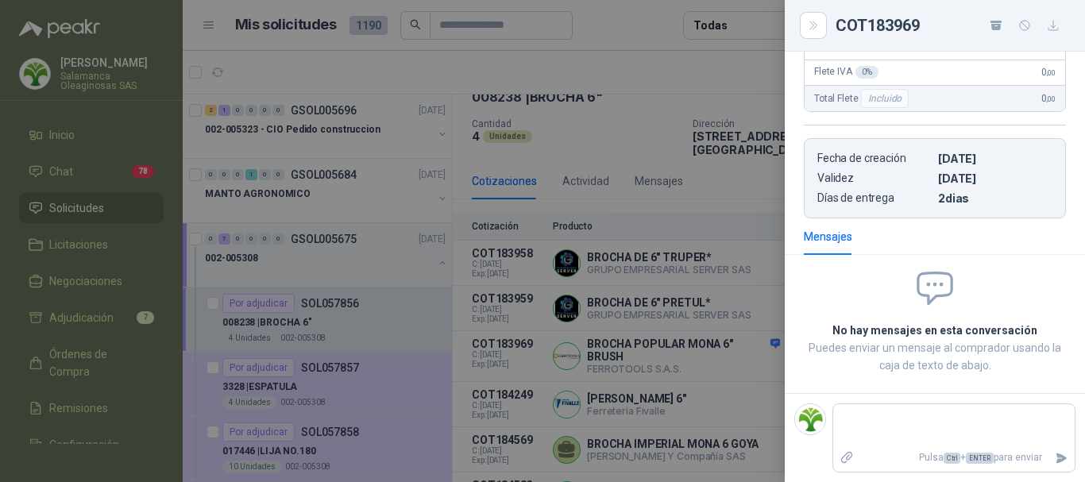
click at [632, 26] on div at bounding box center [542, 241] width 1085 height 482
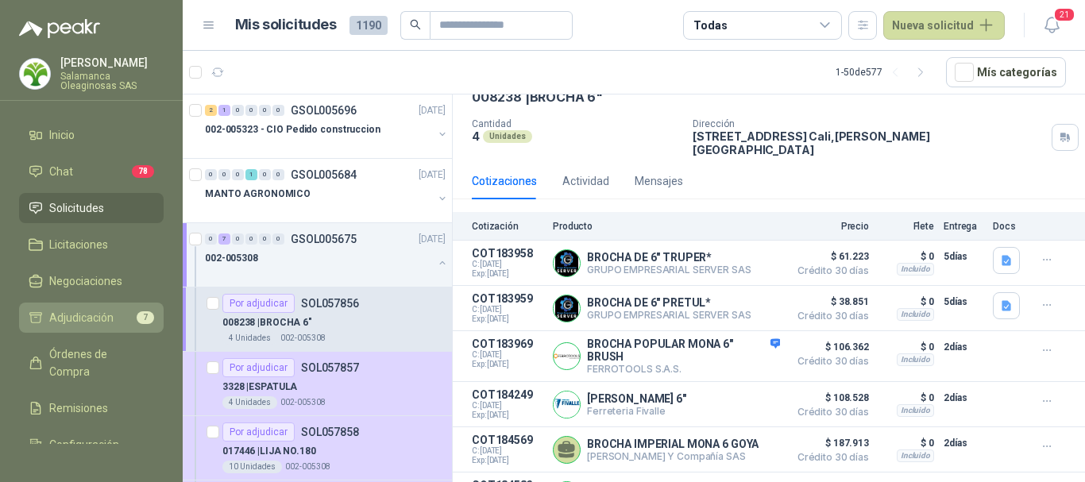
click at [91, 317] on span "Adjudicación" at bounding box center [81, 317] width 64 height 17
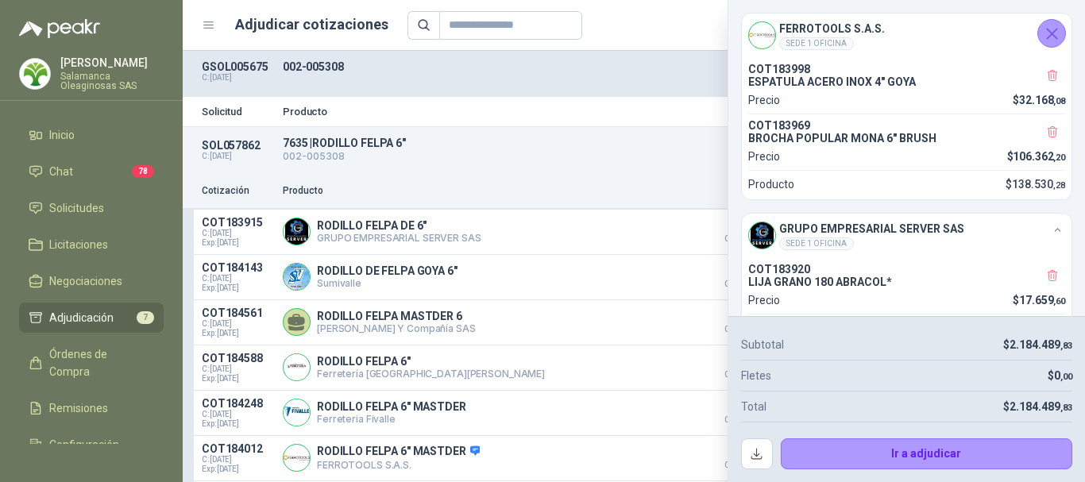
click at [632, 25] on div "Precio 7" at bounding box center [707, 25] width 598 height 29
click at [1046, 31] on icon "Cerrar" at bounding box center [1052, 34] width 20 height 20
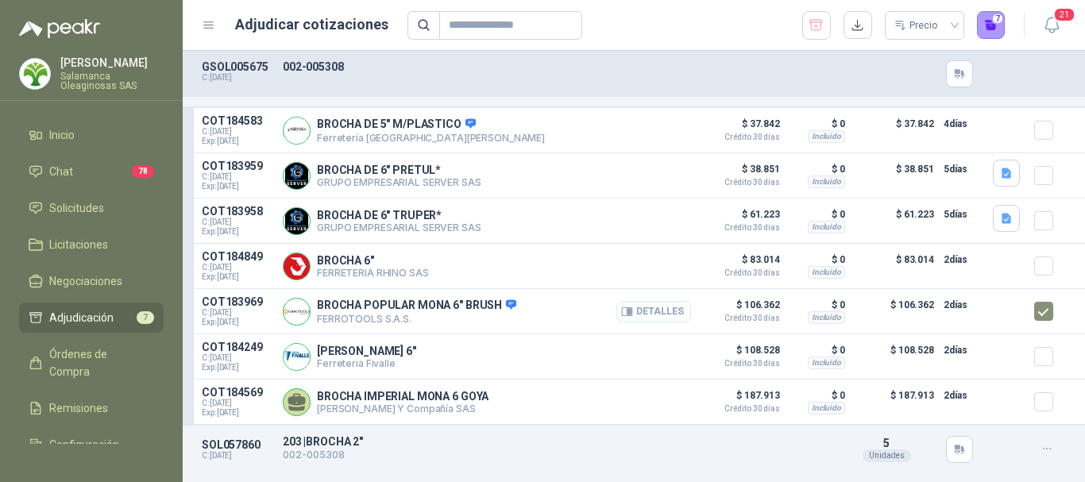
scroll to position [874, 0]
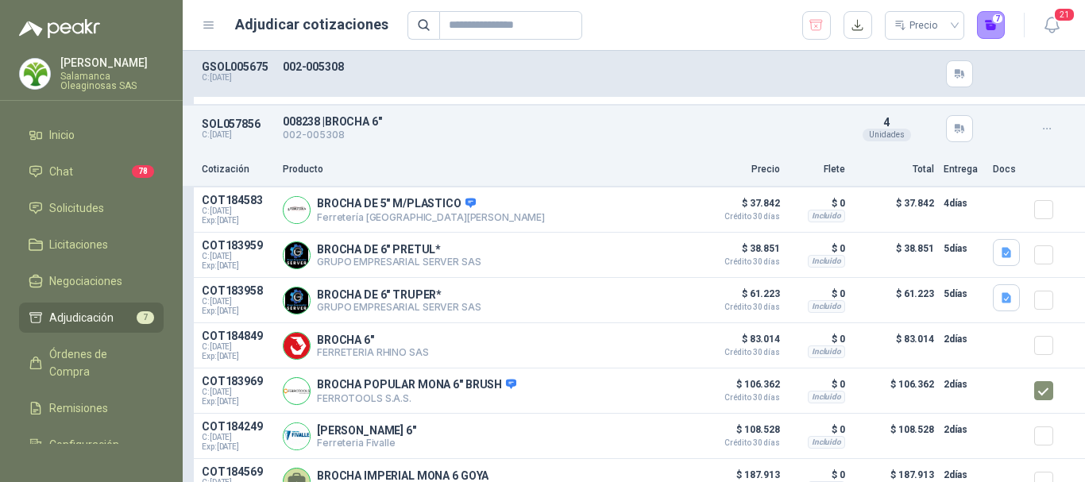
click at [102, 320] on span "Adjudicación" at bounding box center [81, 317] width 64 height 17
click at [643, 402] on button "Detalles" at bounding box center [653, 391] width 75 height 21
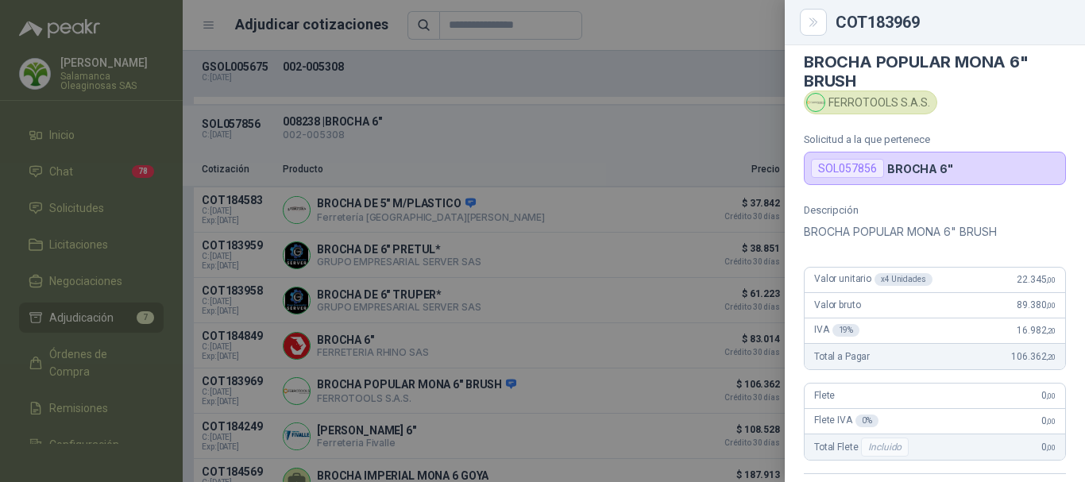
scroll to position [0, 0]
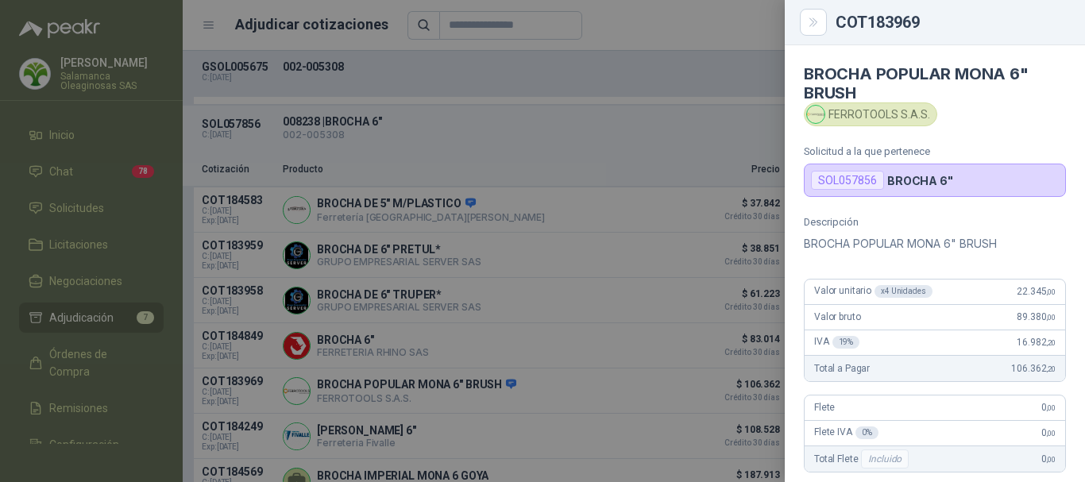
click at [639, 28] on div at bounding box center [542, 241] width 1085 height 482
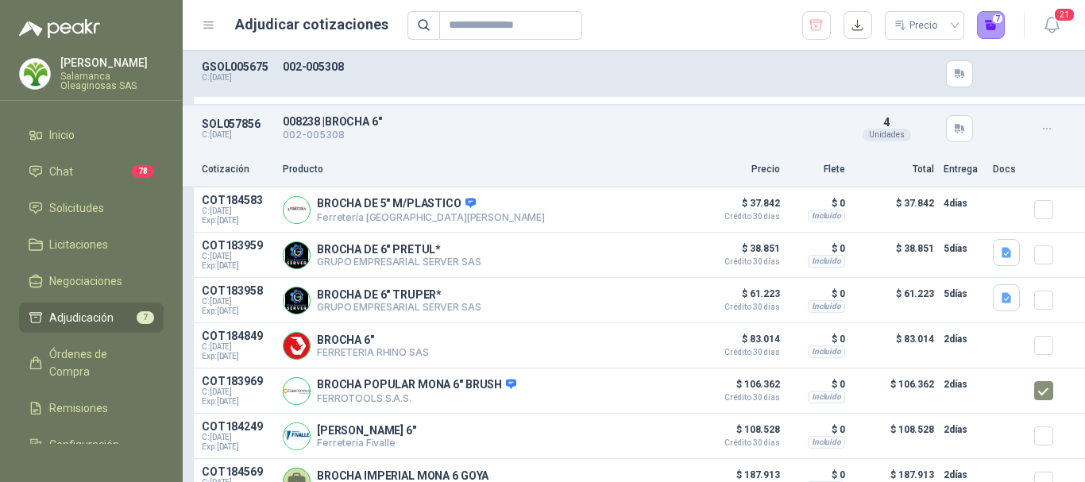
click at [95, 314] on span "Adjudicación" at bounding box center [81, 317] width 64 height 17
click at [60, 314] on span "Adjudicación" at bounding box center [81, 317] width 64 height 17
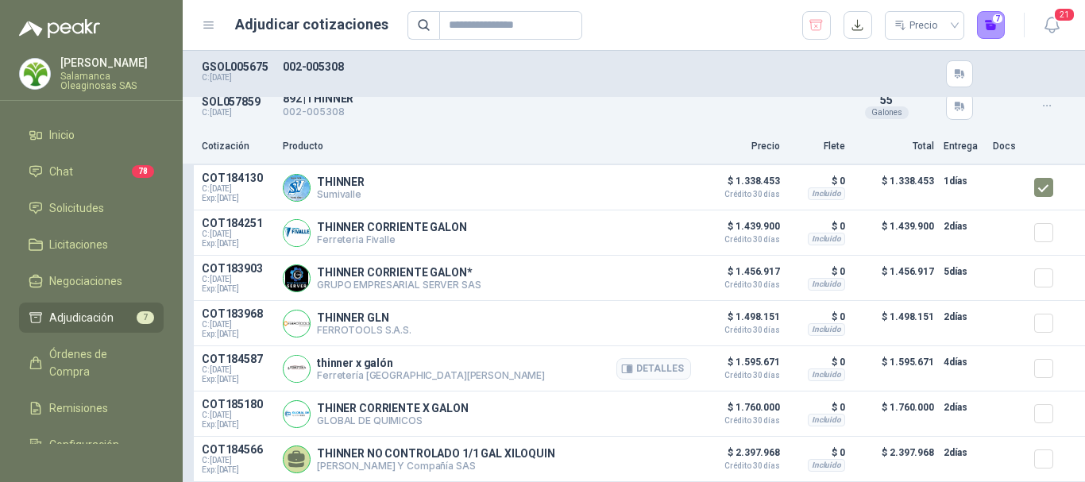
scroll to position [2583, 0]
click at [996, 30] on button "7" at bounding box center [991, 25] width 29 height 29
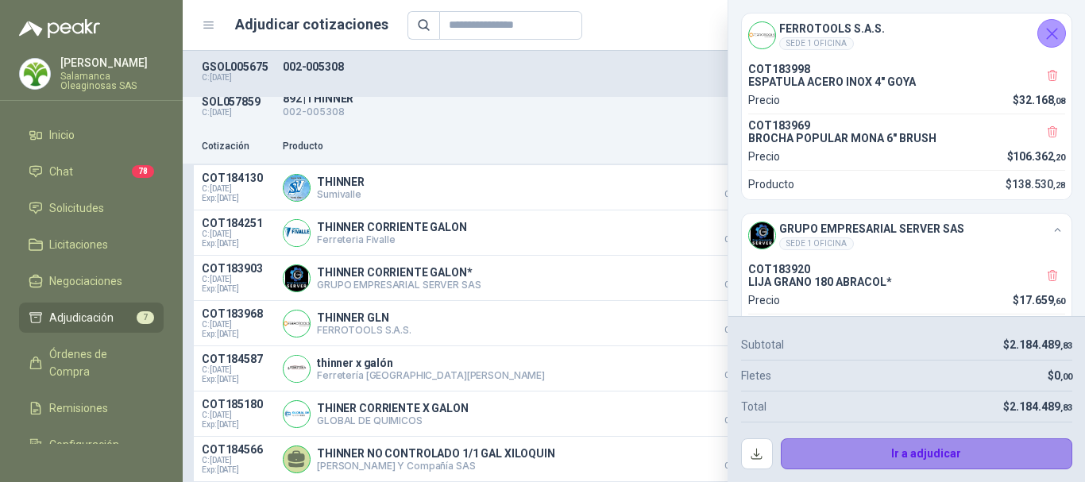
click at [905, 457] on button "Ir a adjudicar" at bounding box center [927, 455] width 292 height 32
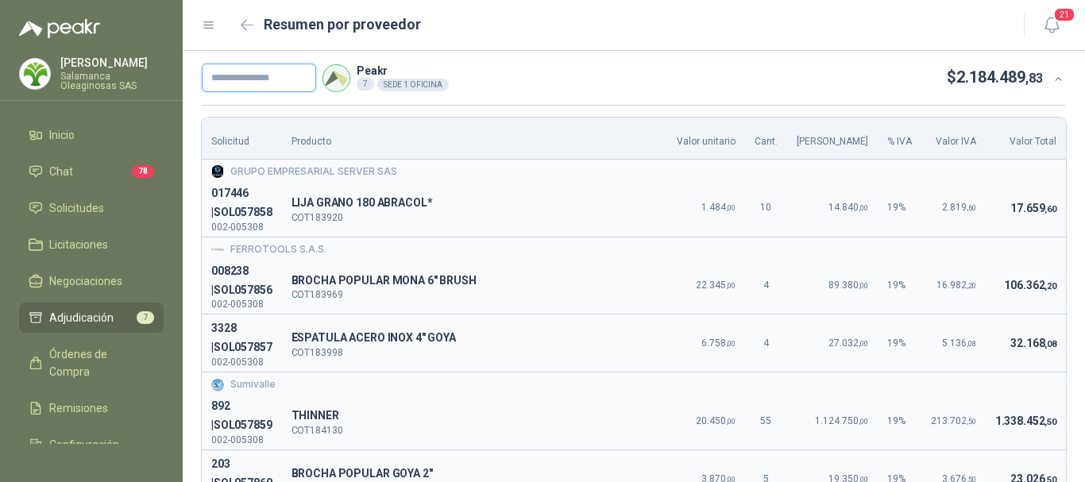
click at [292, 76] on input "text" at bounding box center [259, 78] width 114 height 29
click at [292, 76] on input "**" at bounding box center [259, 78] width 114 height 29
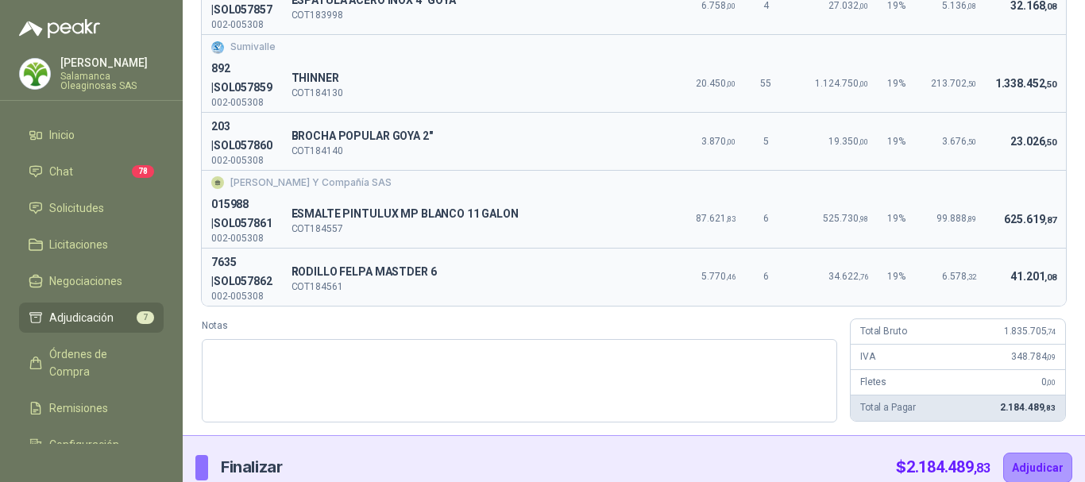
scroll to position [354, 0]
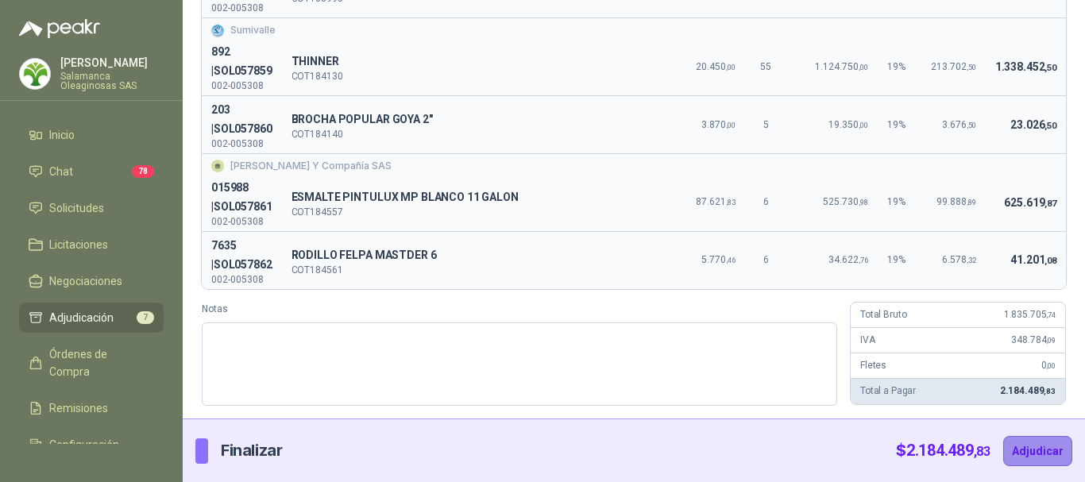
type input "**********"
click at [1026, 447] on button "Adjudicar" at bounding box center [1037, 451] width 69 height 30
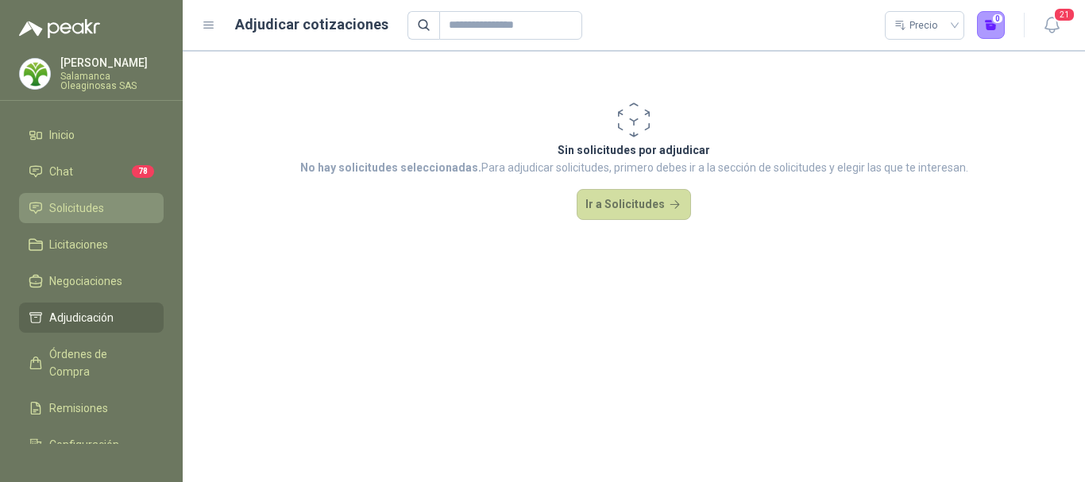
click at [96, 207] on span "Solicitudes" at bounding box center [76, 207] width 55 height 17
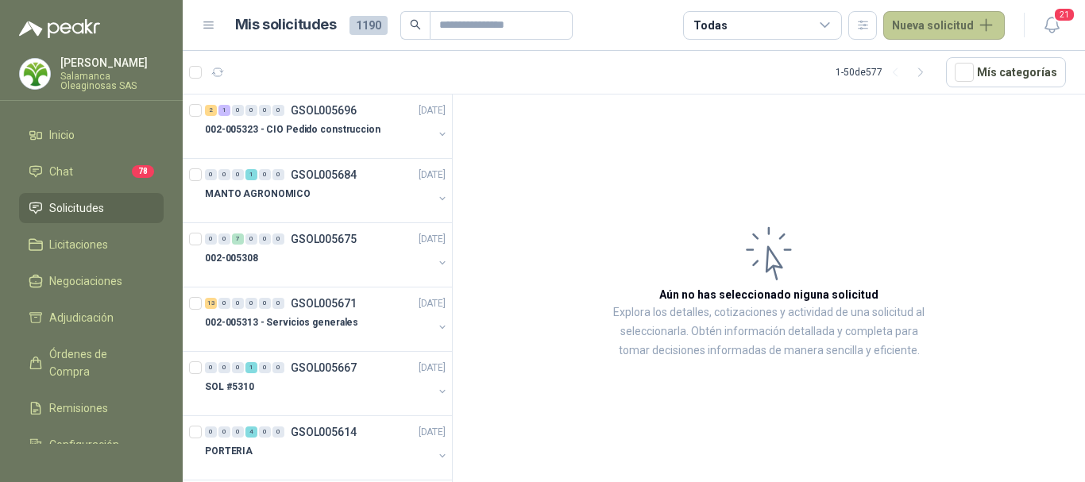
click at [983, 24] on button "Nueva solicitud" at bounding box center [944, 25] width 122 height 29
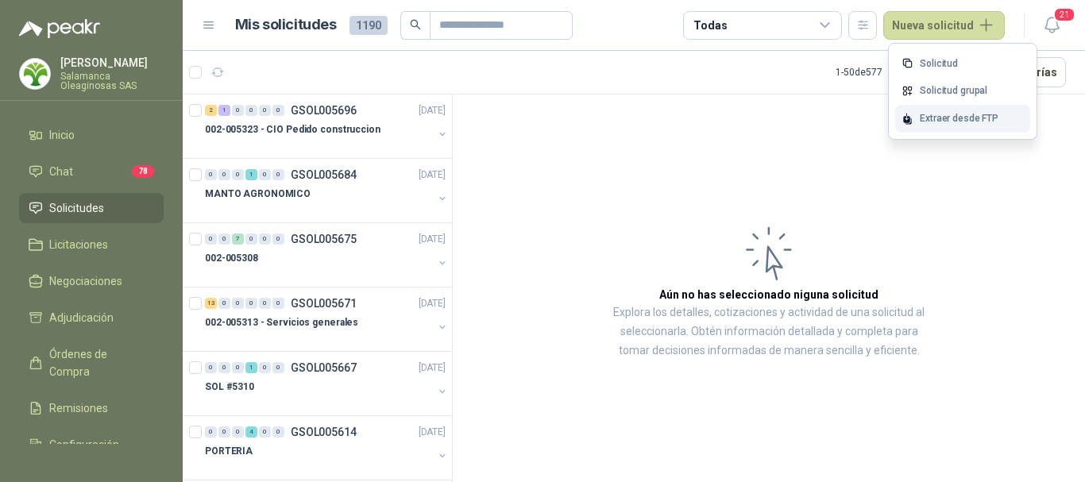
click at [947, 115] on div "Extraer desde FTP" at bounding box center [962, 119] width 135 height 28
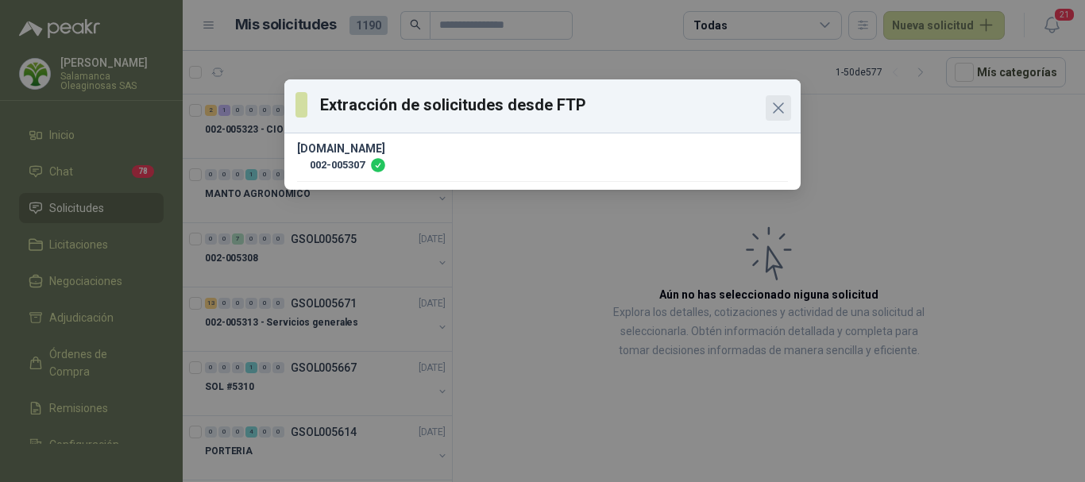
click at [783, 107] on icon "Close" at bounding box center [778, 108] width 19 height 19
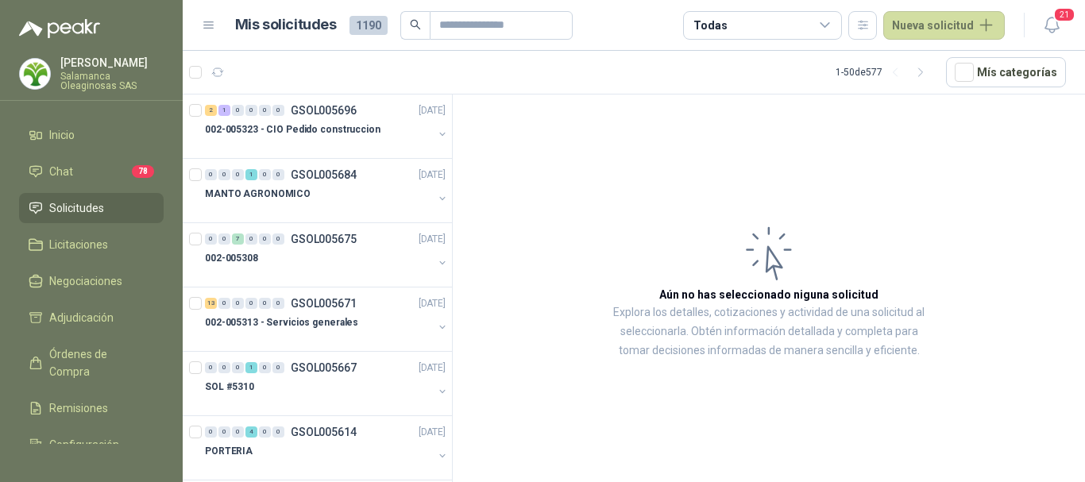
click at [101, 208] on span "Solicitudes" at bounding box center [76, 207] width 55 height 17
click at [87, 211] on span "Solicitudes" at bounding box center [76, 207] width 55 height 17
click at [86, 207] on span "Solicitudes" at bounding box center [76, 207] width 55 height 17
click at [962, 28] on button "Nueva solicitud" at bounding box center [944, 25] width 122 height 29
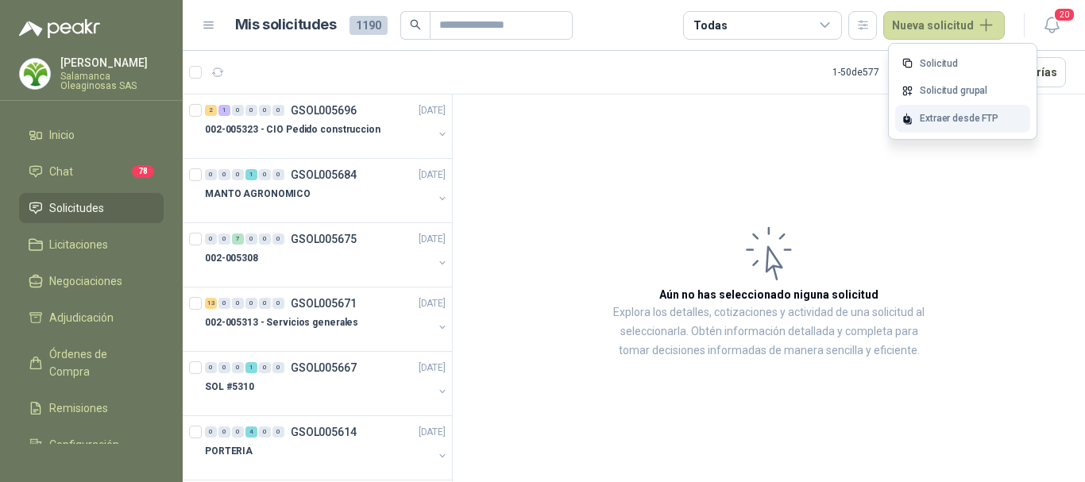
click at [933, 120] on div "Extraer desde FTP" at bounding box center [962, 119] width 135 height 28
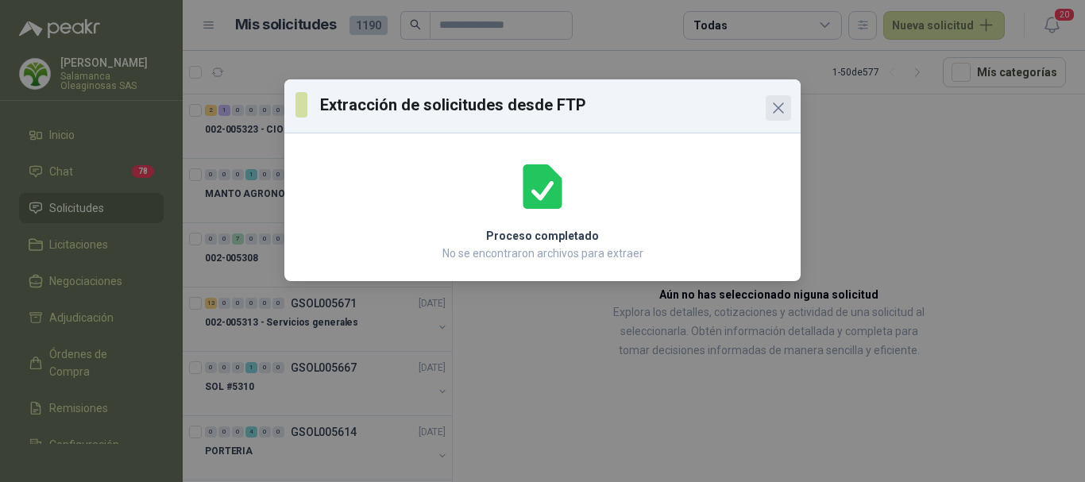
click at [780, 103] on icon "Close" at bounding box center [778, 108] width 19 height 19
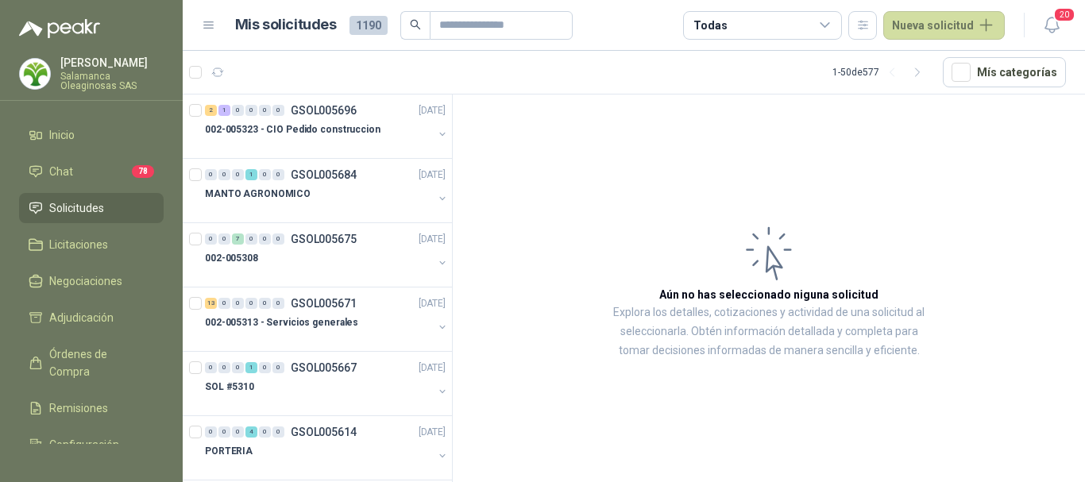
click at [75, 200] on span "Solicitudes" at bounding box center [76, 207] width 55 height 17
click at [330, 131] on p "002-005323 - CIO Pedido construccion" at bounding box center [293, 129] width 176 height 15
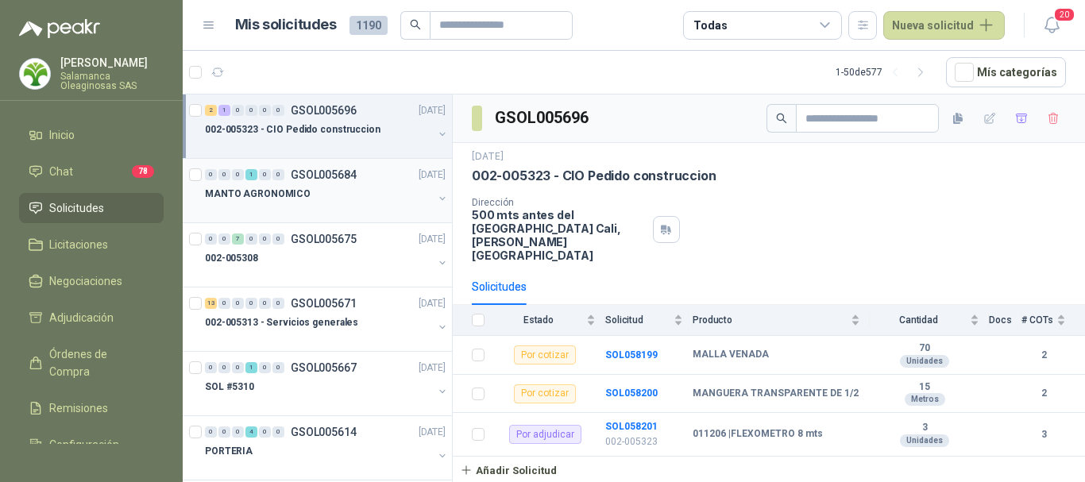
click at [293, 204] on div at bounding box center [319, 209] width 228 height 13
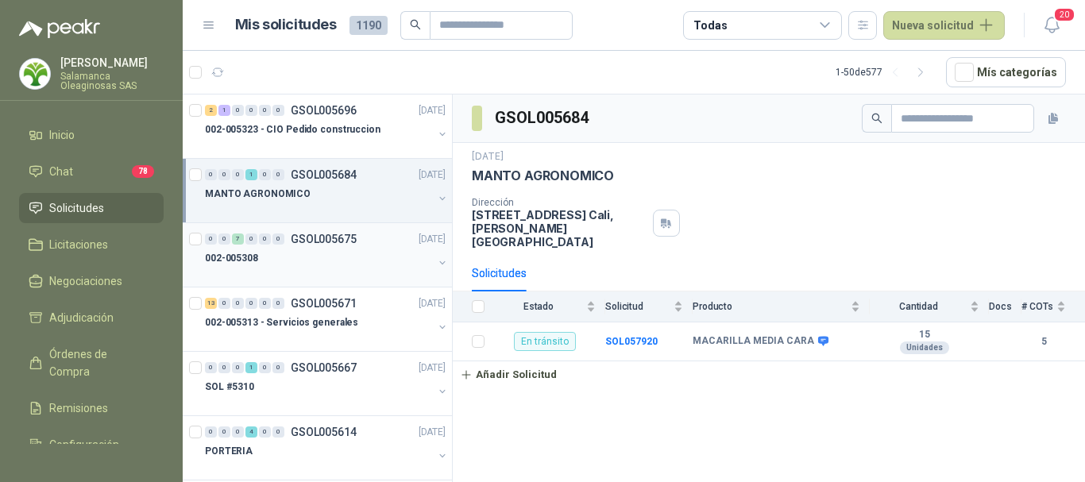
click at [302, 251] on div "002-005308" at bounding box center [319, 258] width 228 height 19
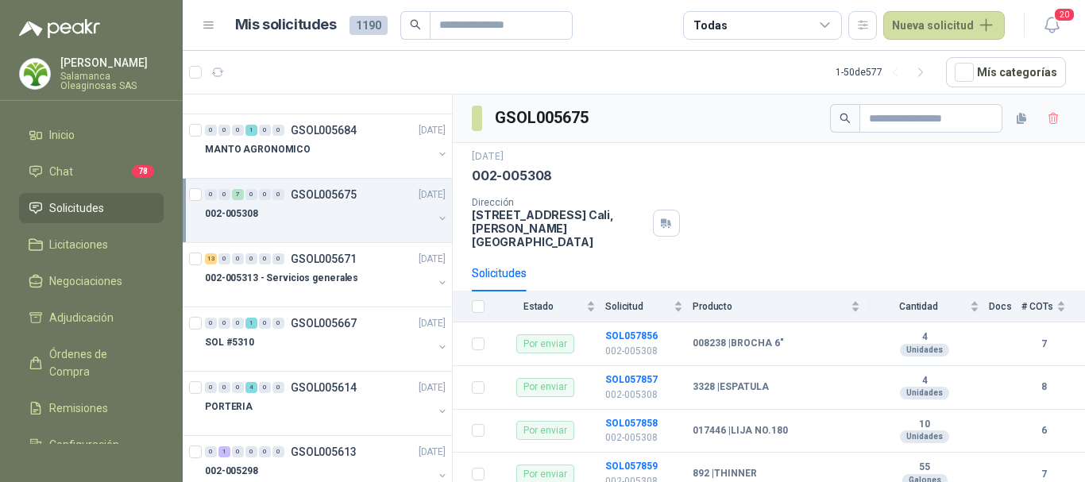
scroll to position [79, 0]
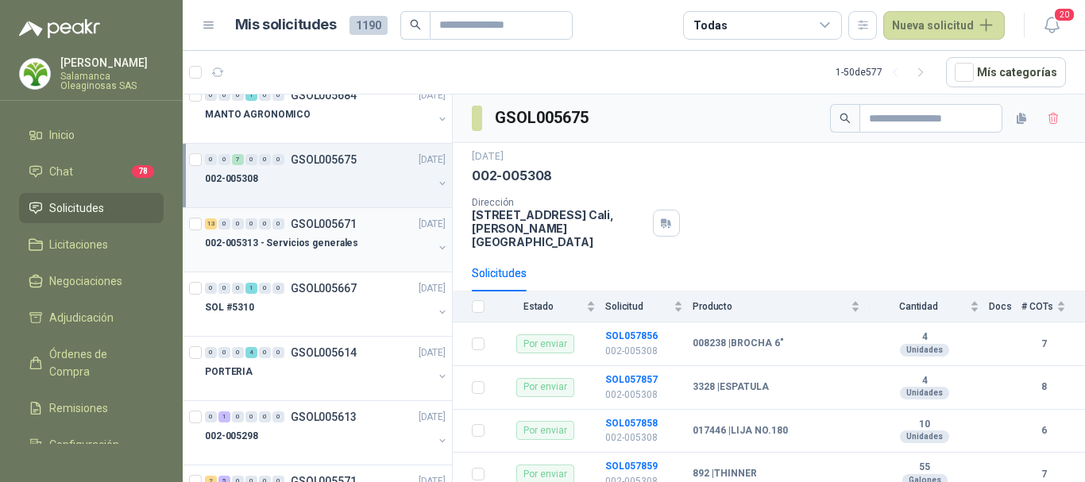
click at [303, 259] on div at bounding box center [319, 259] width 228 height 13
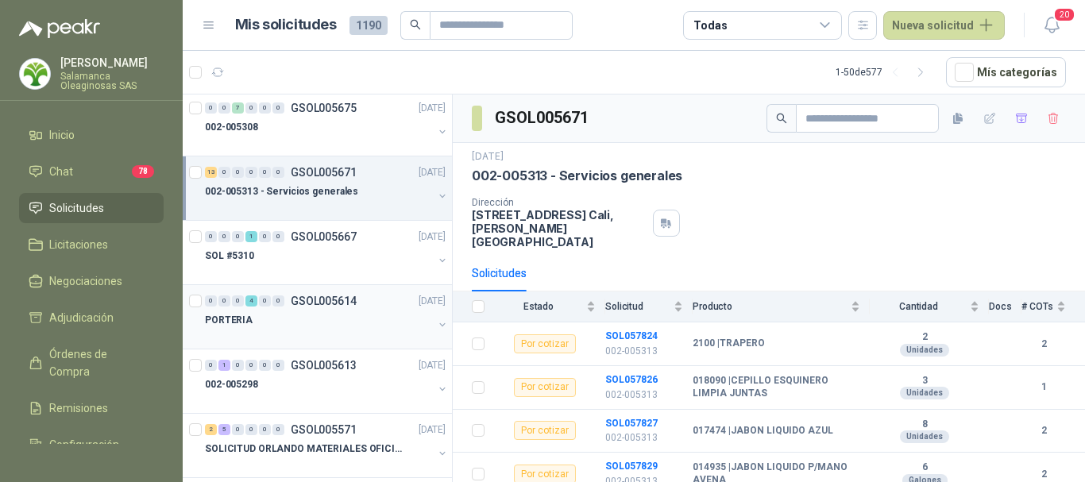
scroll to position [159, 0]
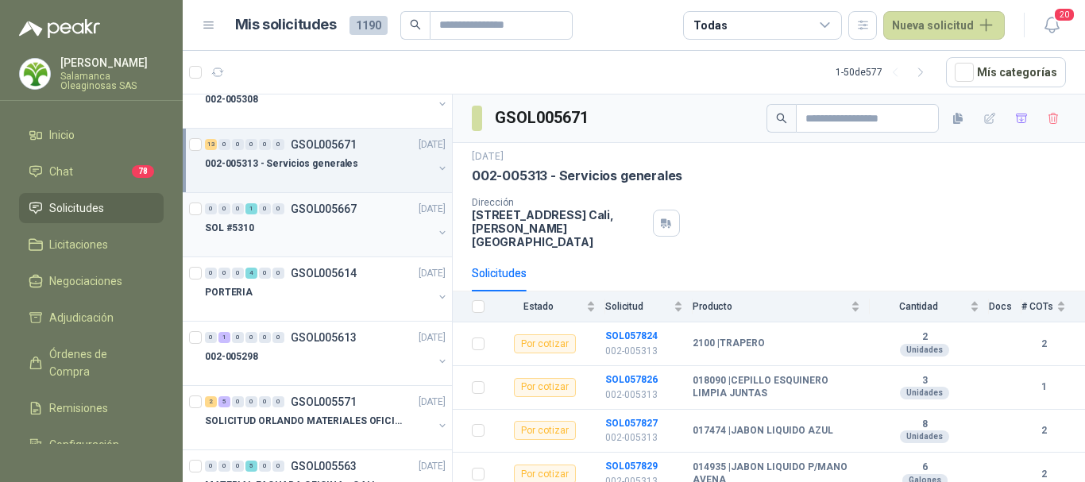
click at [307, 230] on div "SOL #5310" at bounding box center [319, 227] width 228 height 19
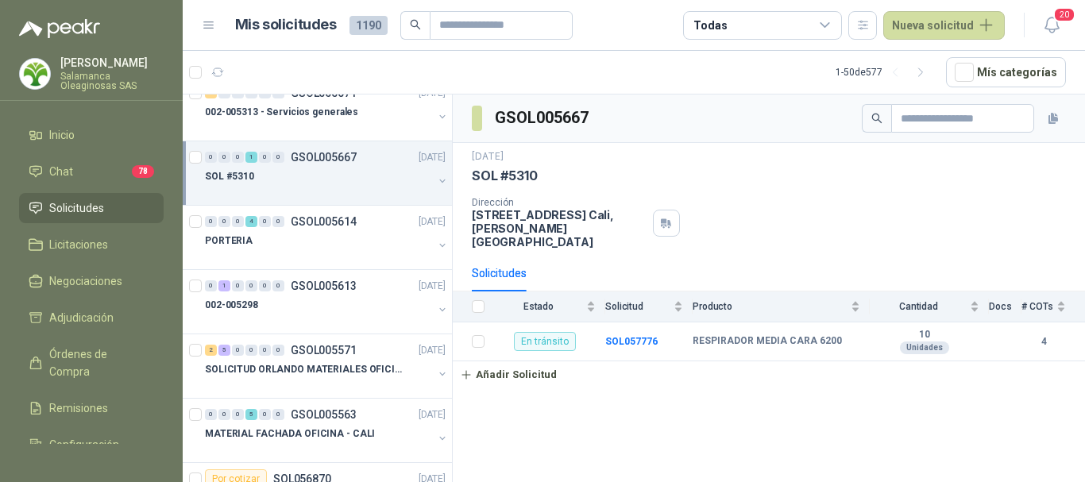
scroll to position [238, 0]
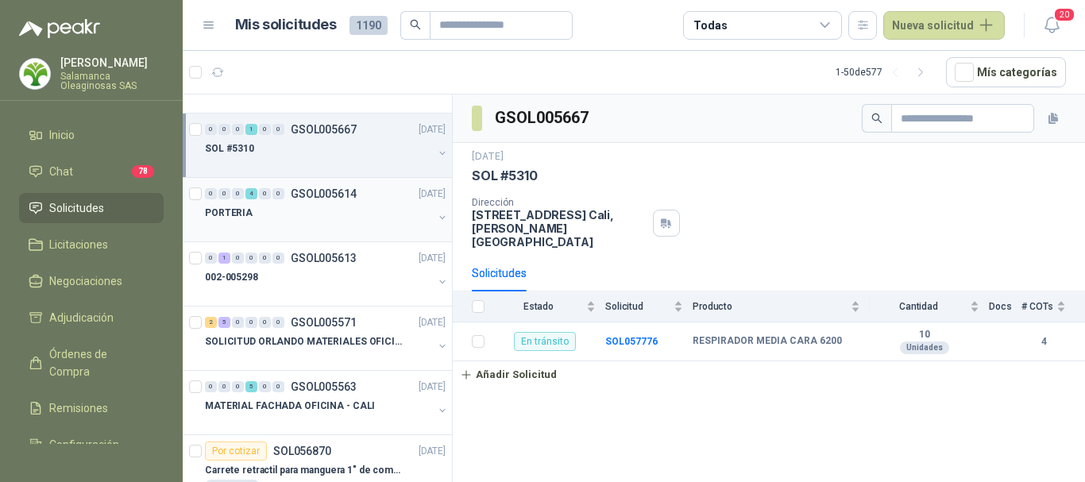
click at [309, 224] on div at bounding box center [319, 228] width 228 height 13
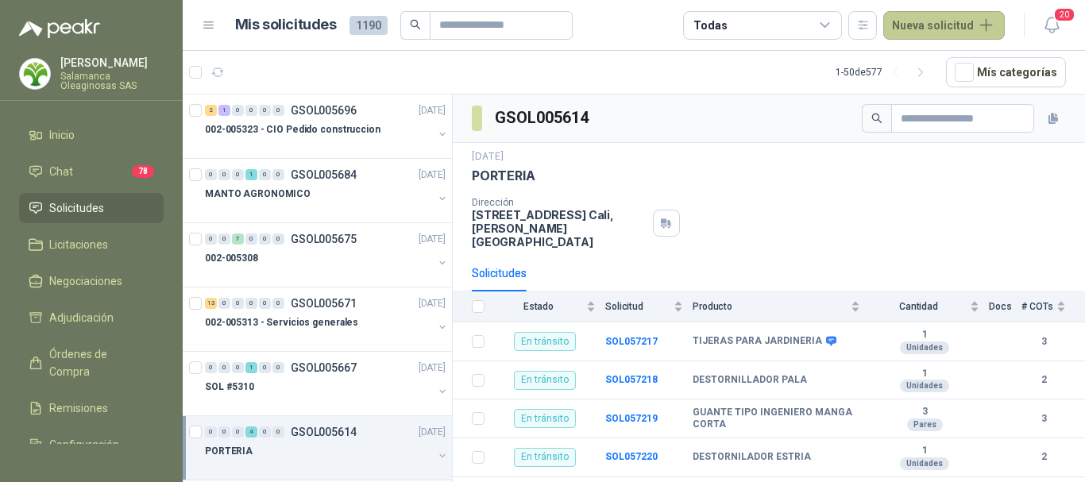
click at [937, 17] on button "Nueva solicitud" at bounding box center [944, 25] width 122 height 29
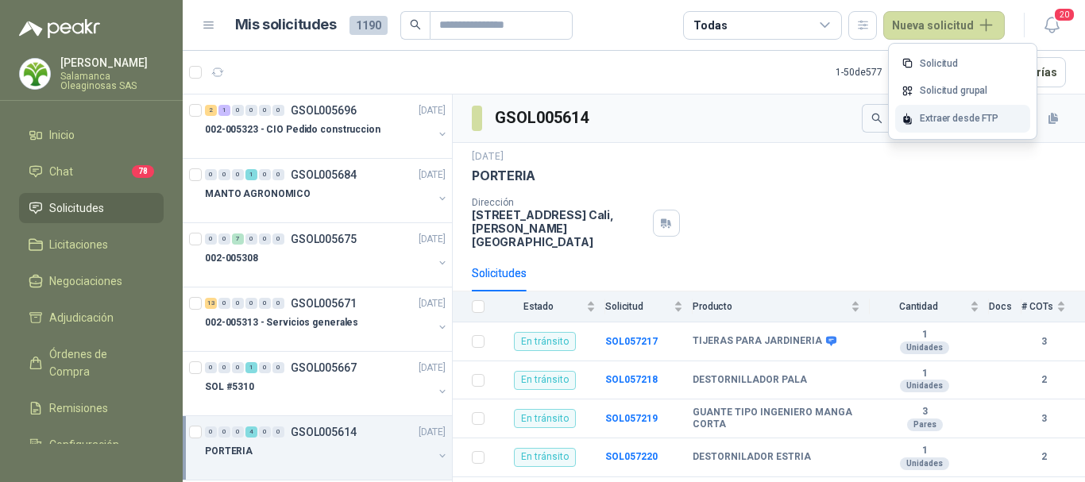
click at [957, 118] on div "Extraer desde FTP" at bounding box center [962, 119] width 135 height 28
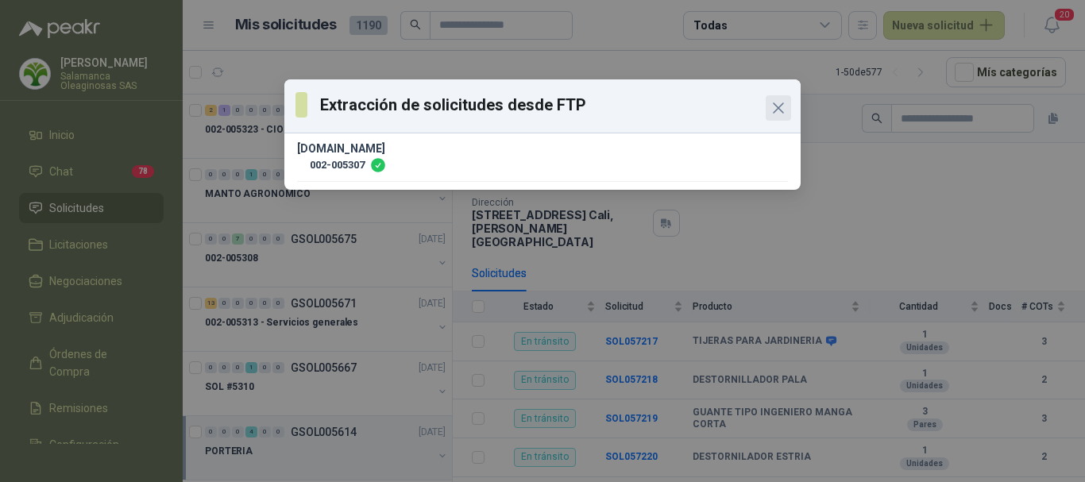
click at [781, 110] on icon "Close" at bounding box center [779, 108] width 10 height 10
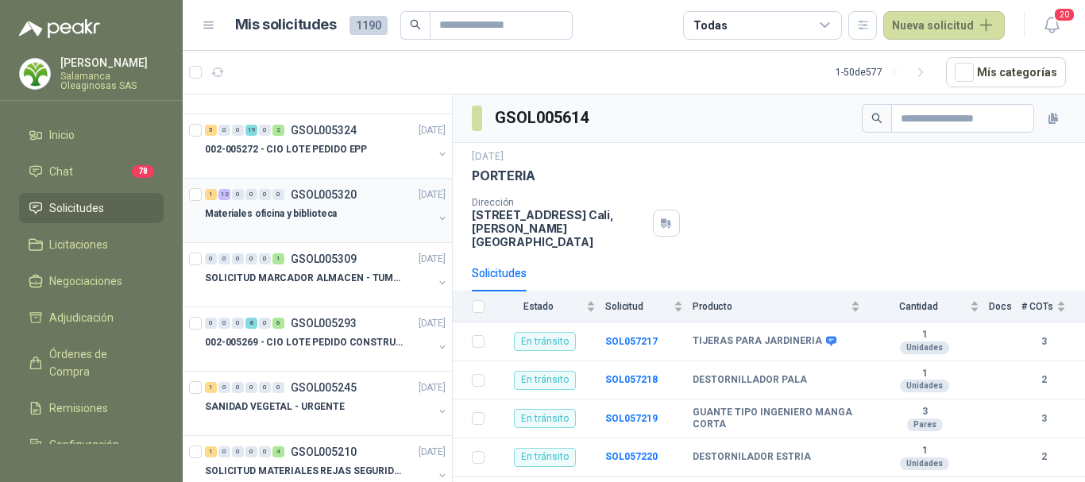
scroll to position [1509, 0]
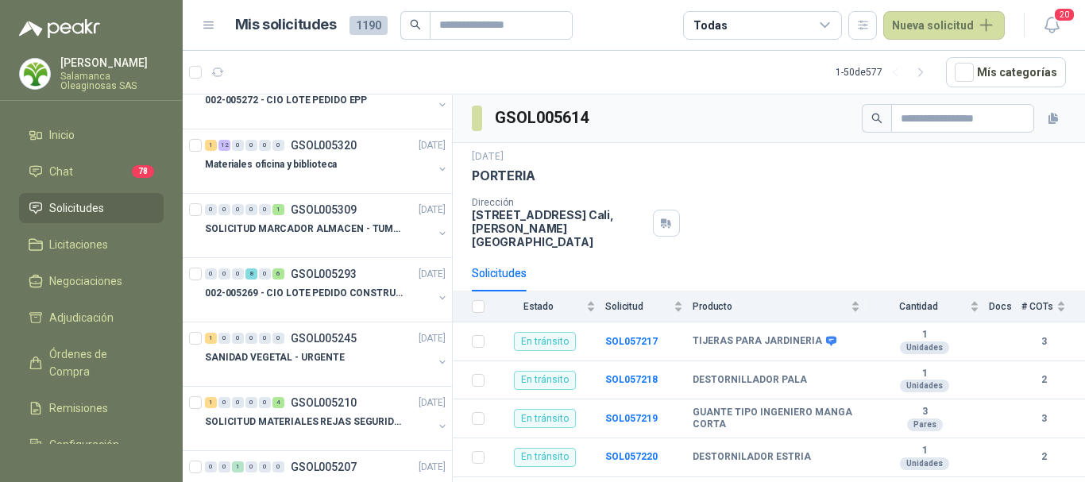
click at [91, 74] on p "Salamanca Oleaginosas SAS" at bounding box center [111, 81] width 103 height 19
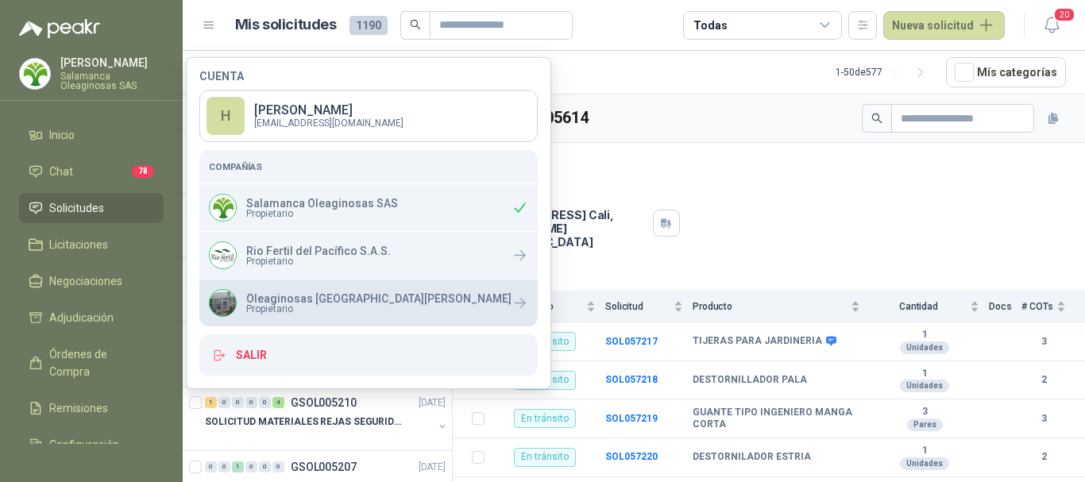
click at [300, 290] on div "Oleaginosas San Fernando Propietario" at bounding box center [360, 303] width 303 height 28
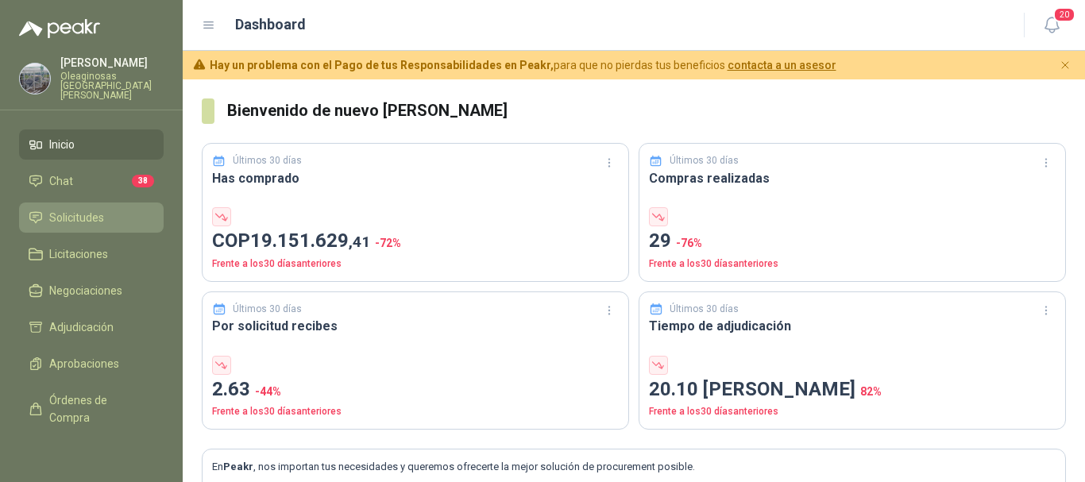
click at [89, 209] on span "Solicitudes" at bounding box center [76, 217] width 55 height 17
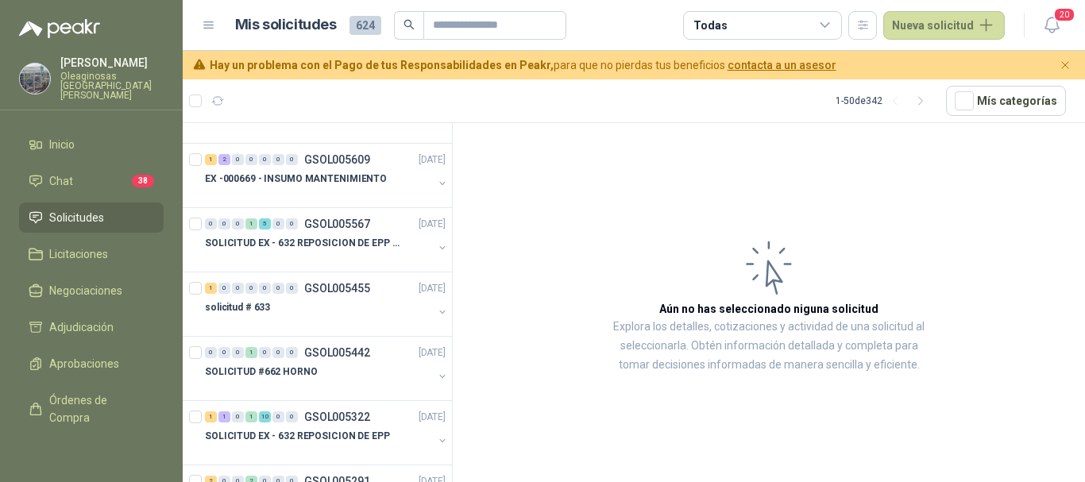
scroll to position [238, 0]
click at [99, 61] on p "[PERSON_NAME]" at bounding box center [111, 62] width 103 height 11
click at [578, 187] on article "Aún no has seleccionado niguna solicitud Explora los detalles, cotizaciones y a…" at bounding box center [769, 305] width 632 height 365
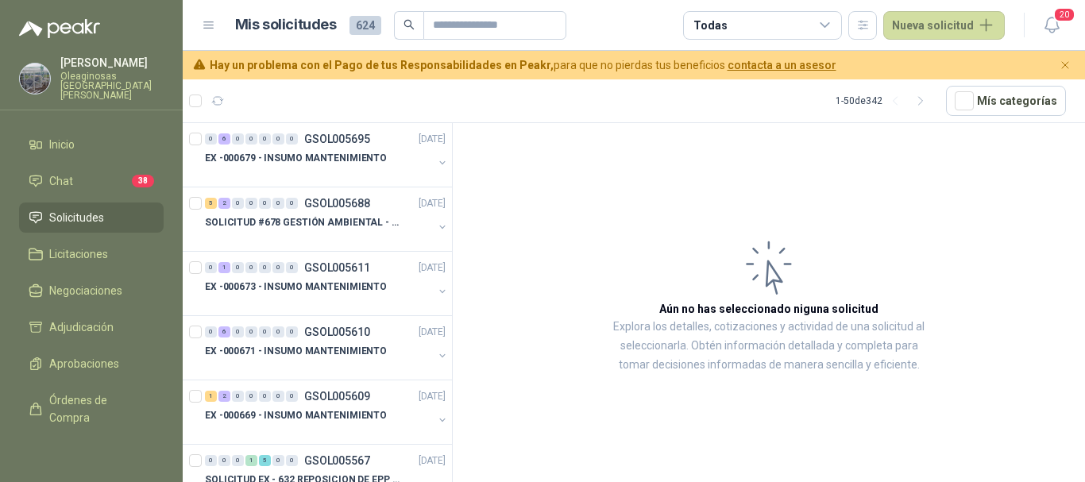
click at [87, 79] on p "Oleaginosas San Fernando" at bounding box center [111, 86] width 103 height 29
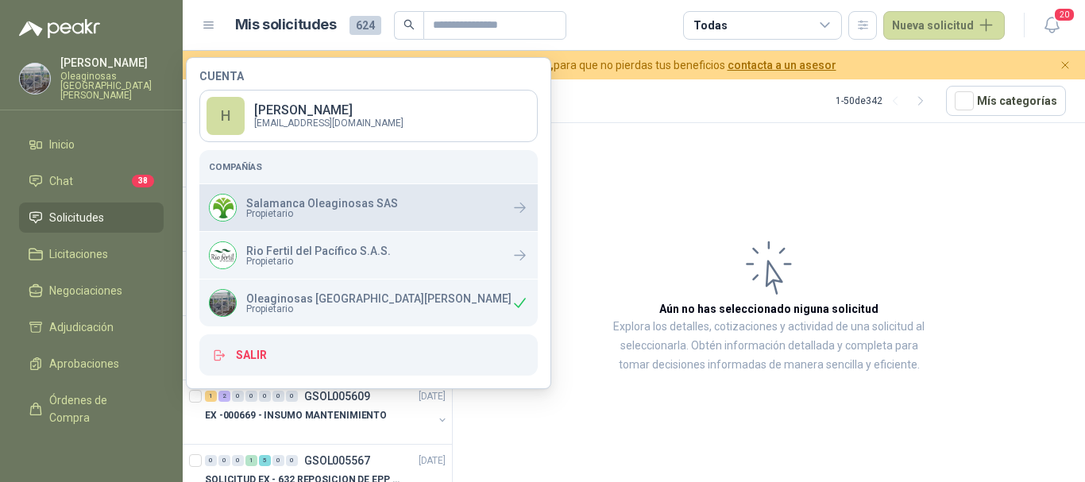
click at [306, 211] on span "Propietario" at bounding box center [322, 214] width 152 height 10
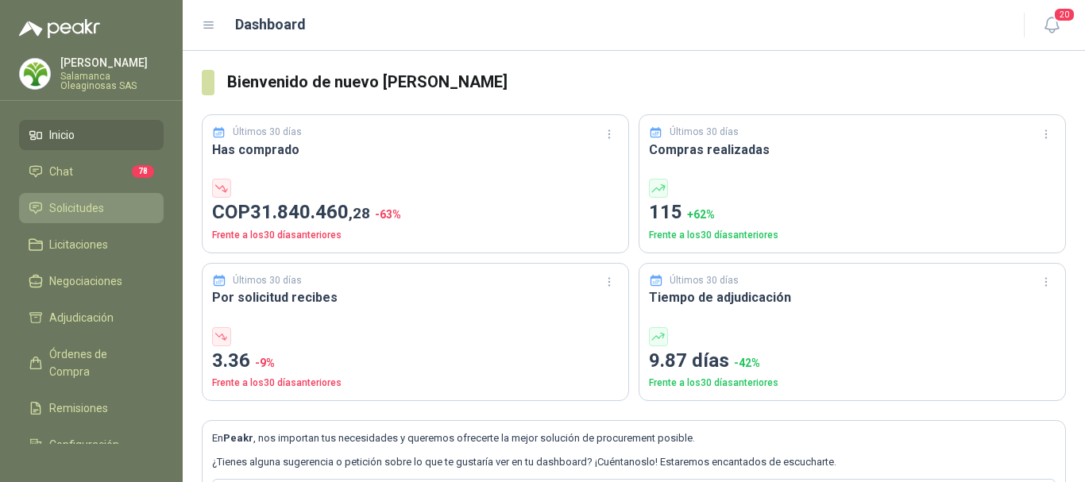
click at [85, 206] on span "Solicitudes" at bounding box center [76, 207] width 55 height 17
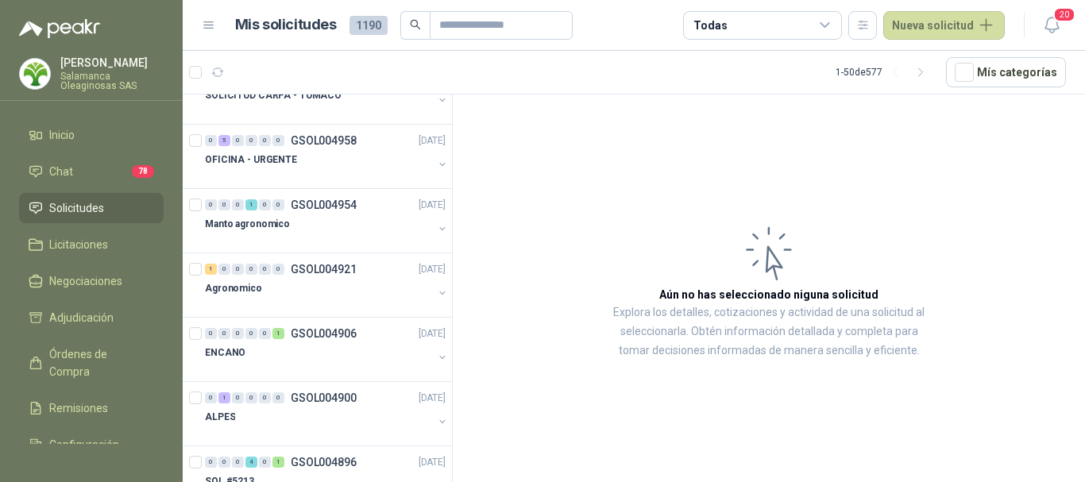
scroll to position [2542, 0]
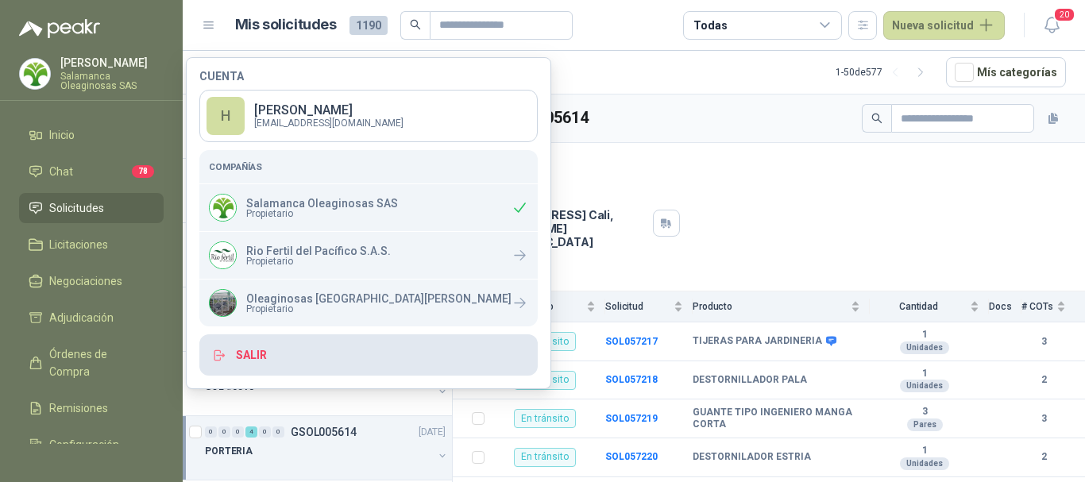
scroll to position [1509, 0]
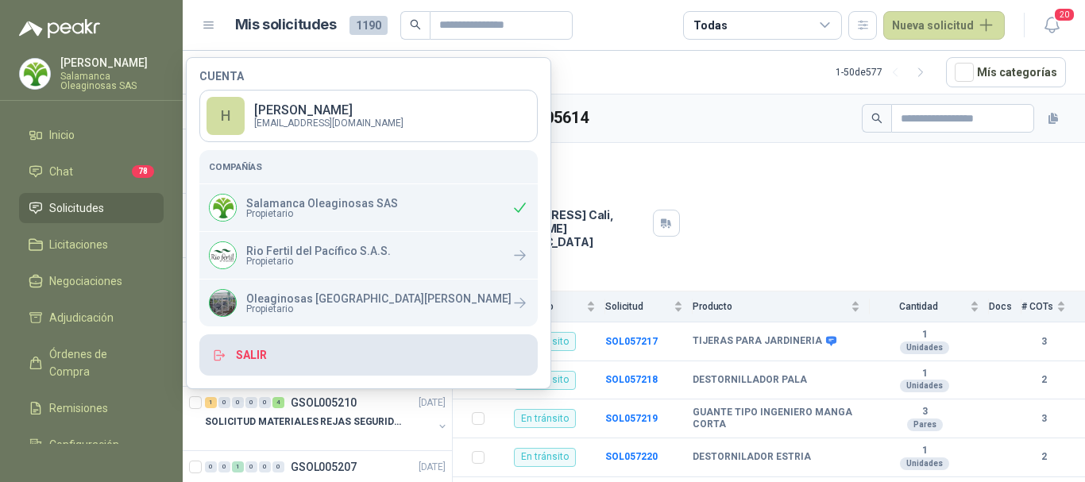
click at [257, 346] on button "Salir" at bounding box center [368, 354] width 338 height 41
